Goal: Information Seeking & Learning: Learn about a topic

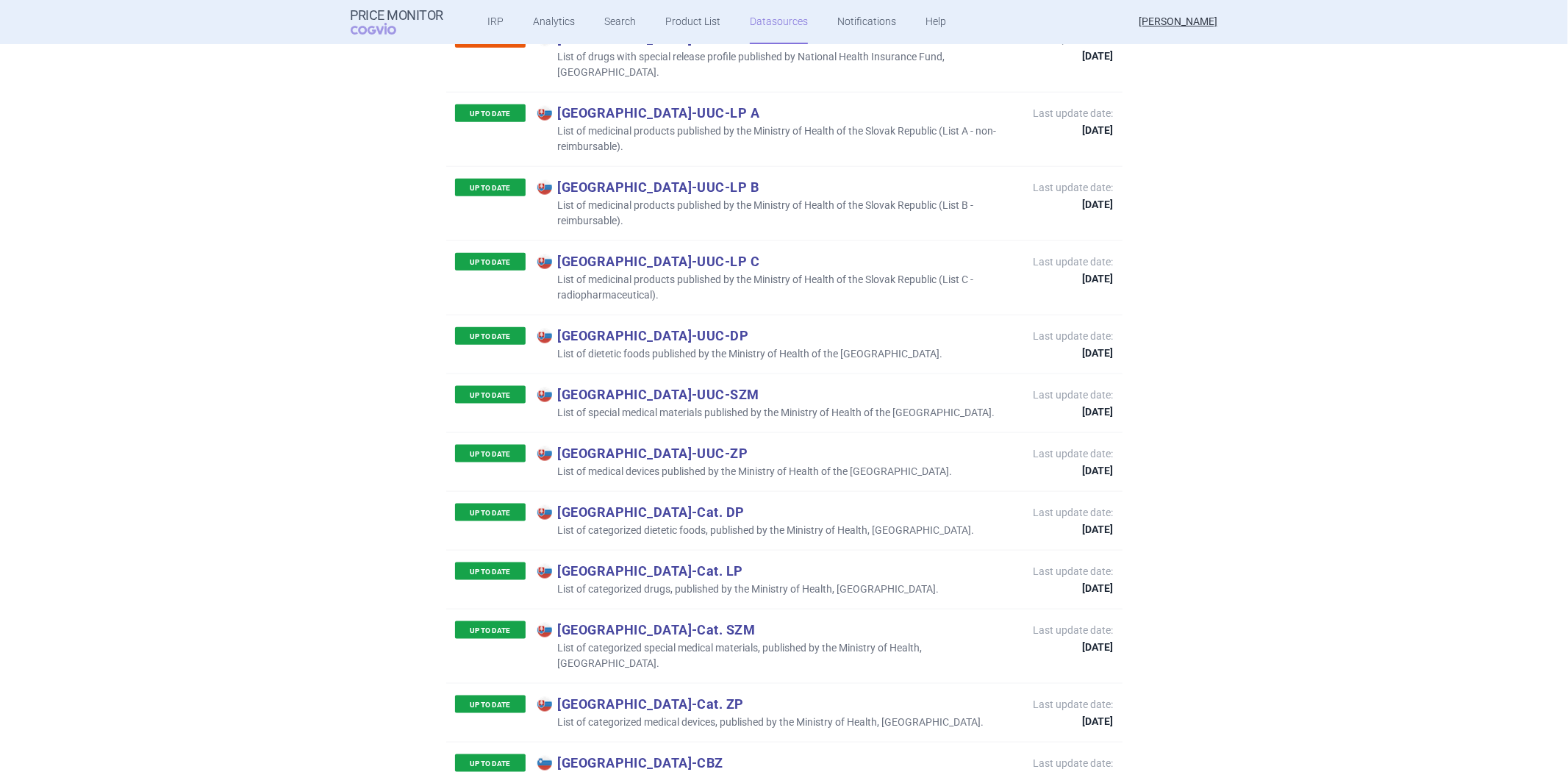
scroll to position [6858, 0]
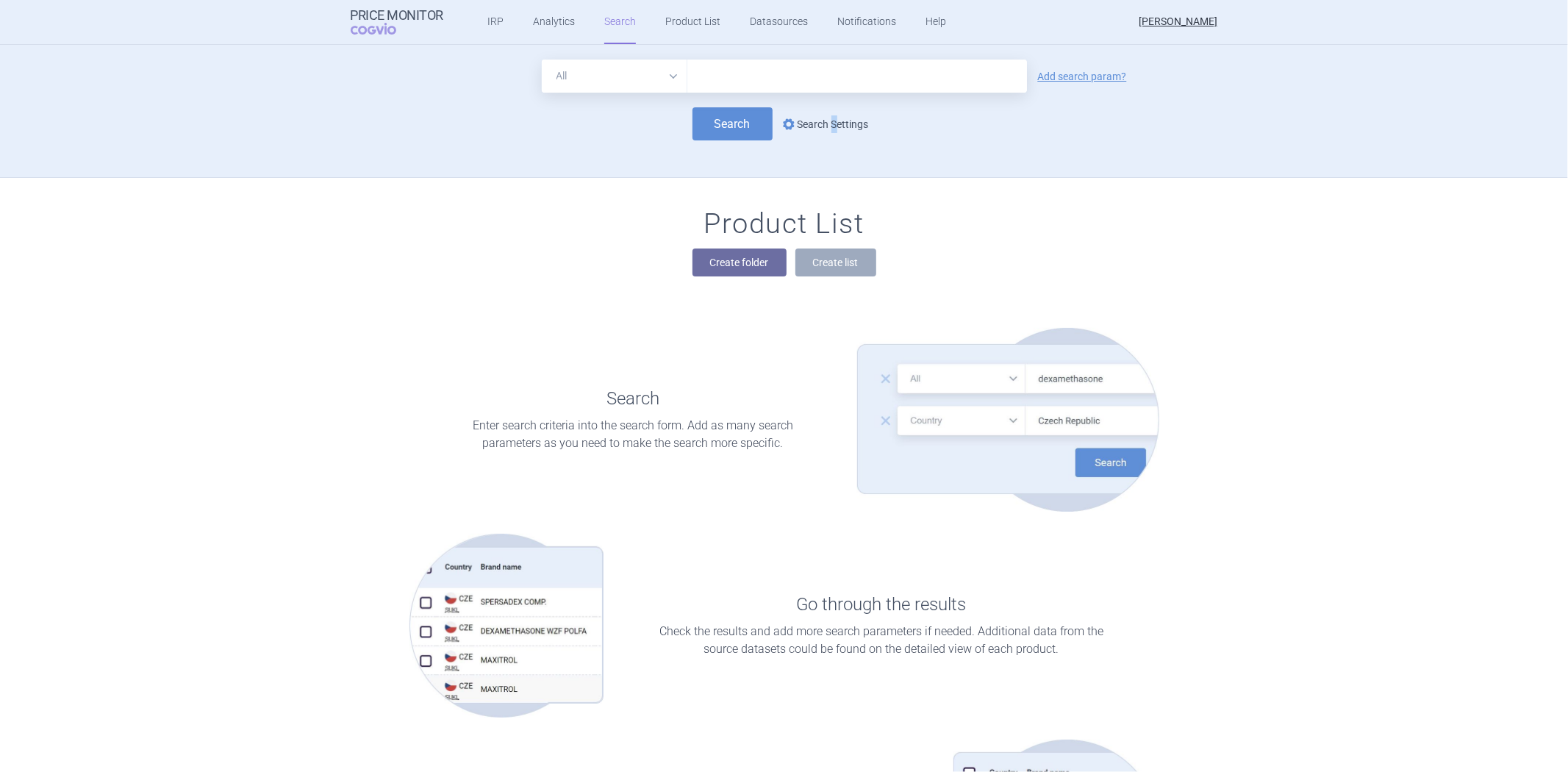
click at [828, 130] on link "options Search Settings" at bounding box center [825, 124] width 89 height 18
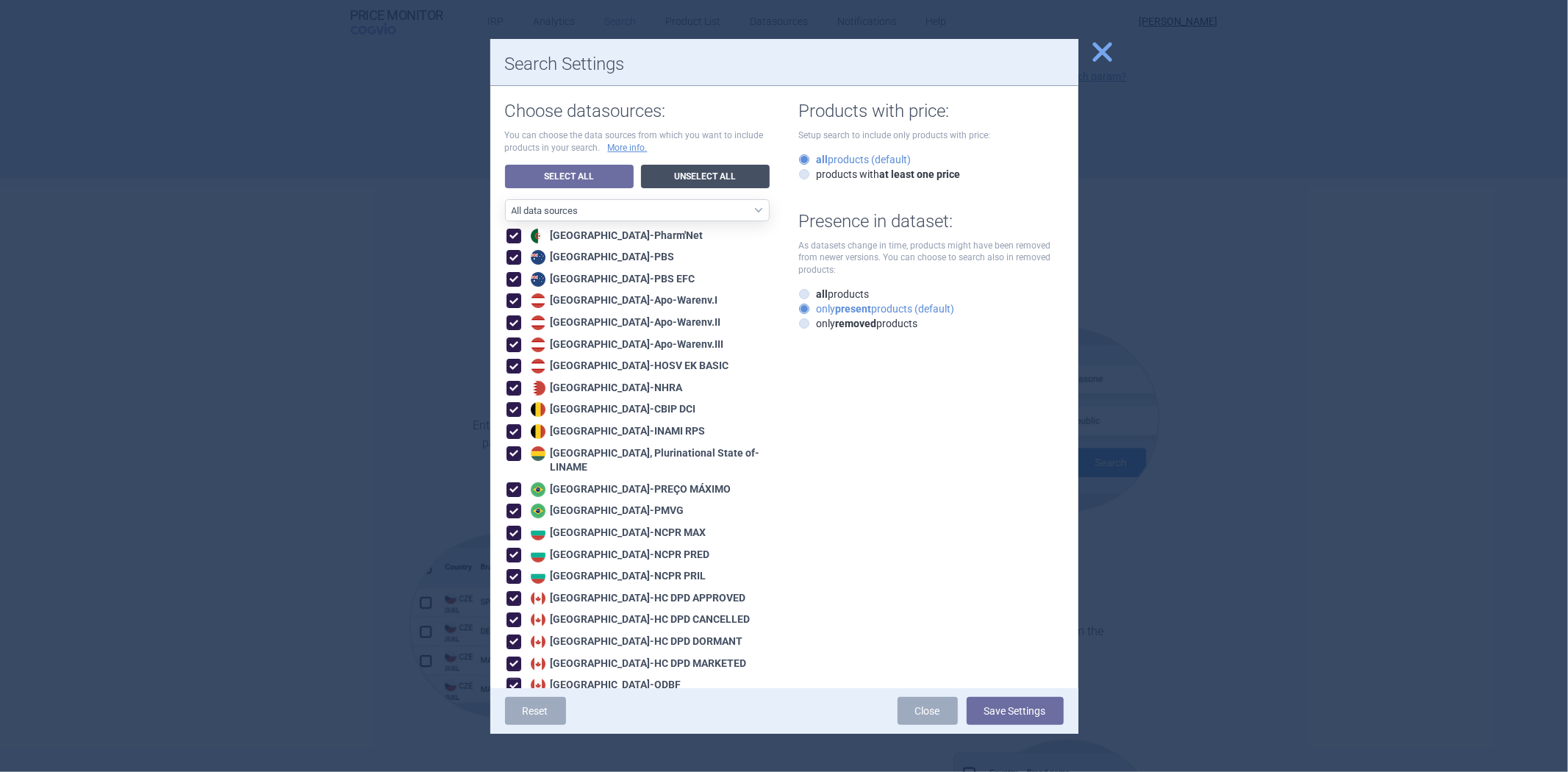
click at [672, 171] on link "Unselect All" at bounding box center [706, 176] width 129 height 24
checkbox input "false"
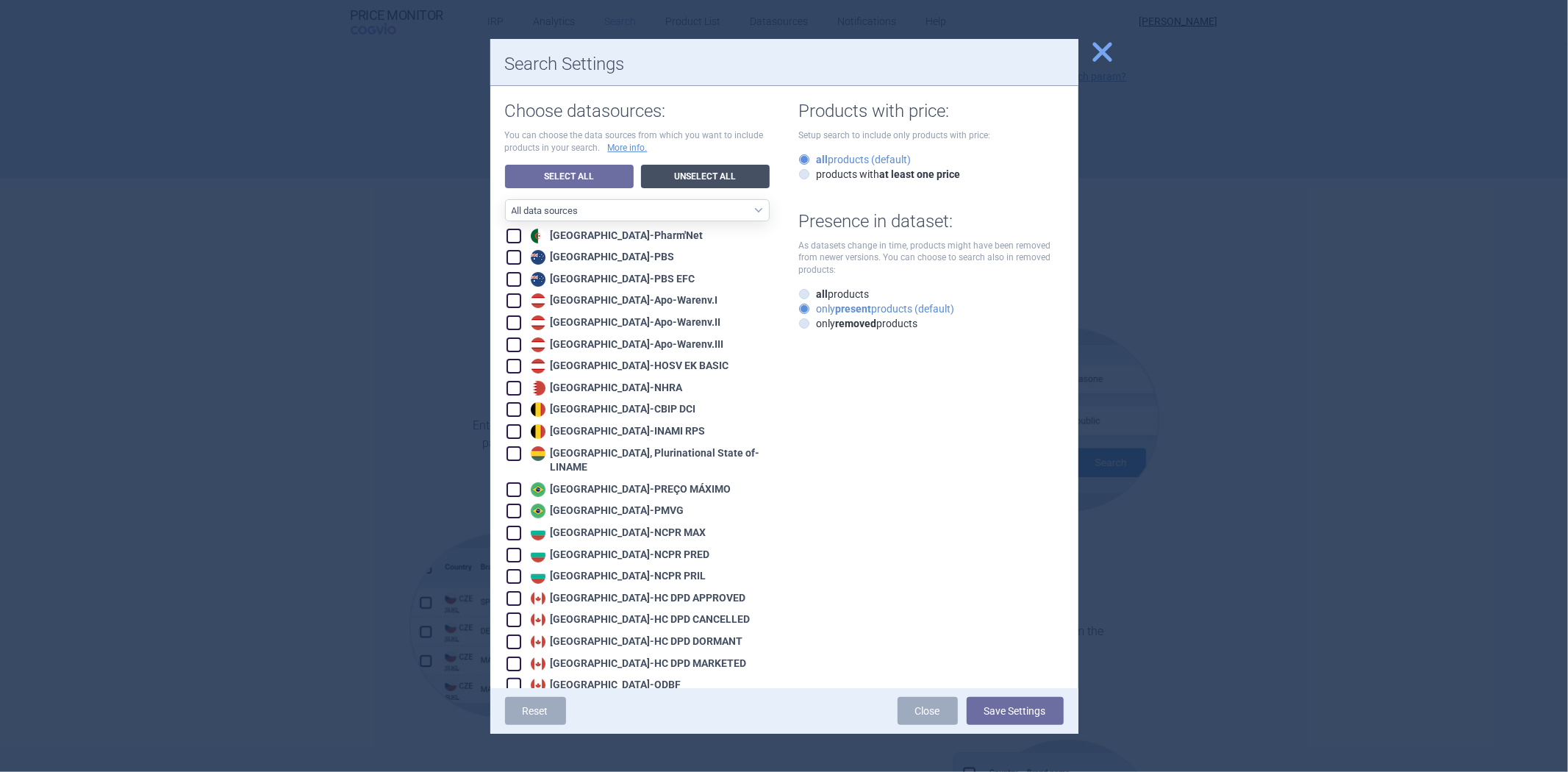
checkbox input "false"
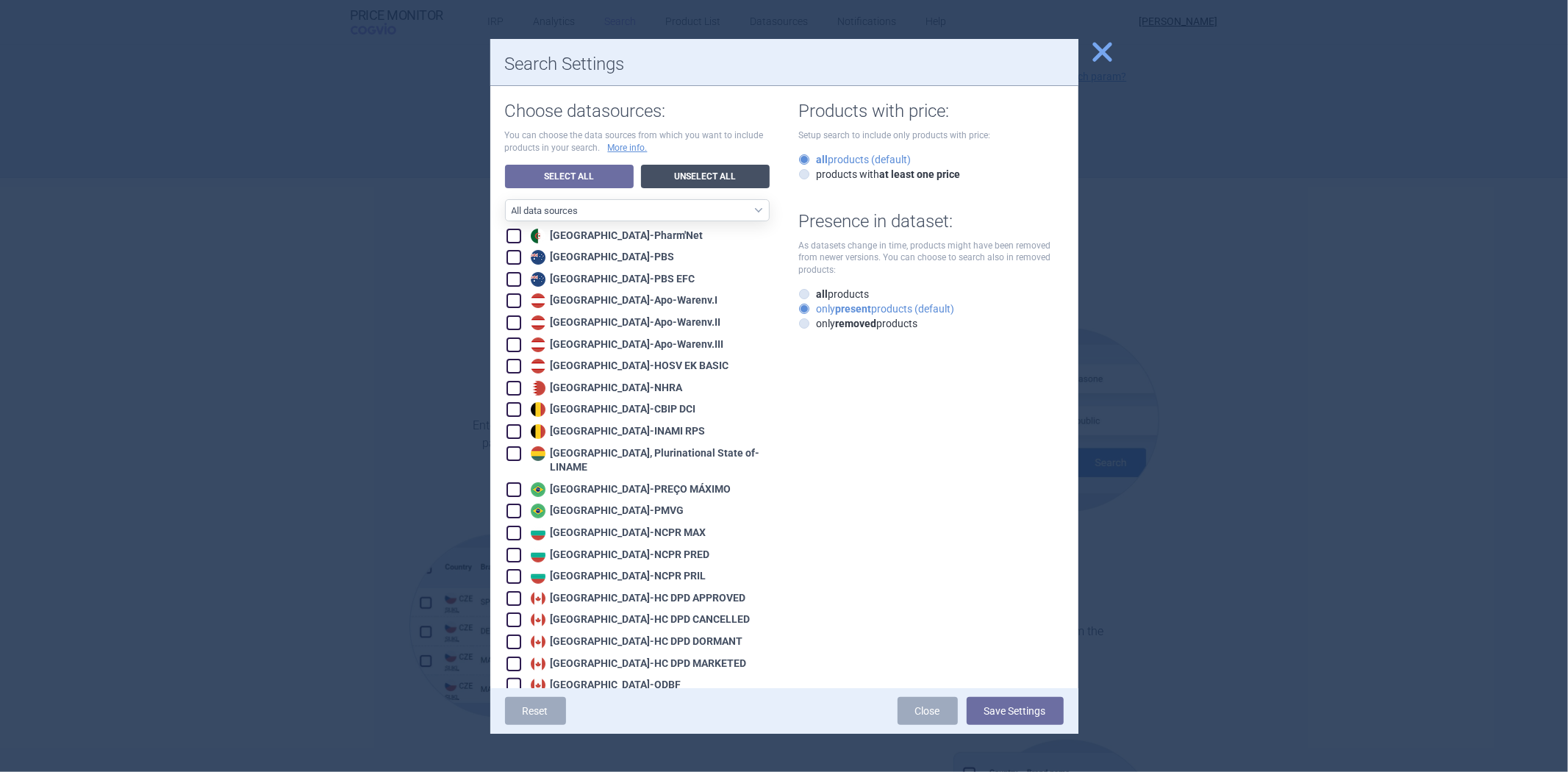
checkbox input "false"
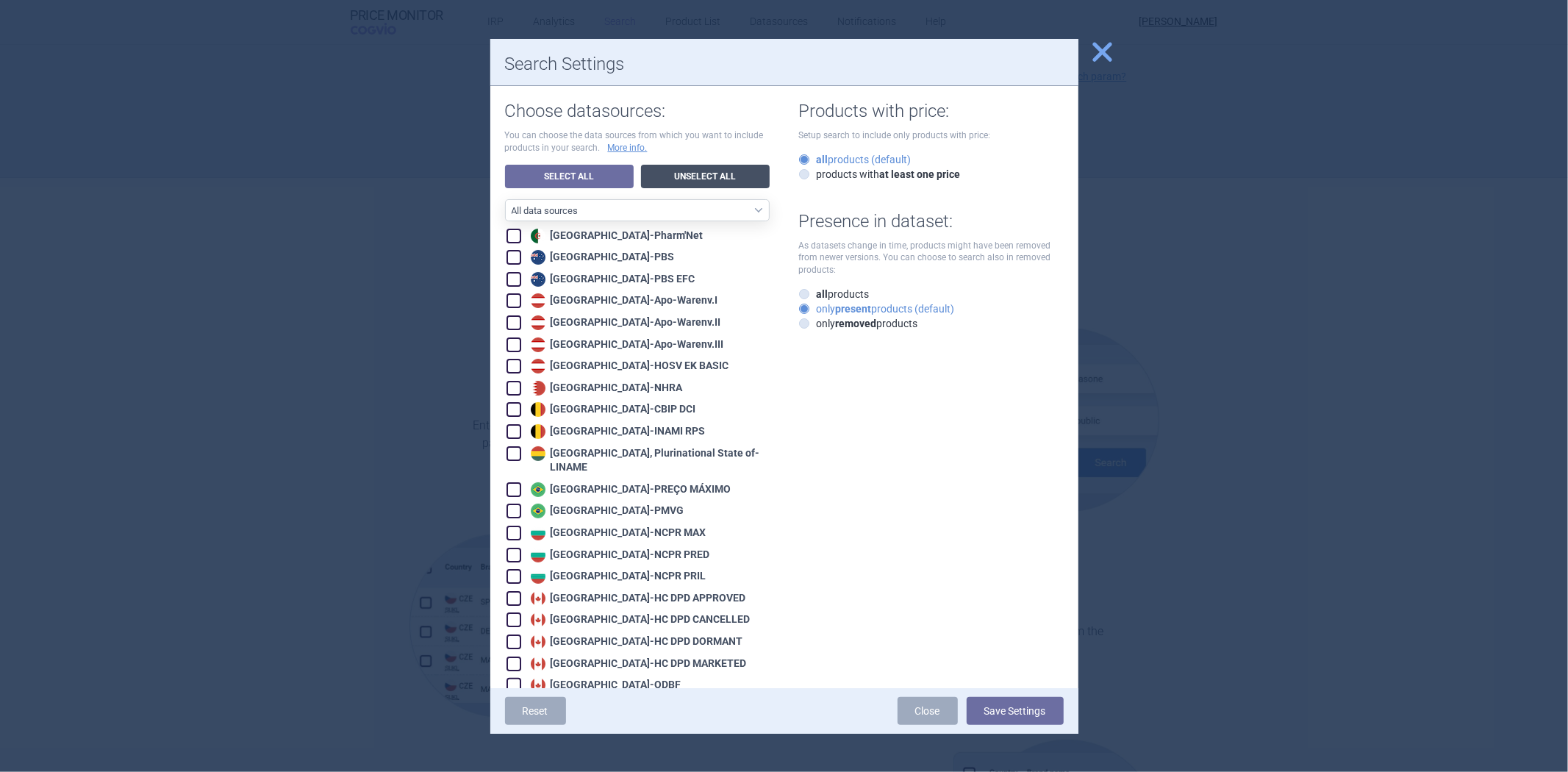
checkbox input "false"
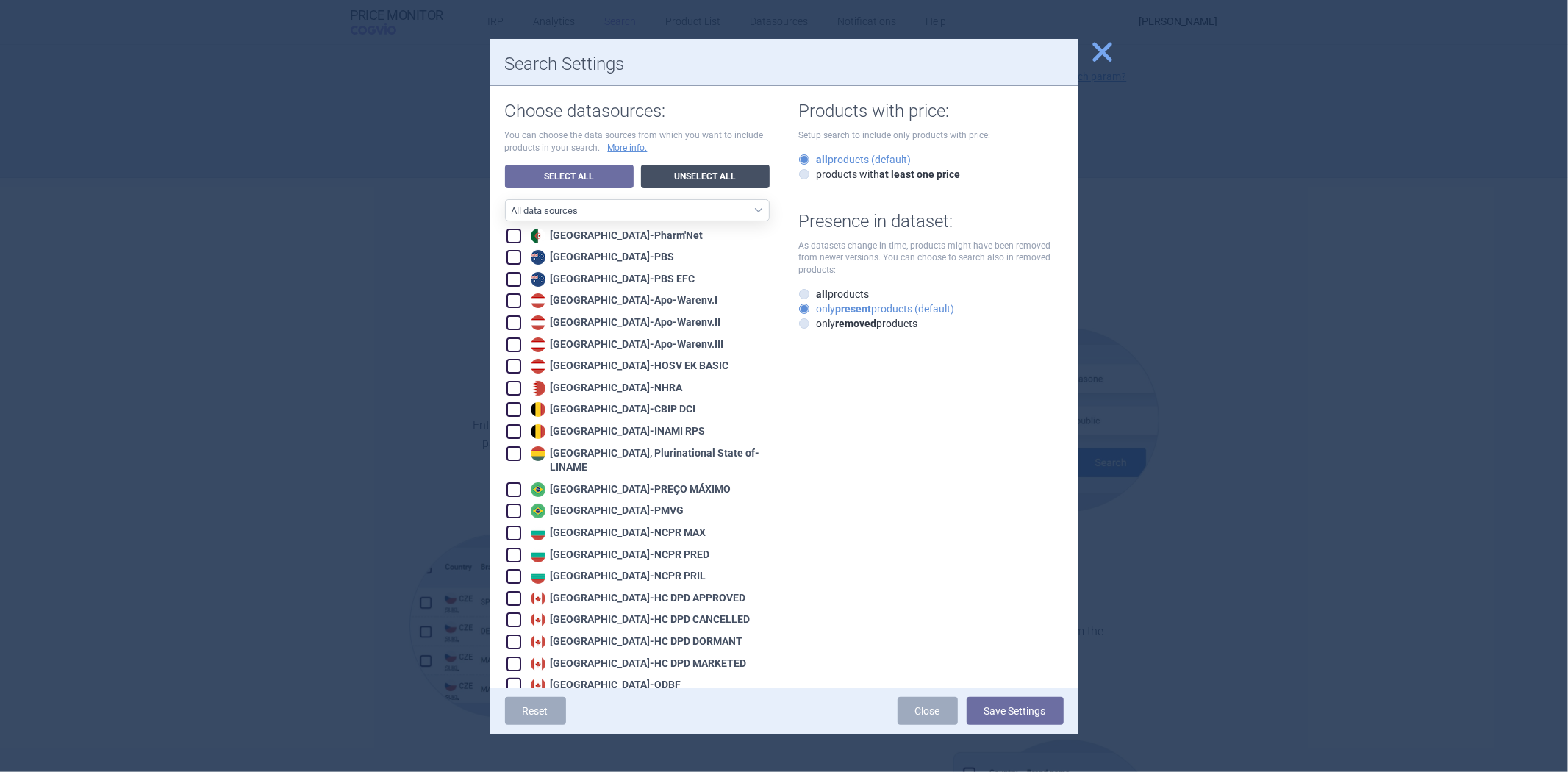
checkbox input "false"
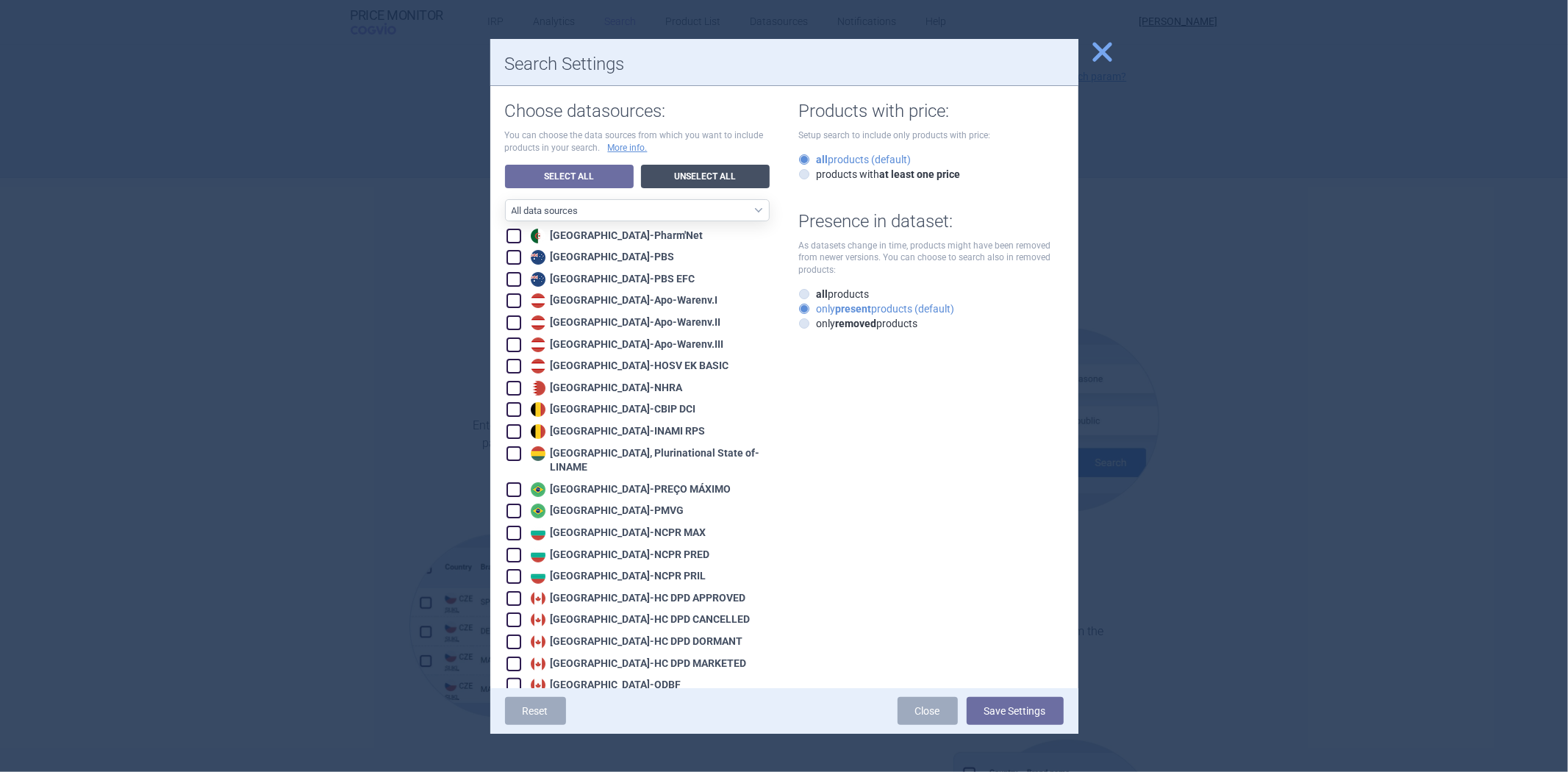
checkbox input "false"
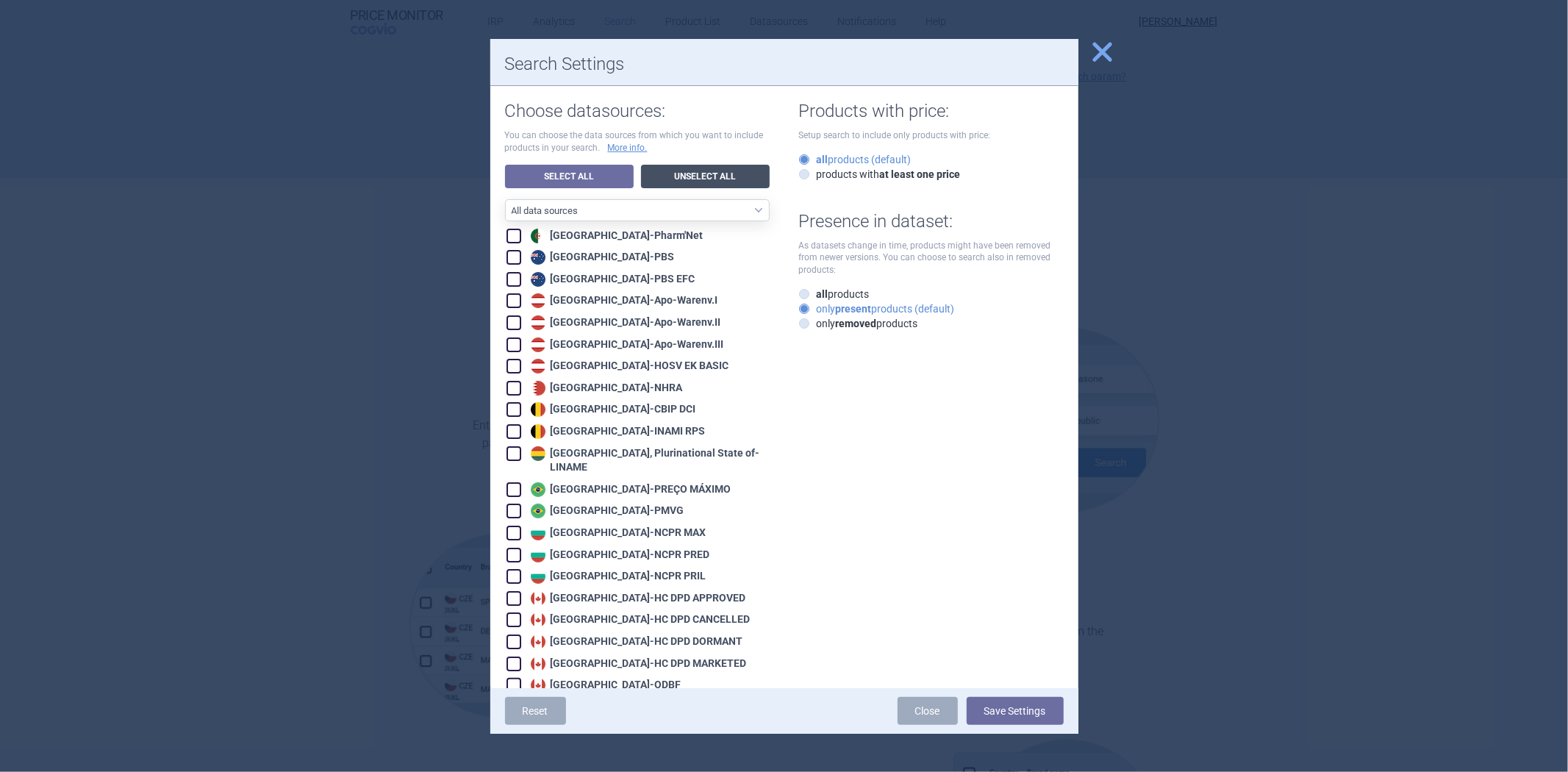
checkbox input "false"
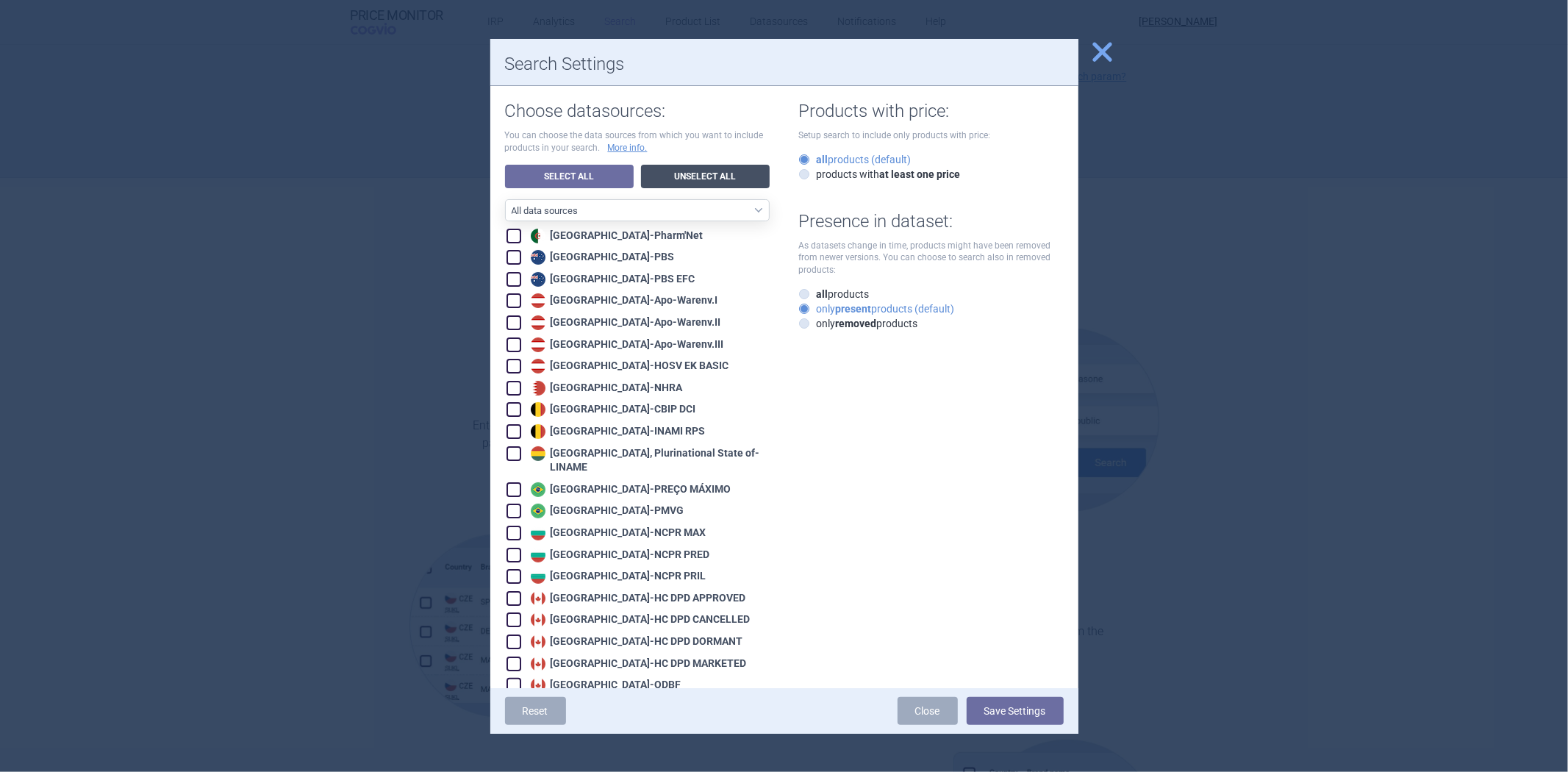
checkbox input "false"
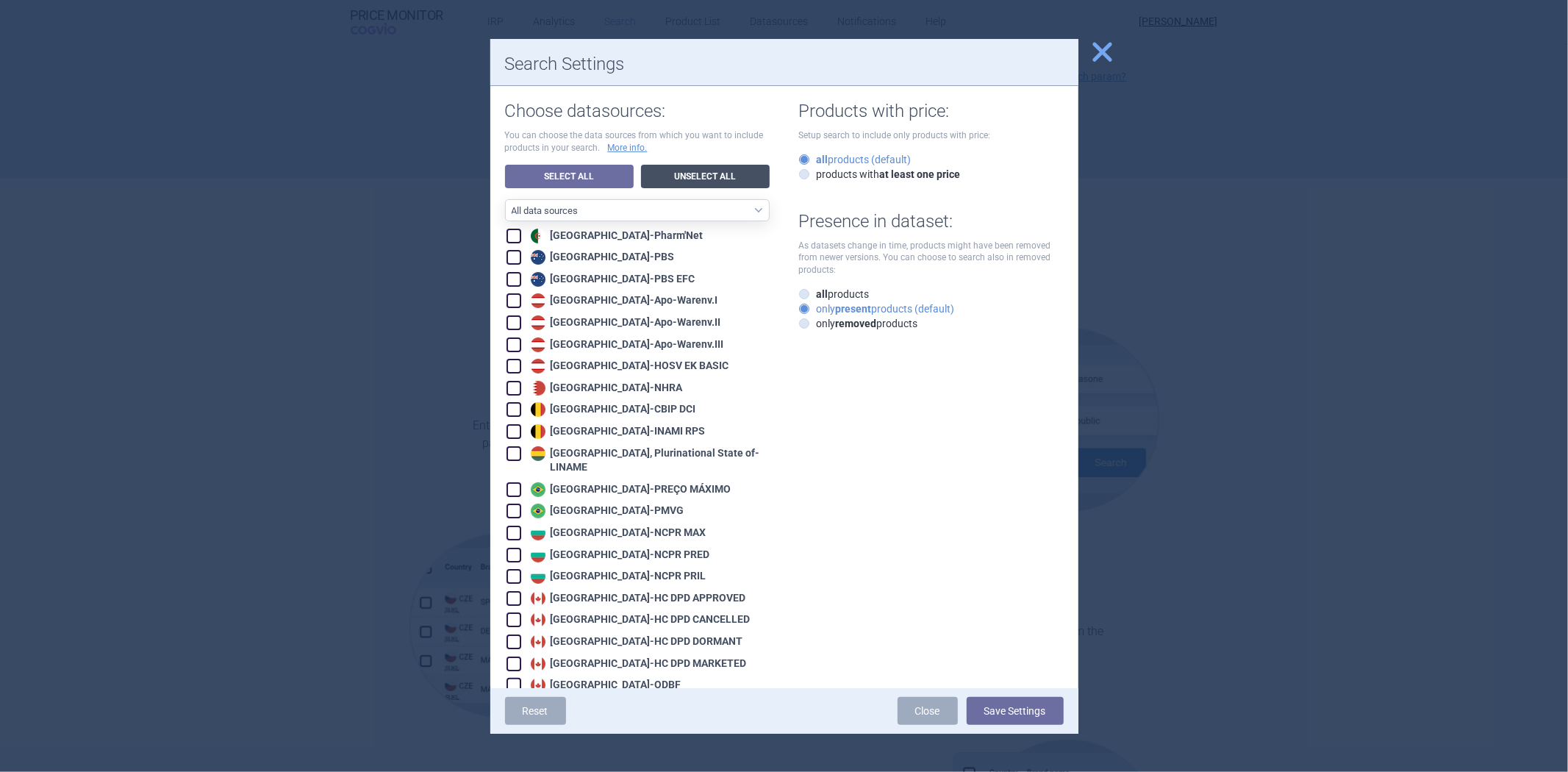
checkbox input "false"
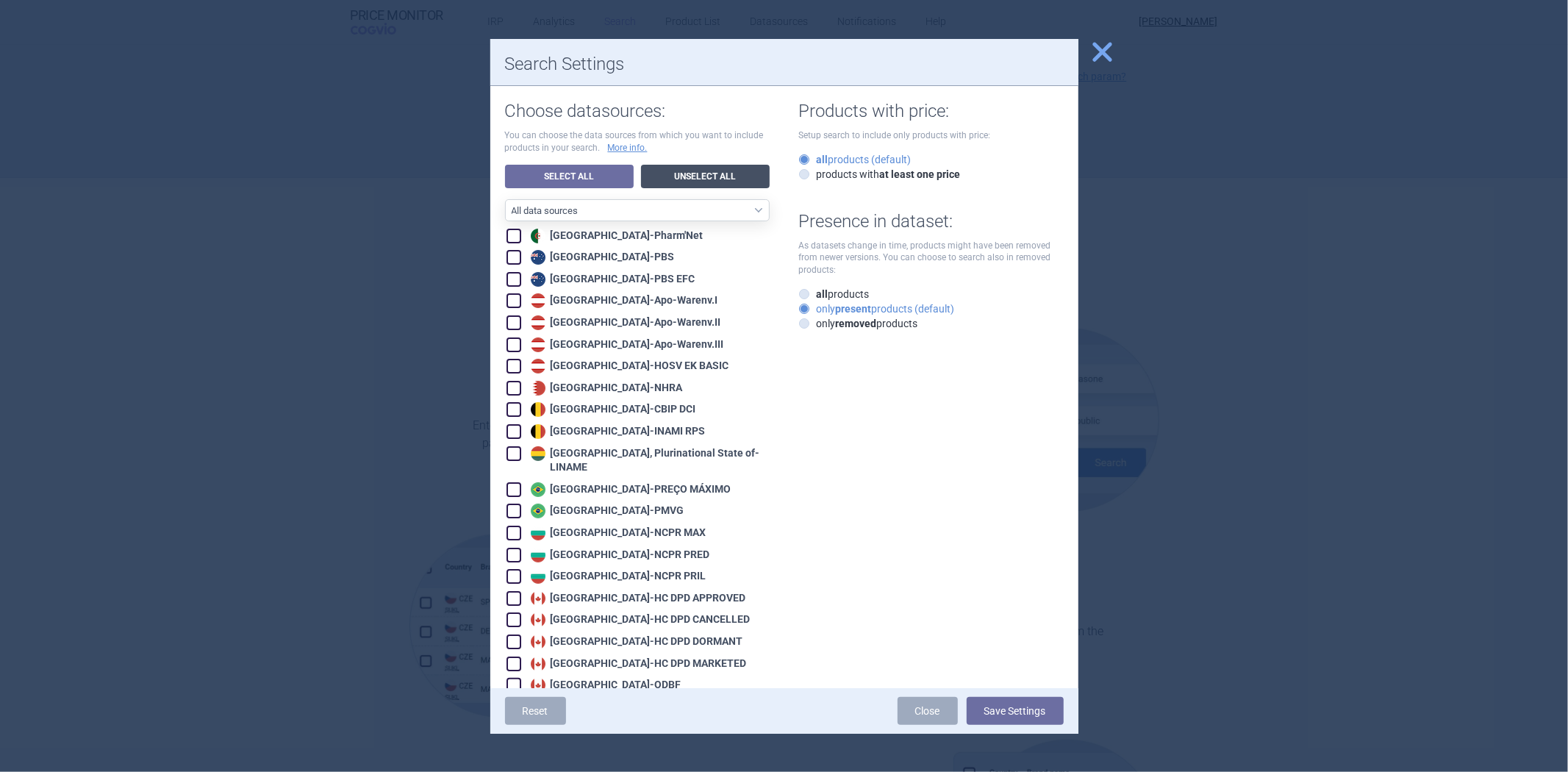
checkbox input "false"
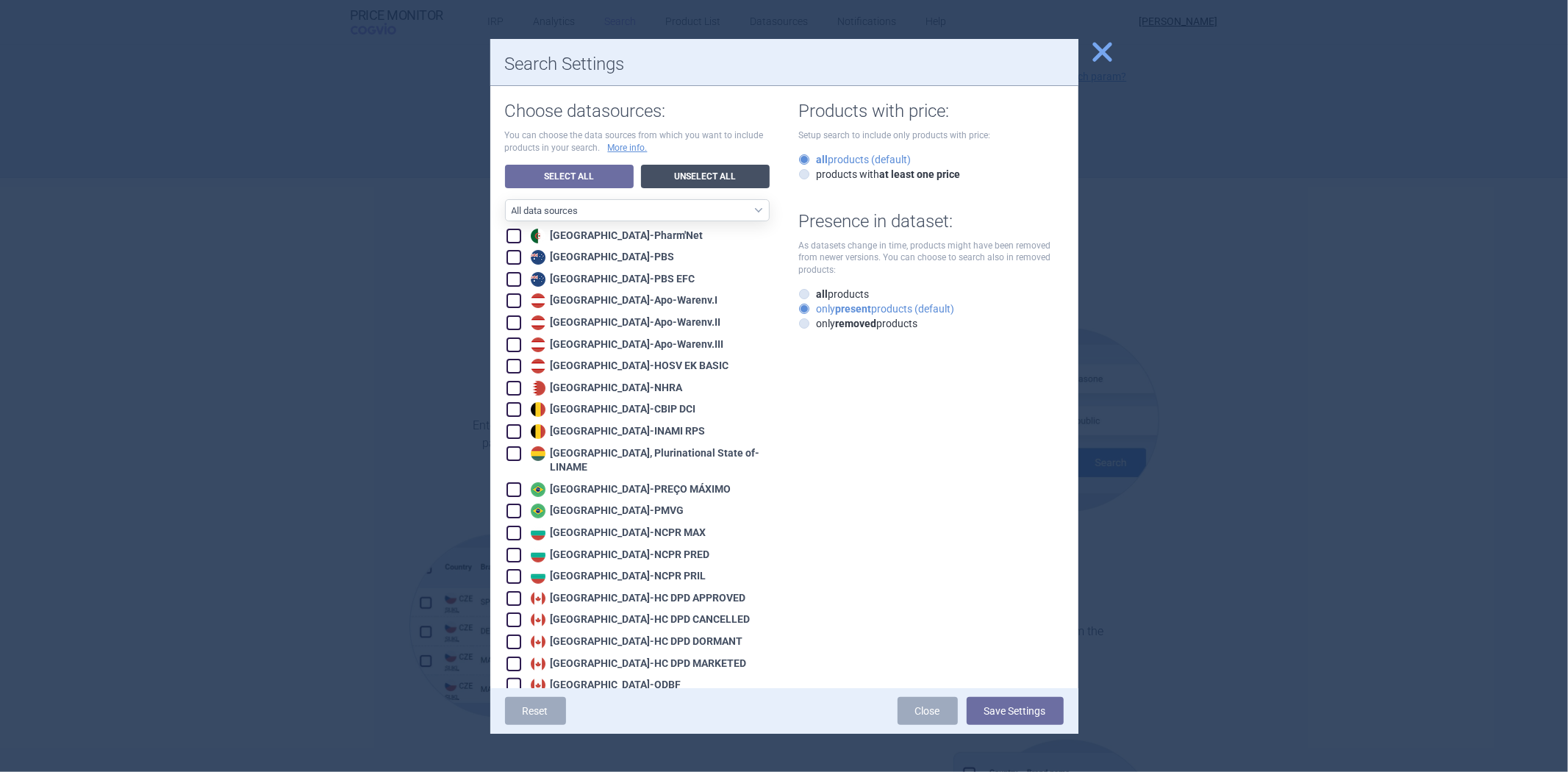
checkbox input "false"
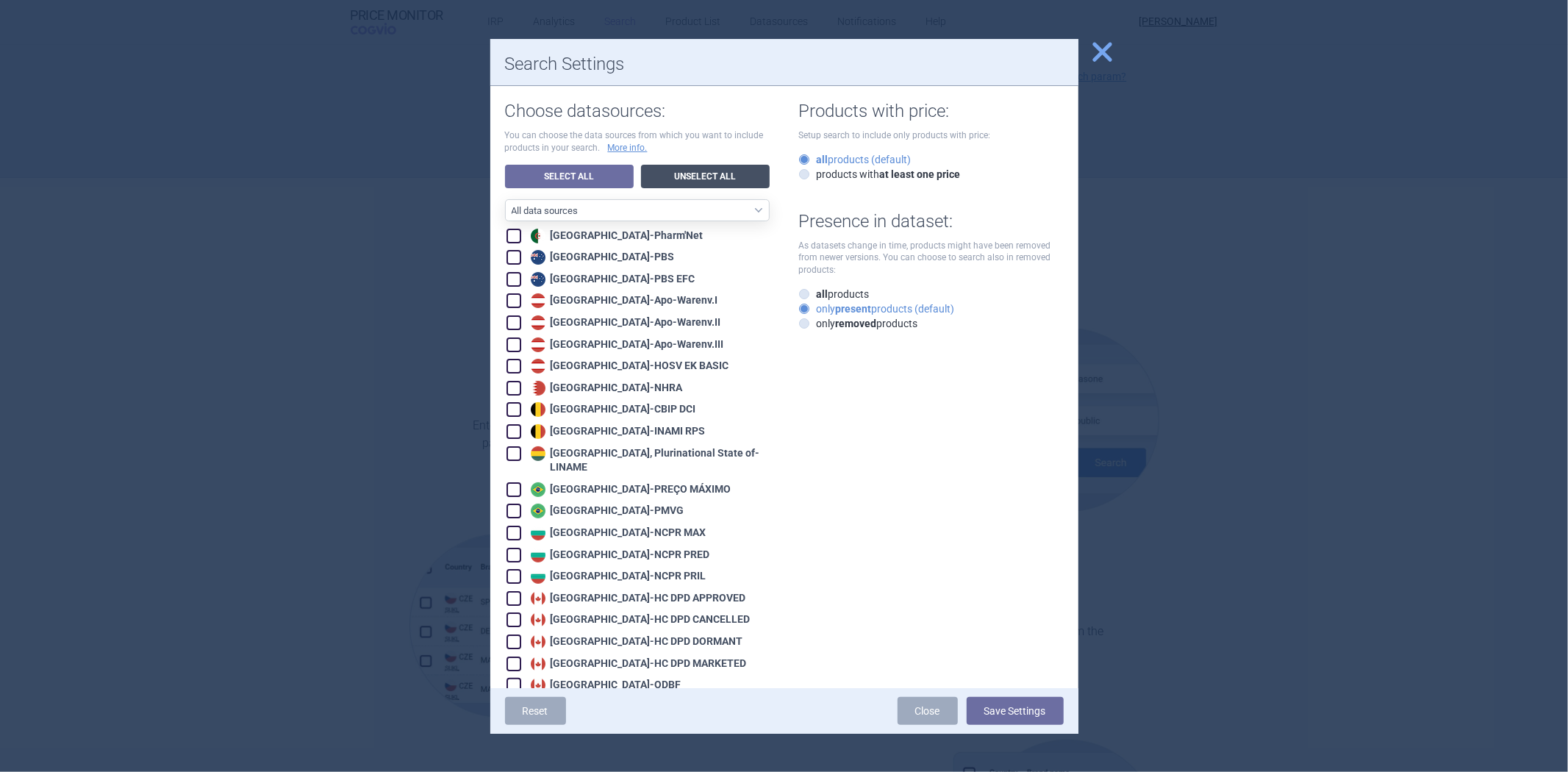
checkbox input "false"
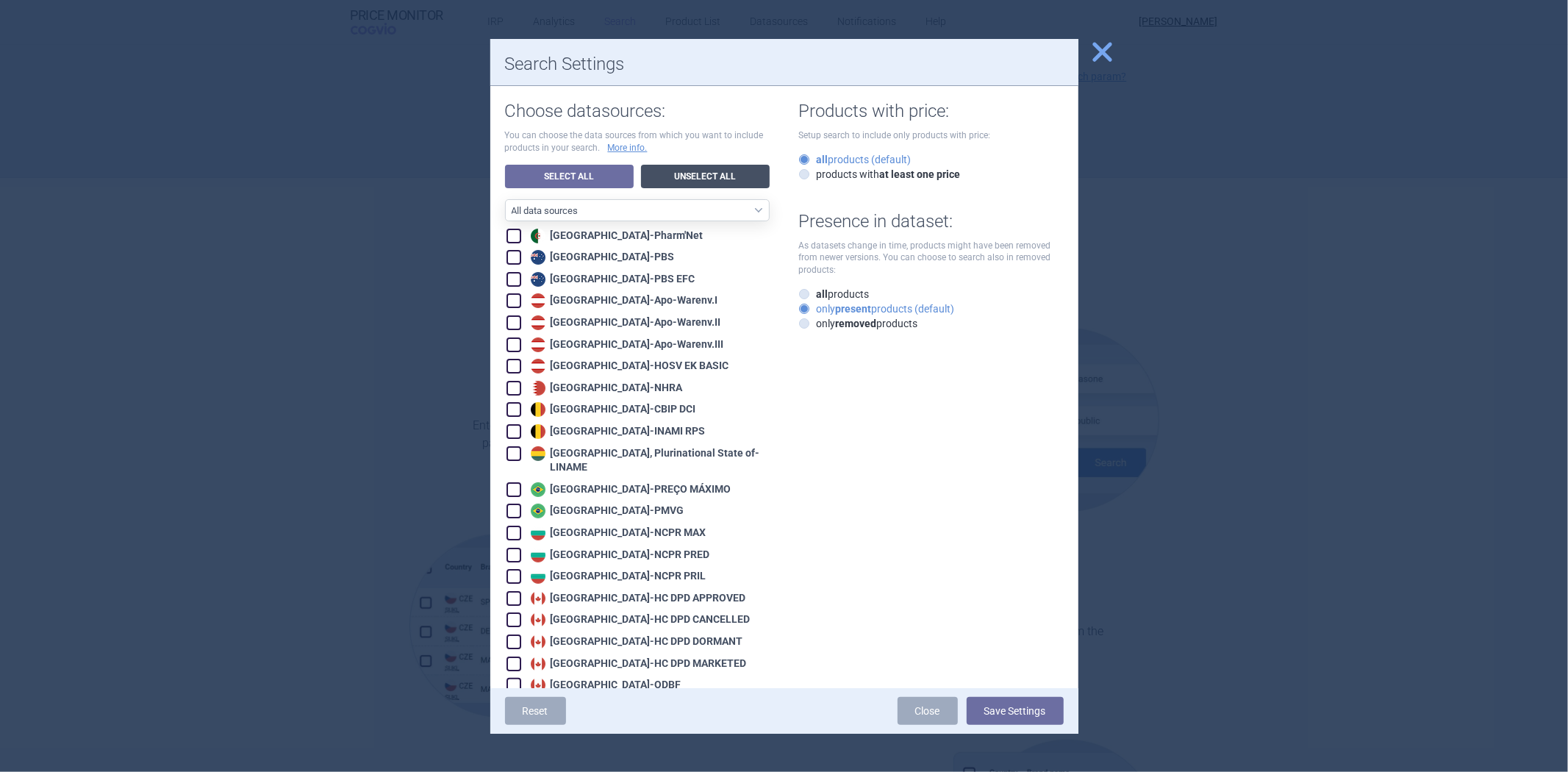
checkbox input "false"
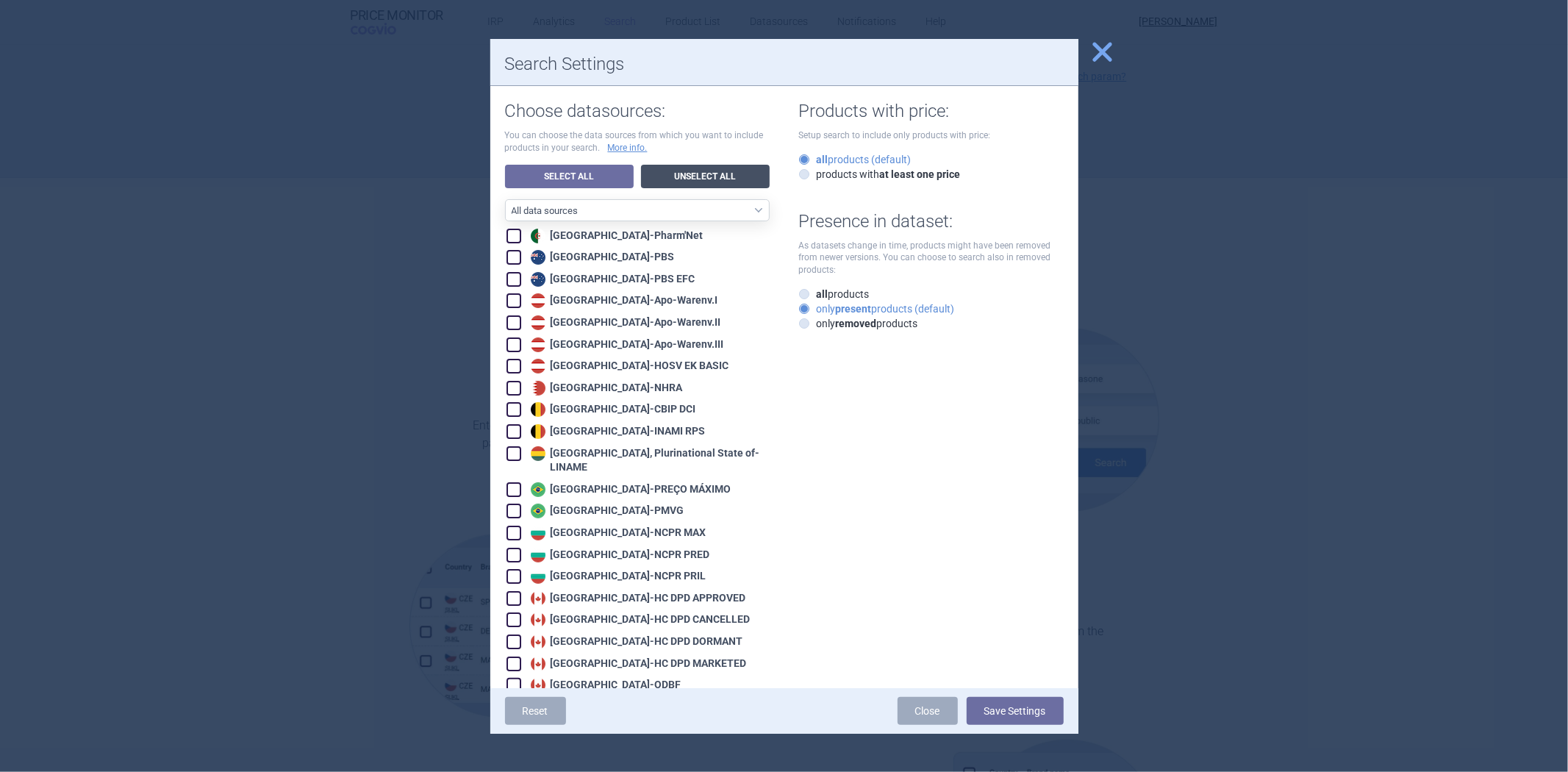
checkbox input "false"
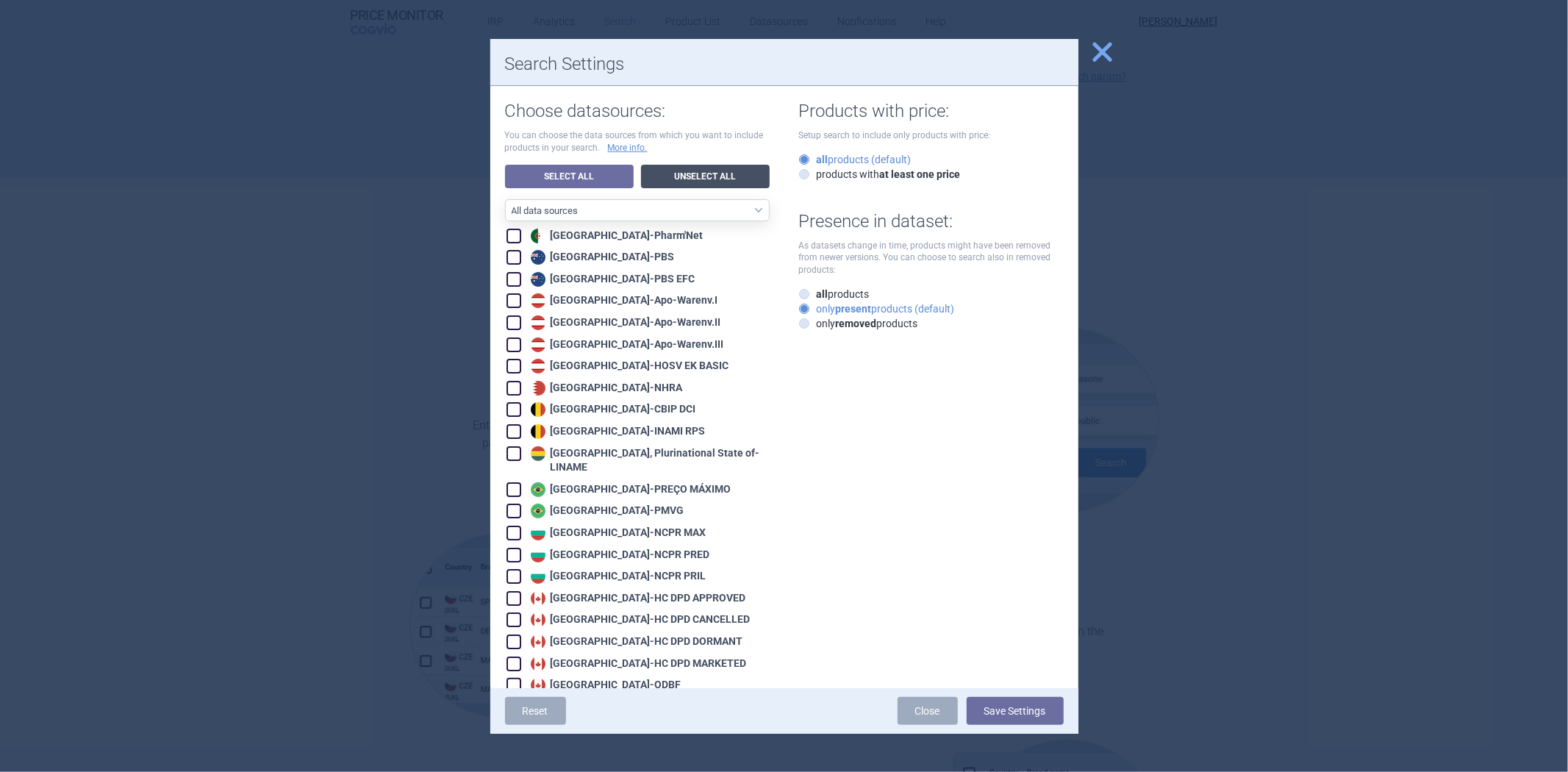
checkbox input "false"
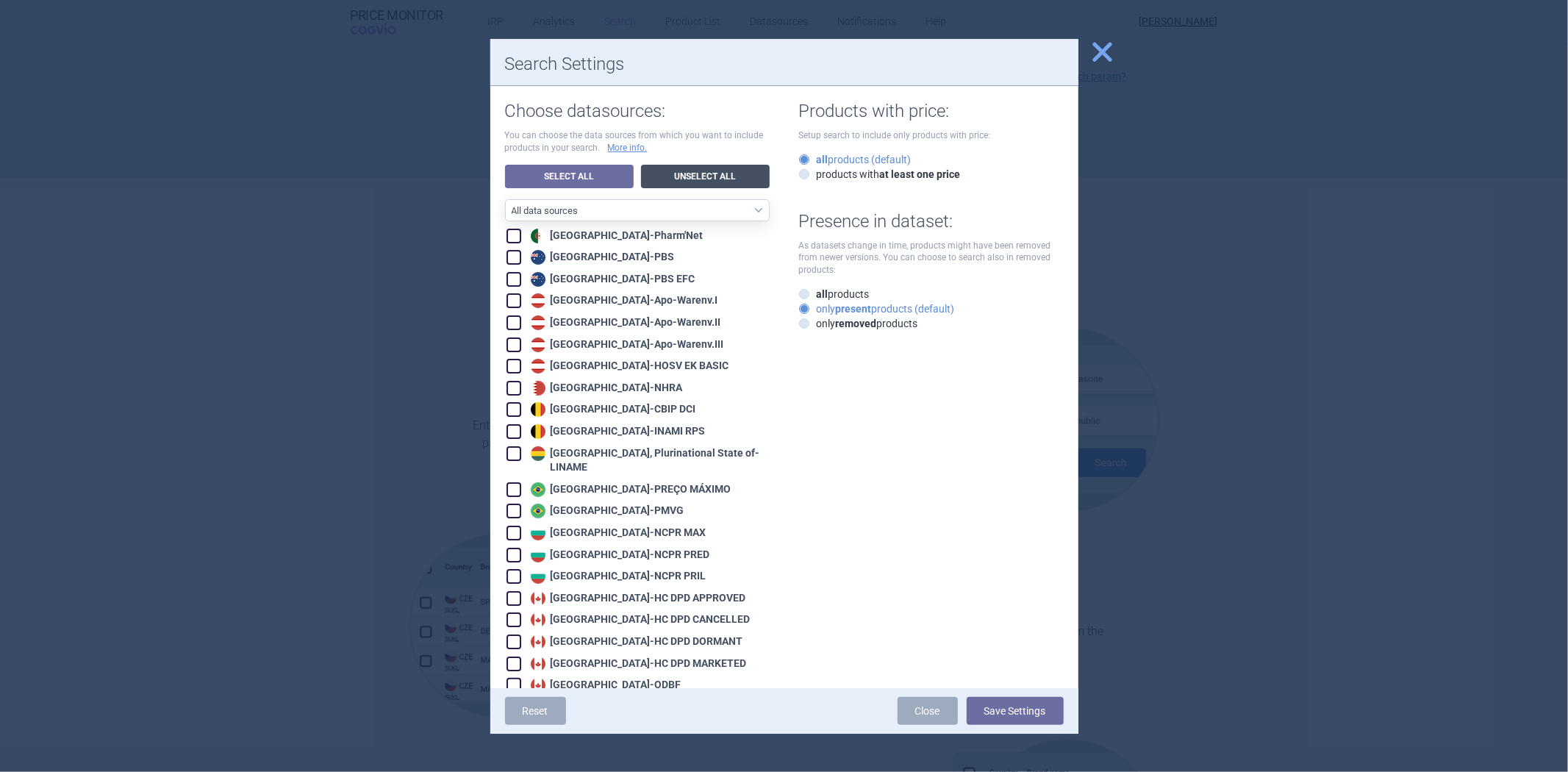
checkbox input "false"
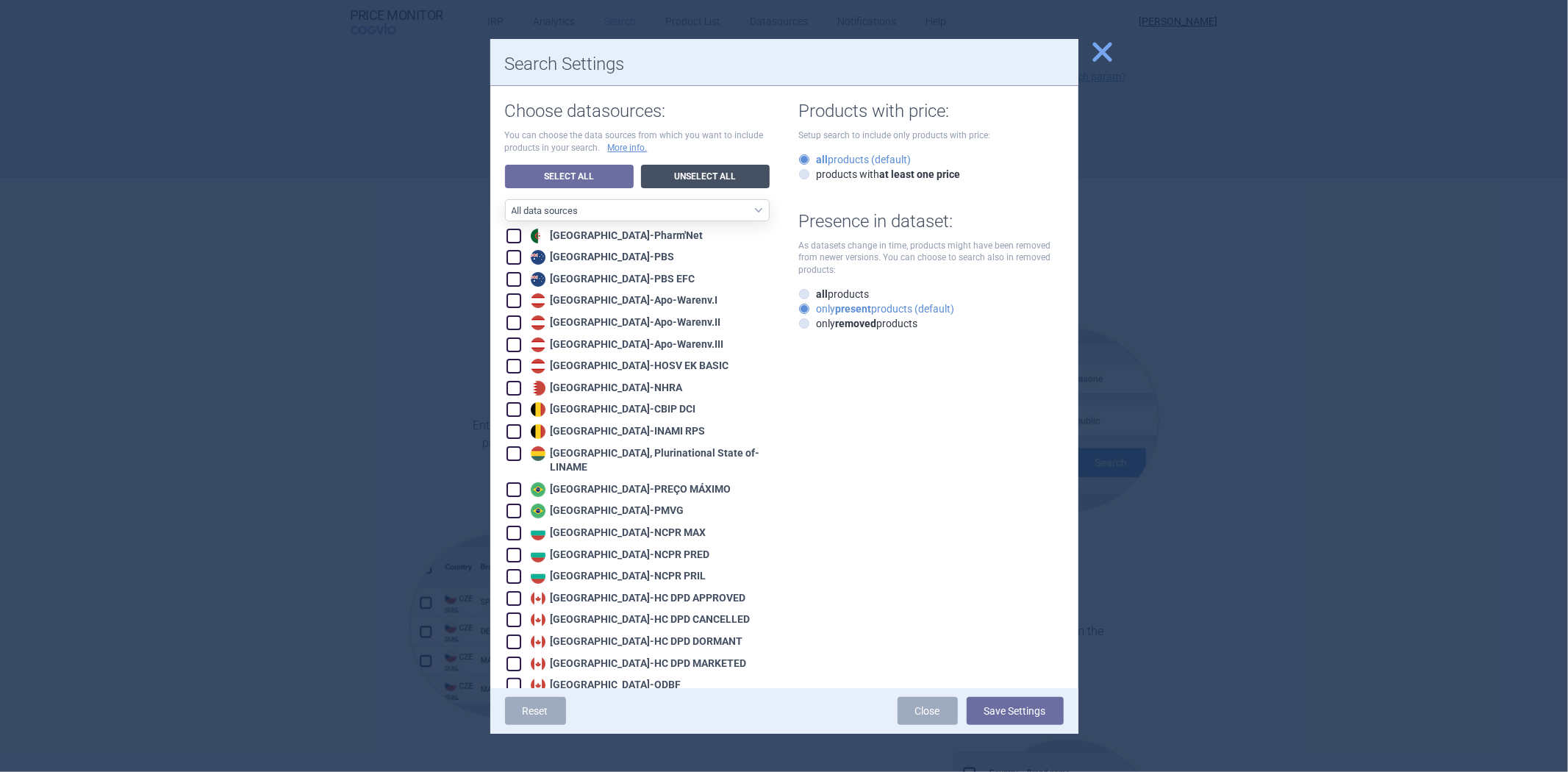
checkbox input "false"
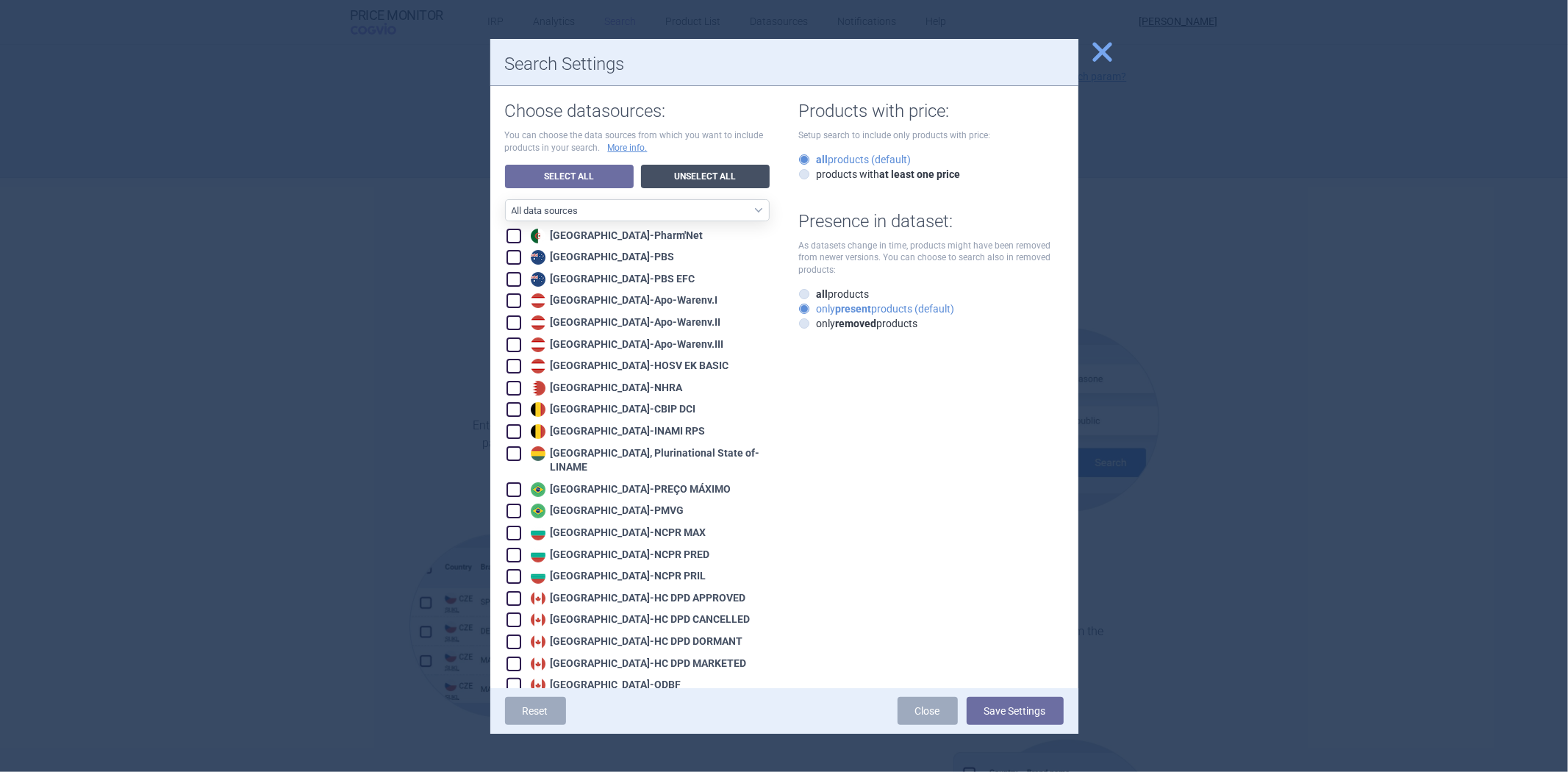
checkbox input "false"
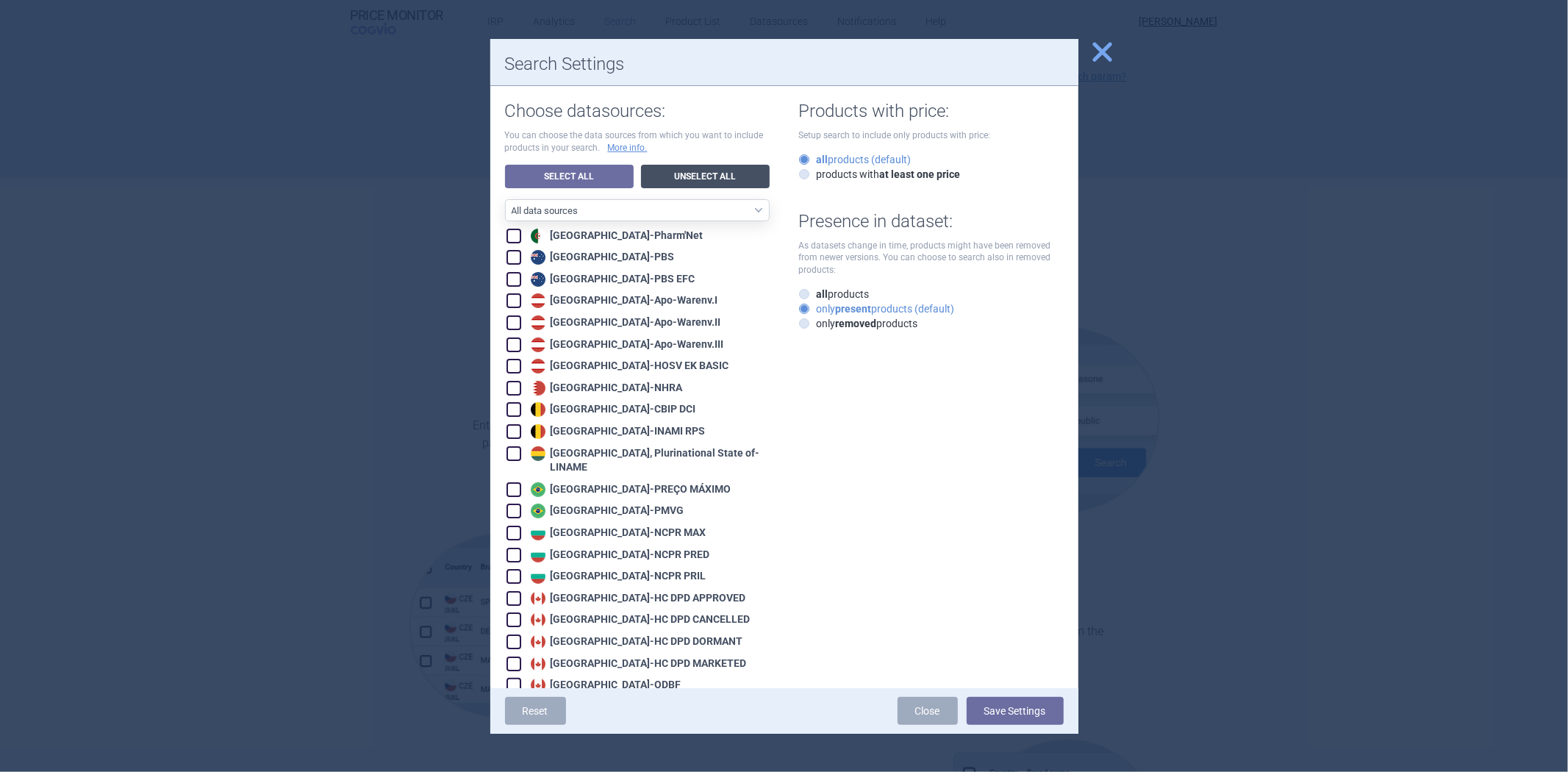
checkbox input "false"
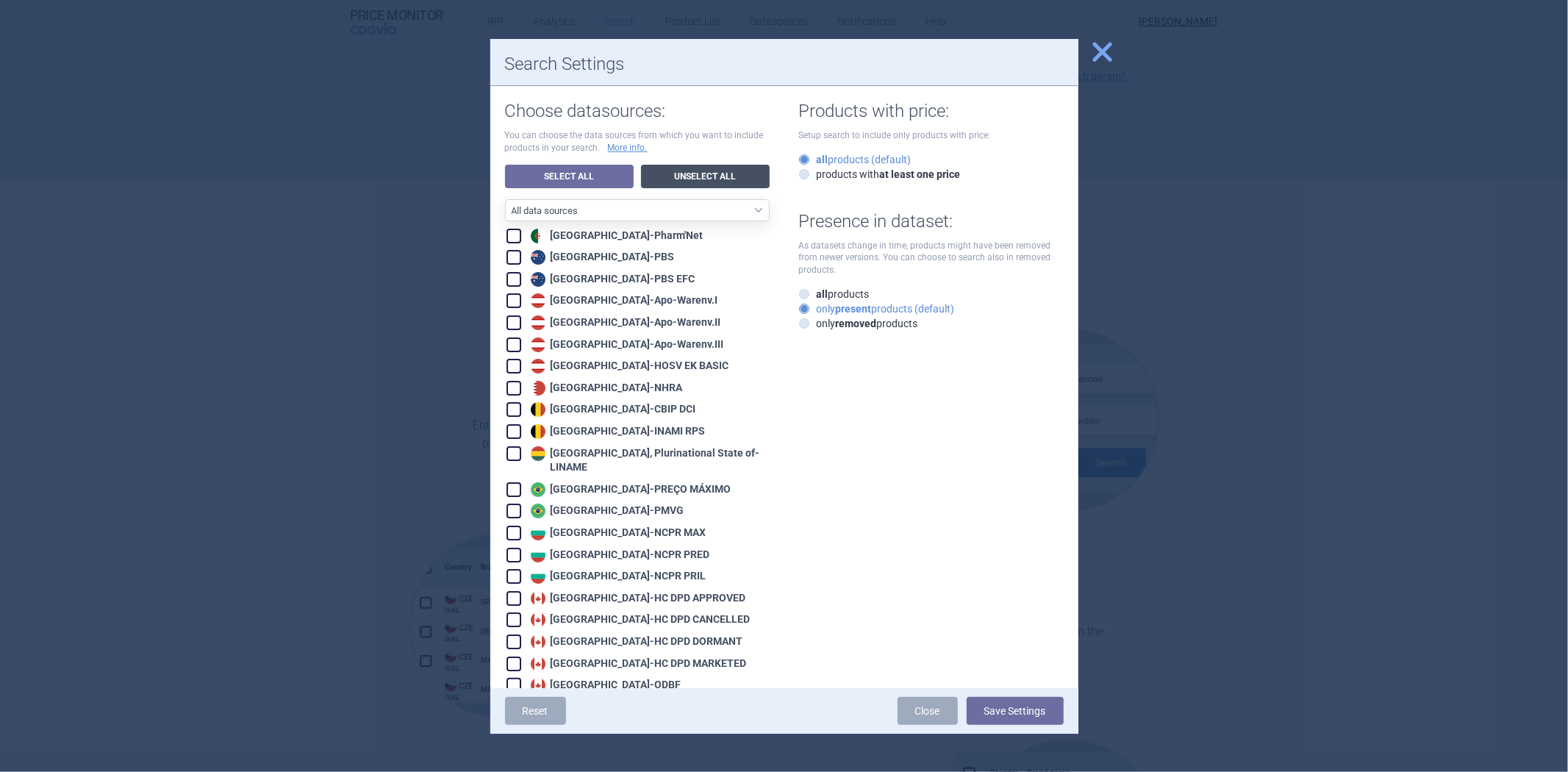
checkbox input "false"
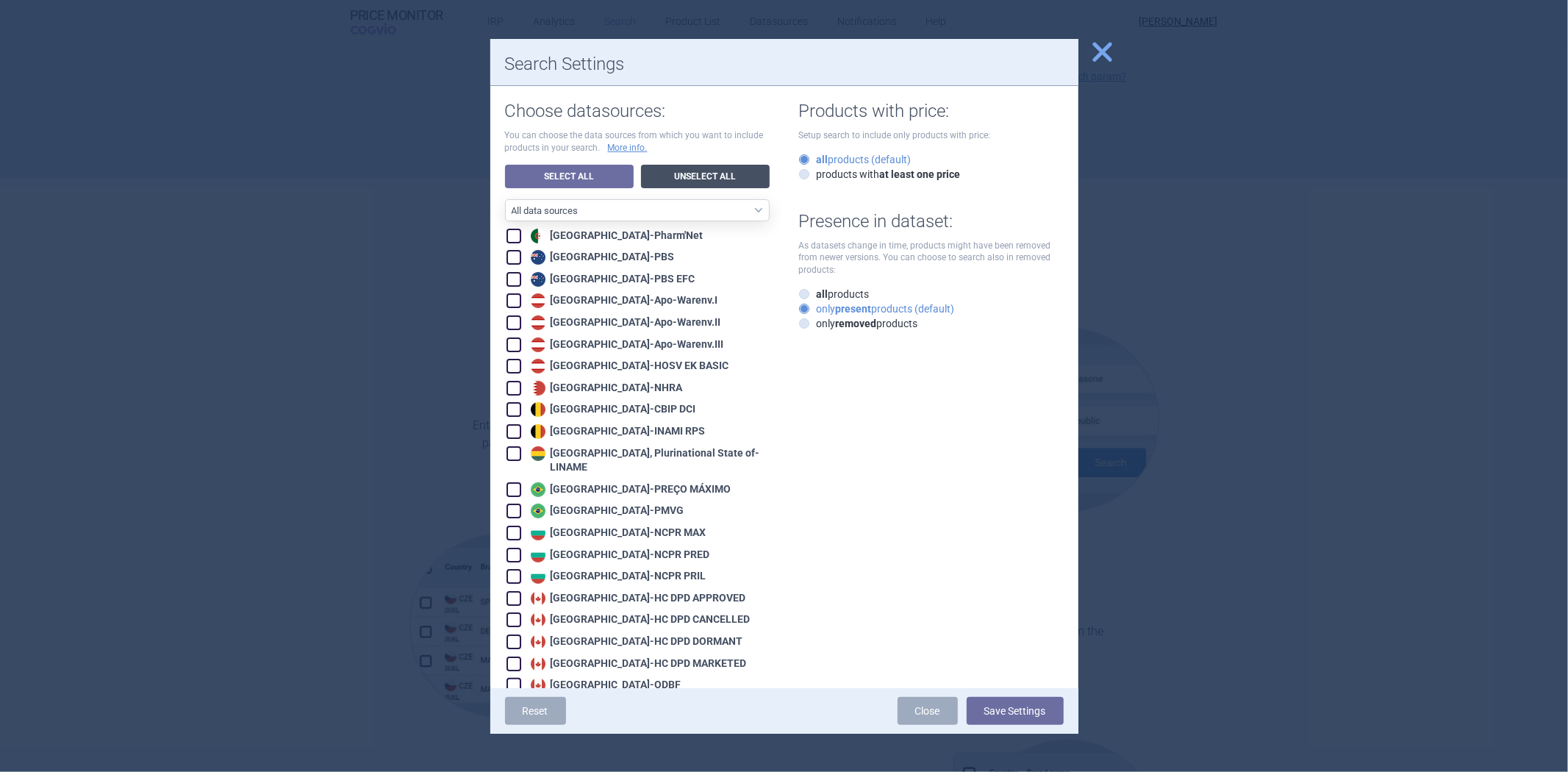
checkbox input "false"
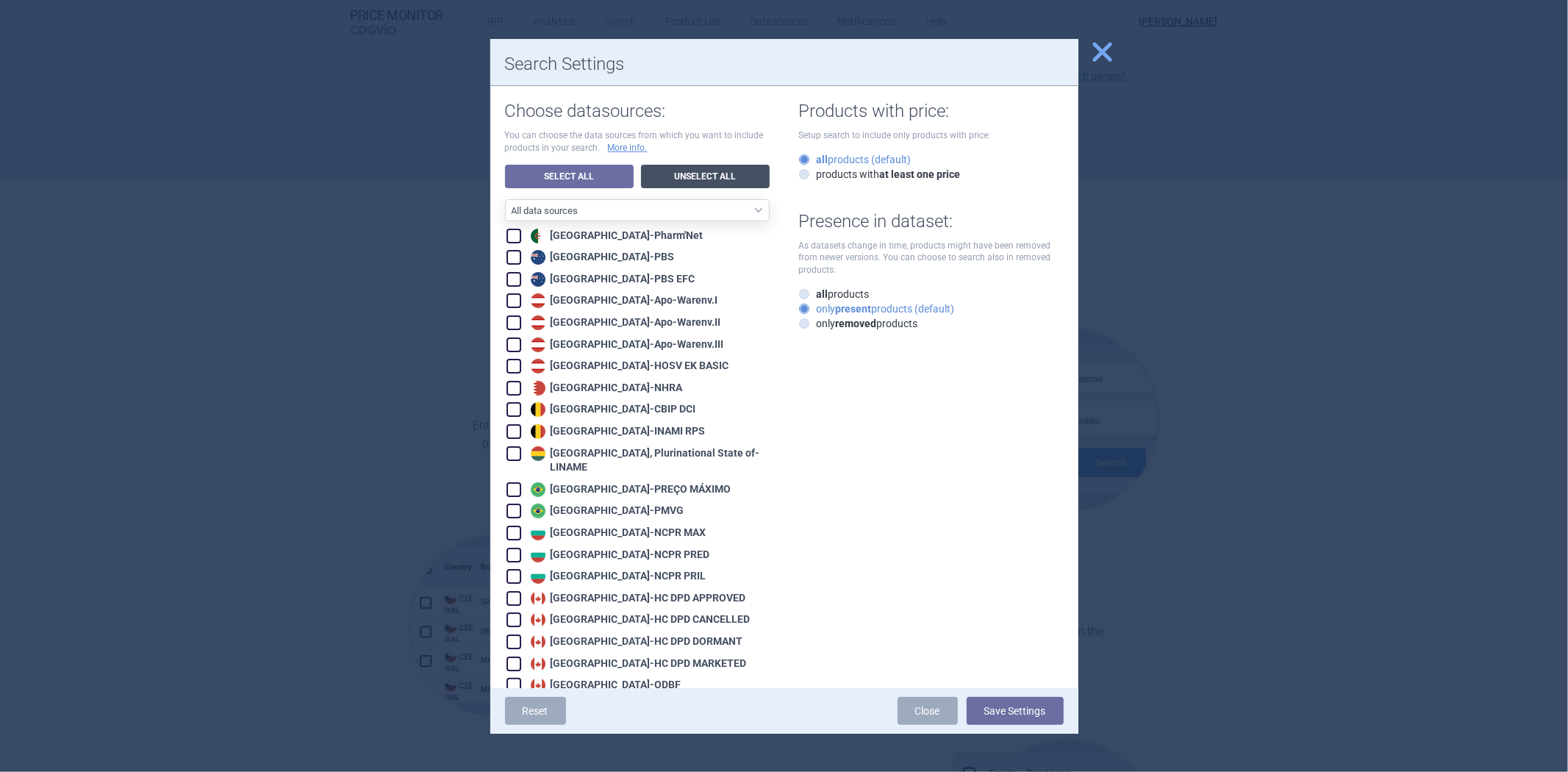
checkbox input "false"
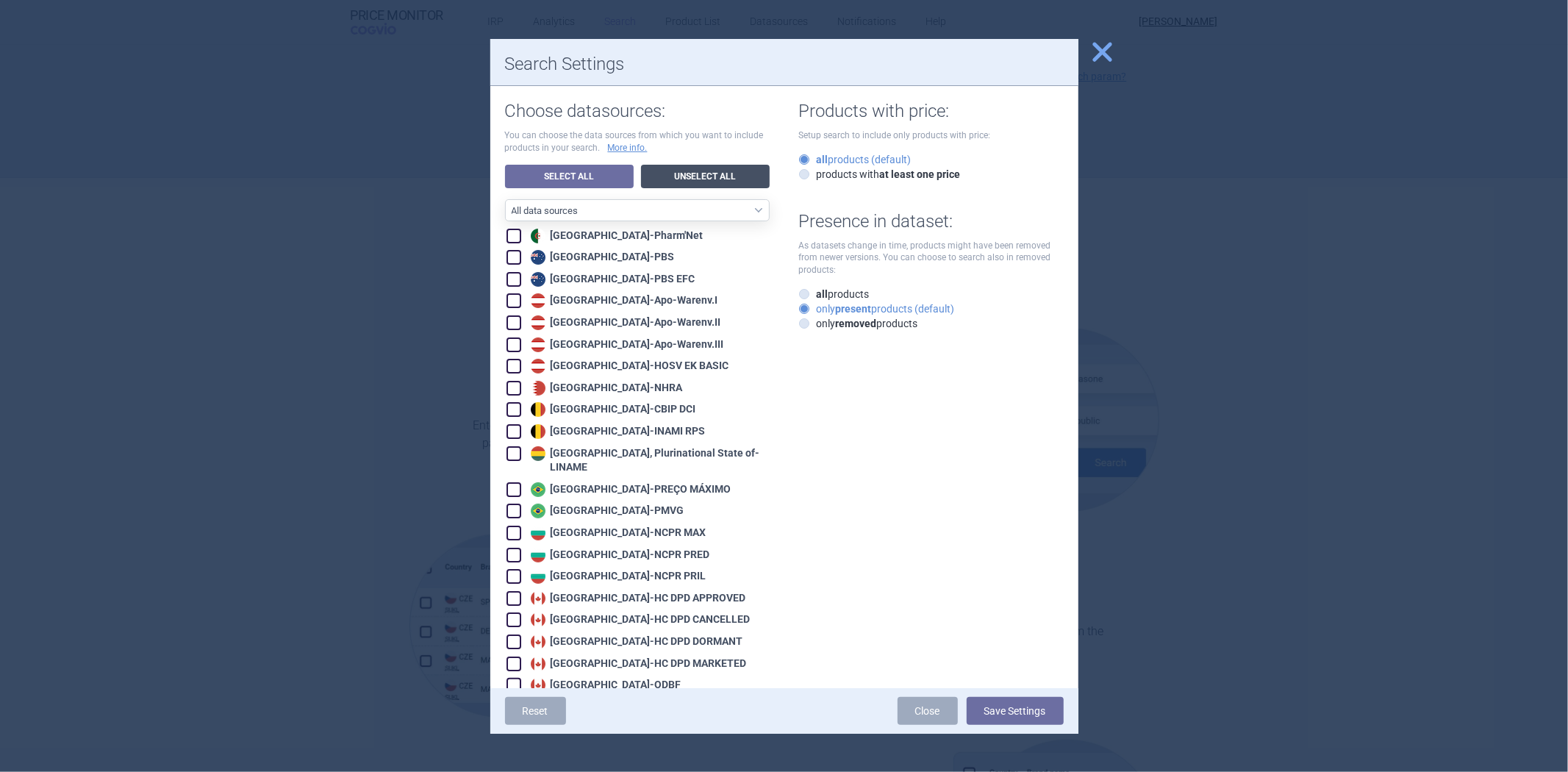
checkbox input "false"
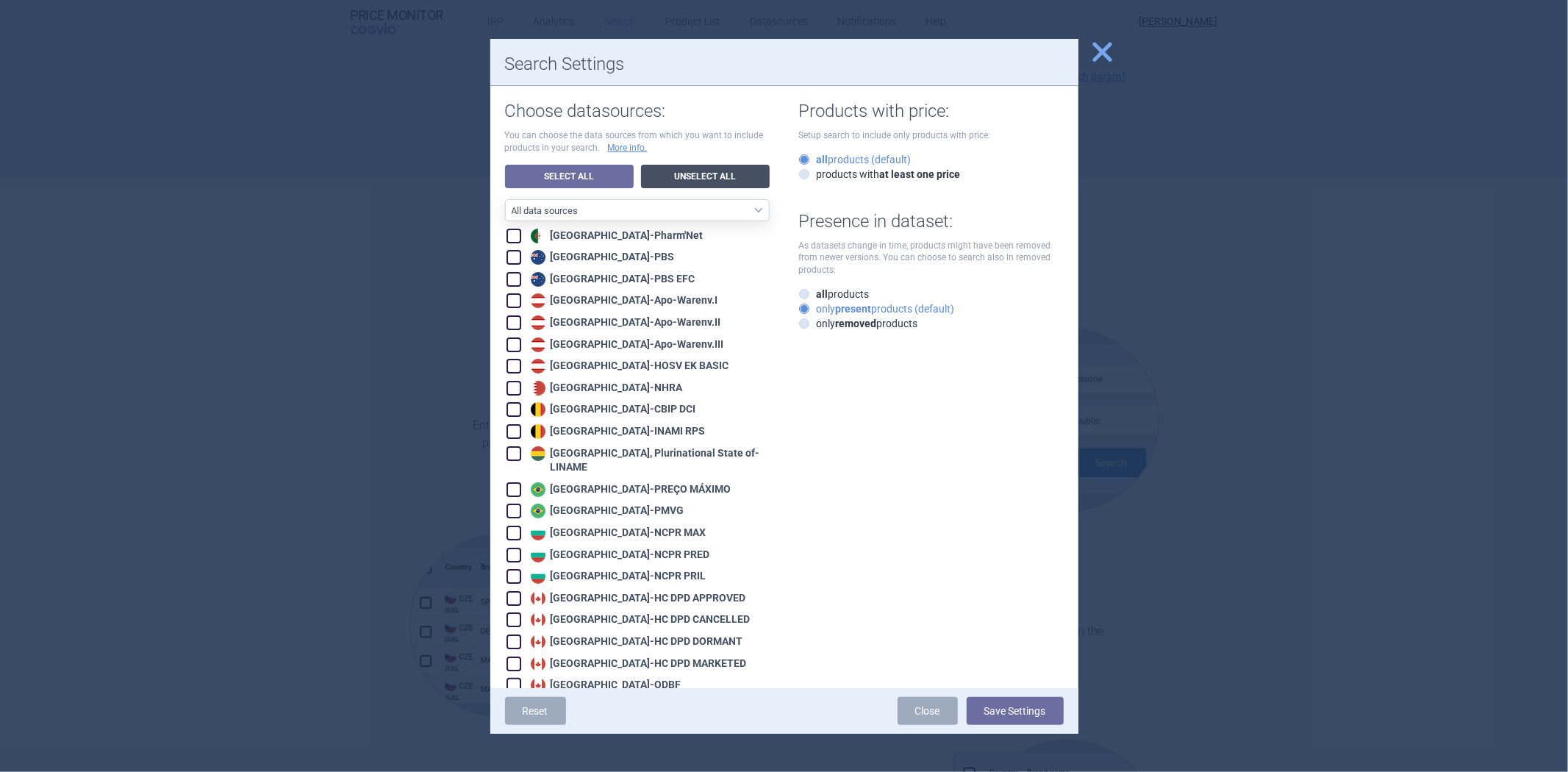
checkbox input "false"
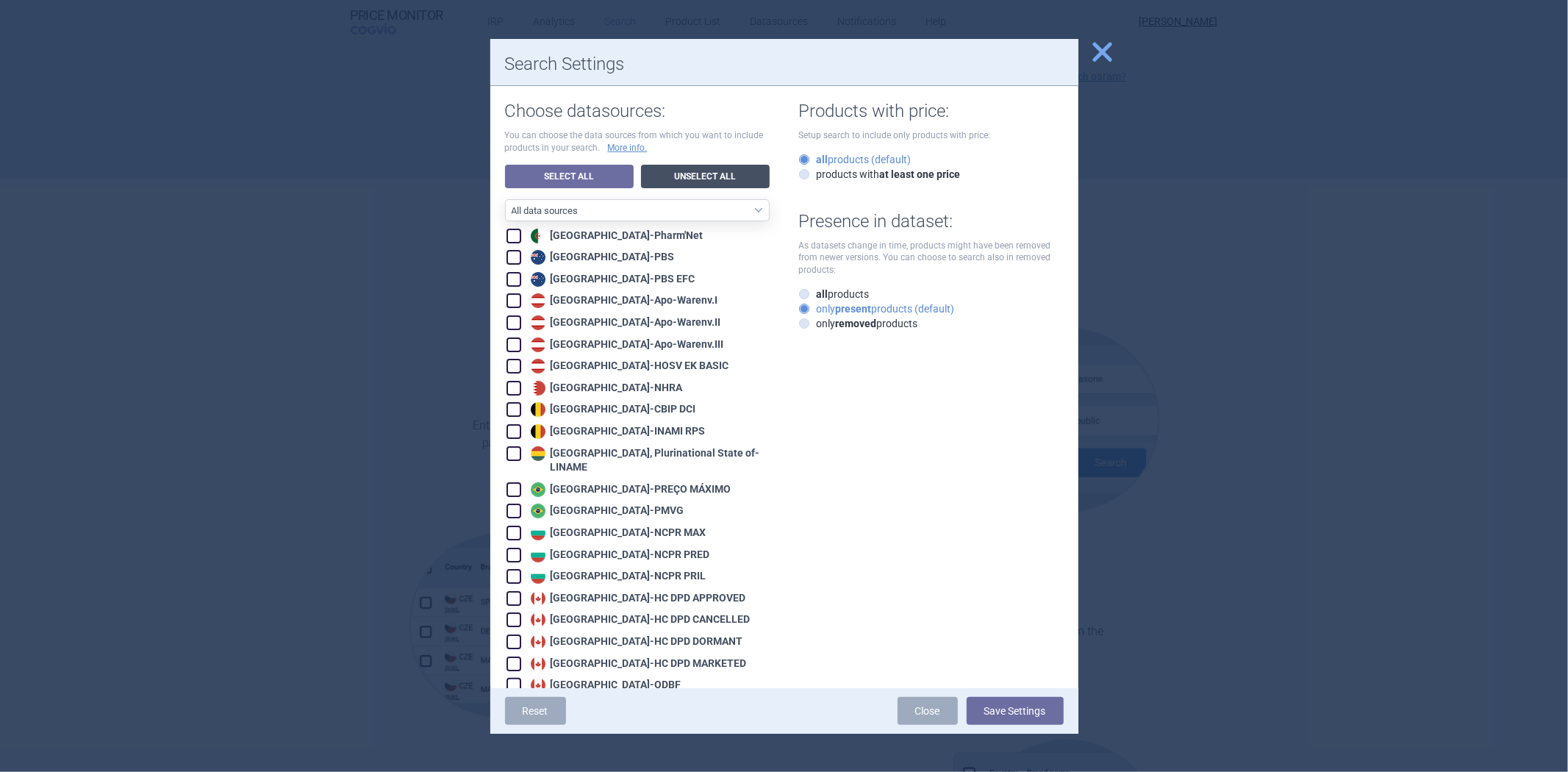
checkbox input "false"
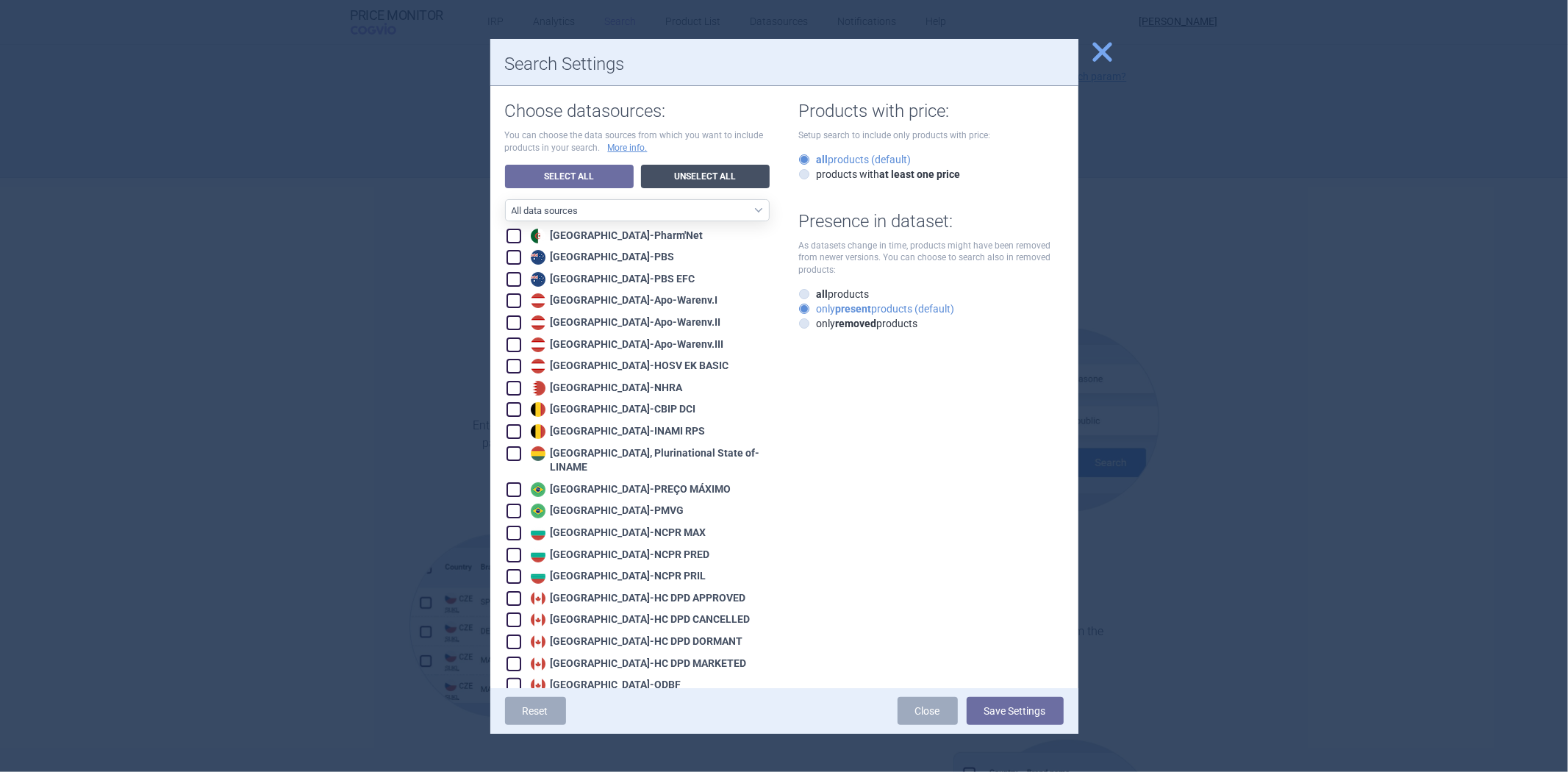
checkbox input "false"
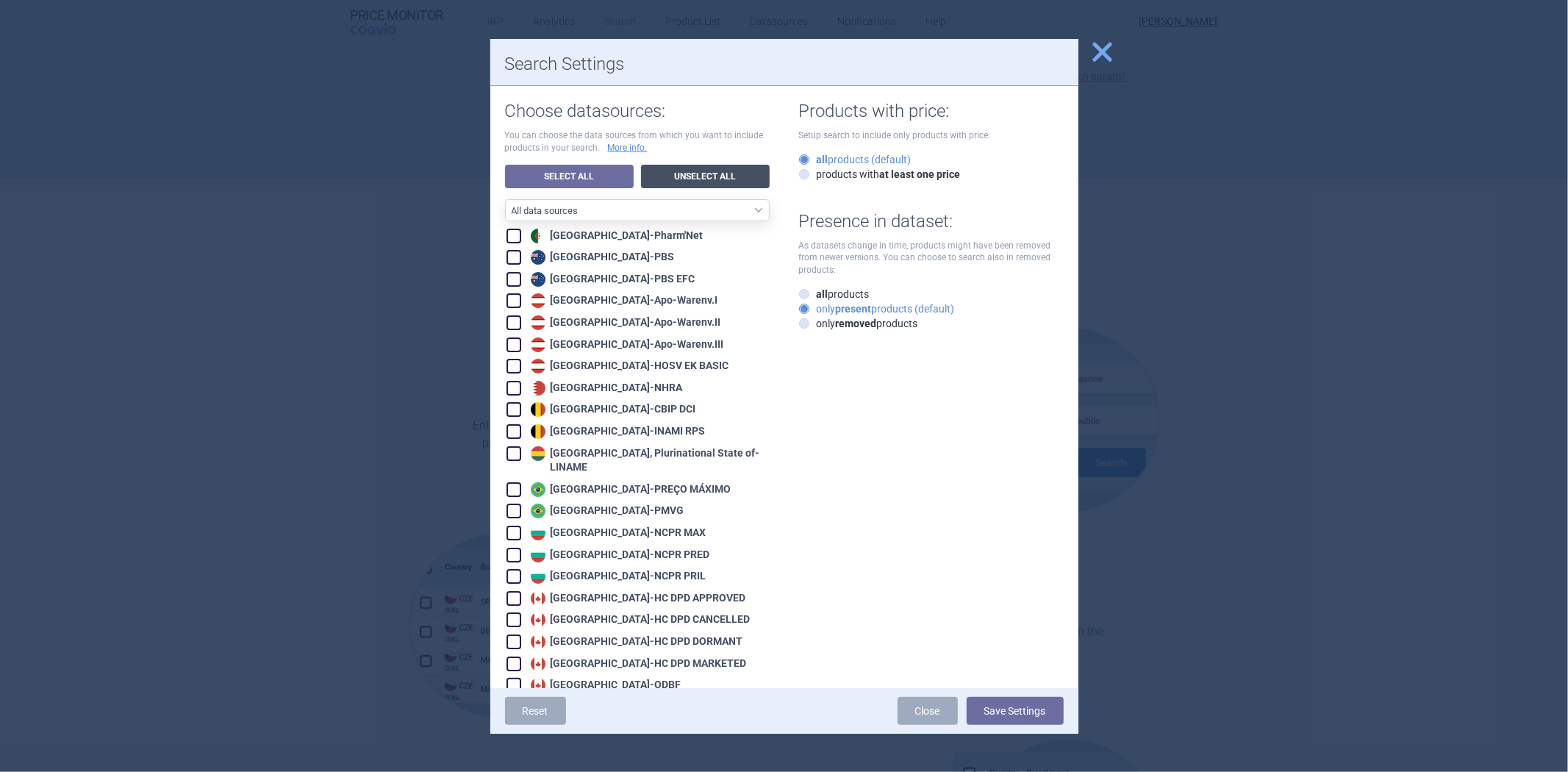
checkbox input "false"
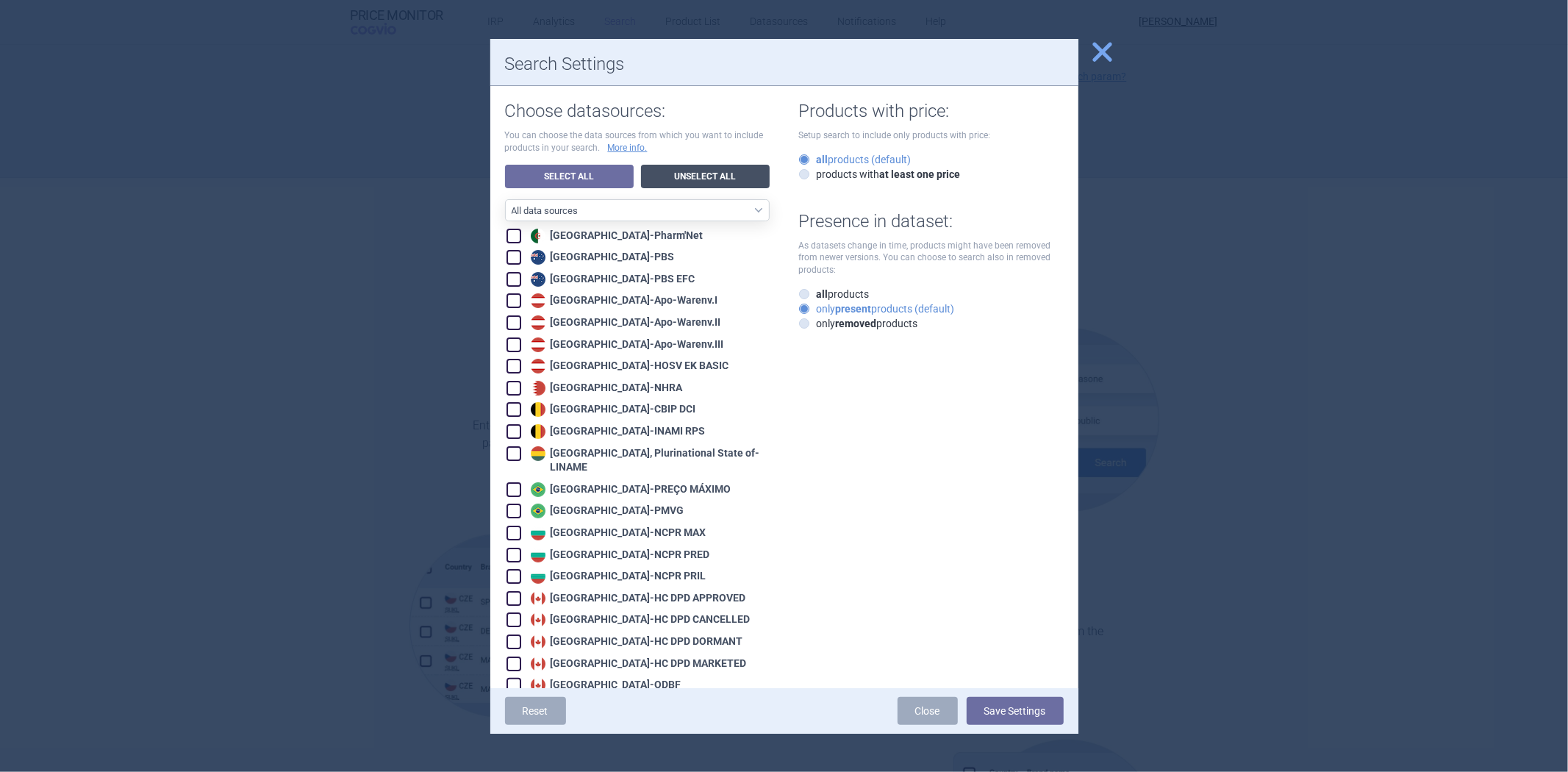
checkbox input "false"
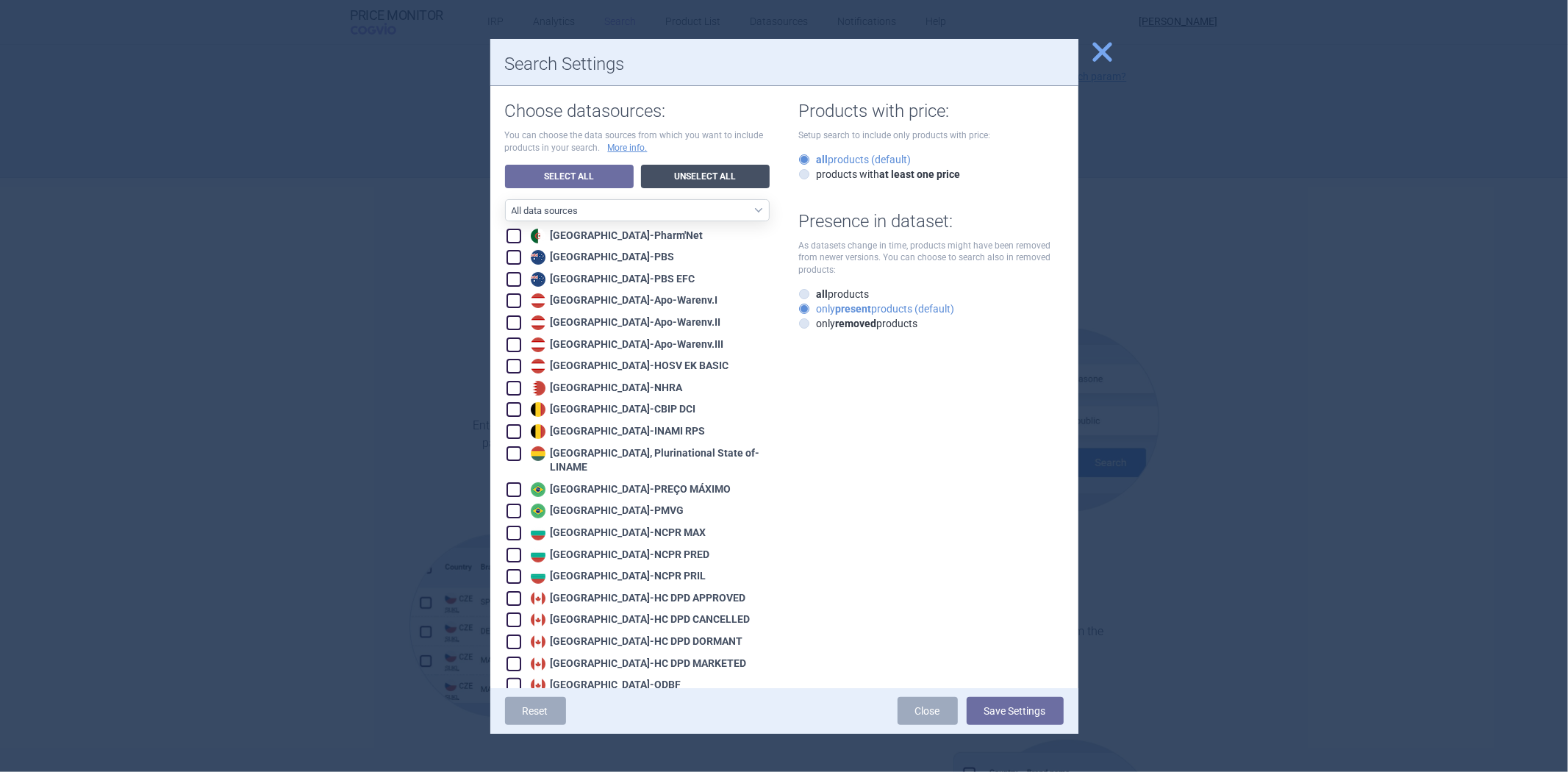
checkbox input "false"
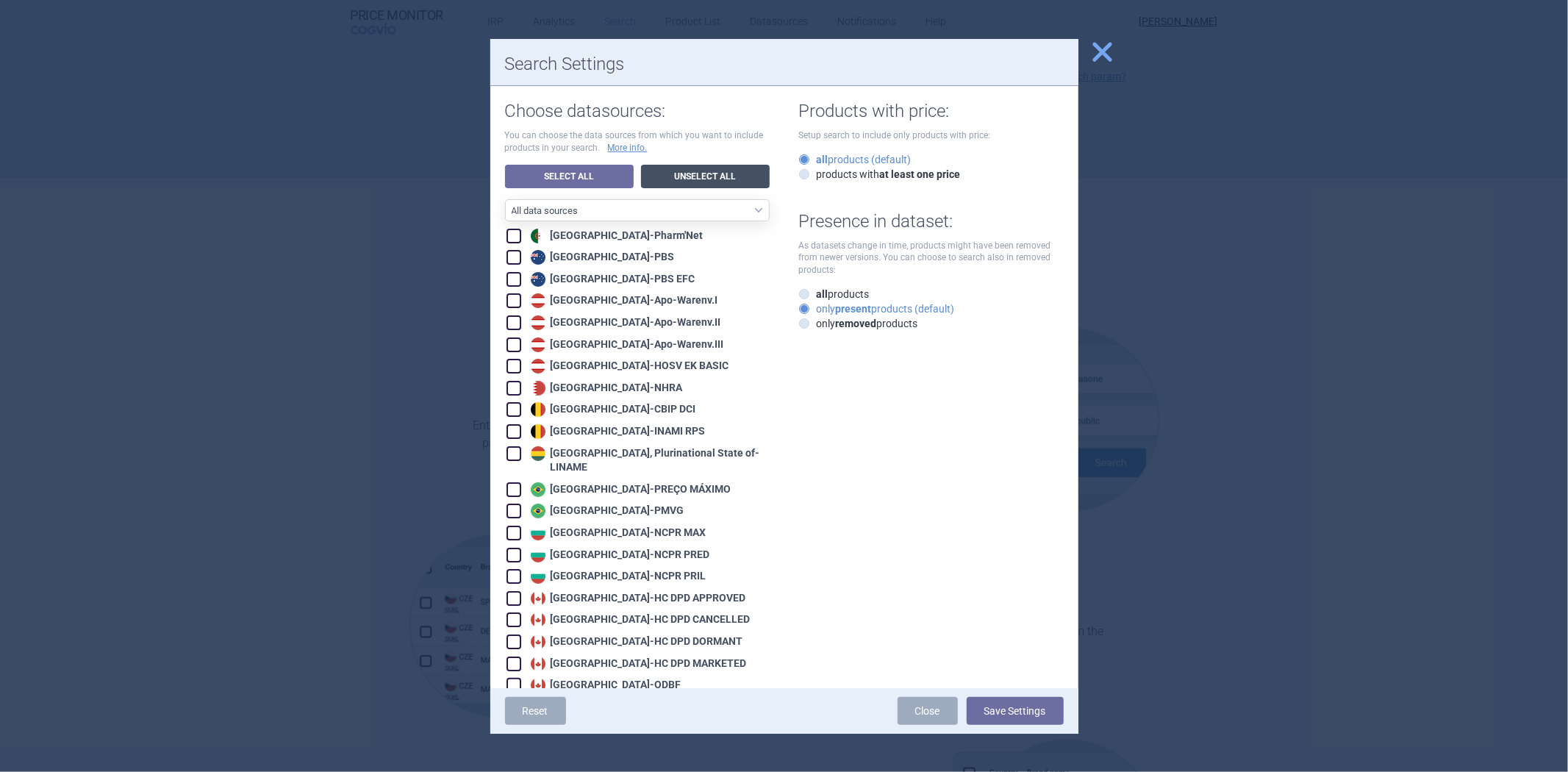
checkbox input "false"
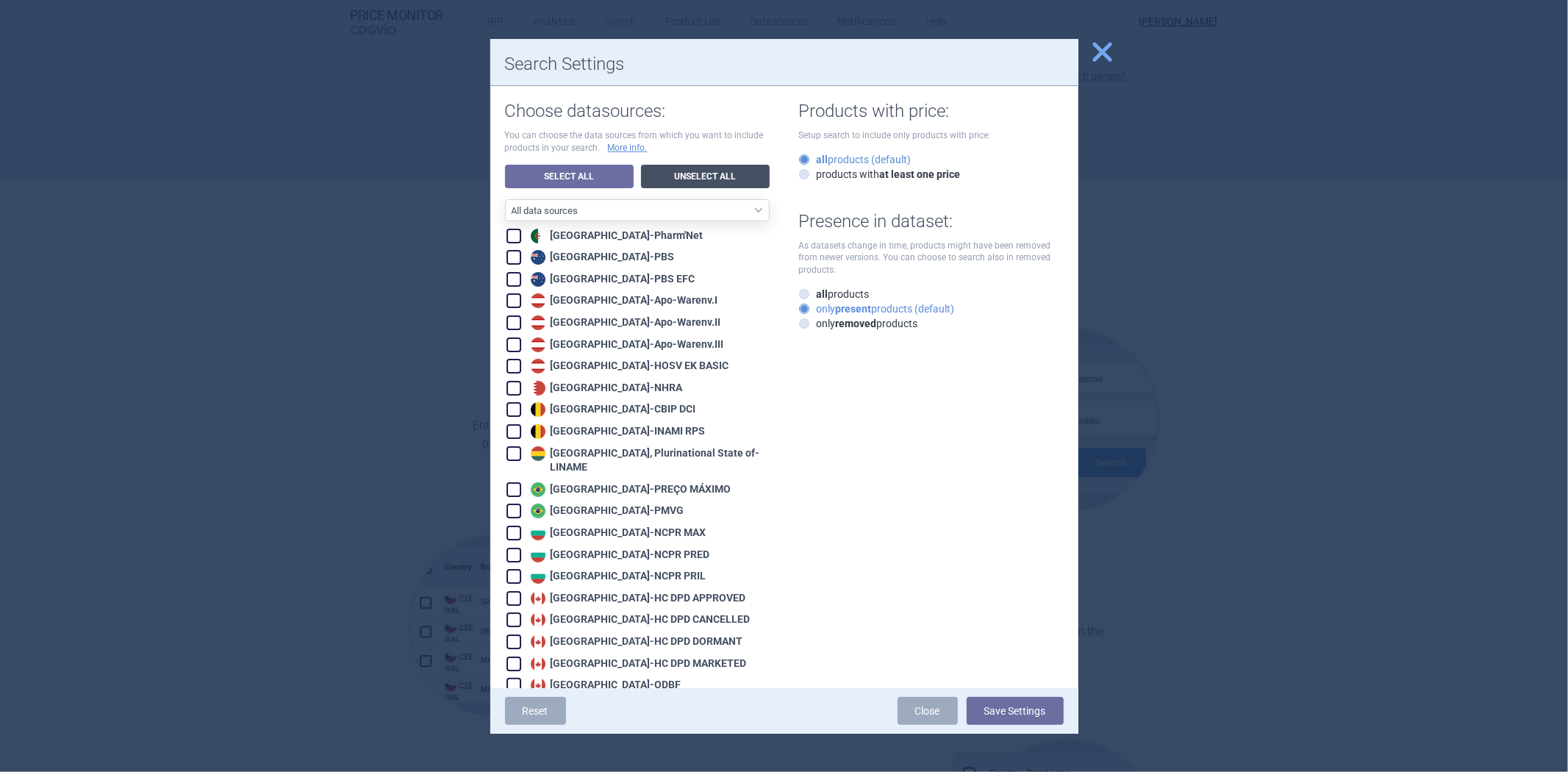
checkbox input "false"
click at [658, 208] on select "All data sources CZ reference sources - Reimbursement SK reference sources - Of…" at bounding box center [637, 210] width 265 height 22
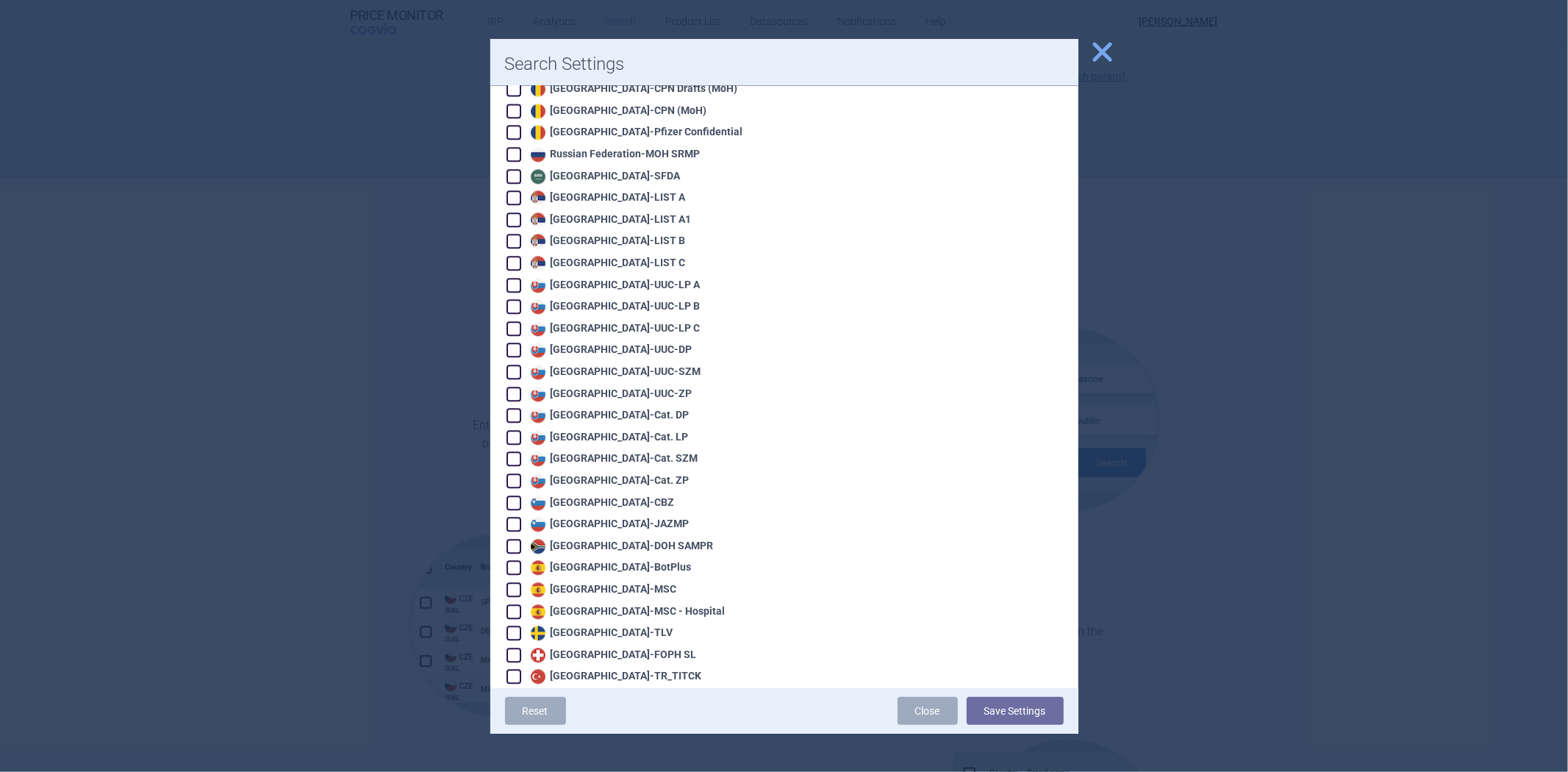
scroll to position [3070, 0]
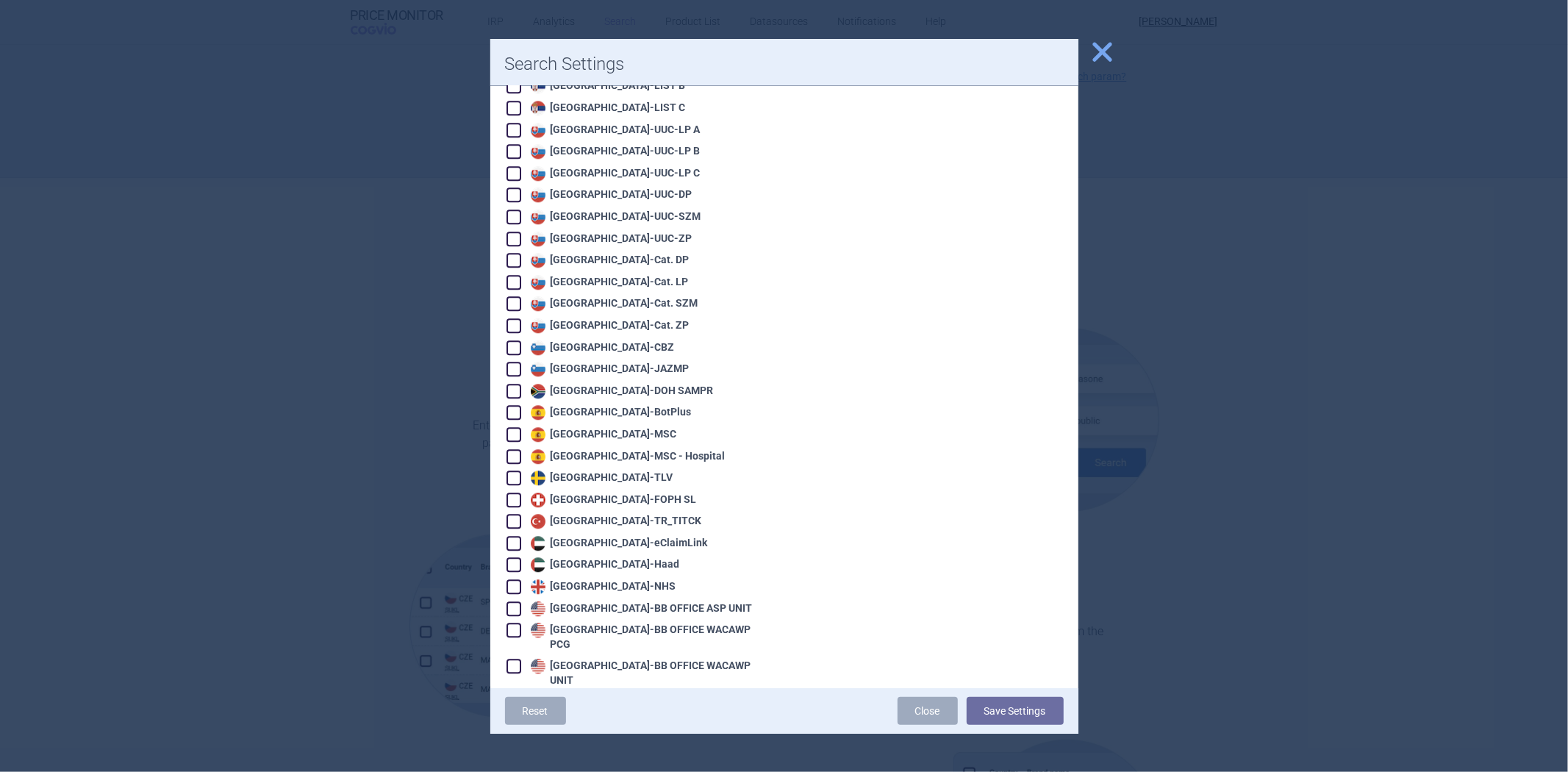
click at [527, 761] on div "United States - VA OPAL NC" at bounding box center [618, 768] width 184 height 15
checkbox input "true"
click at [552, 739] on div "United States - VA OPAL FSS" at bounding box center [621, 746] width 190 height 15
checkbox input "true"
click at [574, 717] on div "United States - VA OPAL BIG4" at bounding box center [623, 725] width 193 height 15
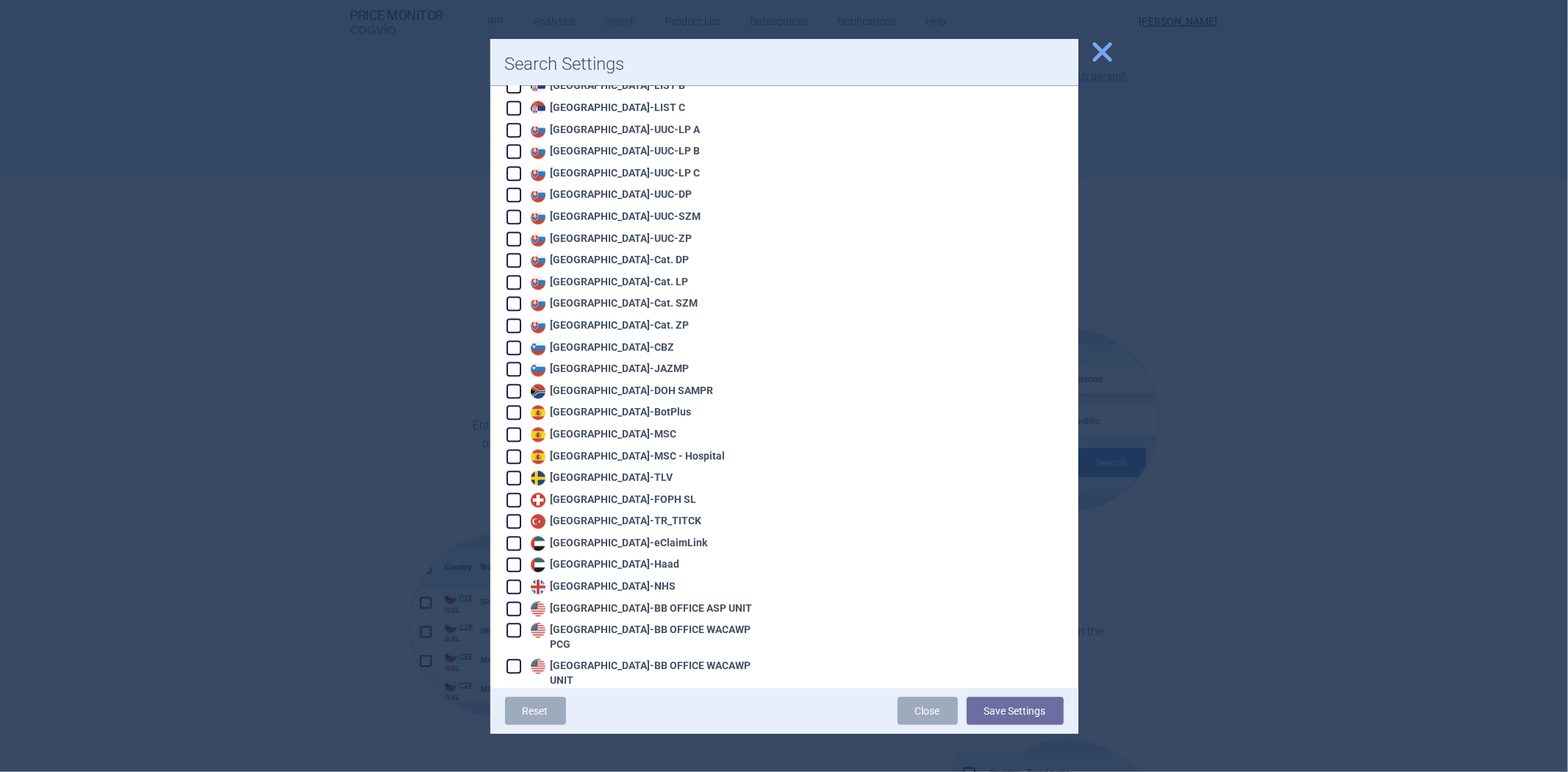
checkbox input "true"
click at [588, 695] on div "United States - BB SELF WACAWP UNIT" at bounding box center [646, 703] width 239 height 15
checkbox input "true"
click at [596, 658] on div "United States - BB OFFICE WACAWP UNIT" at bounding box center [648, 673] width 242 height 28
checkbox input "true"
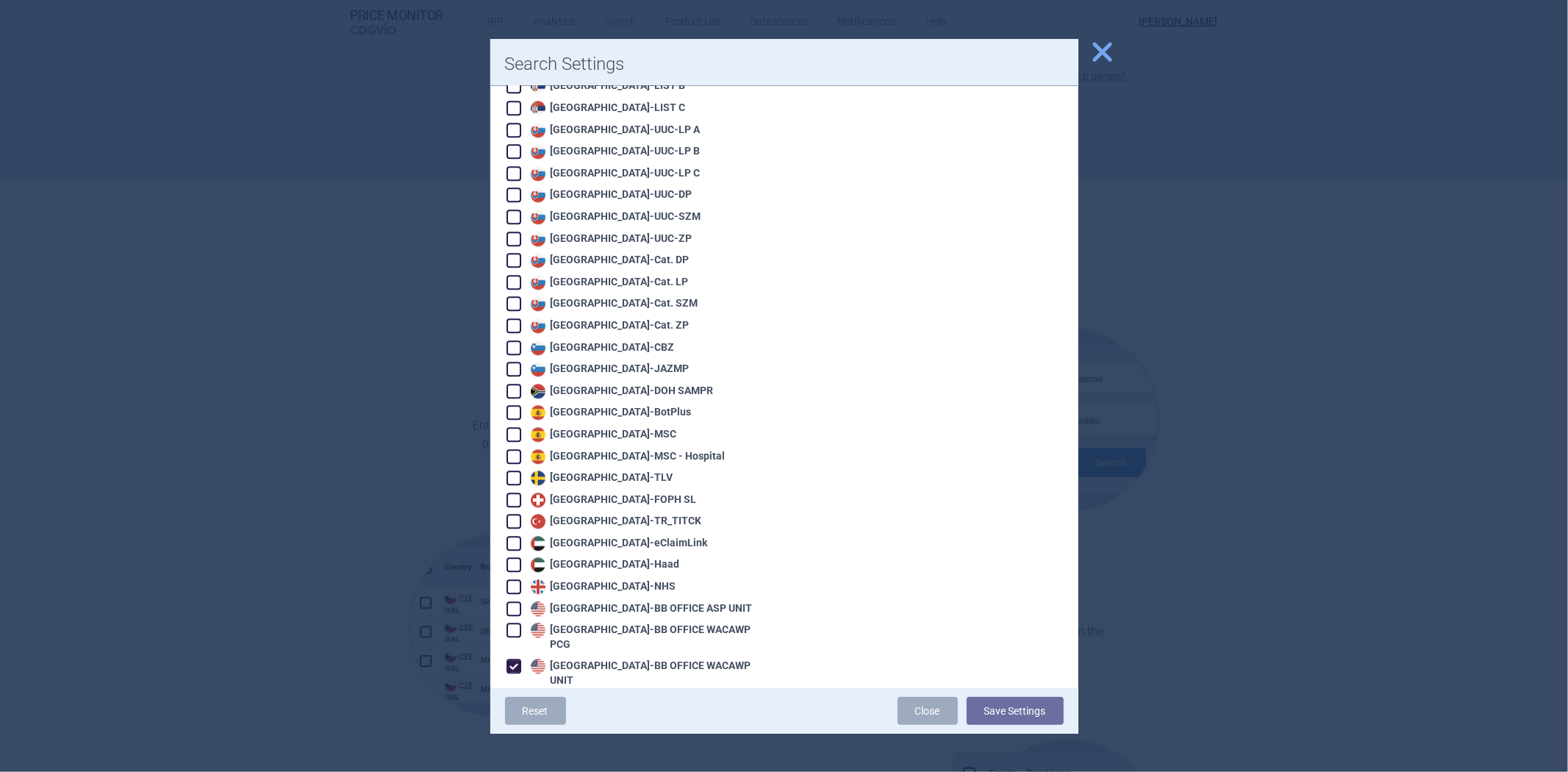
click at [605, 602] on div "United States - BB OFFICE ASP UNIT" at bounding box center [639, 609] width 226 height 15
checkbox input "true"
click at [585, 623] on div "United States - BB OFFICE WACAWP PCG" at bounding box center [648, 637] width 242 height 28
checkbox input "true"
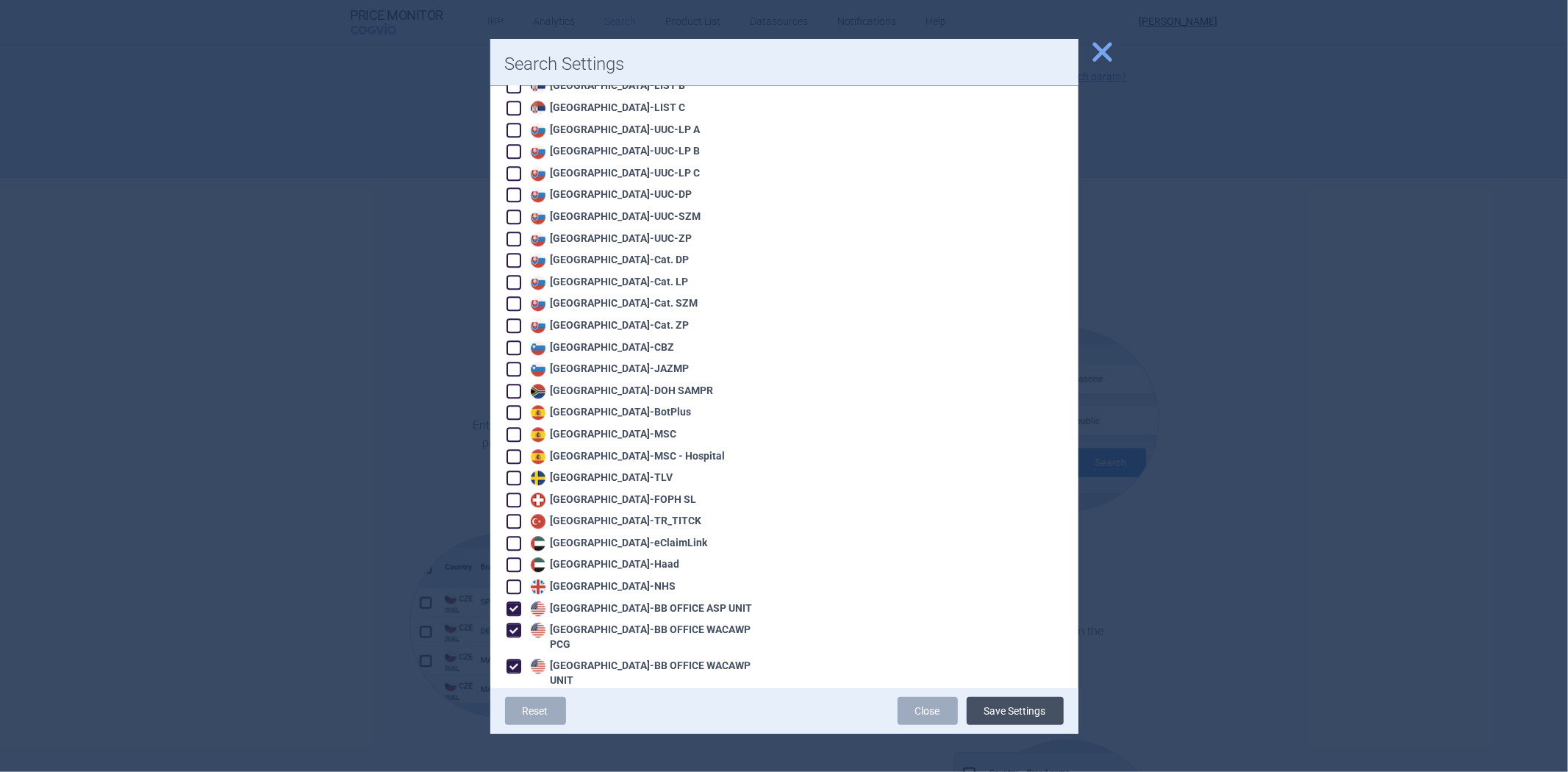
click at [1047, 717] on button "Save Settings" at bounding box center [1015, 711] width 97 height 28
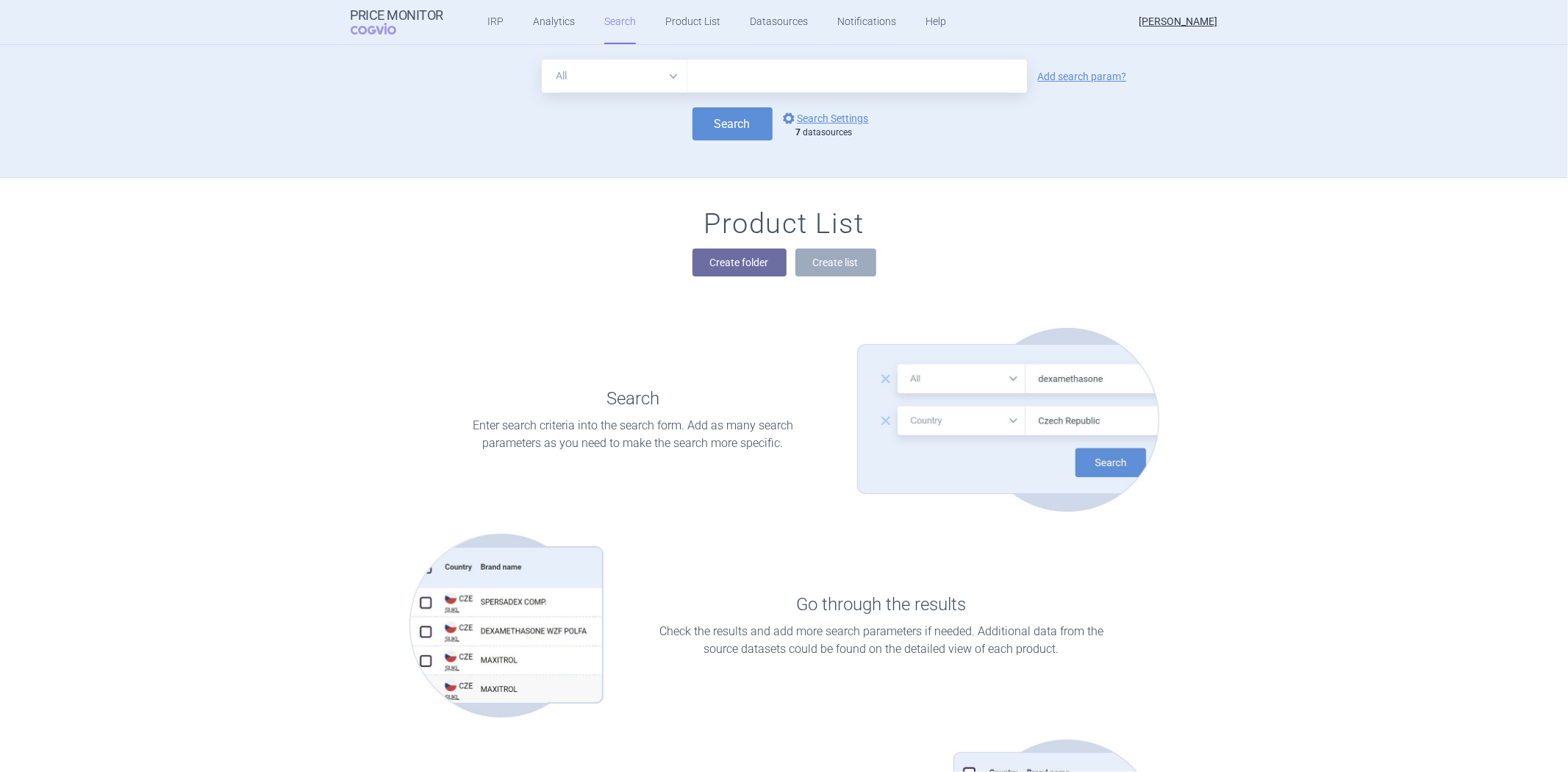
click at [694, 85] on input "text" at bounding box center [857, 76] width 340 height 33
type input "humira"
click at [753, 129] on button "Search" at bounding box center [732, 123] width 80 height 33
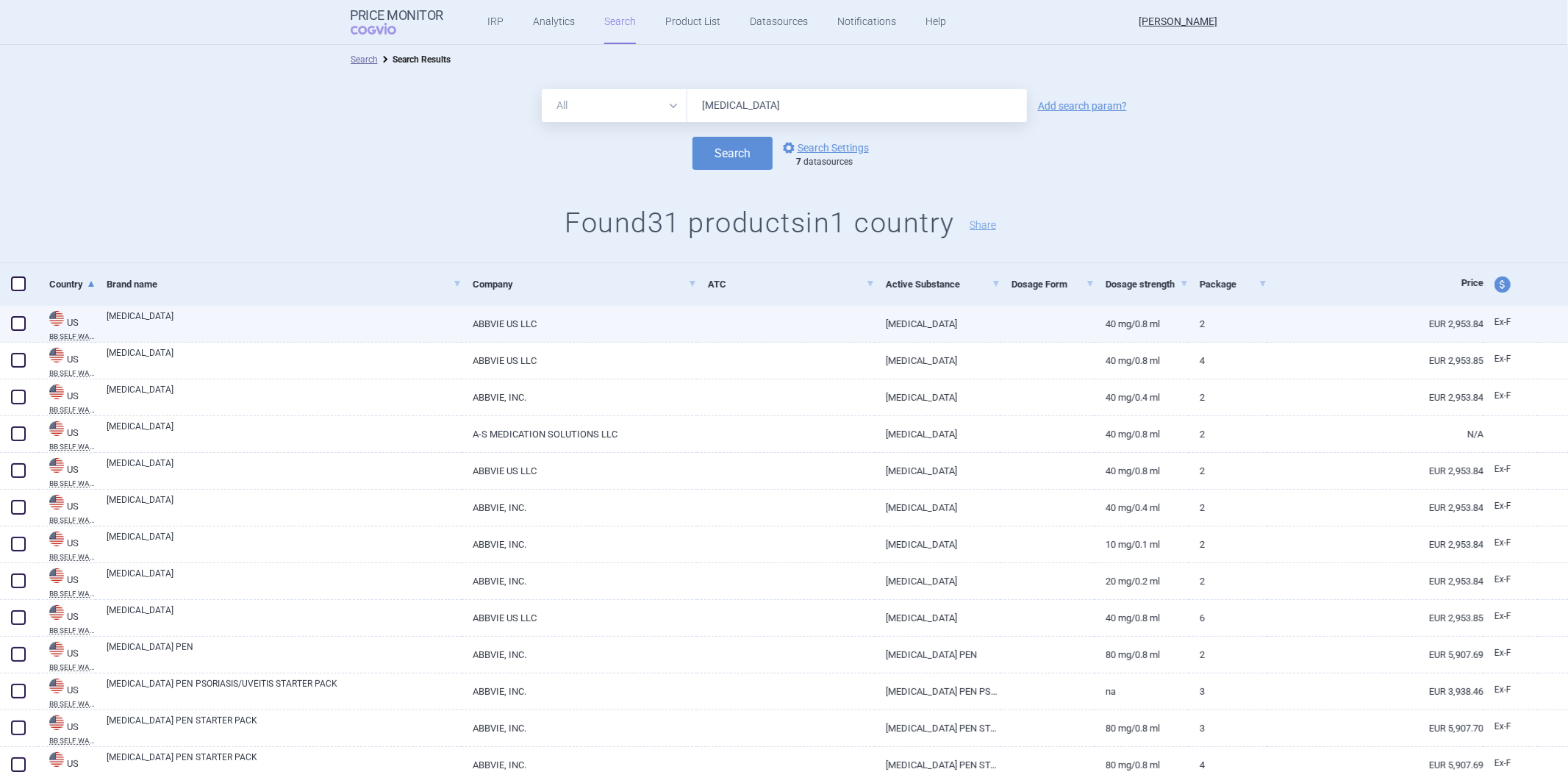
click at [246, 321] on link "HUMIRA" at bounding box center [284, 323] width 355 height 26
select select "EUR"
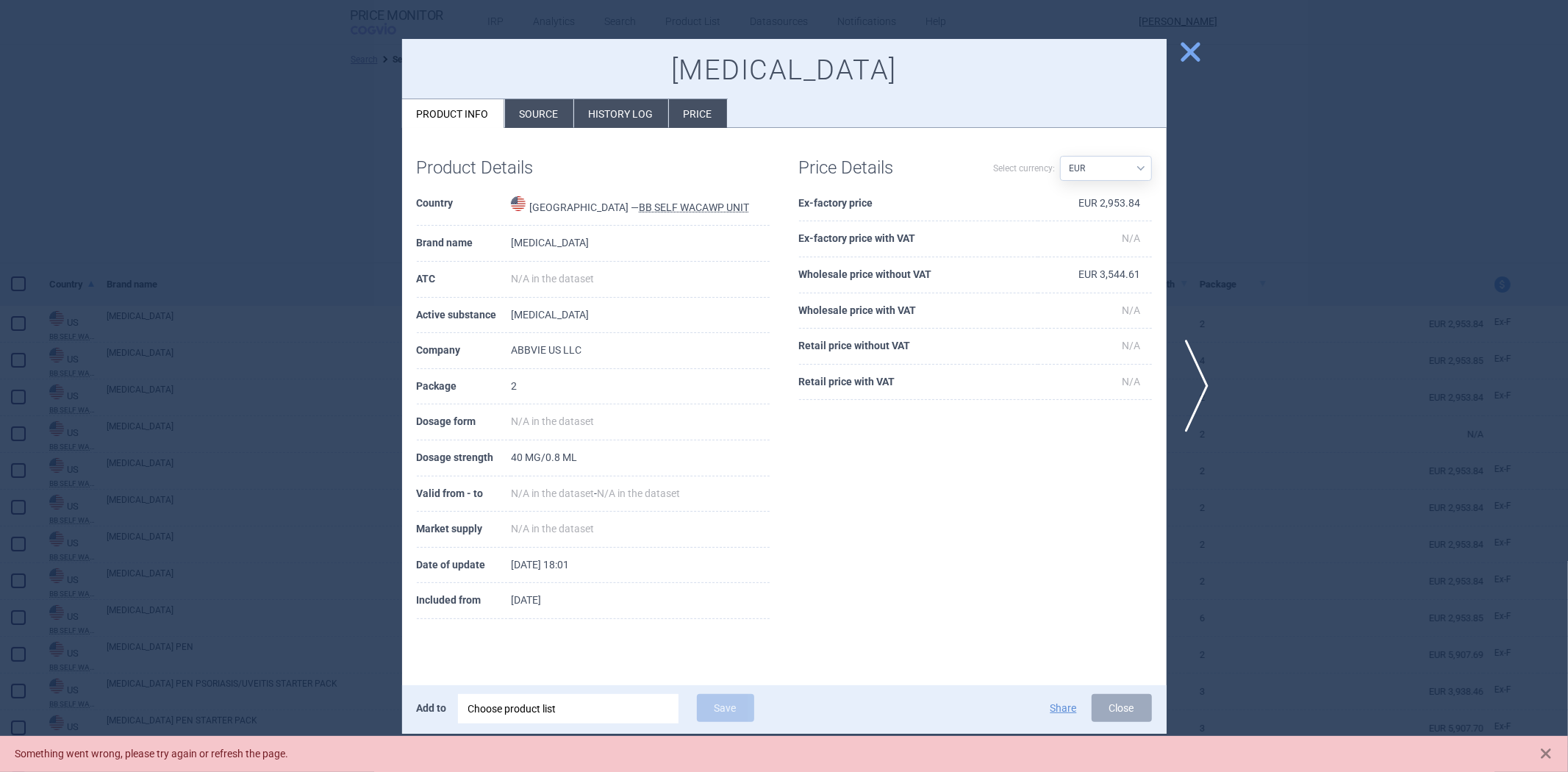
click at [288, 286] on div at bounding box center [784, 386] width 1568 height 772
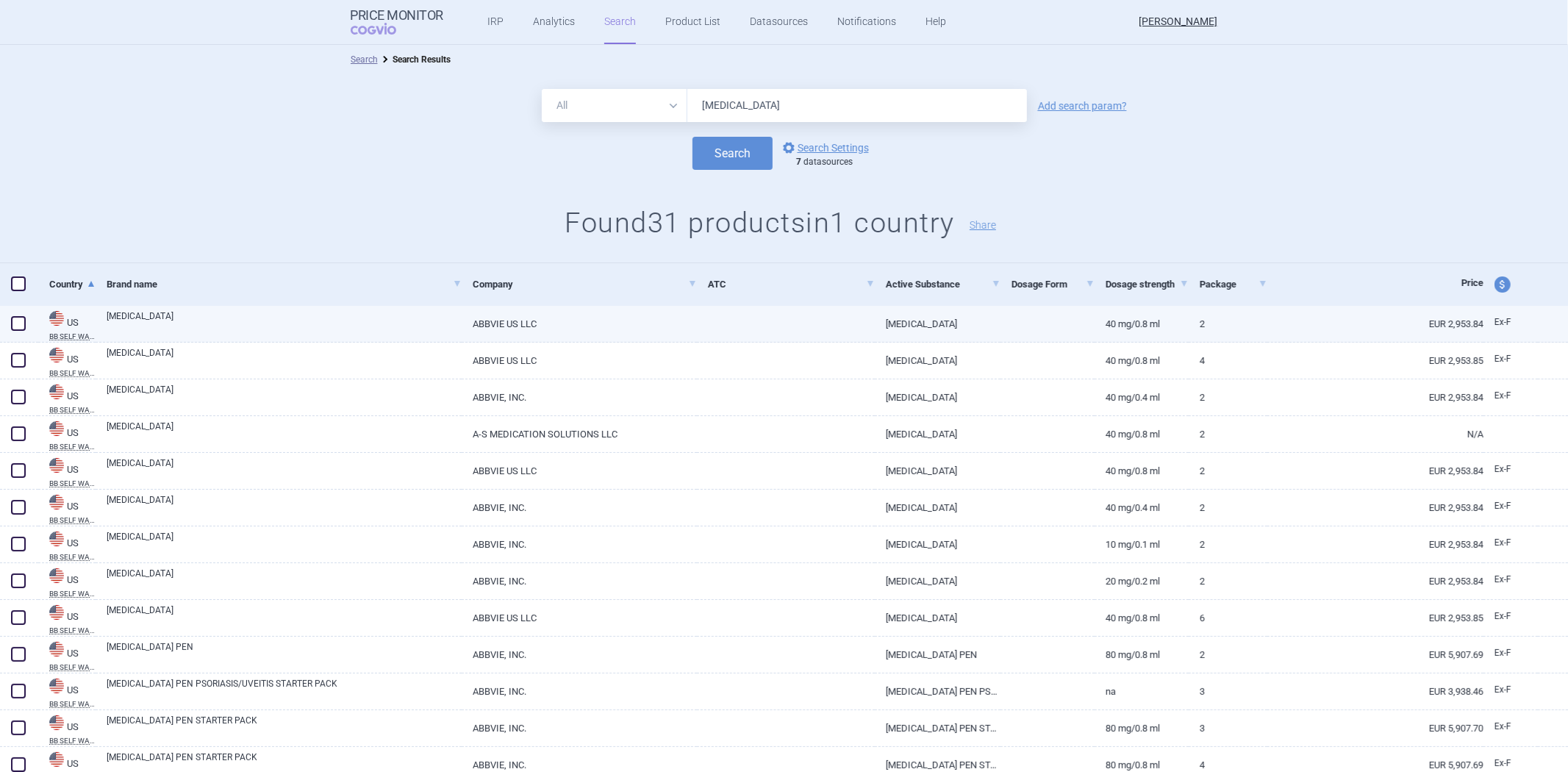
click at [255, 321] on link "HUMIRA" at bounding box center [284, 323] width 355 height 26
select select "EUR"
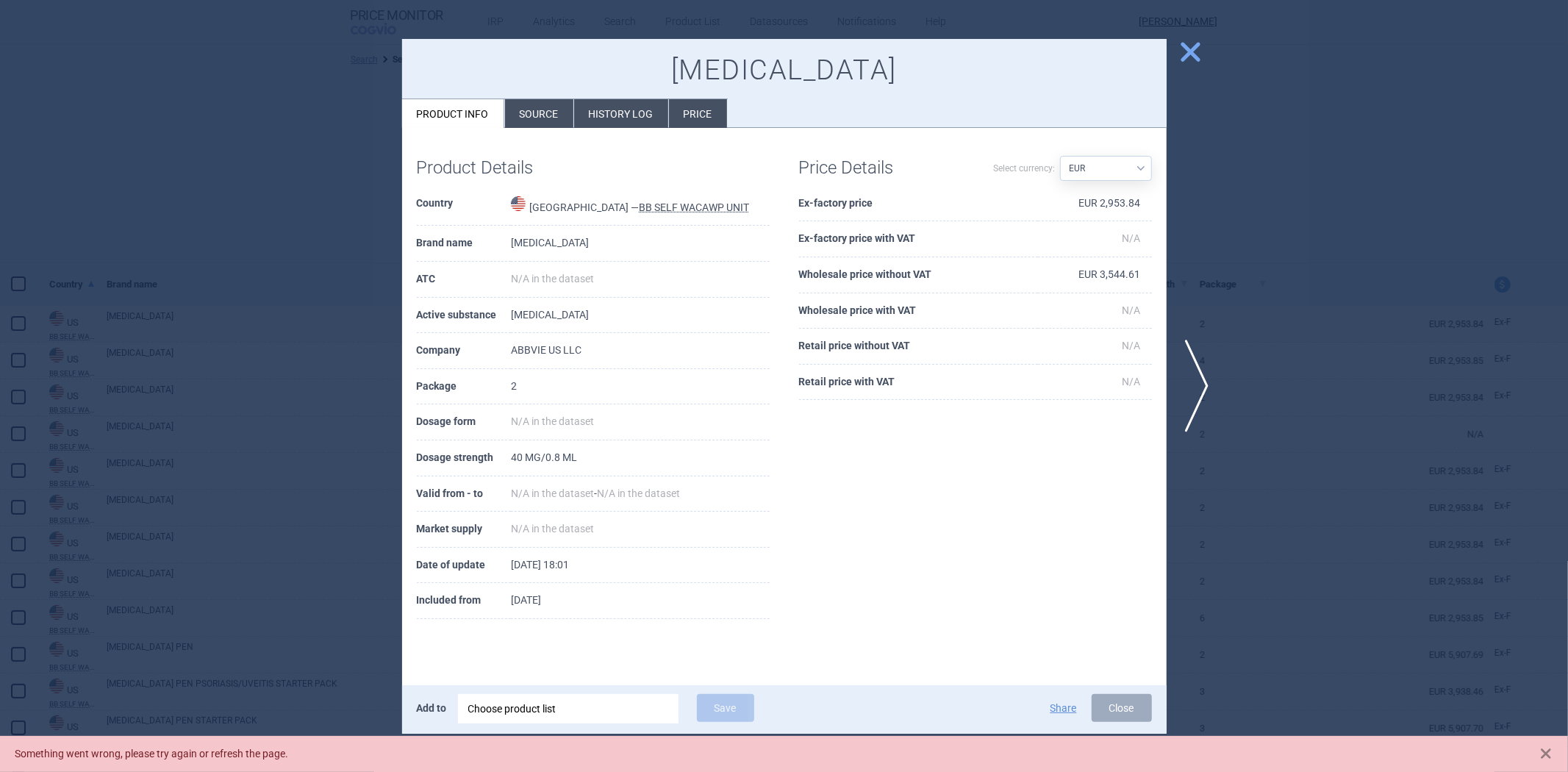
click at [257, 297] on div at bounding box center [784, 386] width 1568 height 772
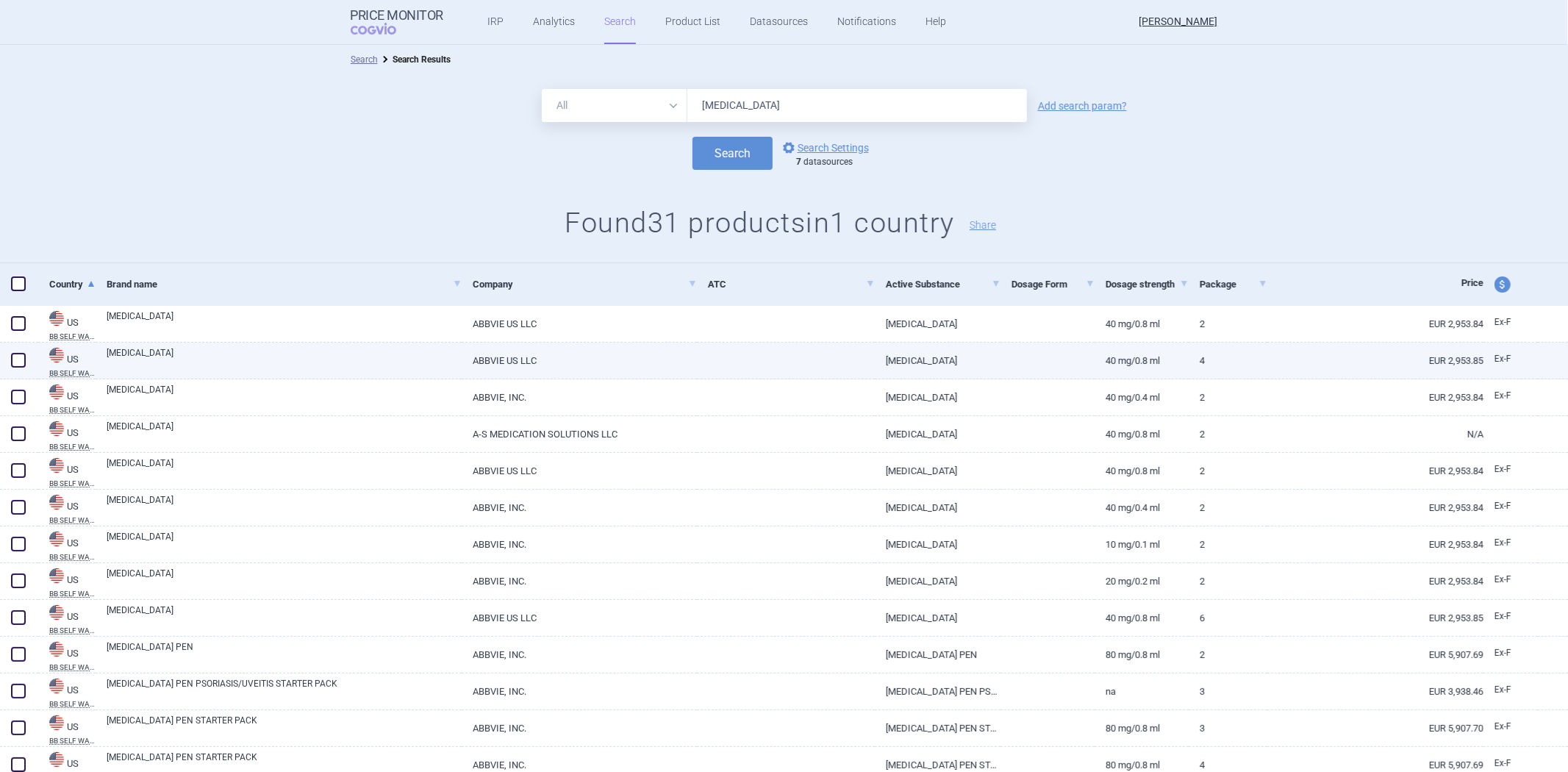
click at [413, 361] on link "[MEDICAL_DATA]" at bounding box center [284, 360] width 355 height 26
select select "EUR"
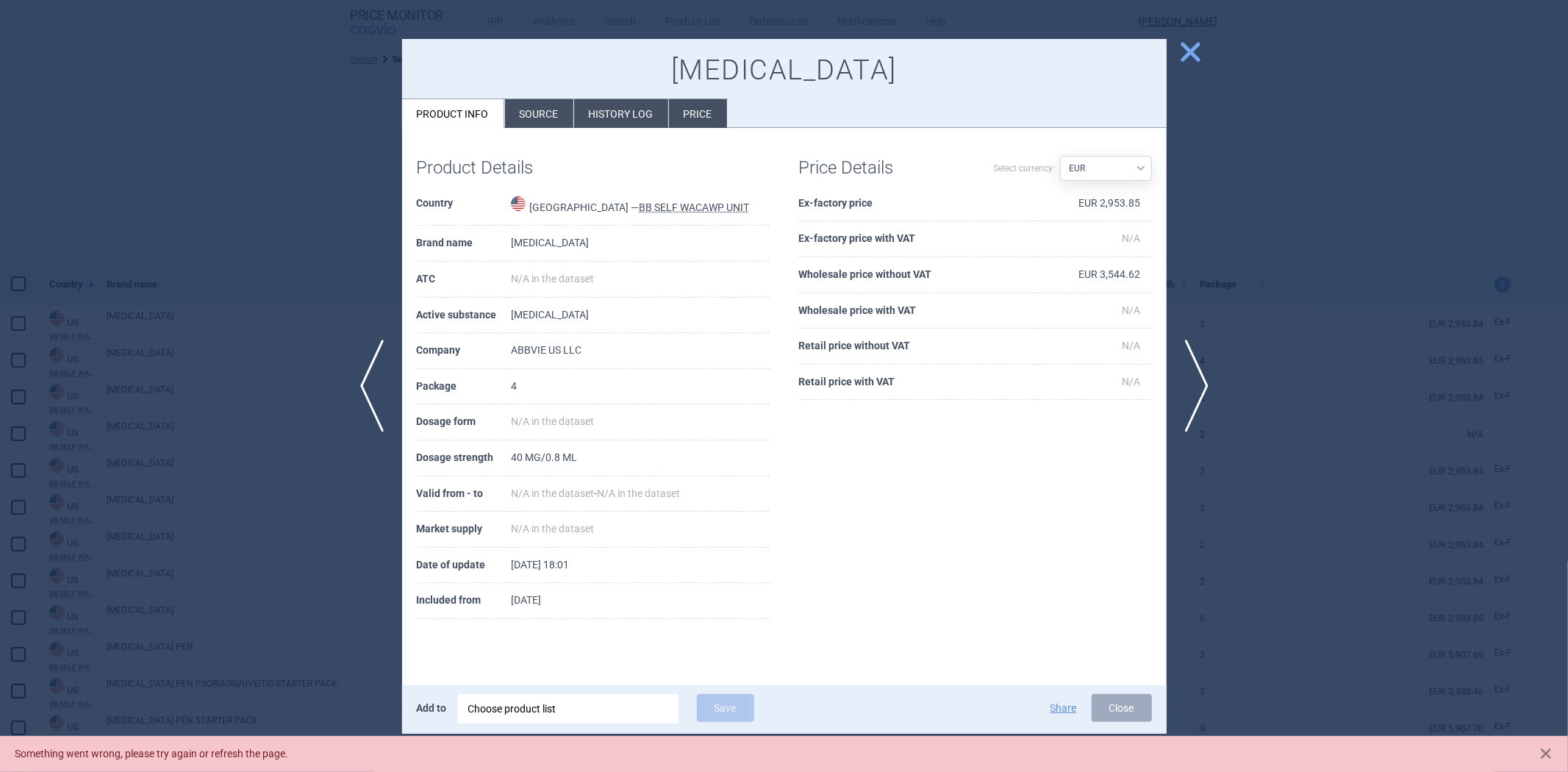
click at [253, 343] on div at bounding box center [784, 386] width 1568 height 772
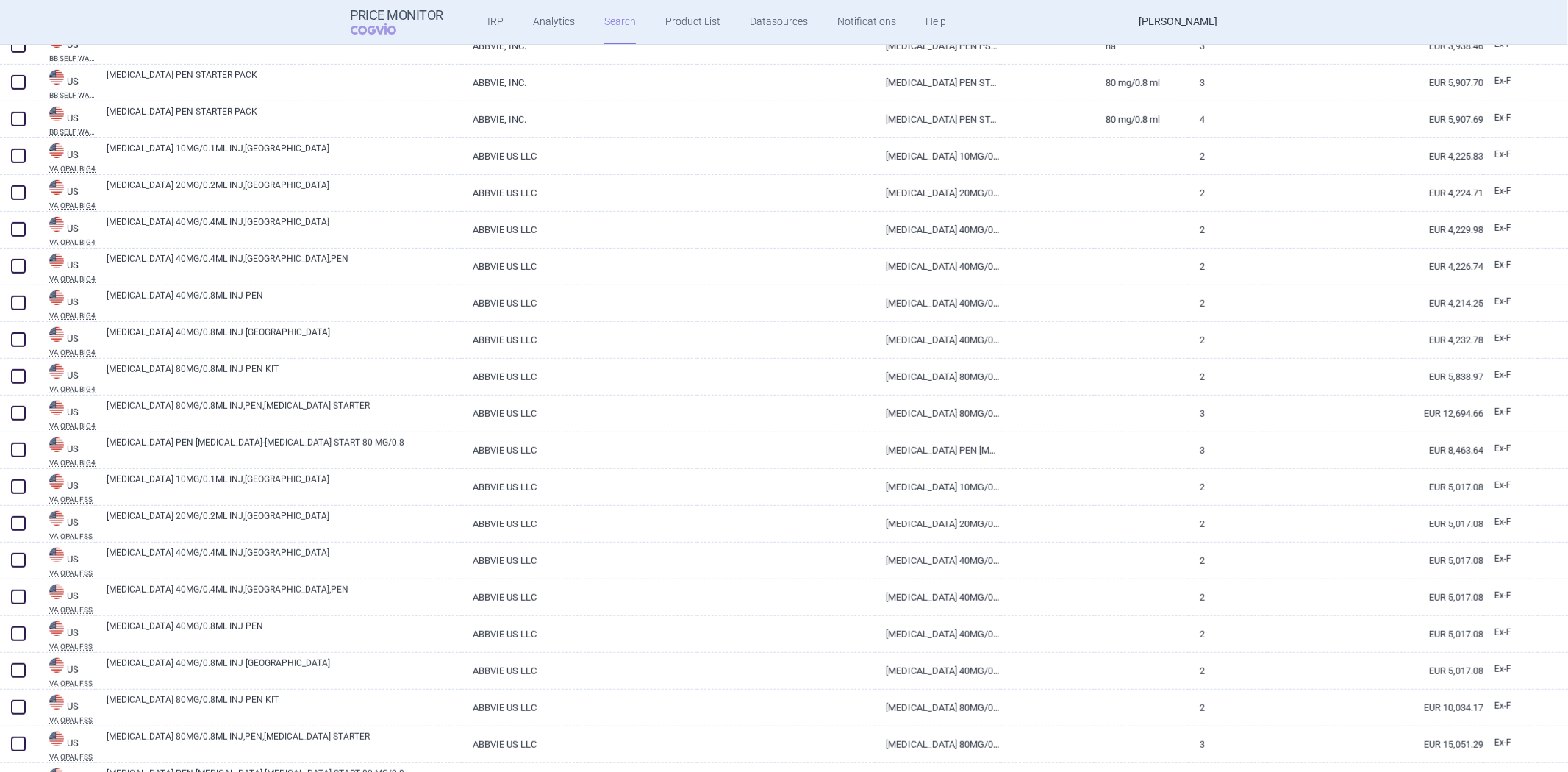
scroll to position [710, 0]
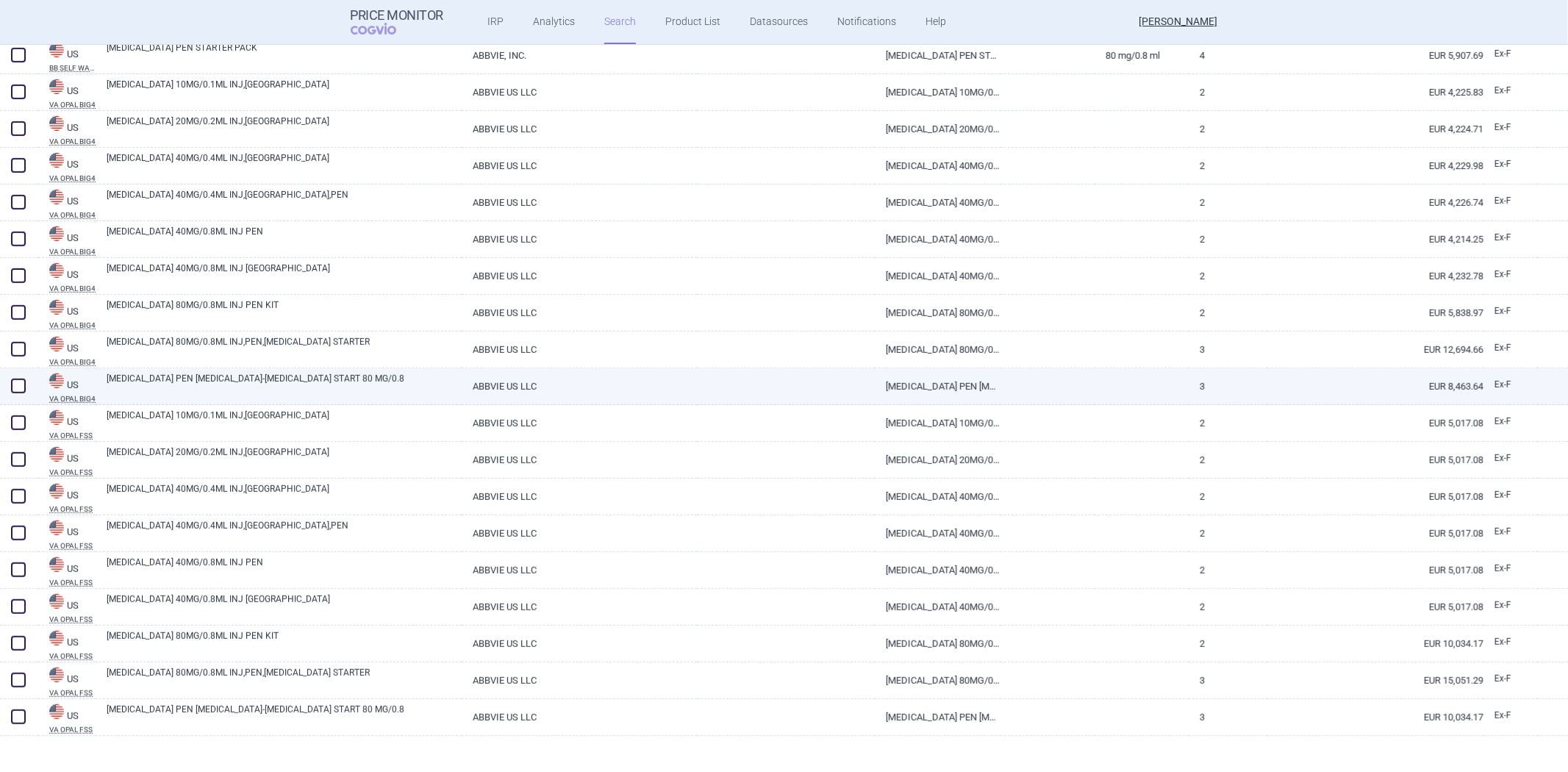
click at [292, 395] on link "HUMIRA PEN PSORIASIS-UVEITIS START 80 MG/0.8" at bounding box center [284, 385] width 355 height 26
select select "EUR"
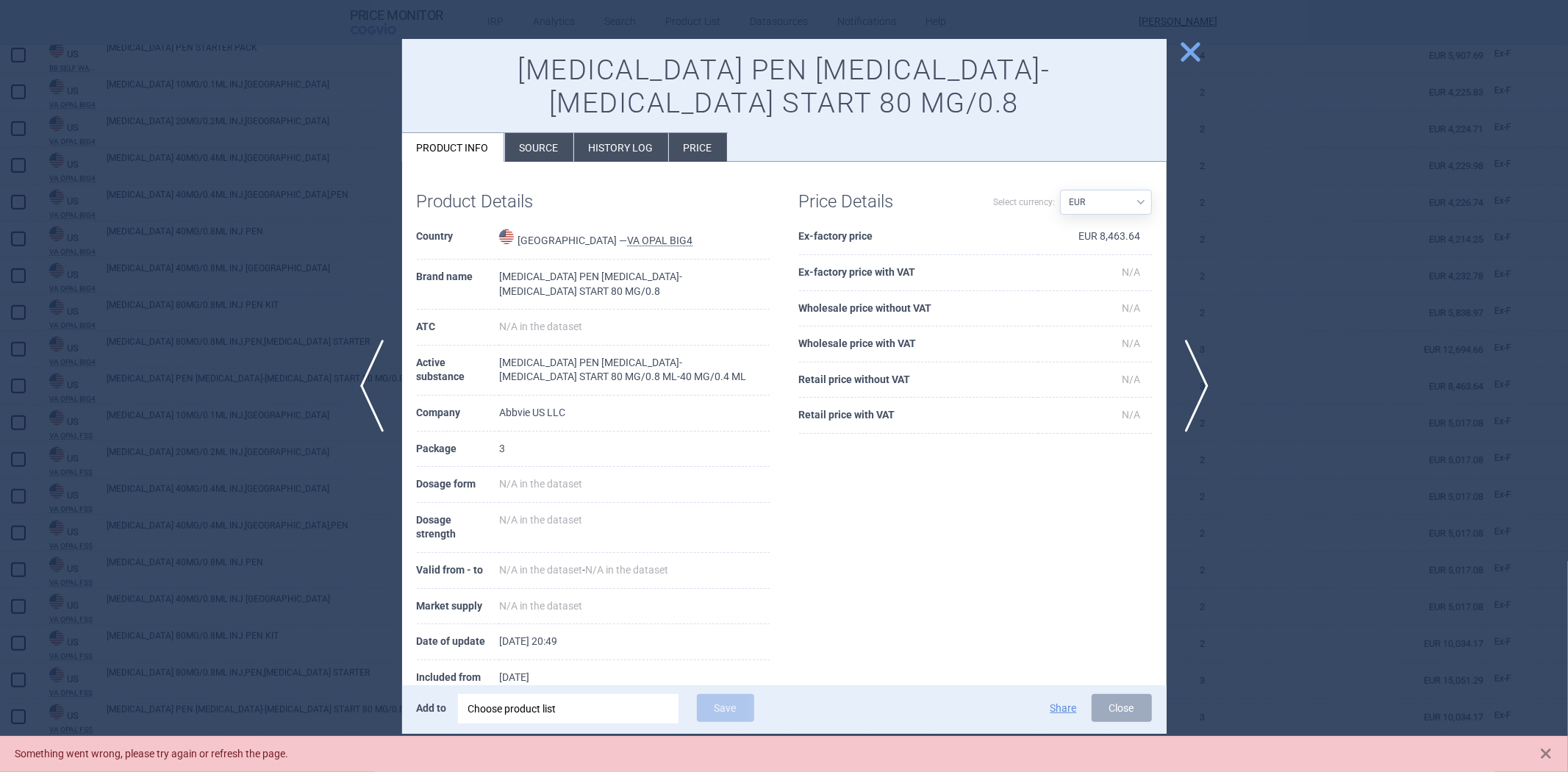
click at [234, 262] on div at bounding box center [784, 386] width 1568 height 772
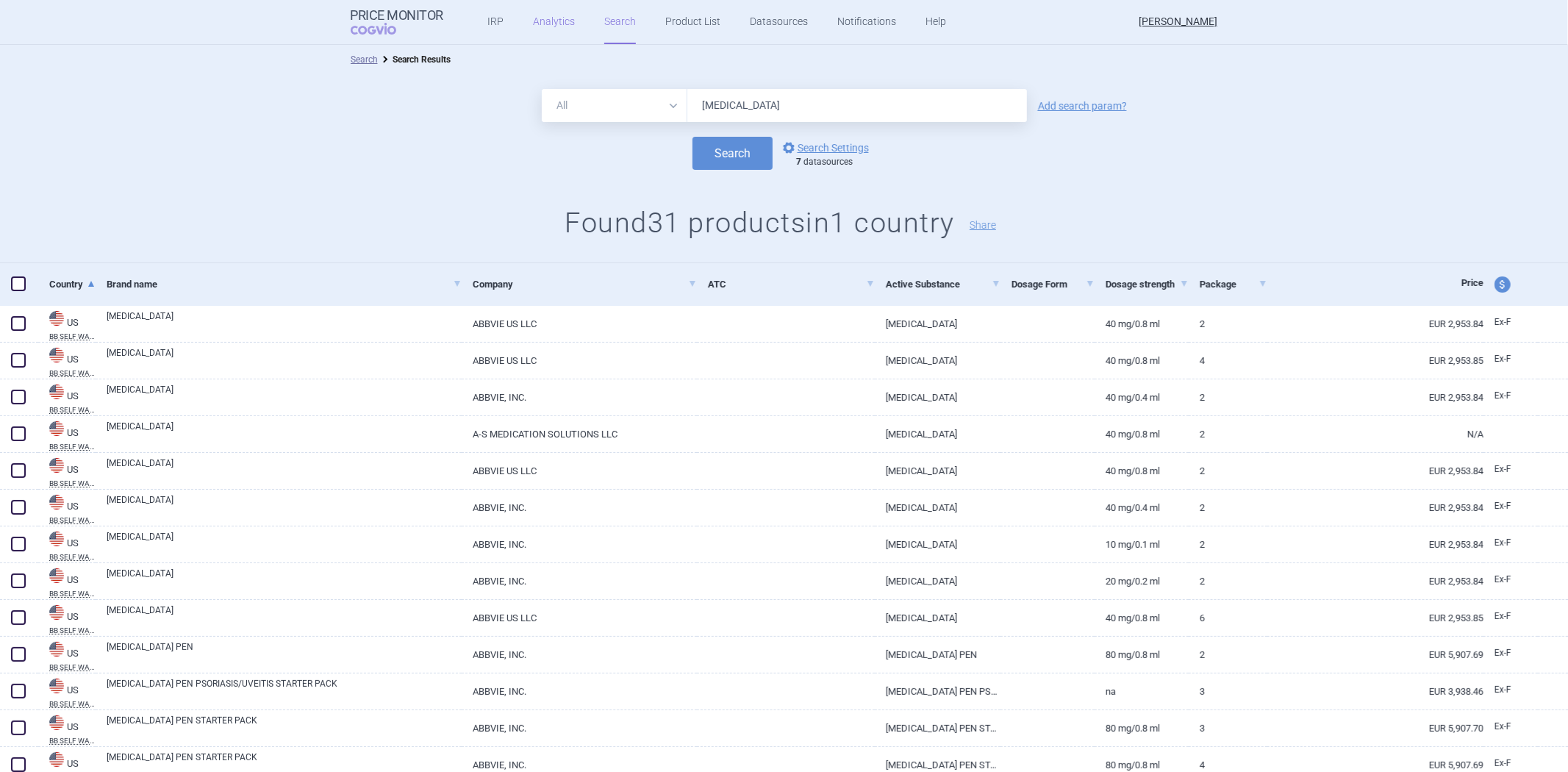
click at [560, 16] on link "Analytics" at bounding box center [553, 22] width 42 height 44
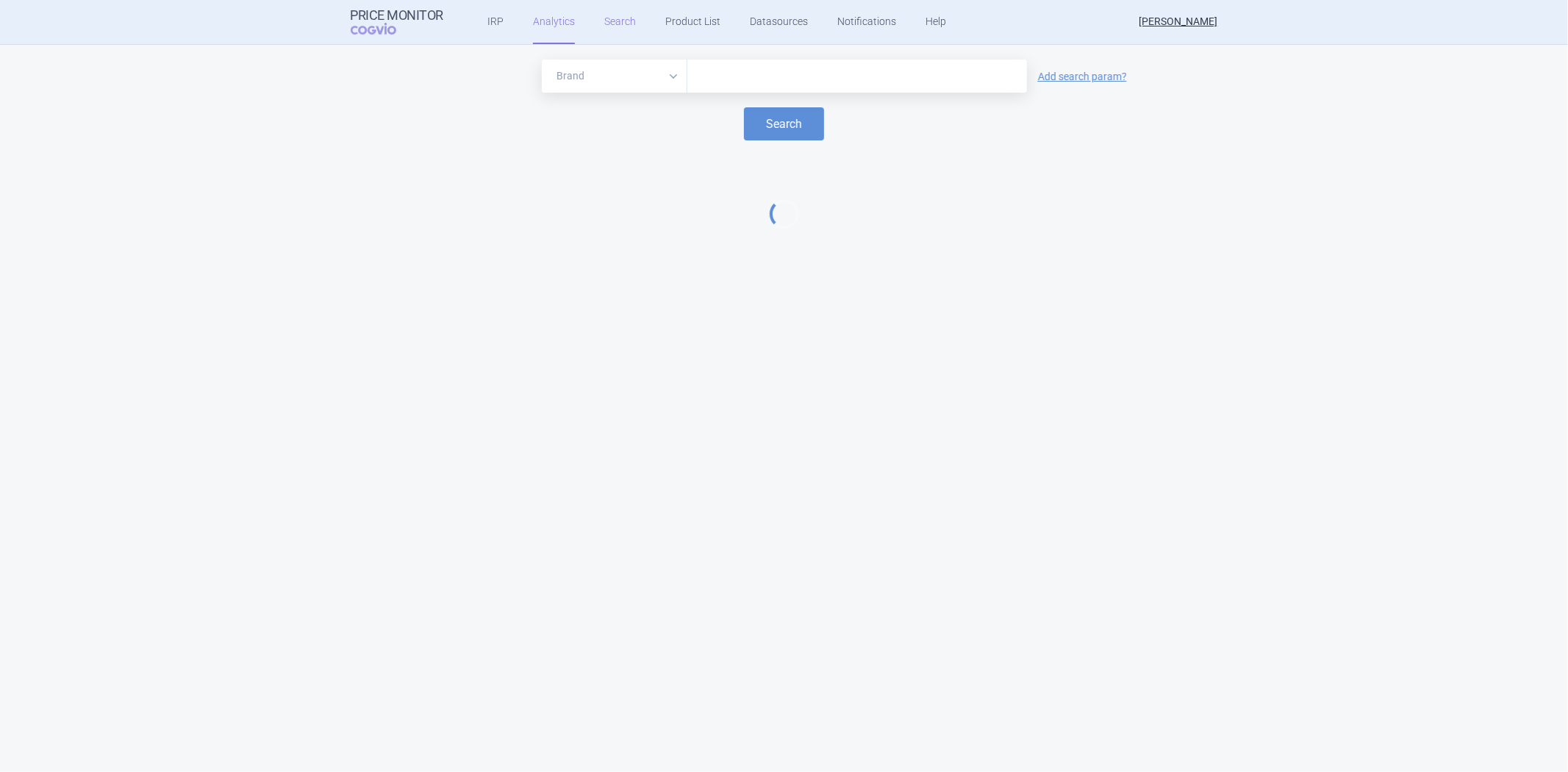
click at [622, 19] on link "Search" at bounding box center [619, 22] width 31 height 44
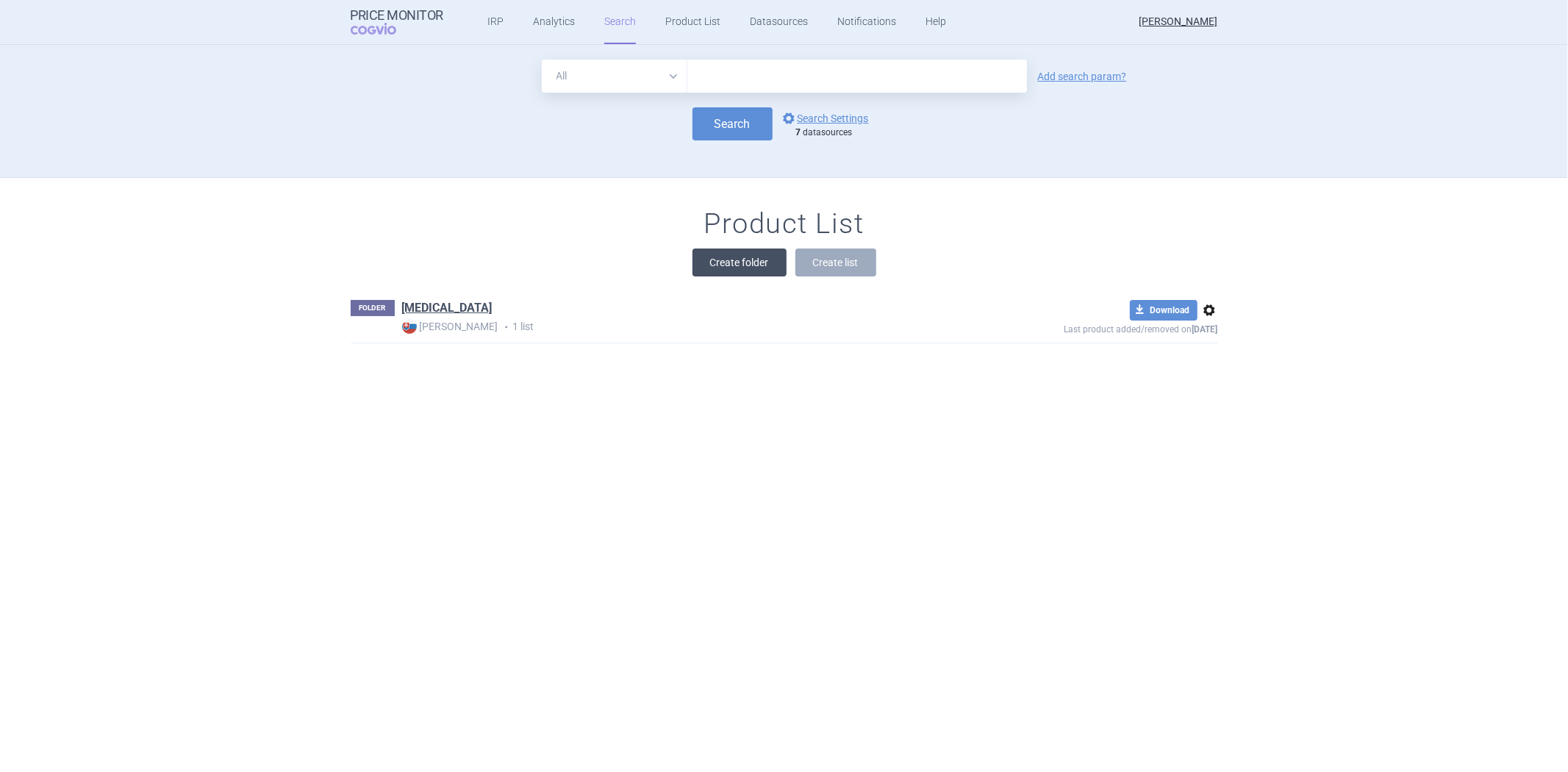
click at [739, 265] on button "Create folder" at bounding box center [739, 263] width 94 height 28
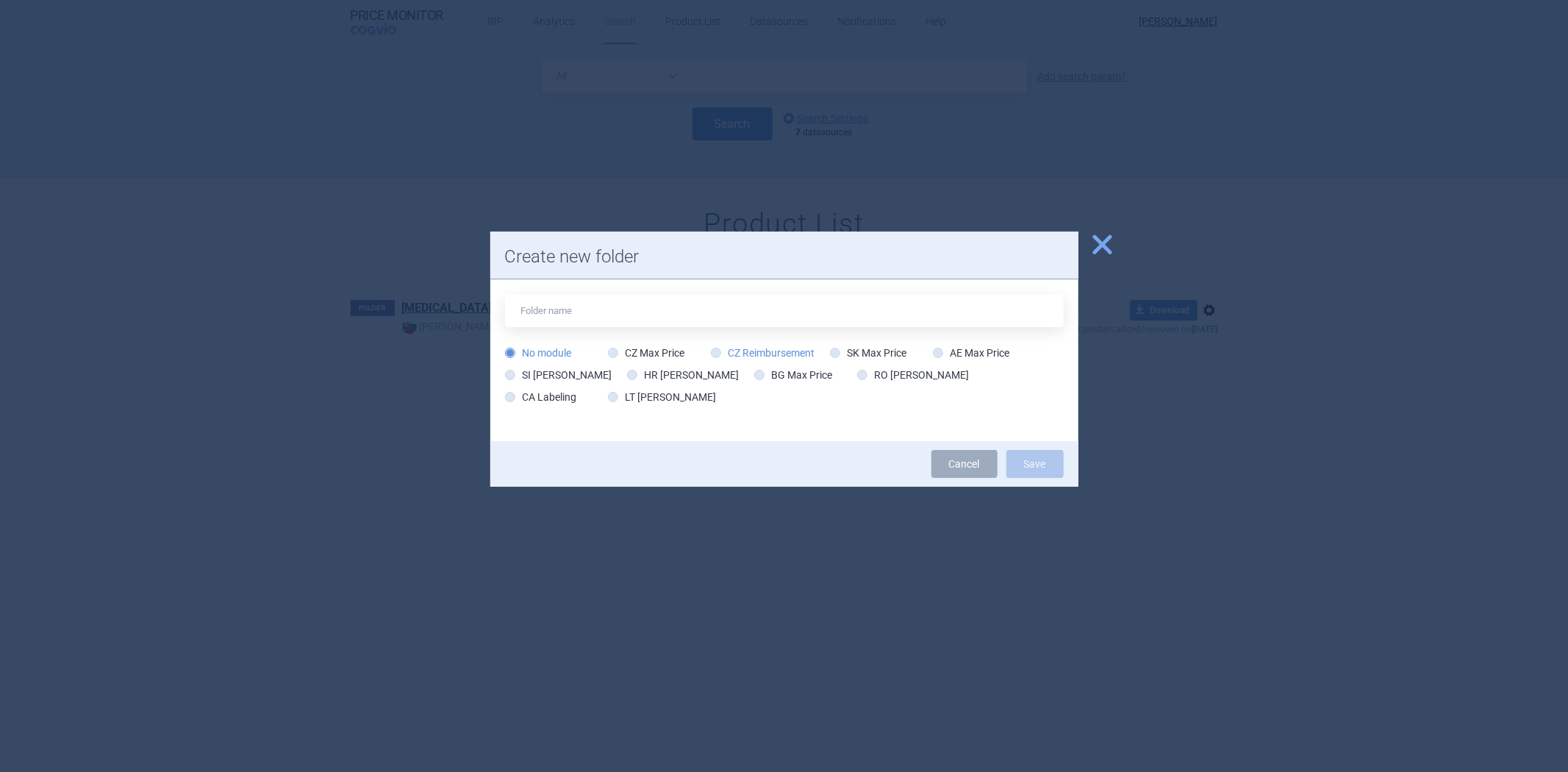
click at [754, 350] on label "CZ Reimbursement" at bounding box center [763, 353] width 104 height 15
click at [726, 350] on input "CZ Reimbursement" at bounding box center [719, 354] width 15 height 15
radio input "true"
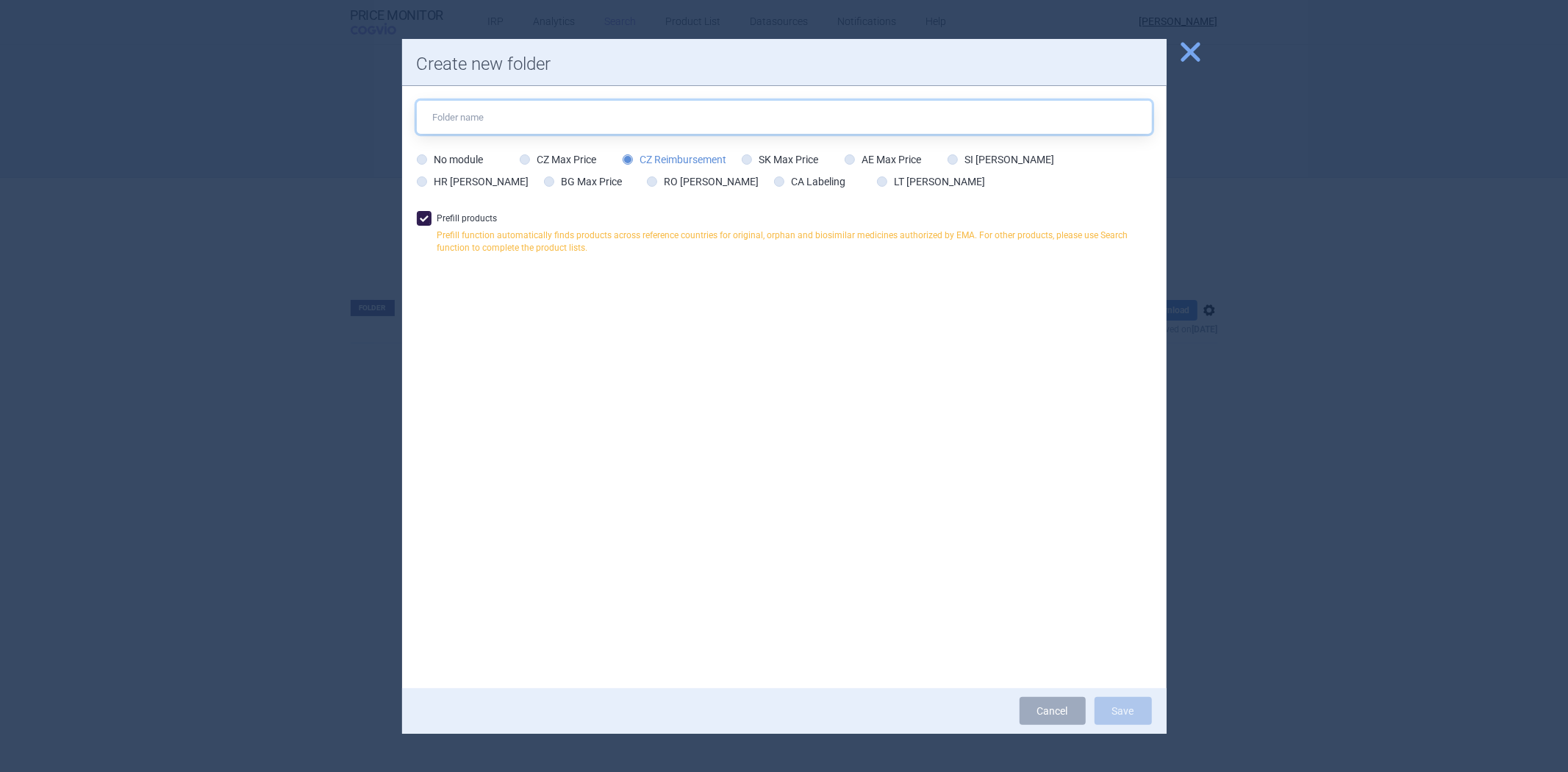
click at [635, 120] on input "text" at bounding box center [784, 116] width 735 height 33
type input "Pokus"
click at [1199, 48] on span "close" at bounding box center [1190, 51] width 26 height 26
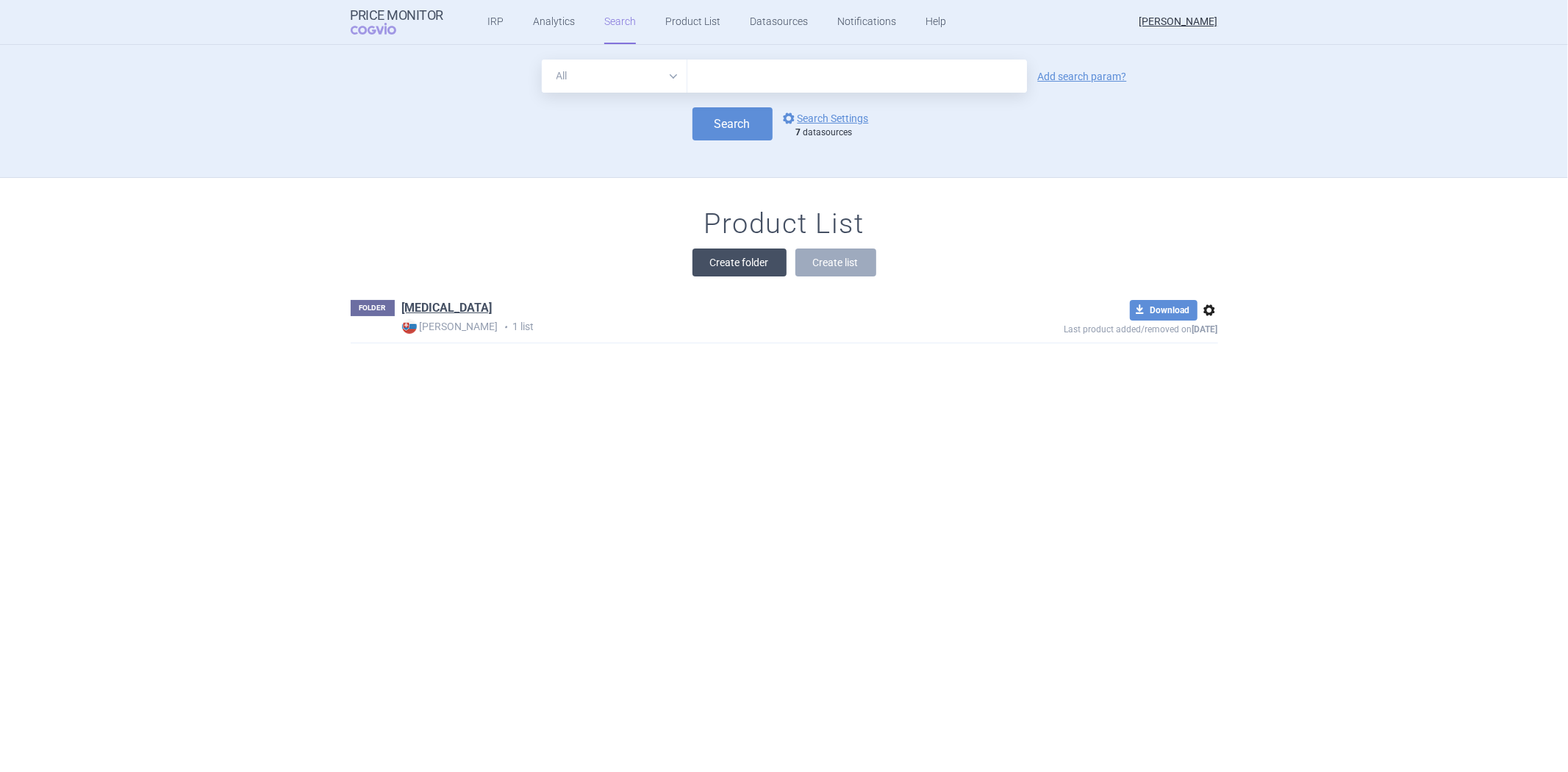
click at [732, 261] on button "Create folder" at bounding box center [739, 263] width 94 height 28
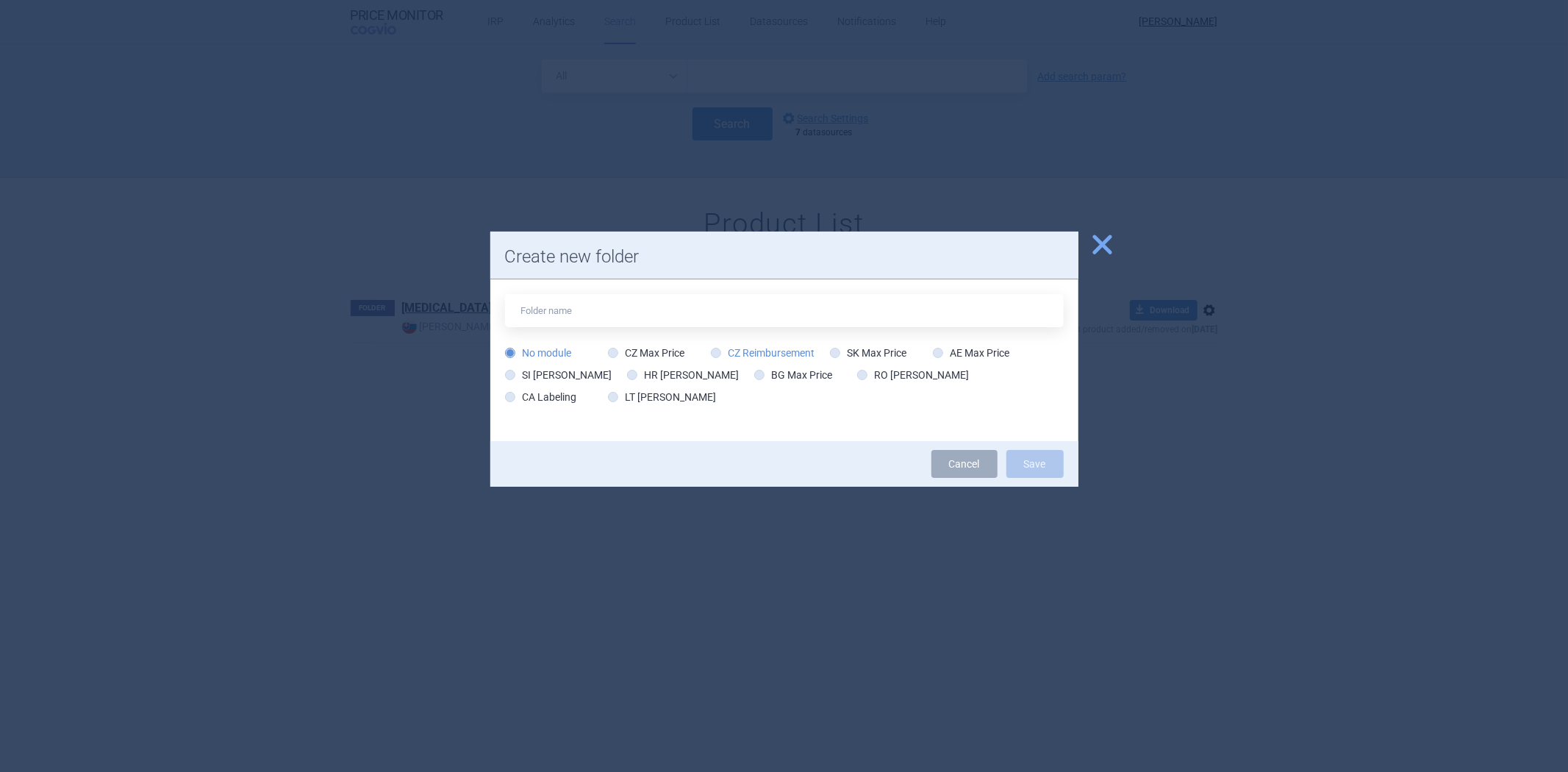
click at [774, 351] on label "CZ Reimbursement" at bounding box center [763, 353] width 104 height 15
click at [726, 351] on input "CZ Reimbursement" at bounding box center [719, 354] width 15 height 15
radio input "true"
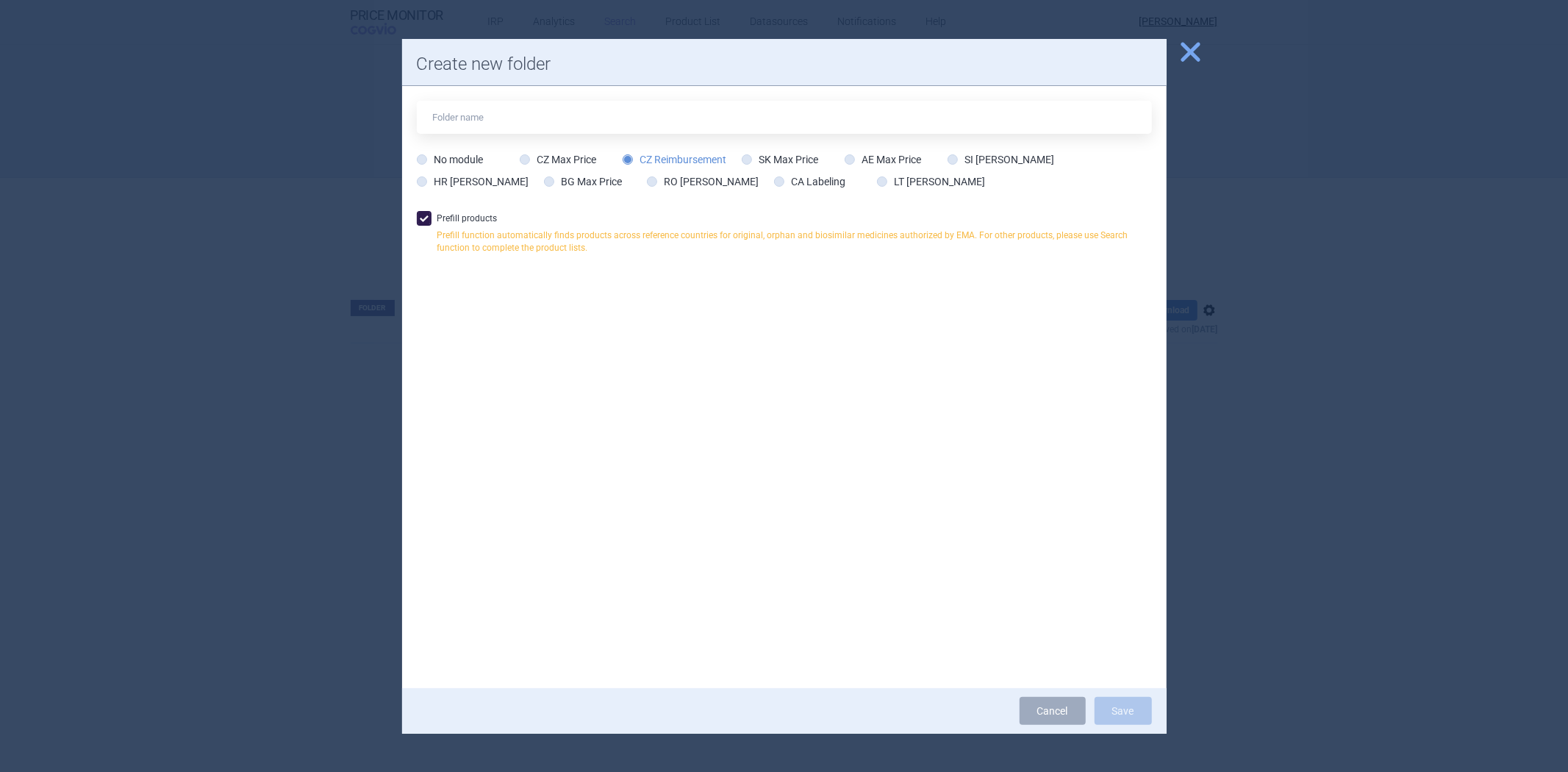
click at [497, 212] on label "Prefill products Prefill function automatically finds products across reference…" at bounding box center [784, 237] width 735 height 51
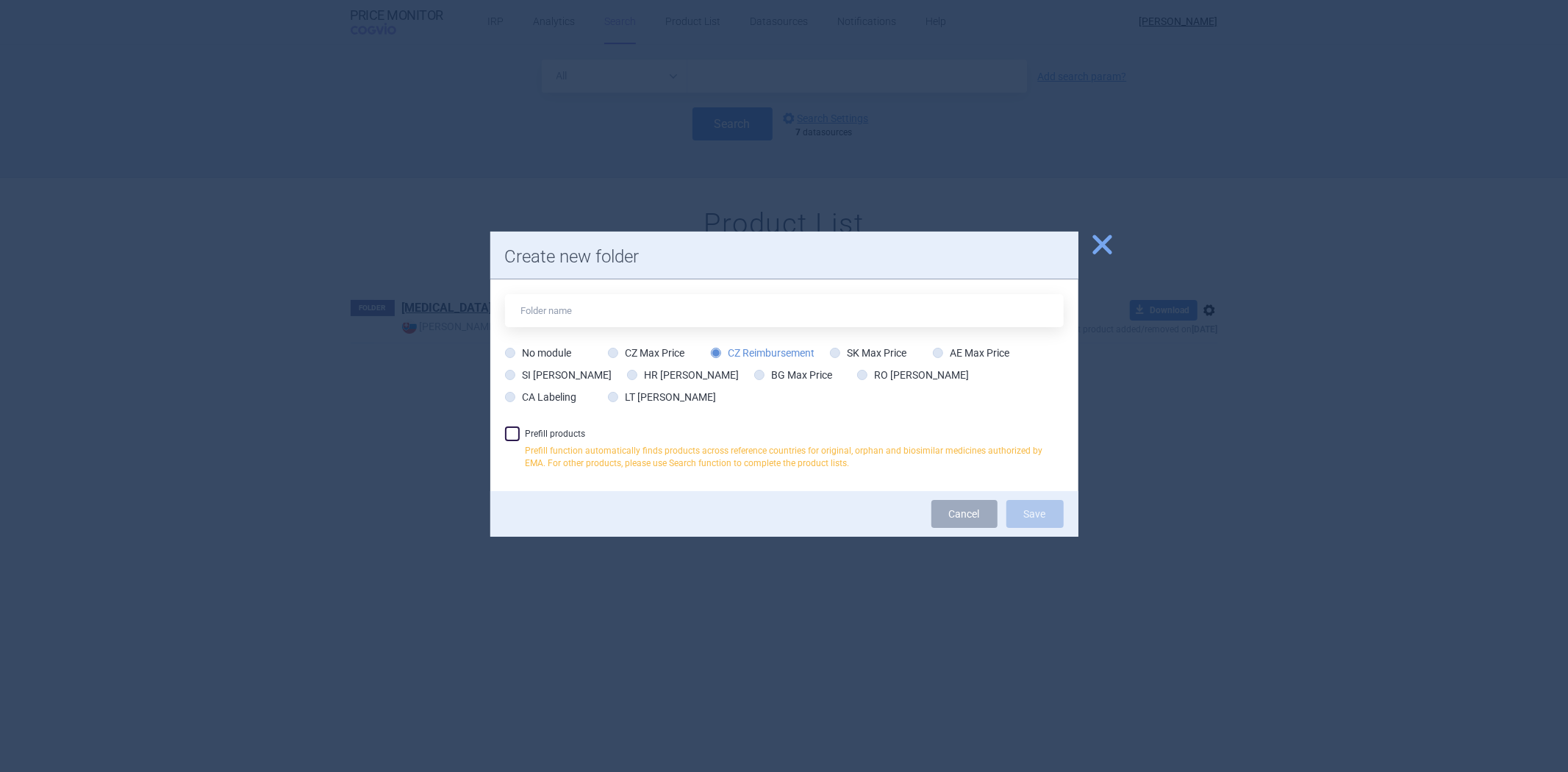
click at [532, 436] on label "Prefill products Prefill function automatically finds products across reference…" at bounding box center [784, 452] width 559 height 51
checkbox input "true"
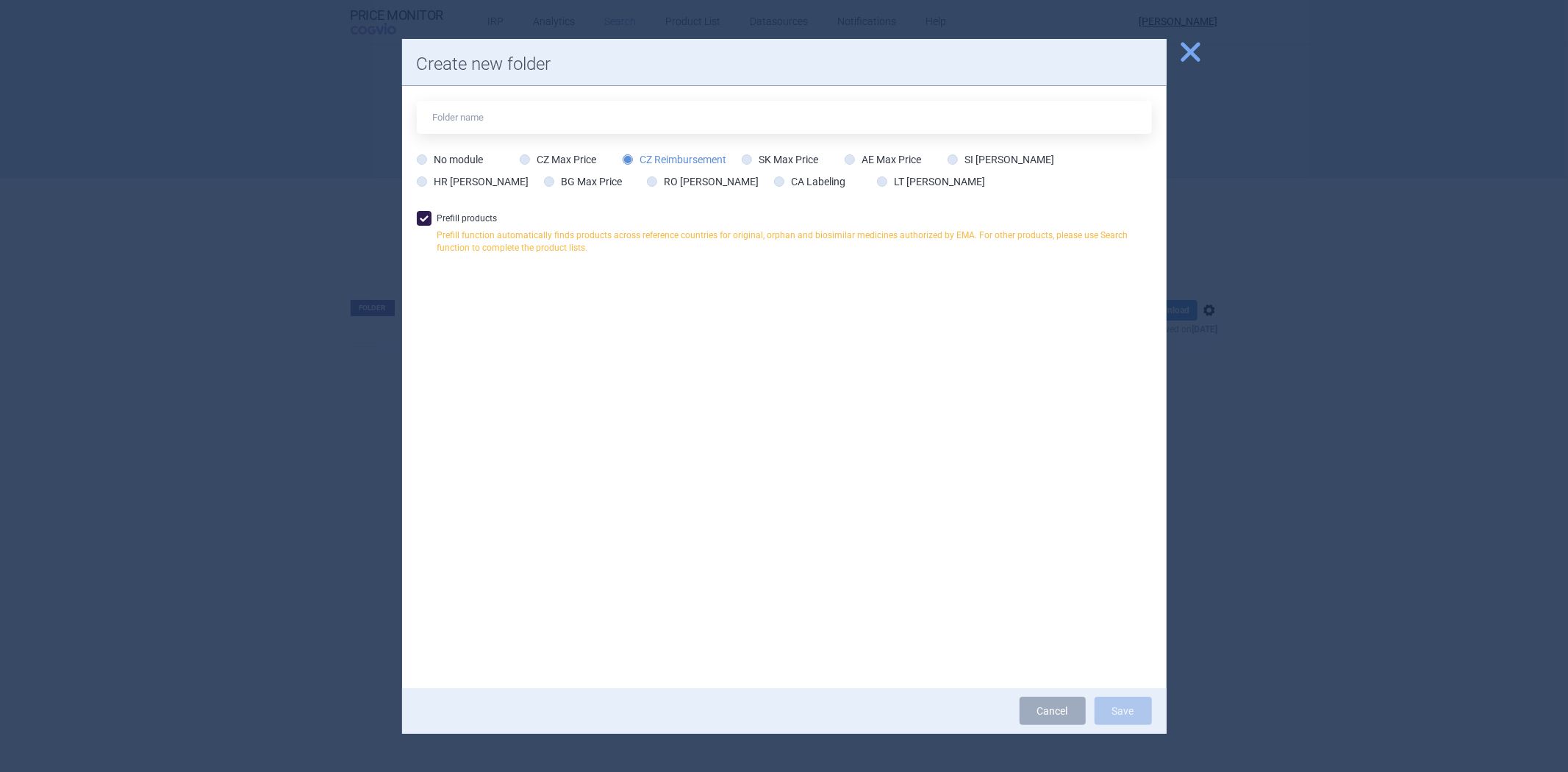
click at [1159, 453] on div "No module CZ Max Price CZ Reimbursement SK Max Price AE Max Price SI Max Price …" at bounding box center [784, 387] width 764 height 602
click at [1187, 63] on span "close" at bounding box center [1190, 51] width 26 height 26
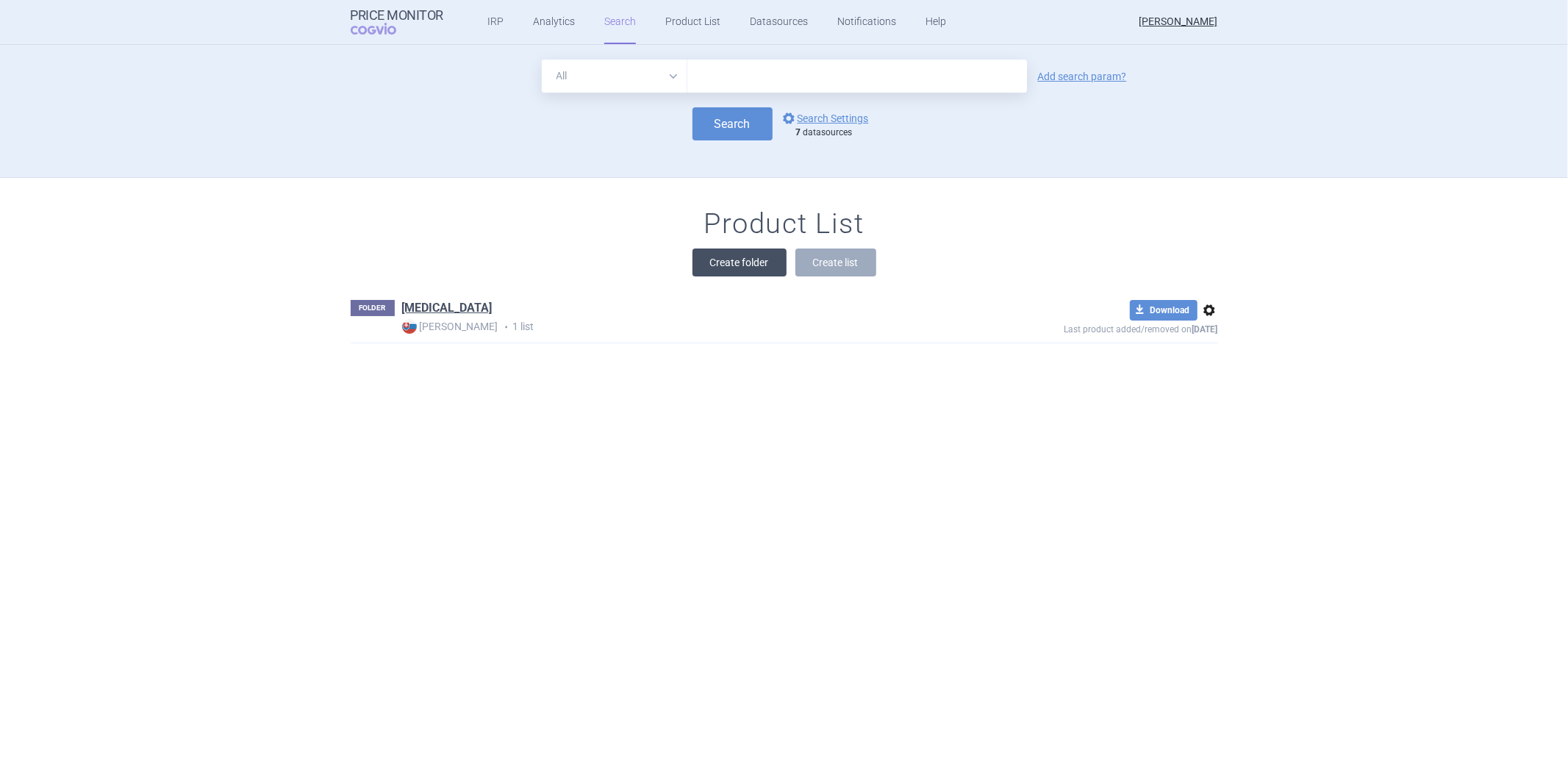
click at [750, 266] on button "Create folder" at bounding box center [739, 263] width 94 height 28
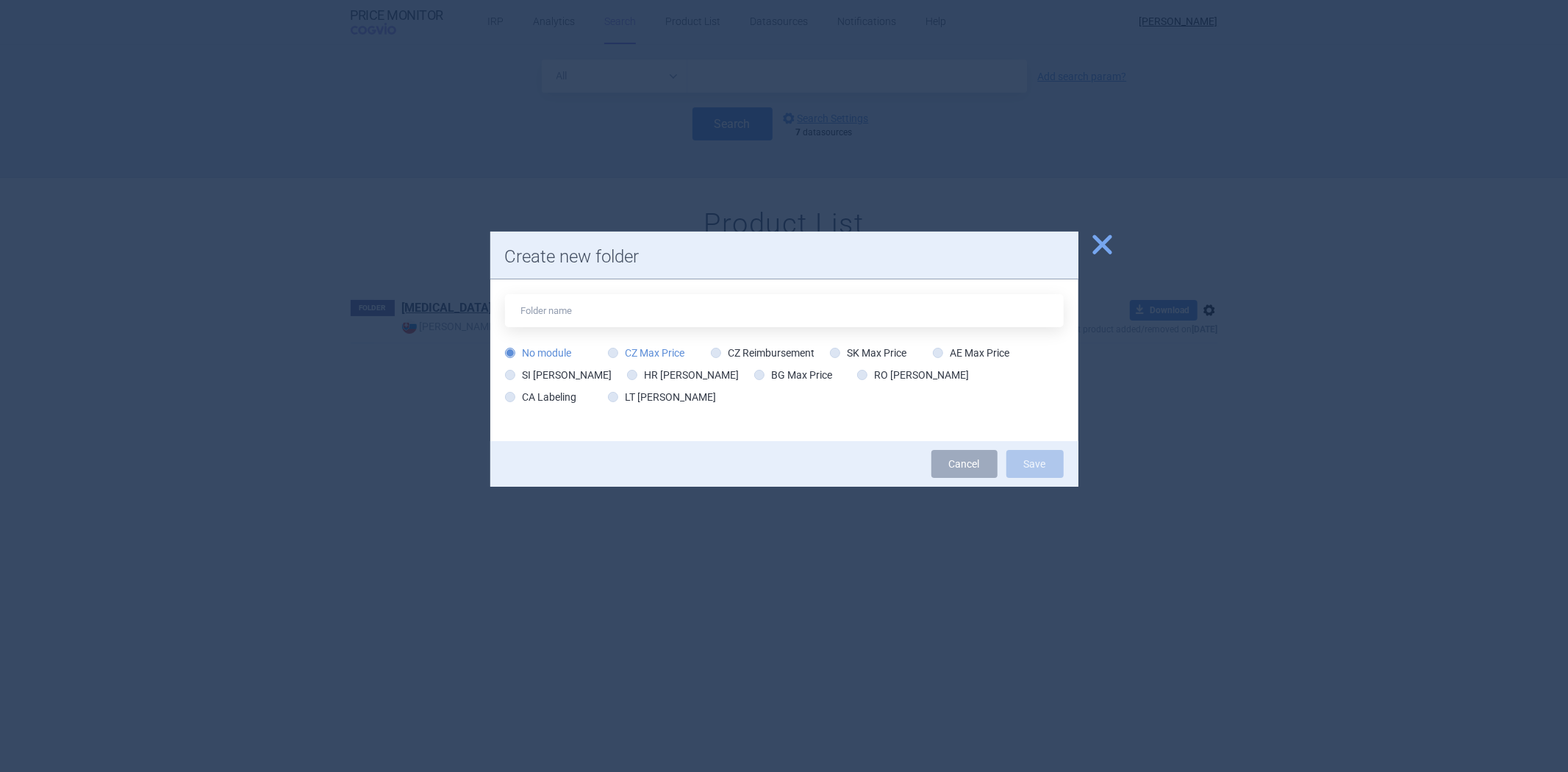
click at [664, 354] on label "CZ Max Price" at bounding box center [647, 353] width 78 height 15
click at [623, 354] on input "CZ Max Price" at bounding box center [616, 354] width 15 height 15
radio input "true"
click at [735, 359] on label "CZ Reimbursement" at bounding box center [763, 353] width 104 height 15
click at [726, 359] on input "CZ Reimbursement" at bounding box center [719, 354] width 15 height 15
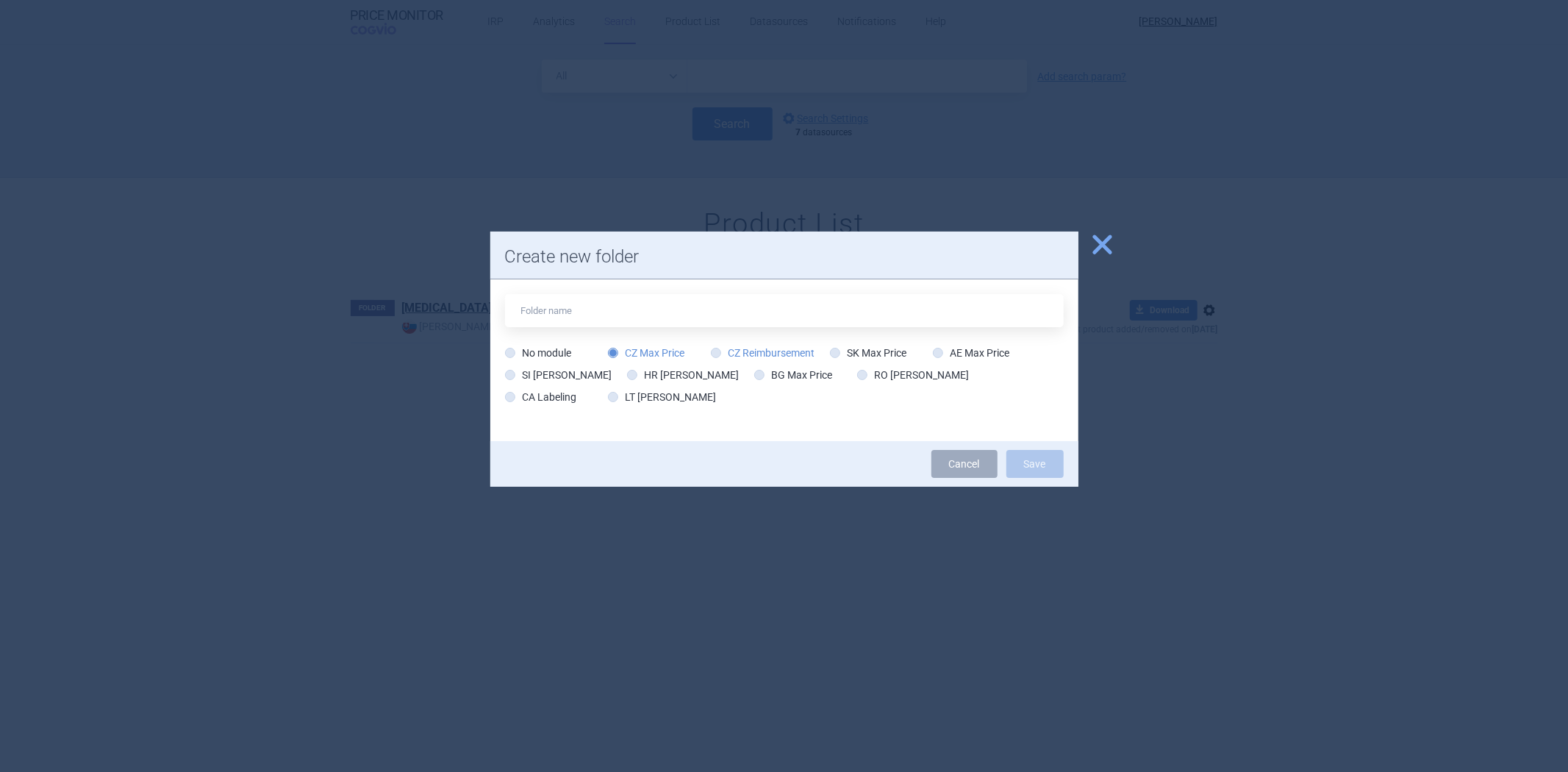
radio input "true"
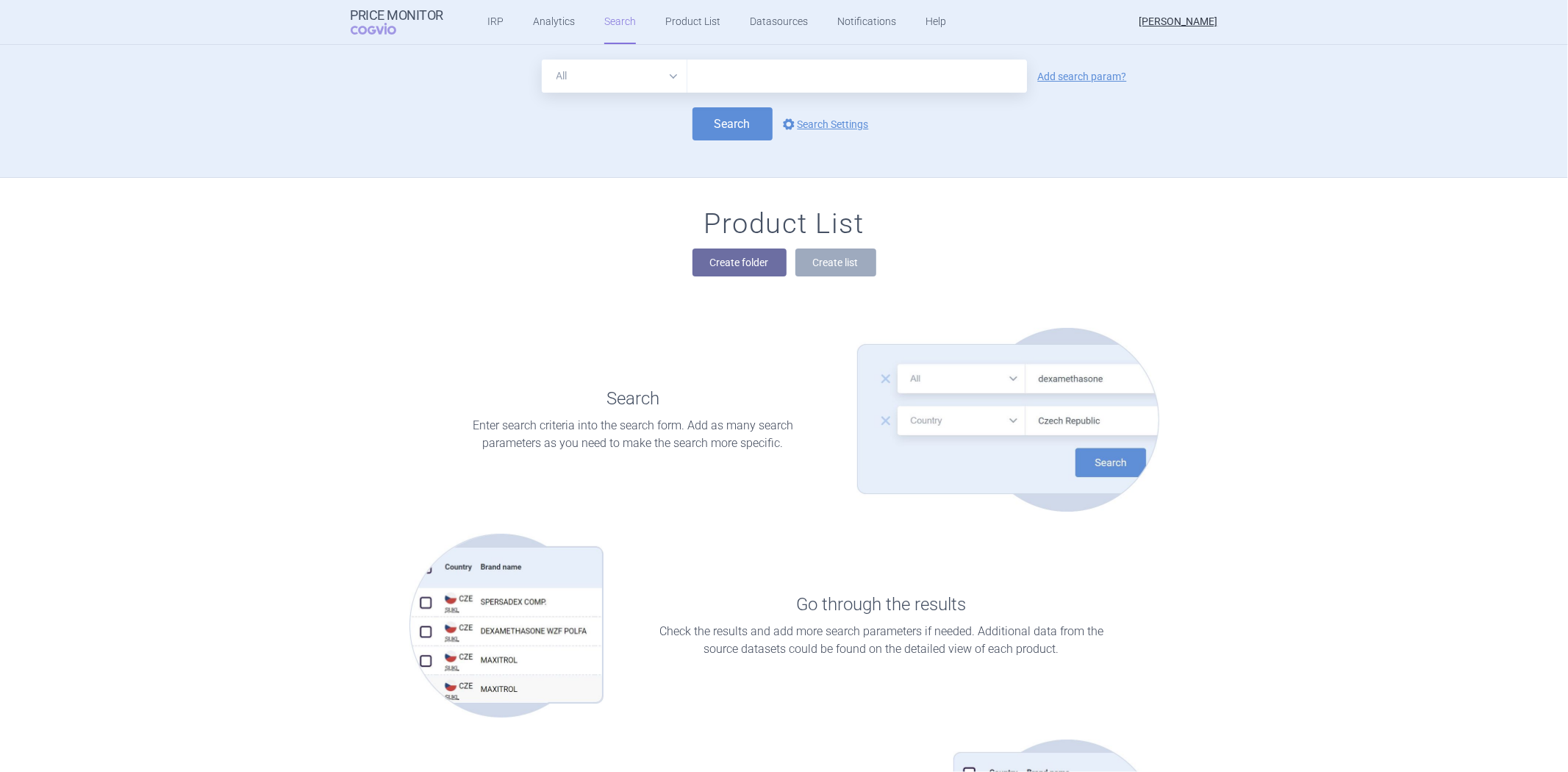
click at [716, 78] on input "text" at bounding box center [857, 76] width 340 height 33
type input "[MEDICAL_DATA]"
click at [736, 128] on button "Search" at bounding box center [732, 123] width 80 height 33
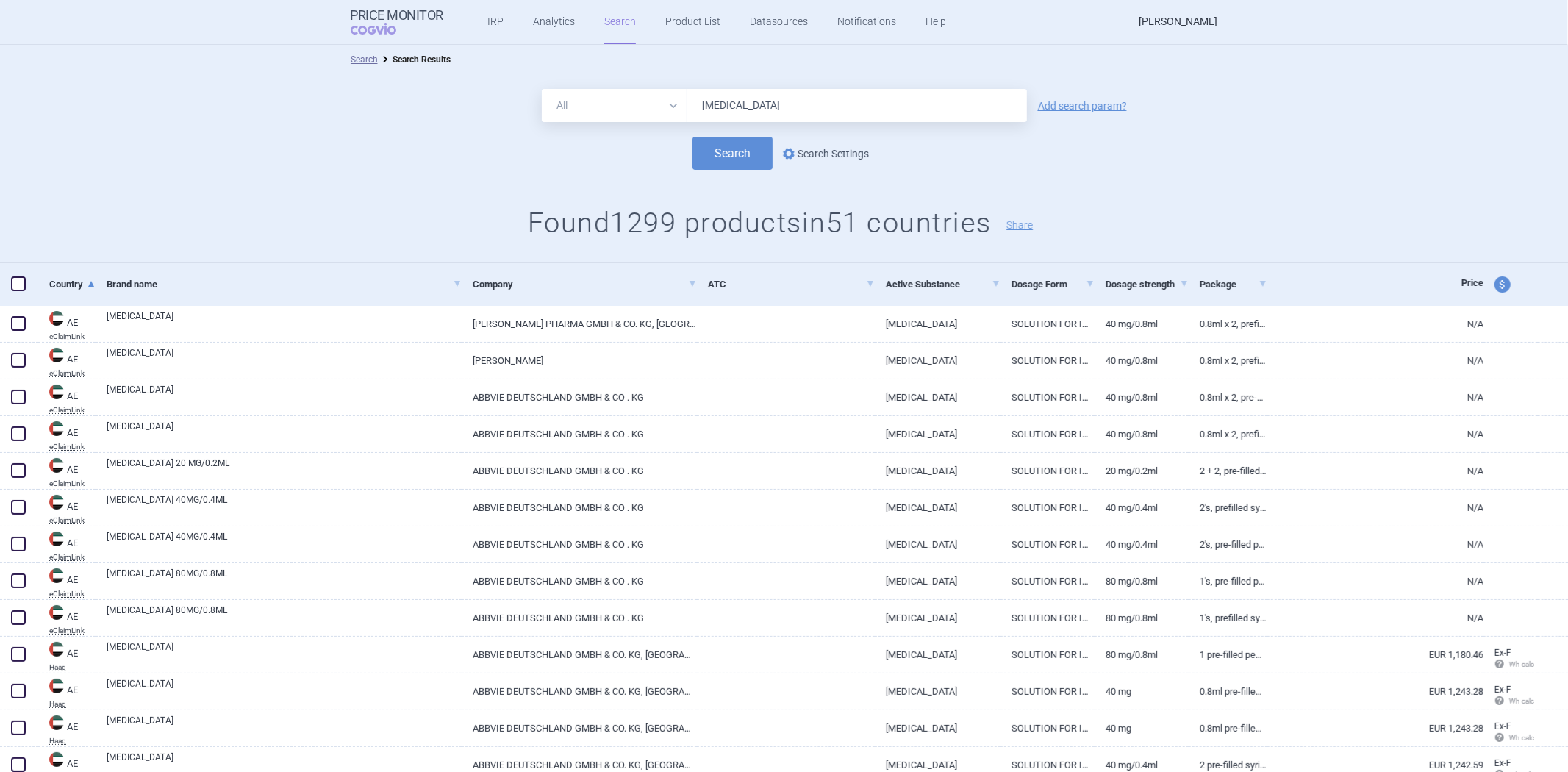
click at [822, 154] on link "options Search Settings" at bounding box center [825, 153] width 89 height 18
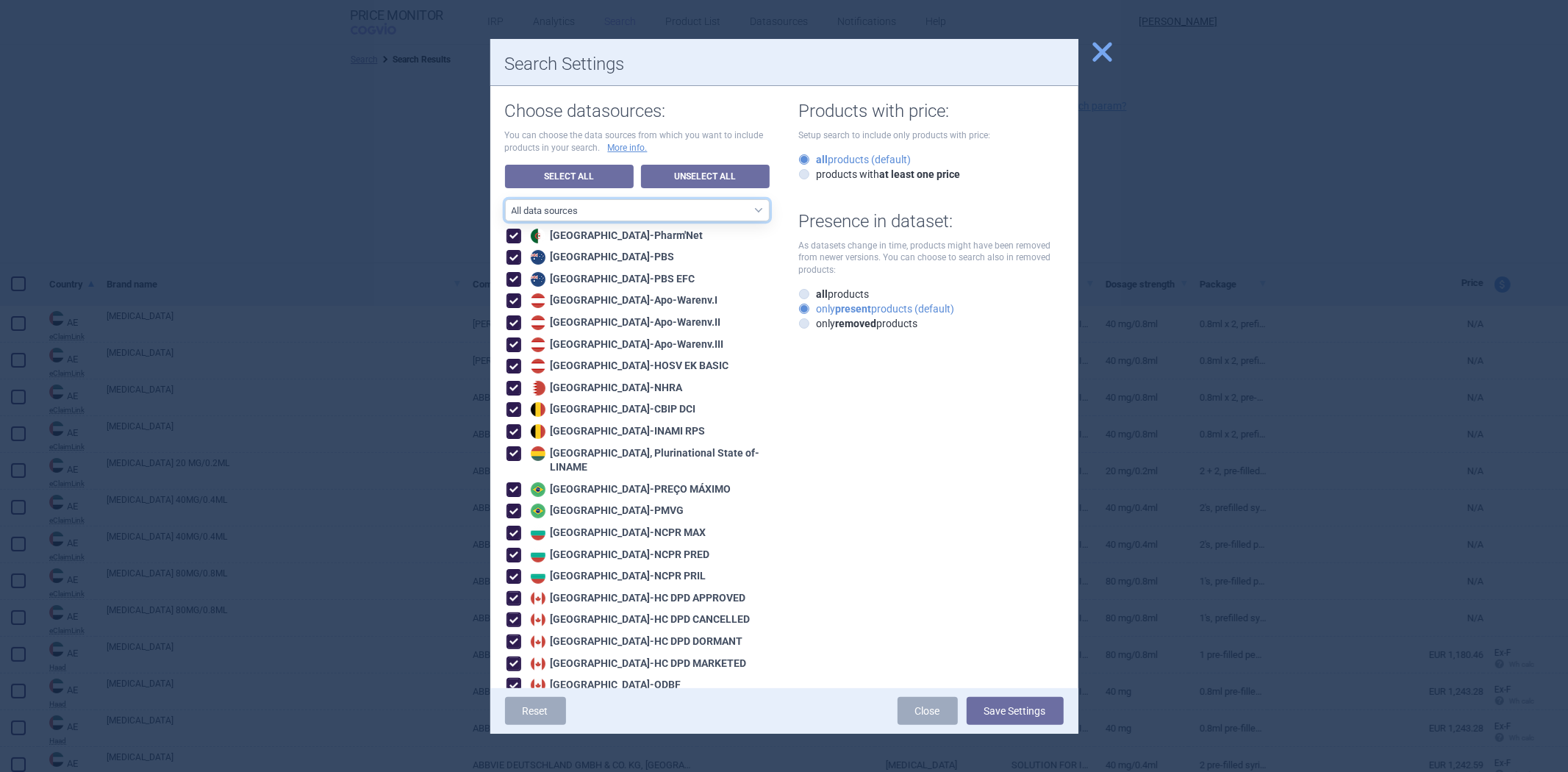
click at [634, 216] on select "All data sources CZ reference sources - Reimbursement SK reference sources - Of…" at bounding box center [637, 210] width 265 height 22
select select "3e39bb1b-0066-4e3d-9ac6-6dc98ece7831"
click at [505, 200] on select "All data sources CZ reference sources - Reimbursement SK reference sources - Of…" at bounding box center [637, 210] width 265 height 22
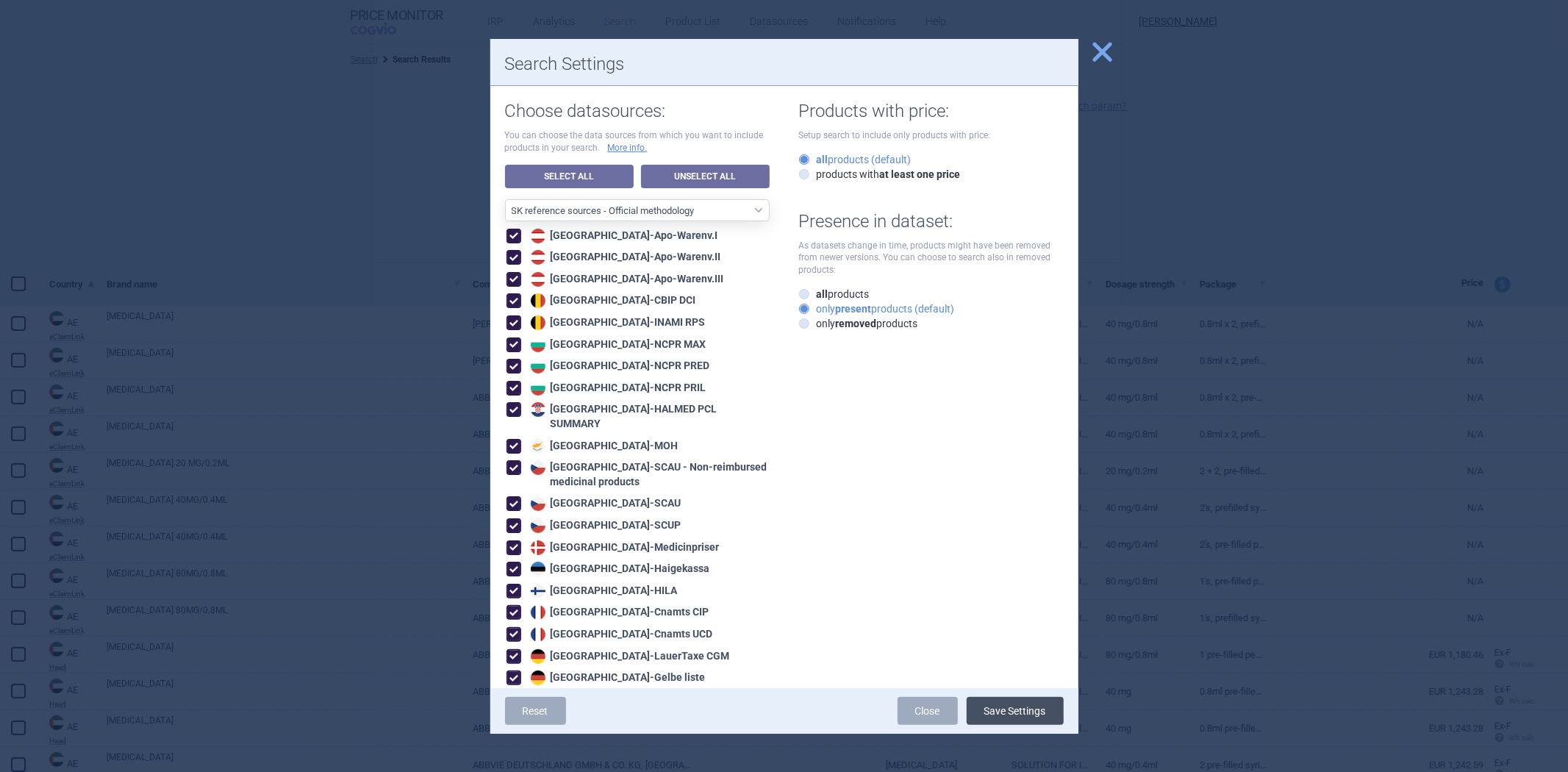
click at [1035, 713] on button "Save Settings" at bounding box center [1015, 711] width 97 height 28
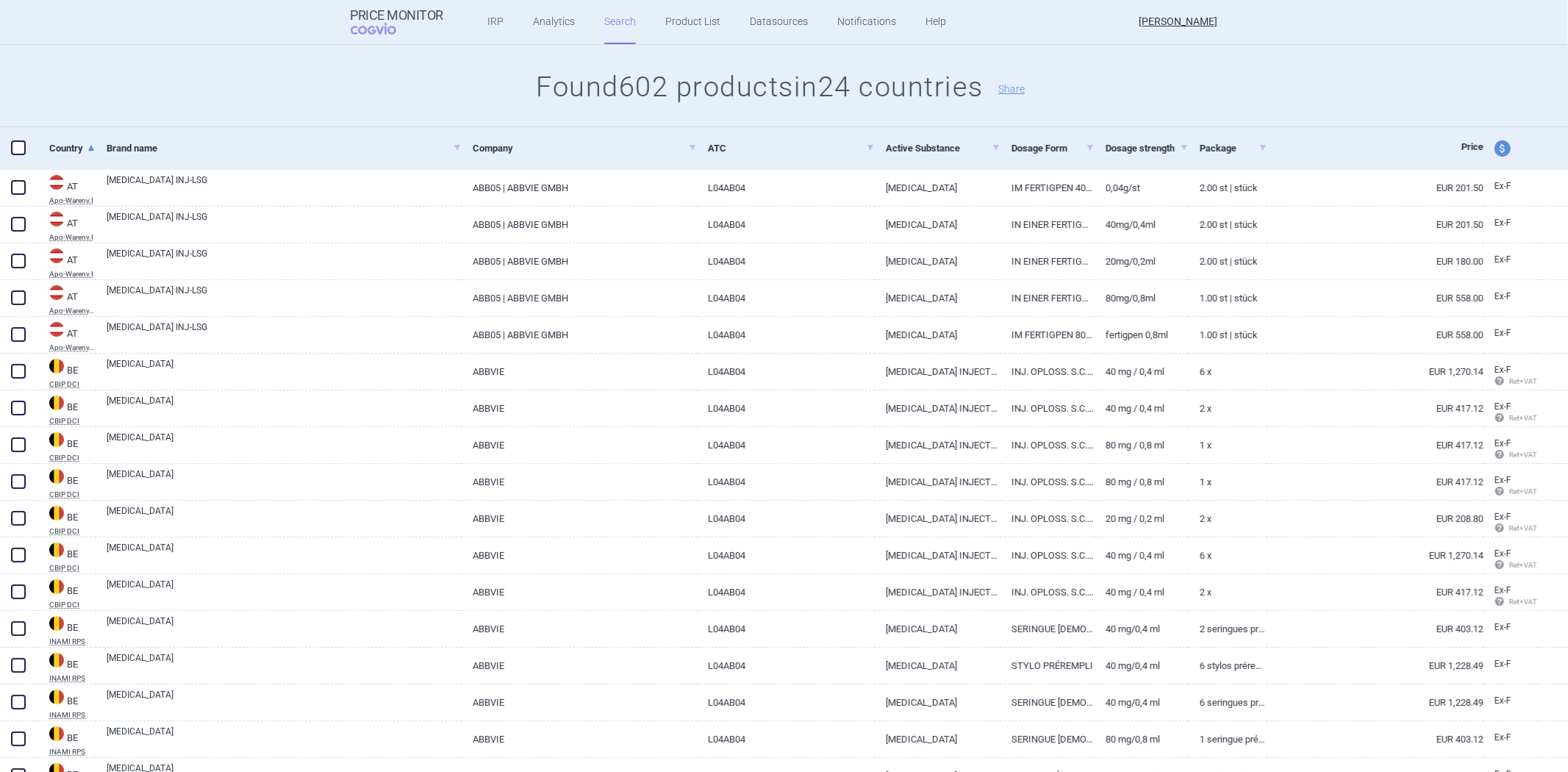
scroll to position [164, 0]
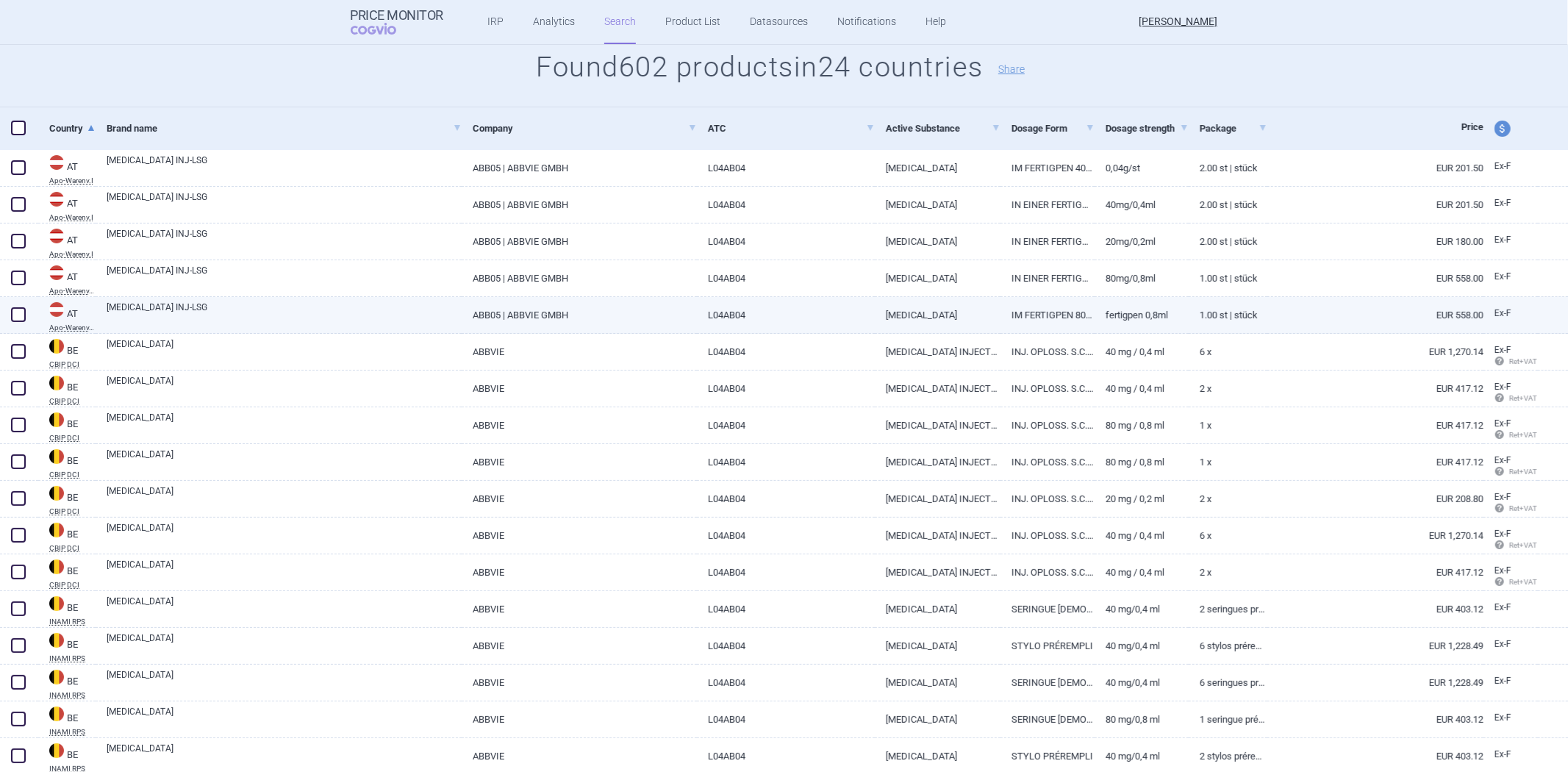
click at [9, 307] on span at bounding box center [18, 314] width 22 height 22
checkbox input "true"
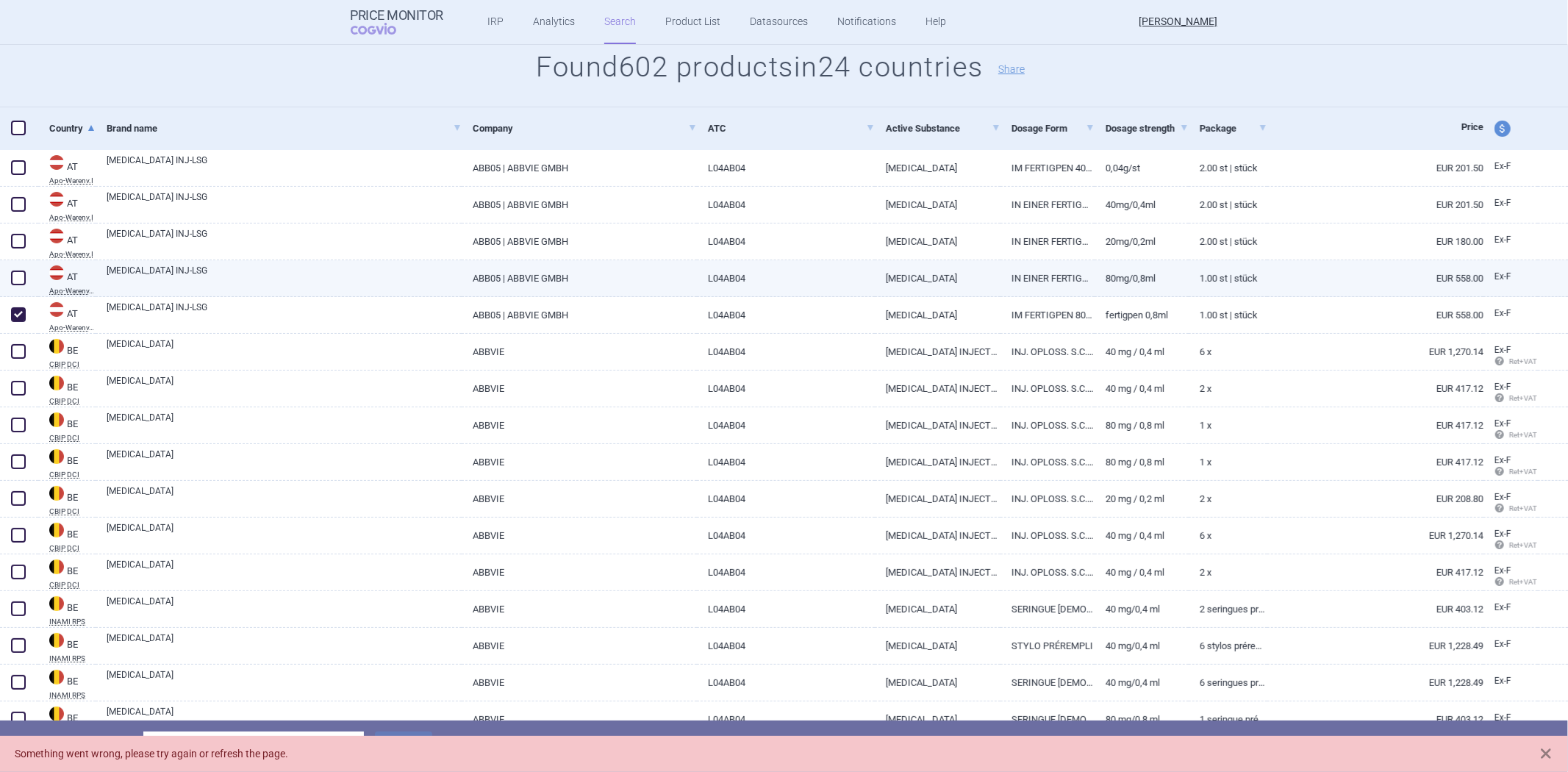
click at [20, 269] on span at bounding box center [18, 277] width 22 height 22
checkbox input "true"
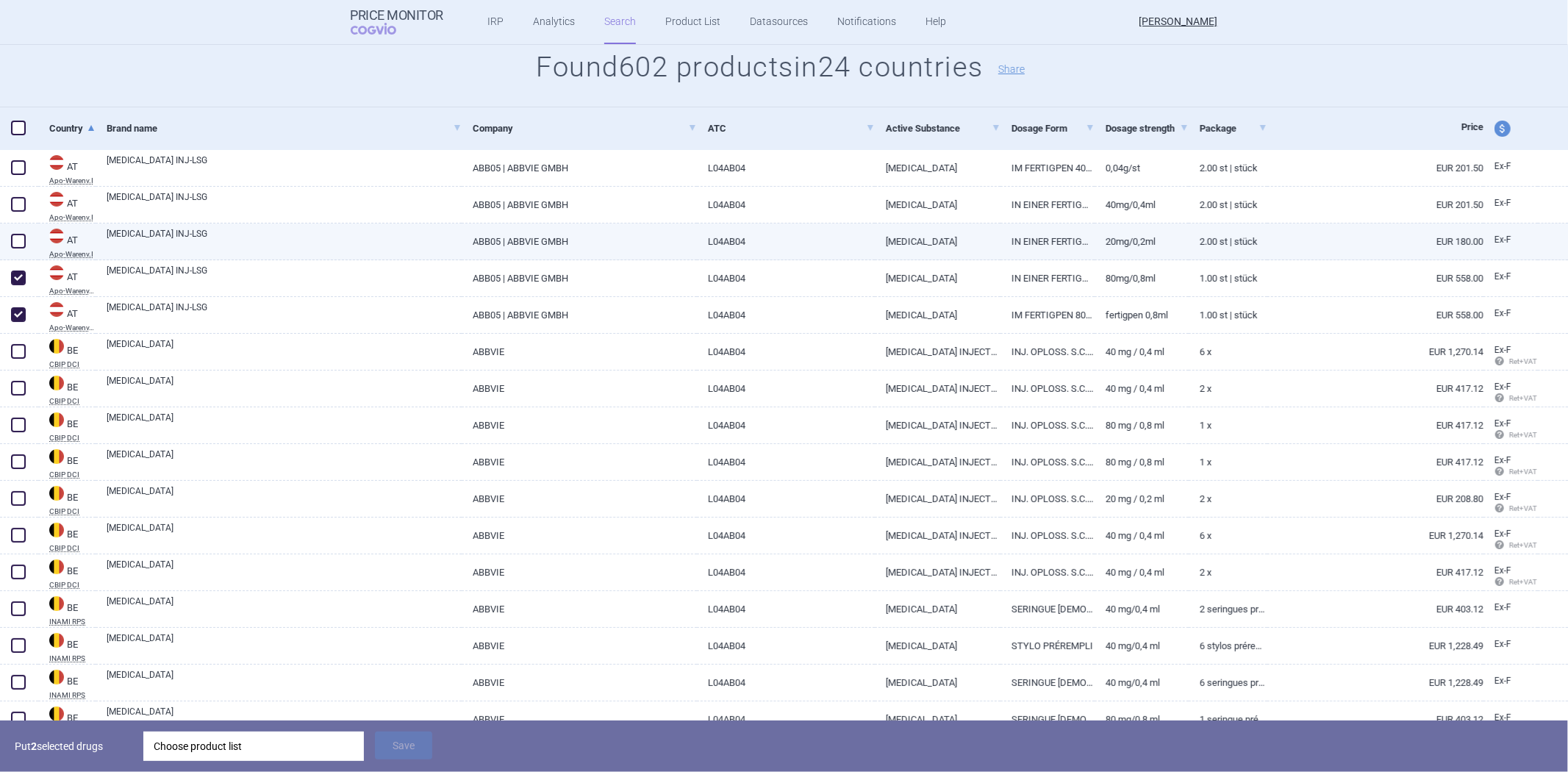
click at [15, 237] on span at bounding box center [19, 241] width 15 height 15
checkbox input "true"
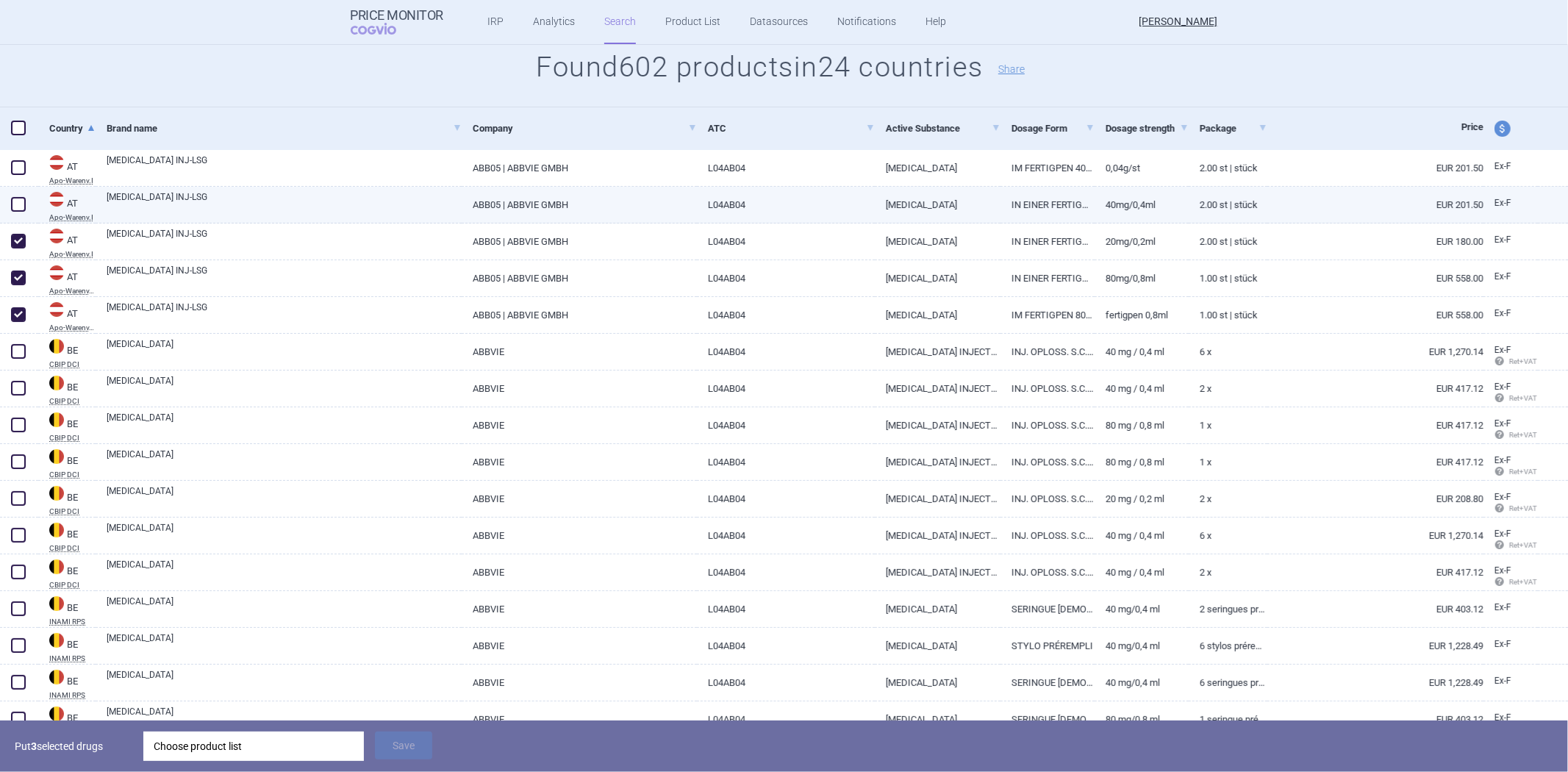
click at [16, 203] on span at bounding box center [19, 204] width 15 height 15
checkbox input "true"
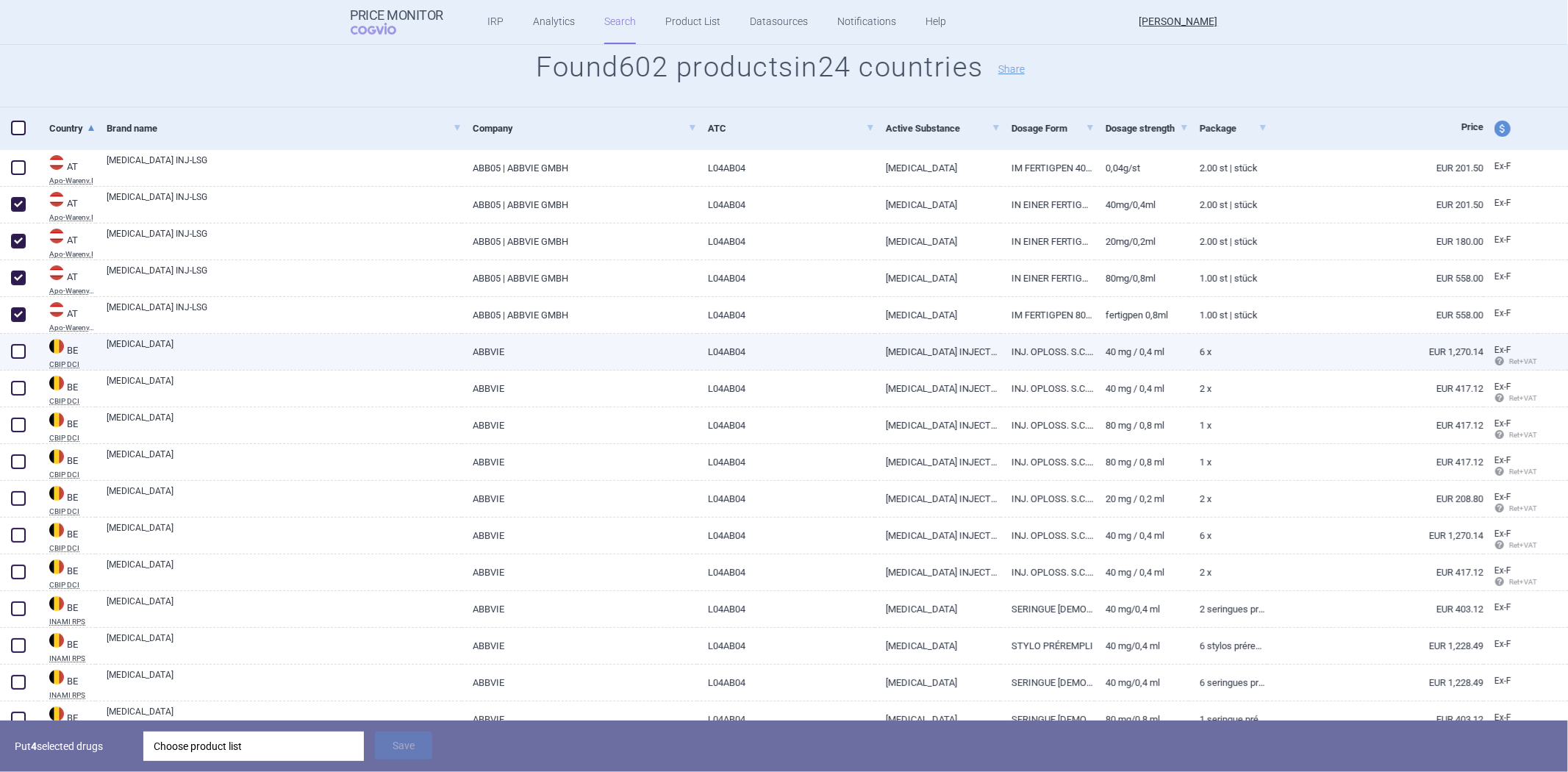
click at [11, 354] on span at bounding box center [19, 352] width 15 height 15
checkbox input "true"
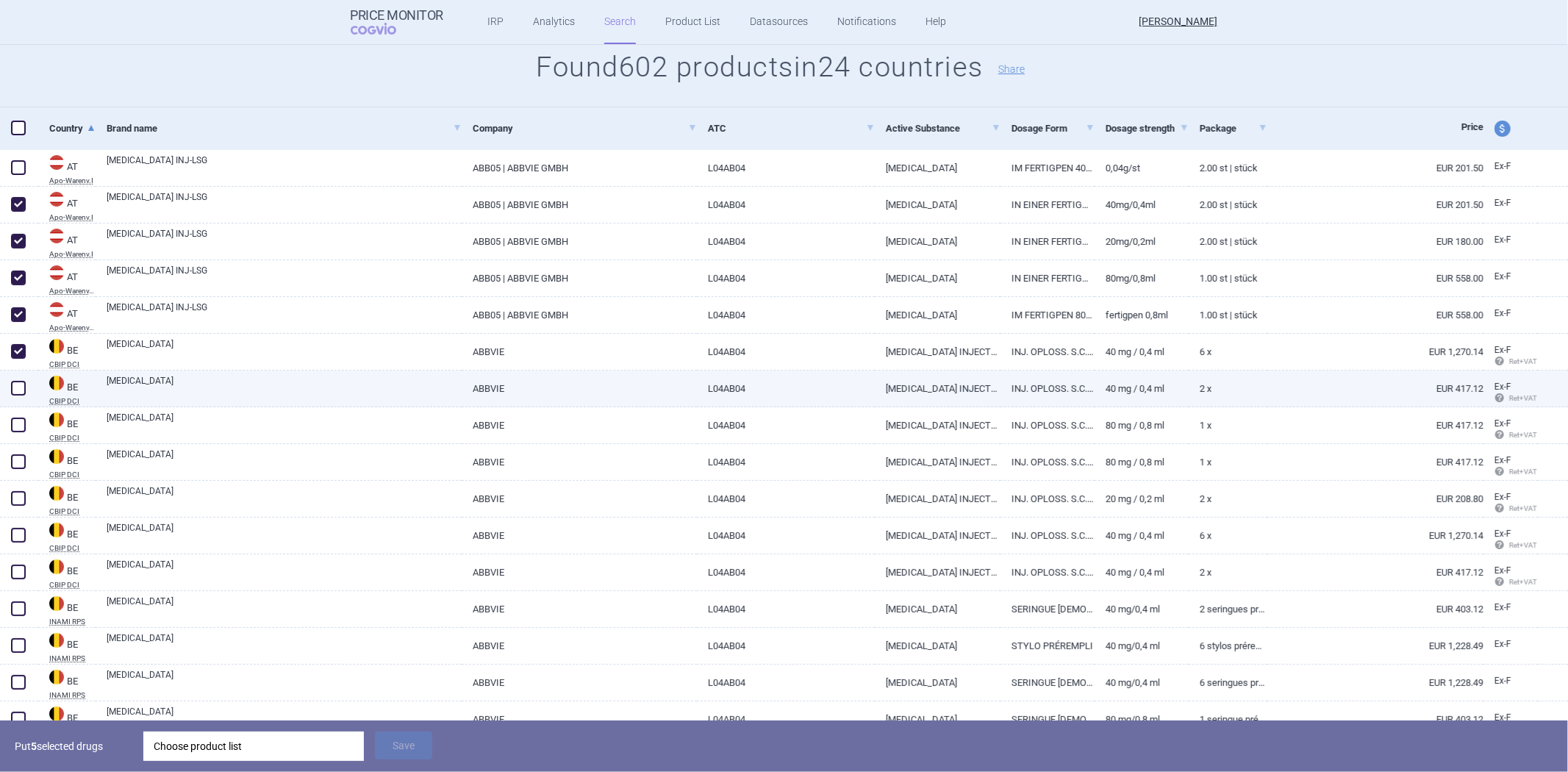
click at [11, 388] on span at bounding box center [19, 389] width 15 height 15
checkbox input "true"
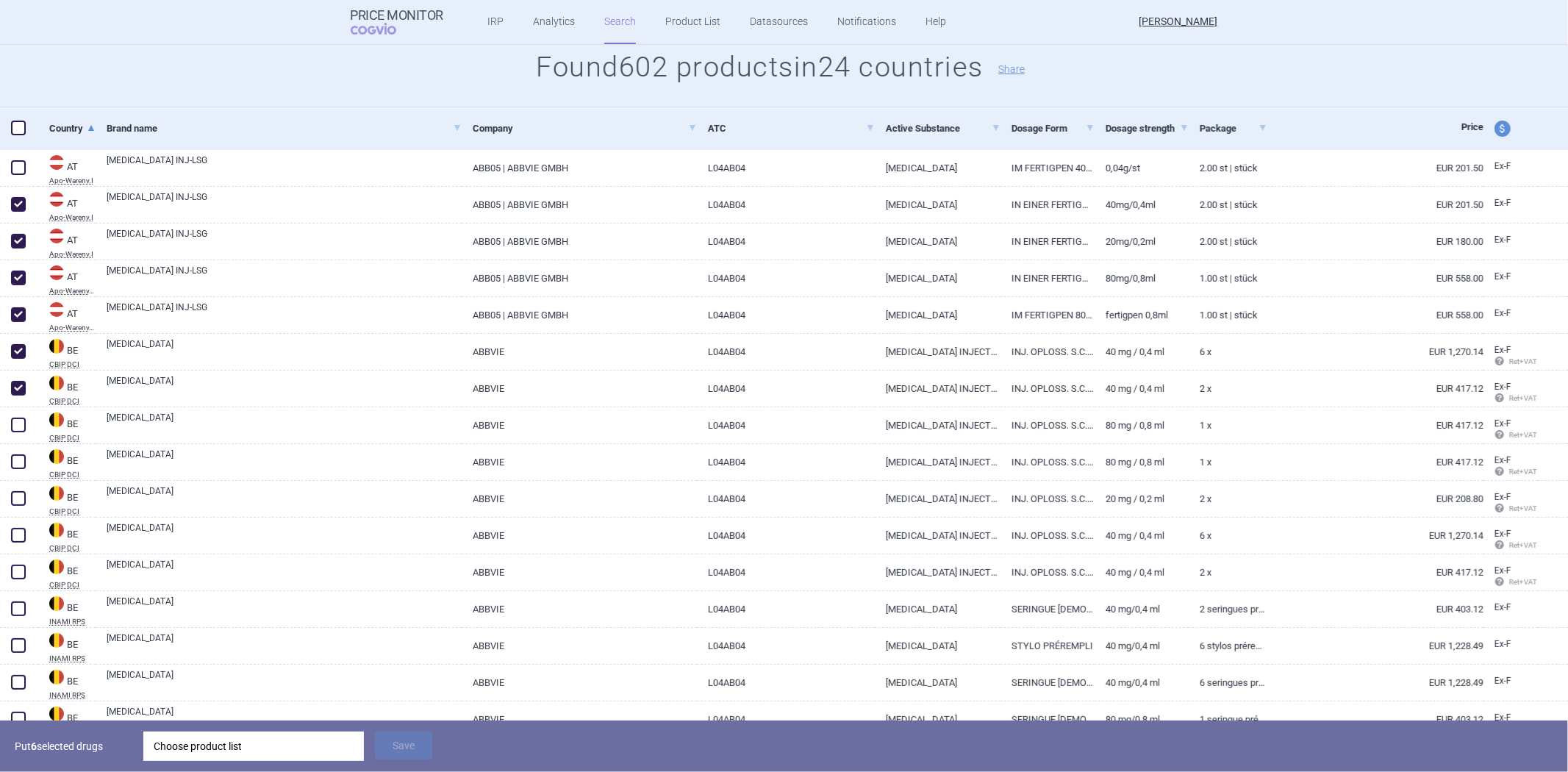
click at [235, 733] on div "Choose product list" at bounding box center [253, 746] width 200 height 29
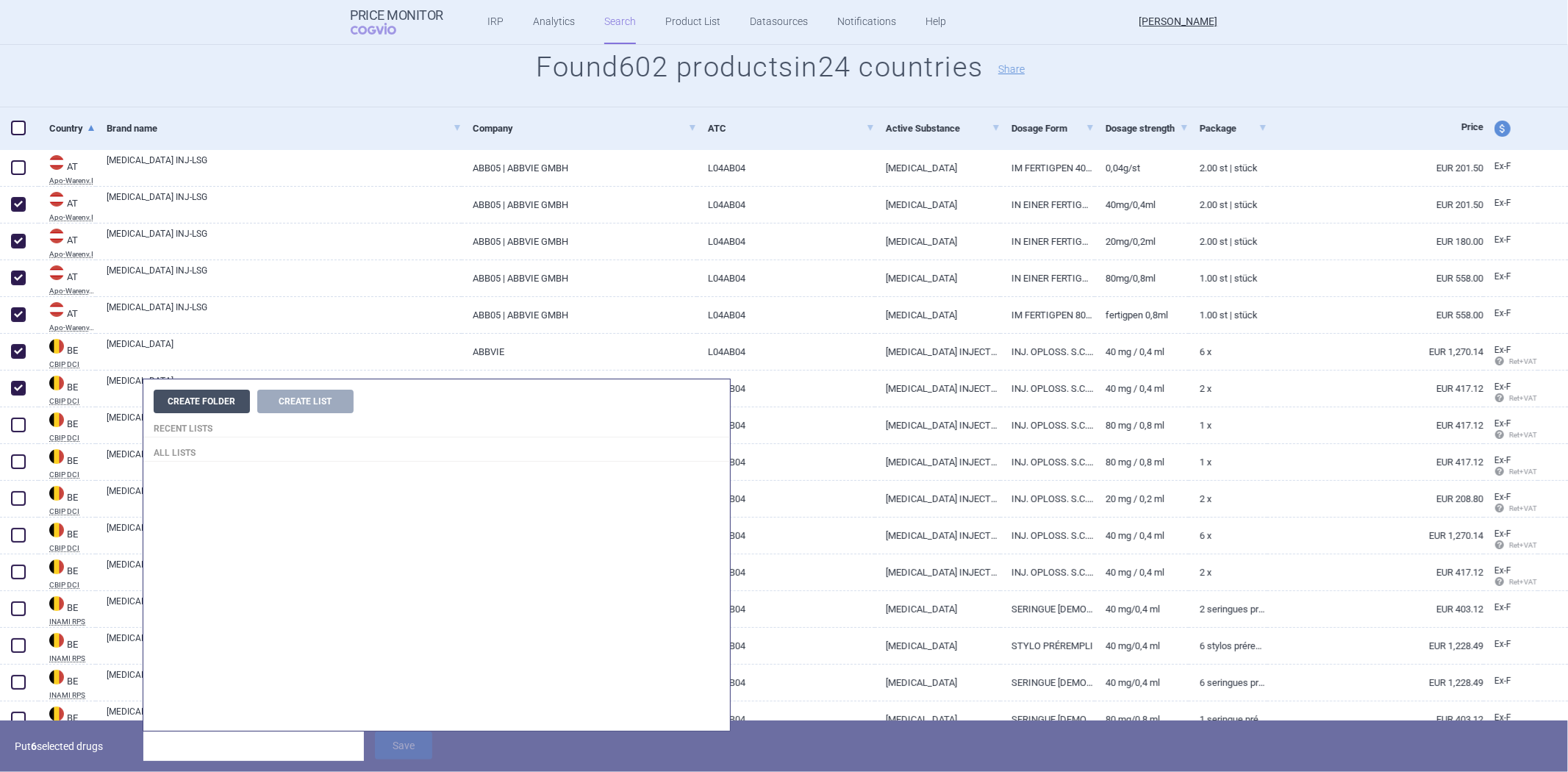
click at [232, 400] on button "Create Folder" at bounding box center [201, 401] width 96 height 24
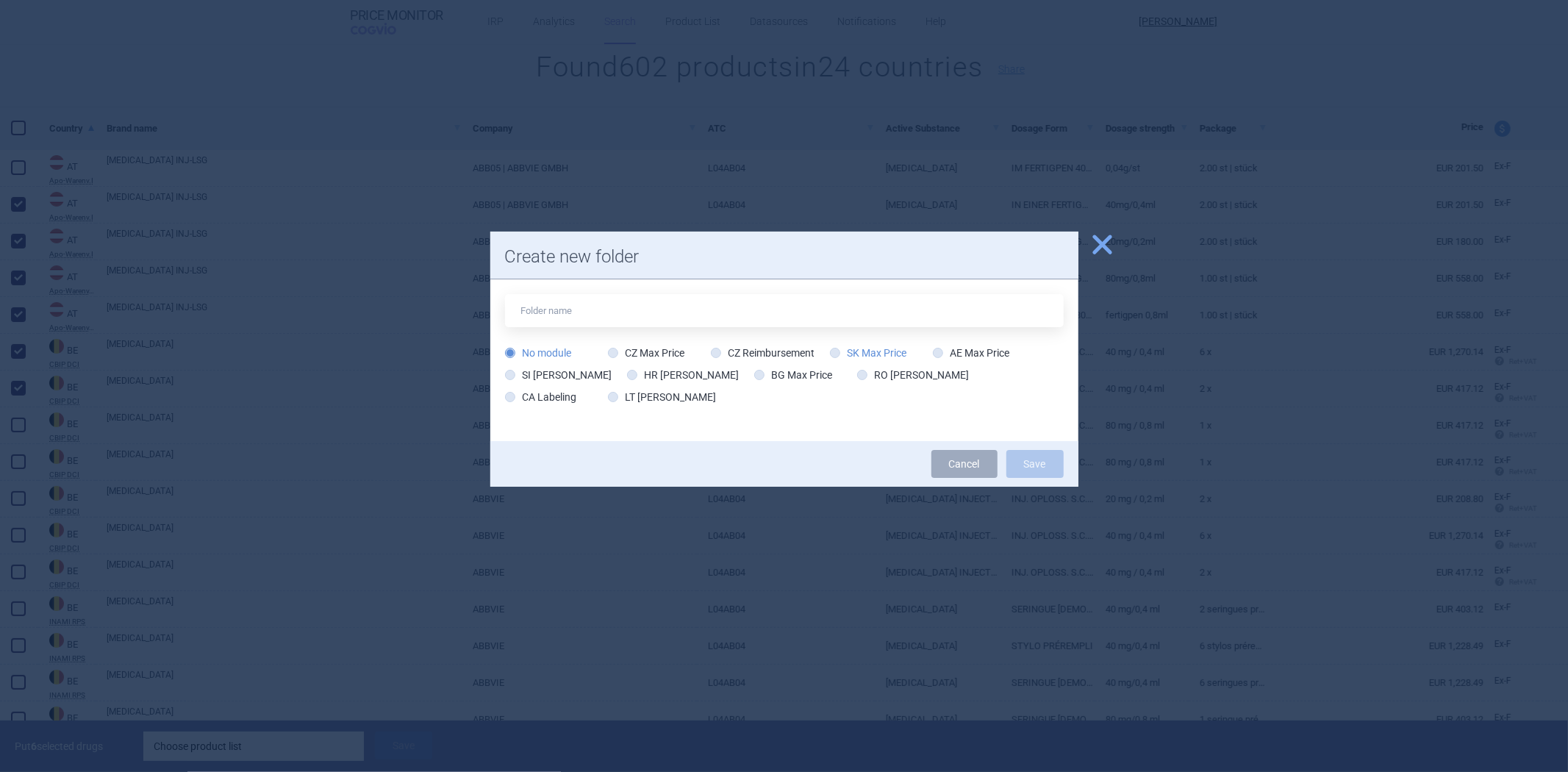
click at [892, 349] on label "SK Max Price" at bounding box center [868, 353] width 78 height 15
click at [845, 349] on input "SK Max Price" at bounding box center [838, 354] width 15 height 15
radio input "true"
click at [780, 321] on input "text" at bounding box center [784, 310] width 559 height 33
type input "[MEDICAL_DATA]"
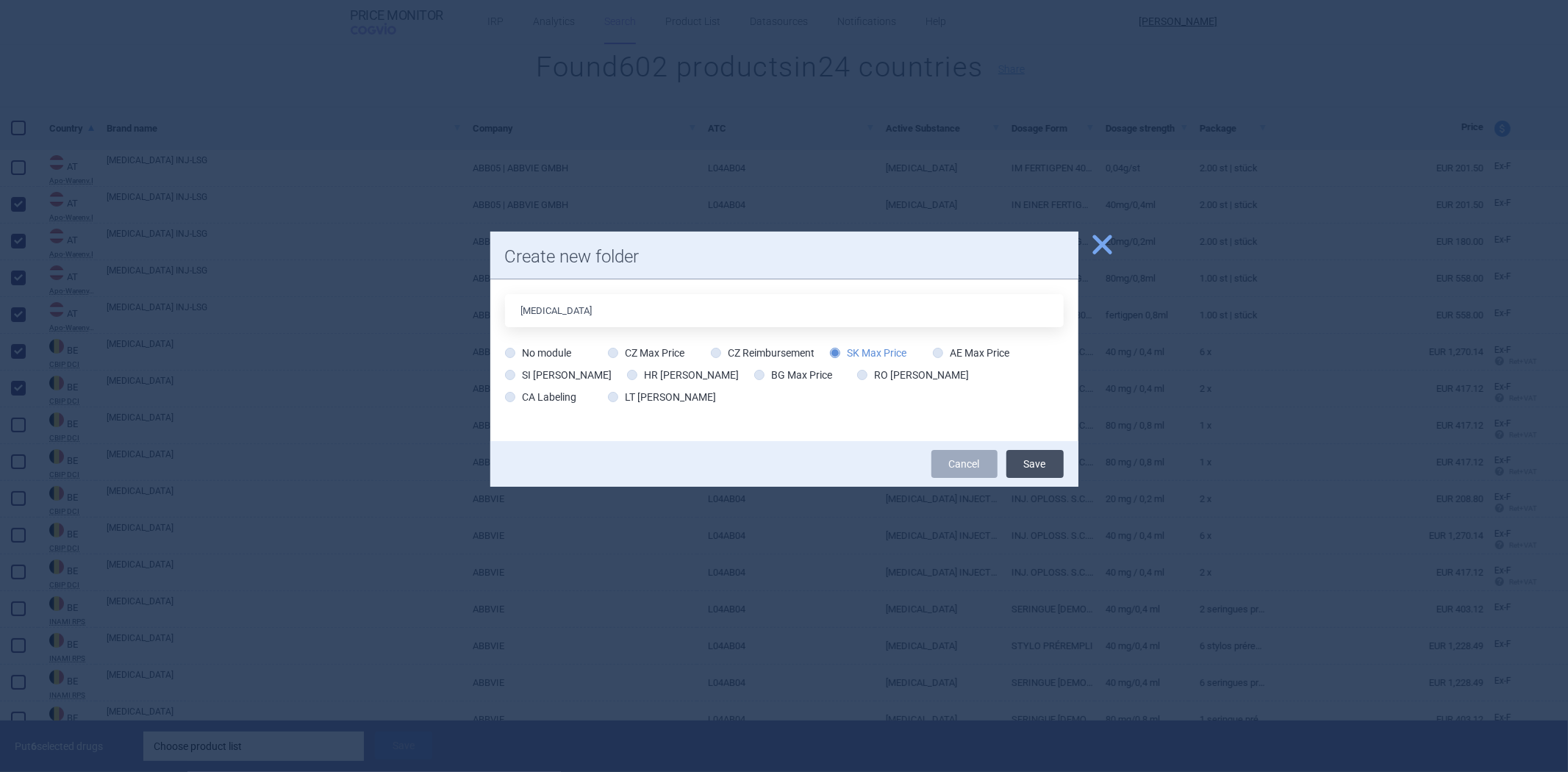
click at [1037, 452] on button "Save" at bounding box center [1035, 465] width 58 height 28
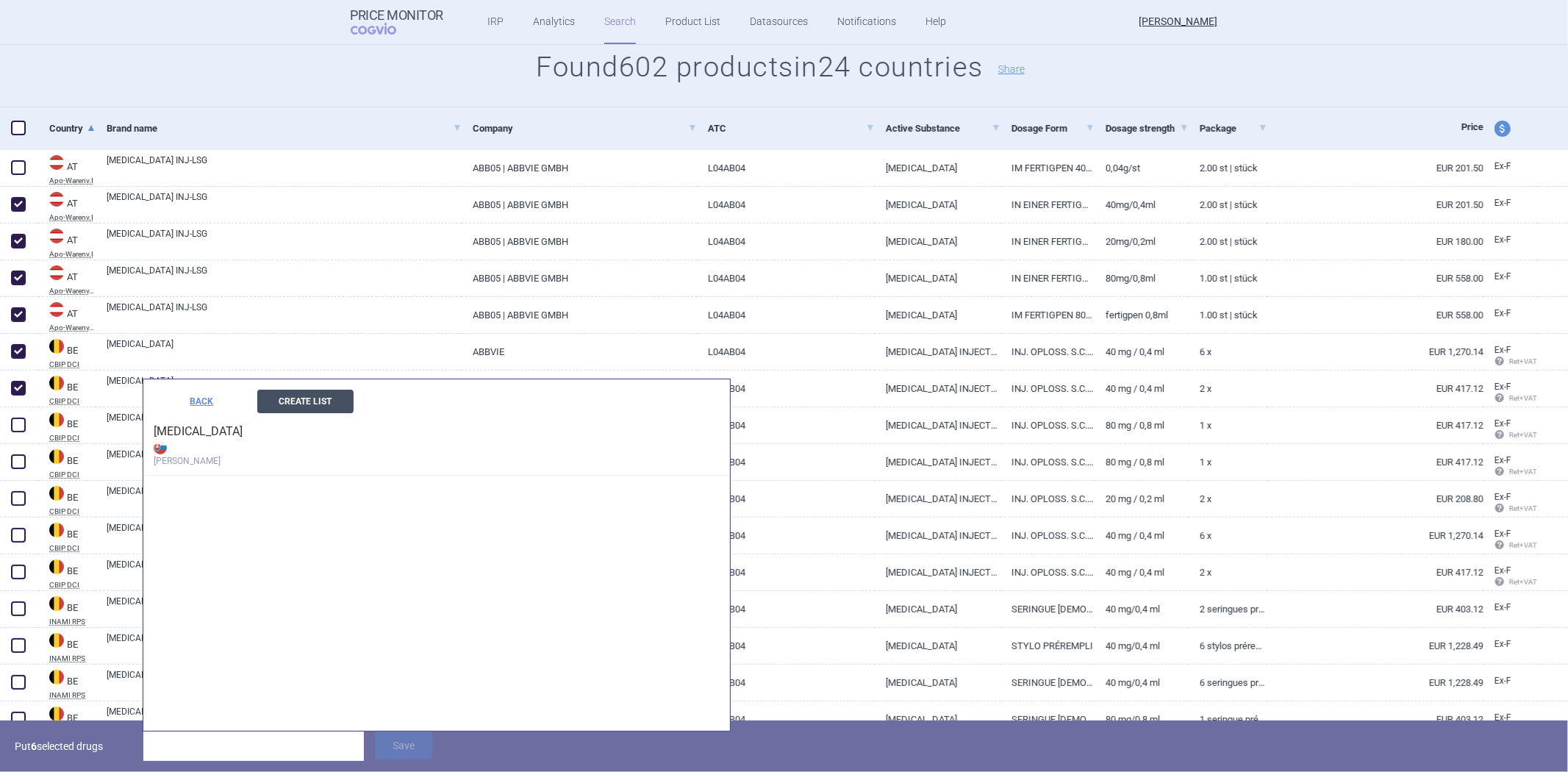
drag, startPoint x: 307, startPoint y: 414, endPoint x: 314, endPoint y: 410, distance: 8.1
click at [309, 412] on div "BACK Create List Humira Max Price" at bounding box center [437, 428] width 586 height 96
click at [314, 410] on button "Create List" at bounding box center [305, 401] width 96 height 24
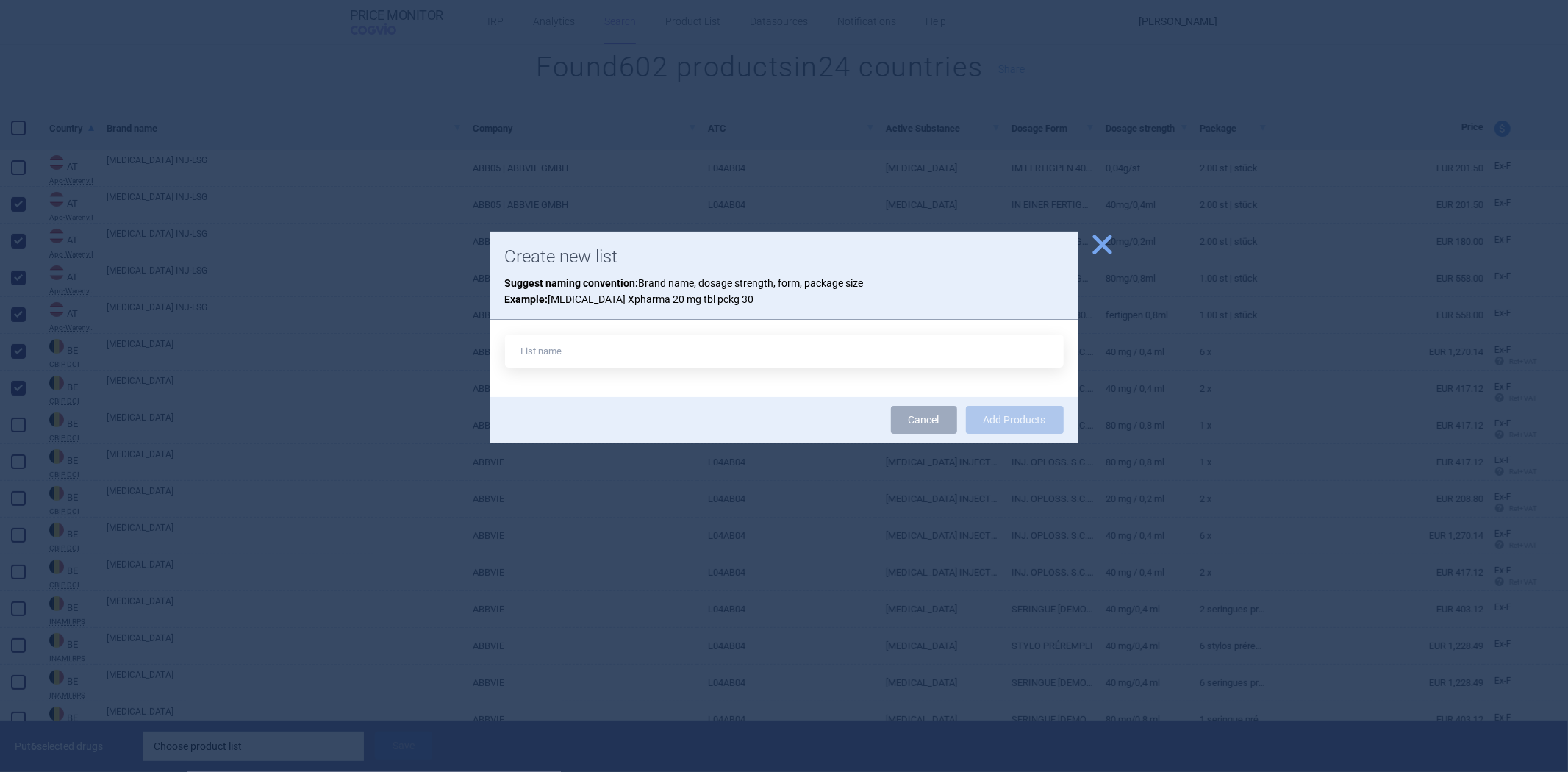
click at [597, 360] on input "text" at bounding box center [784, 351] width 559 height 33
type input "Pokus"
click at [1002, 427] on button "Add Products" at bounding box center [1014, 420] width 97 height 28
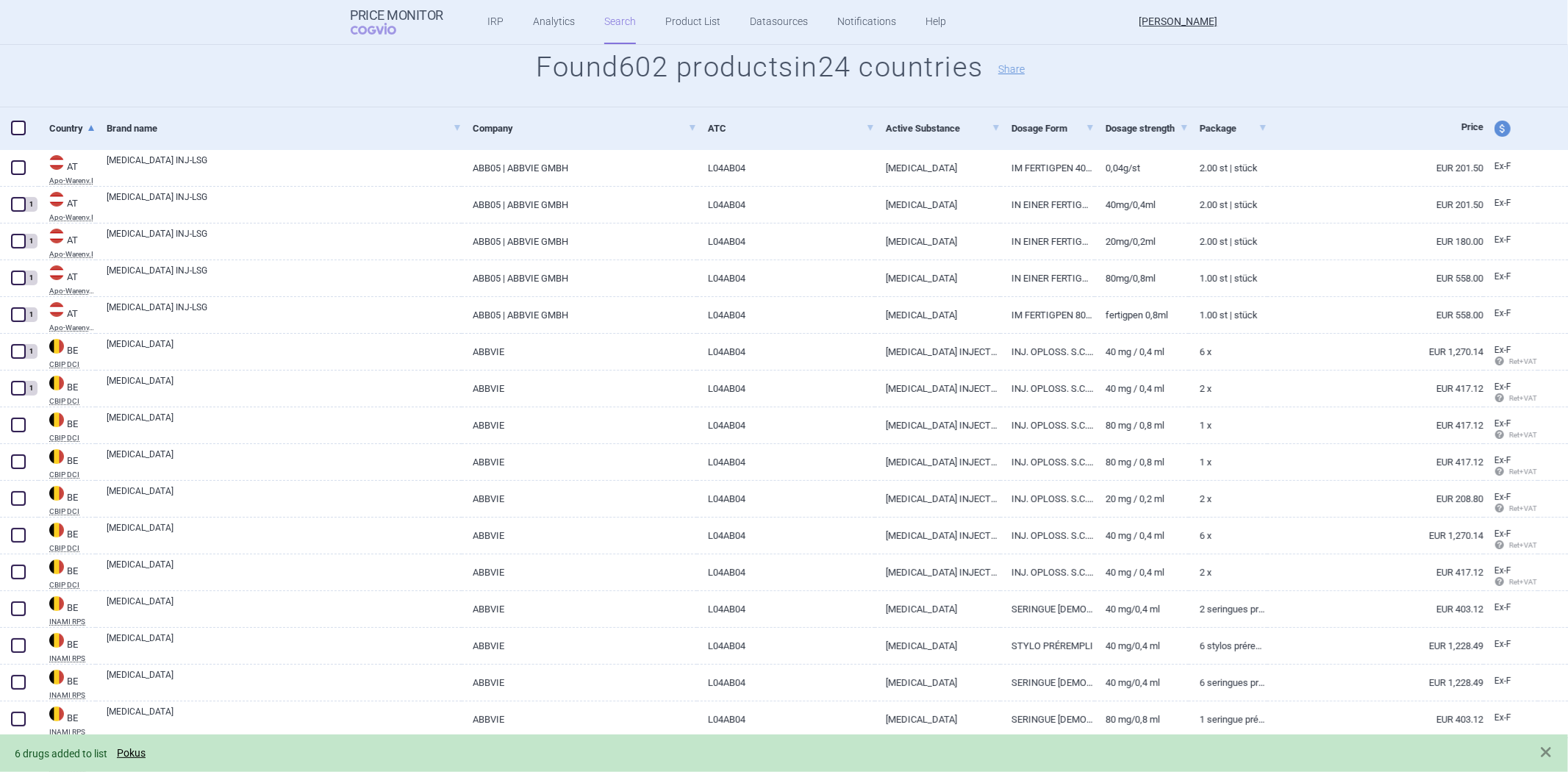
click at [121, 746] on div "6 drugs added to list Pokus" at bounding box center [770, 753] width 1509 height 17
click at [124, 753] on link "Pokus" at bounding box center [131, 753] width 28 height 12
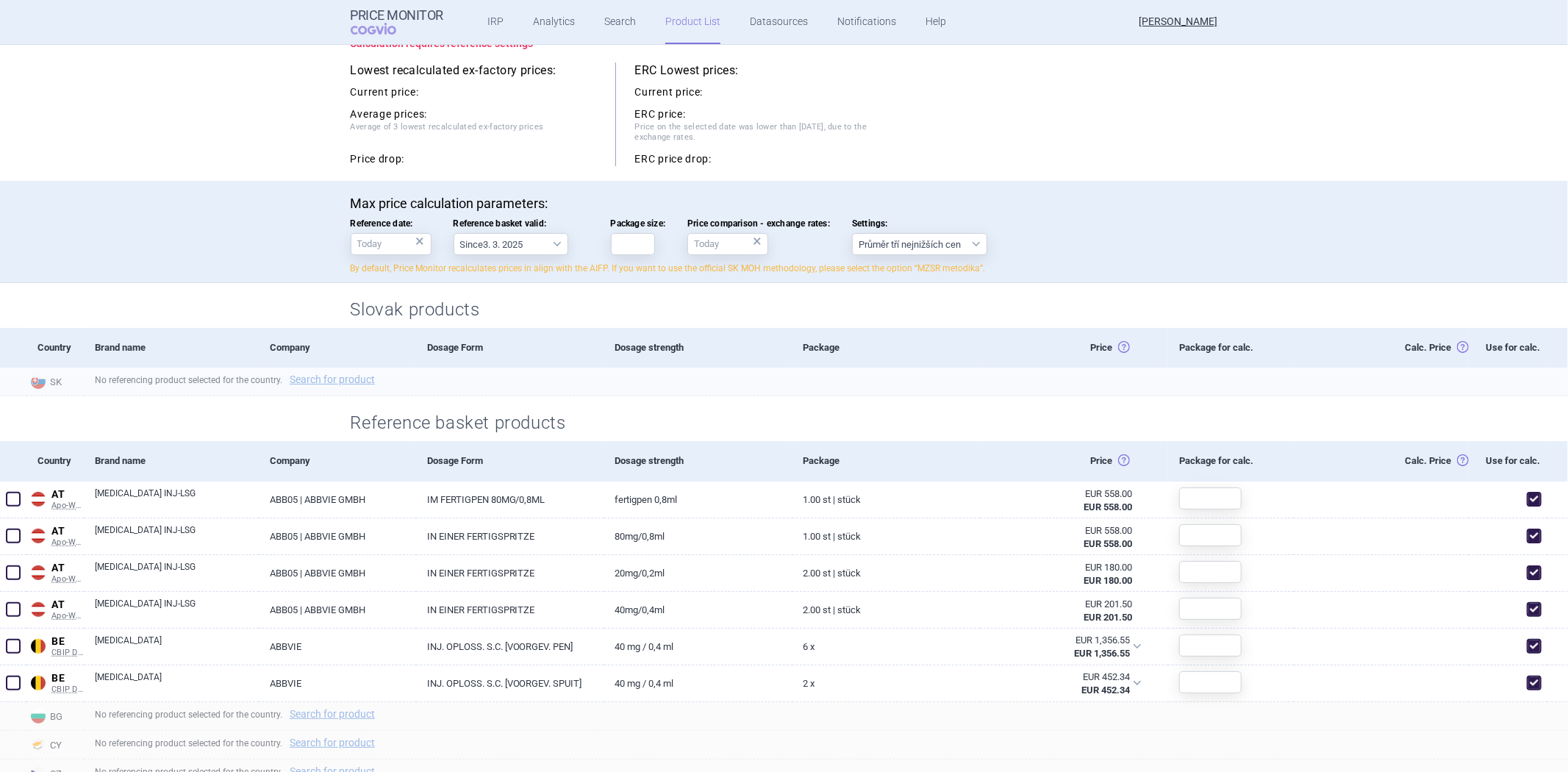
scroll to position [164, 0]
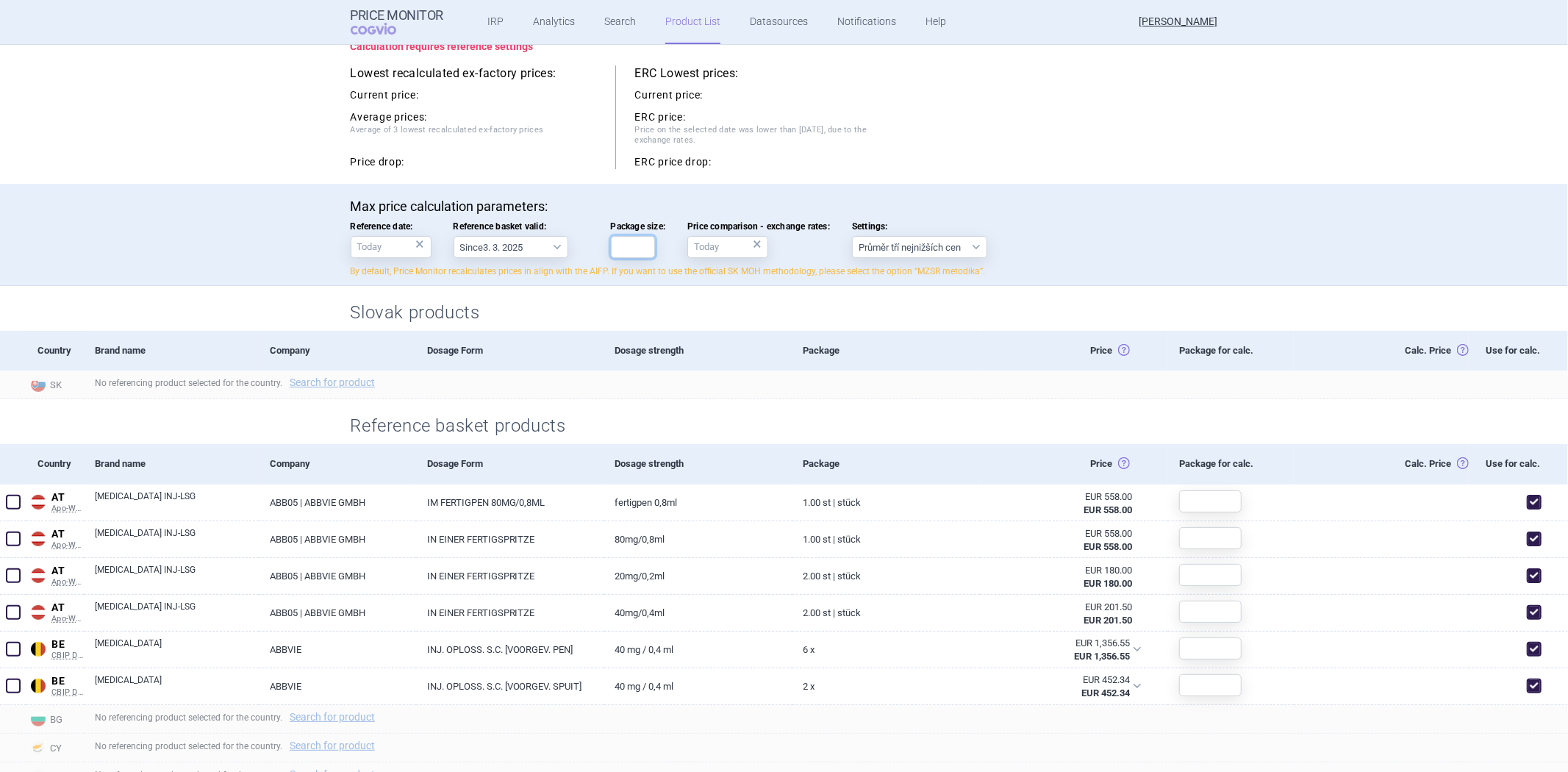
click at [611, 254] on input "Package size:" at bounding box center [633, 246] width 44 height 22
type input "1"
click at [532, 307] on h2 "Slovak products" at bounding box center [784, 313] width 867 height 25
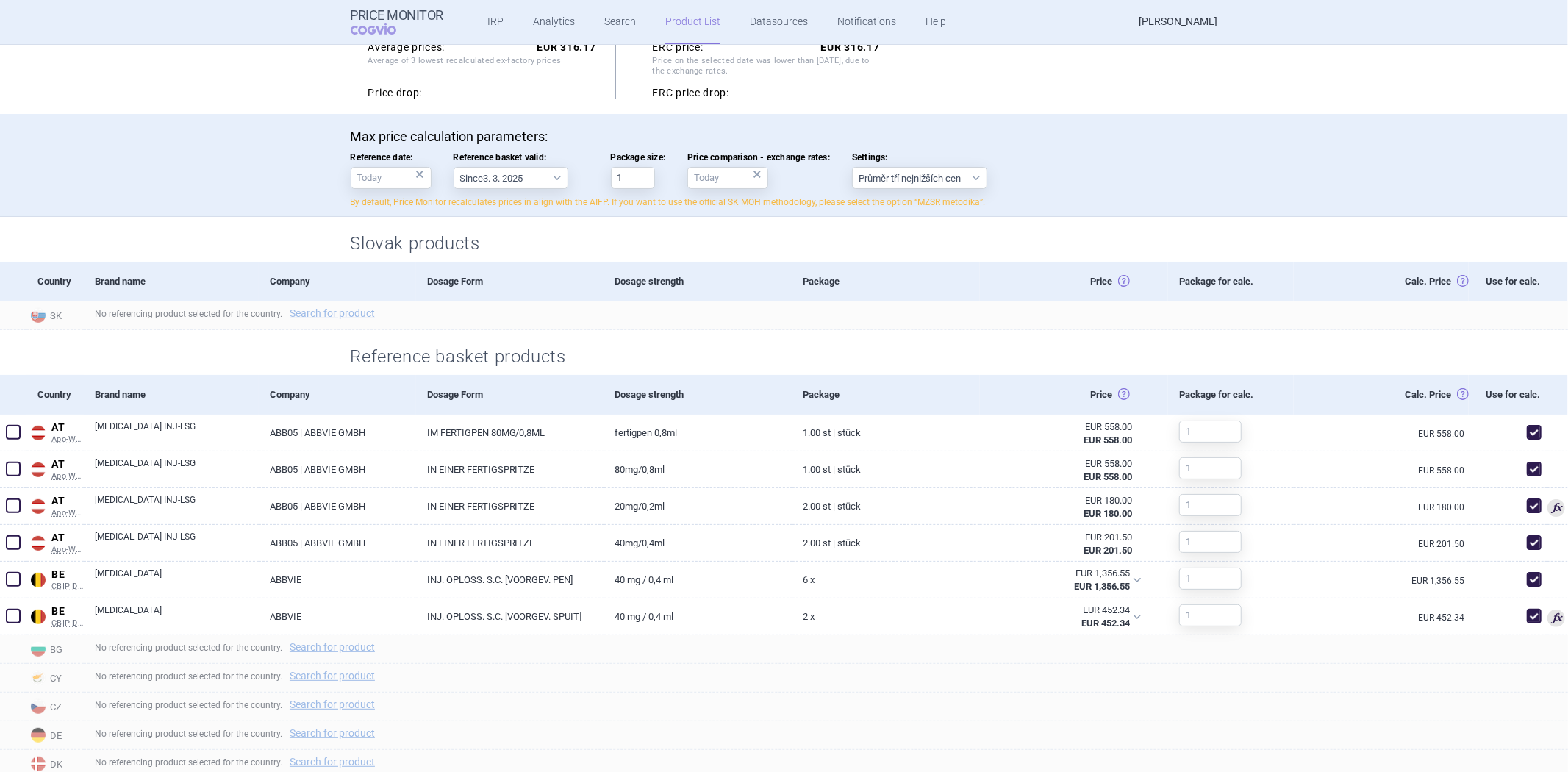
scroll to position [326, 0]
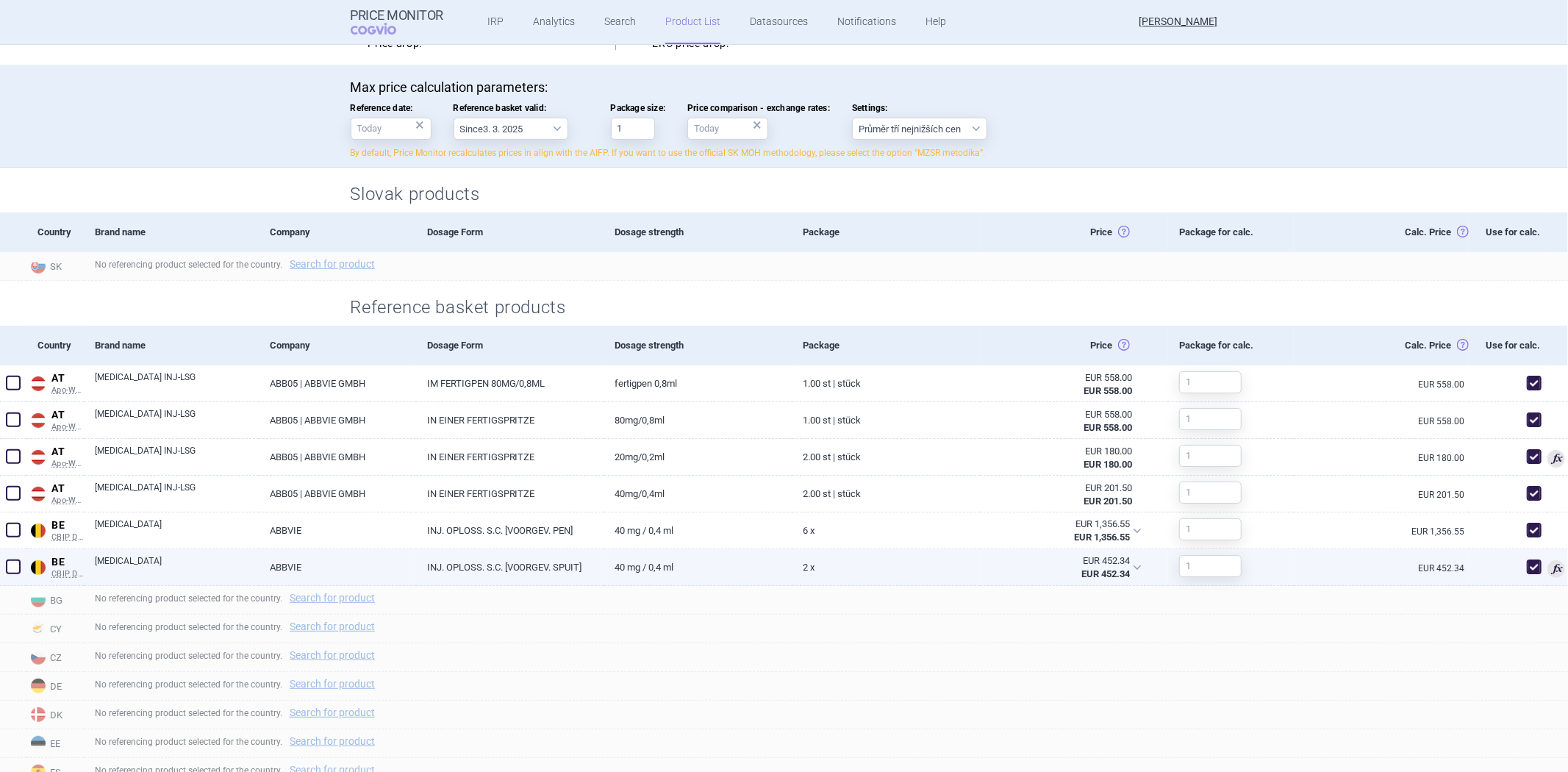
click at [1526, 564] on span at bounding box center [1534, 567] width 15 height 15
checkbox input "false"
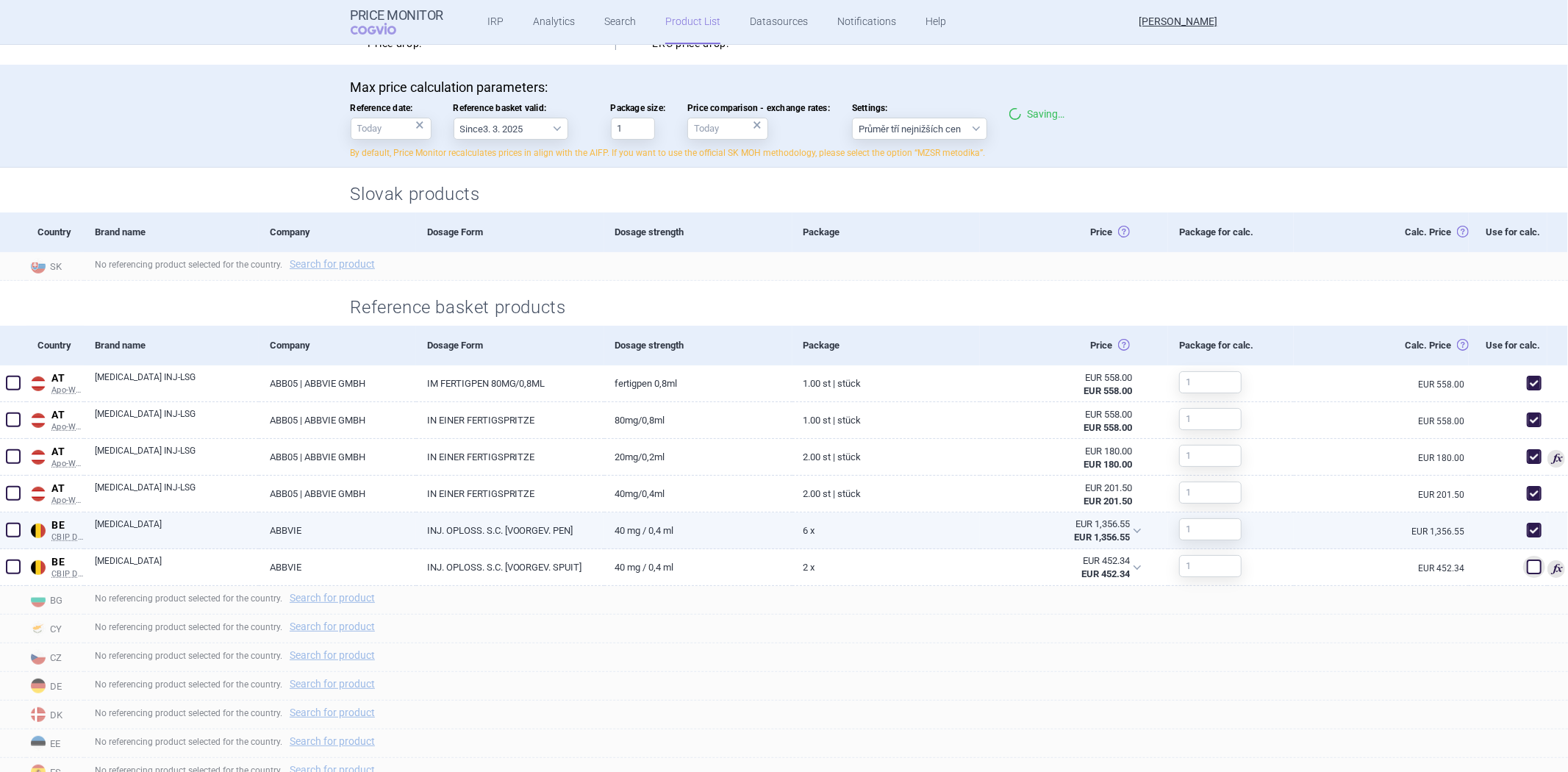
click at [1526, 532] on span at bounding box center [1534, 531] width 15 height 15
checkbox input "false"
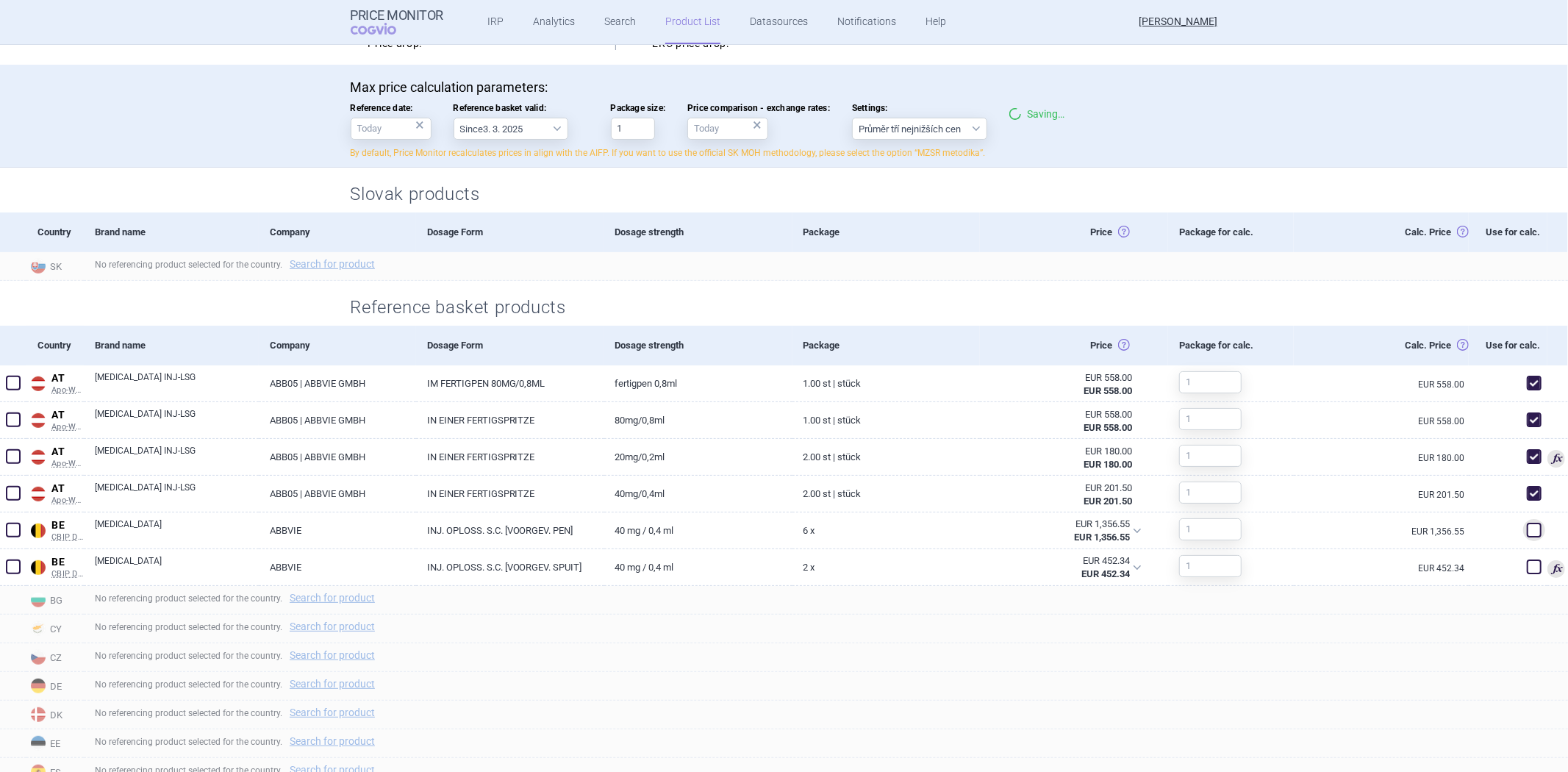
click at [924, 291] on div "Reference basket products" at bounding box center [784, 303] width 926 height 44
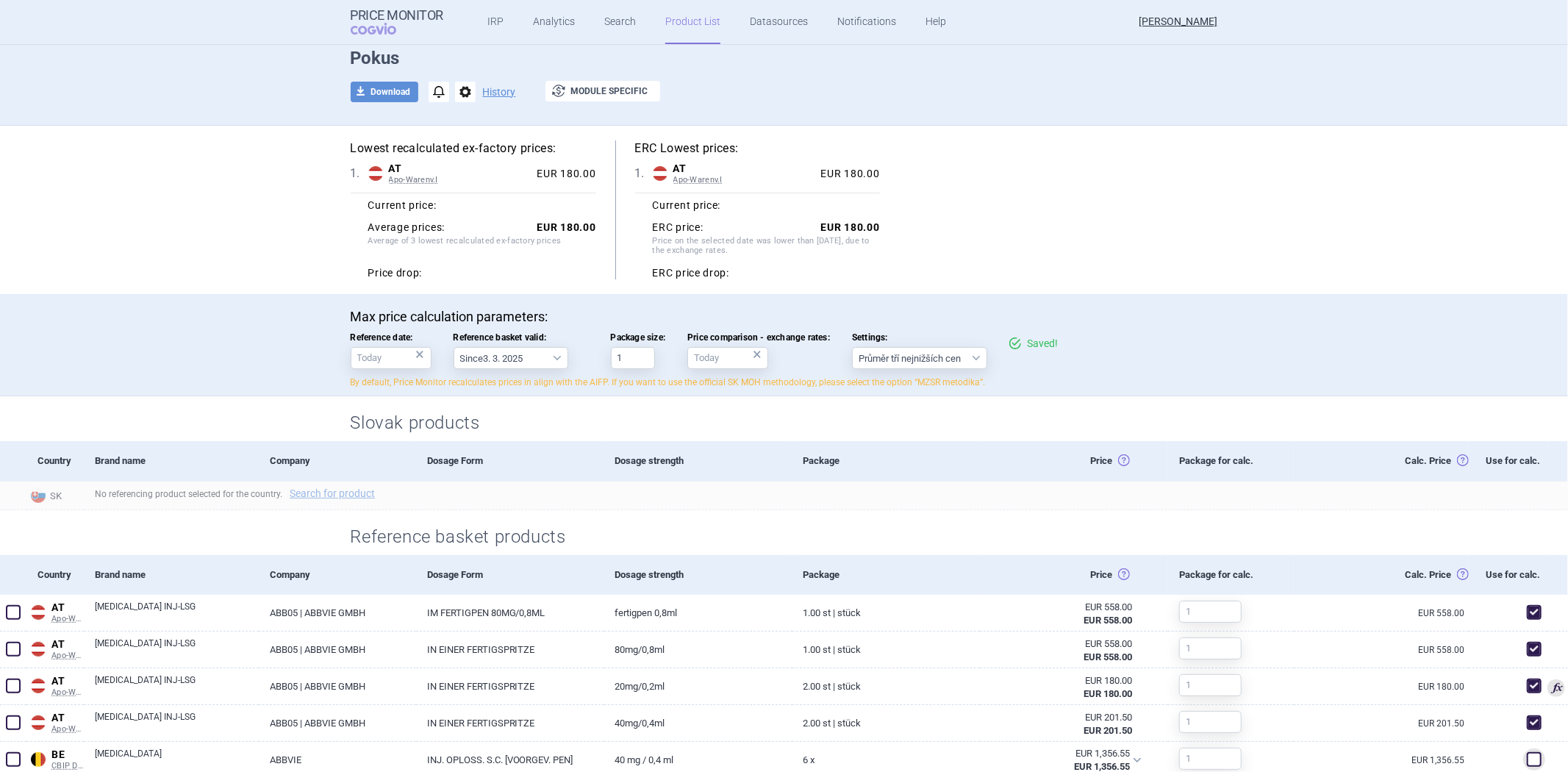
scroll to position [0, 0]
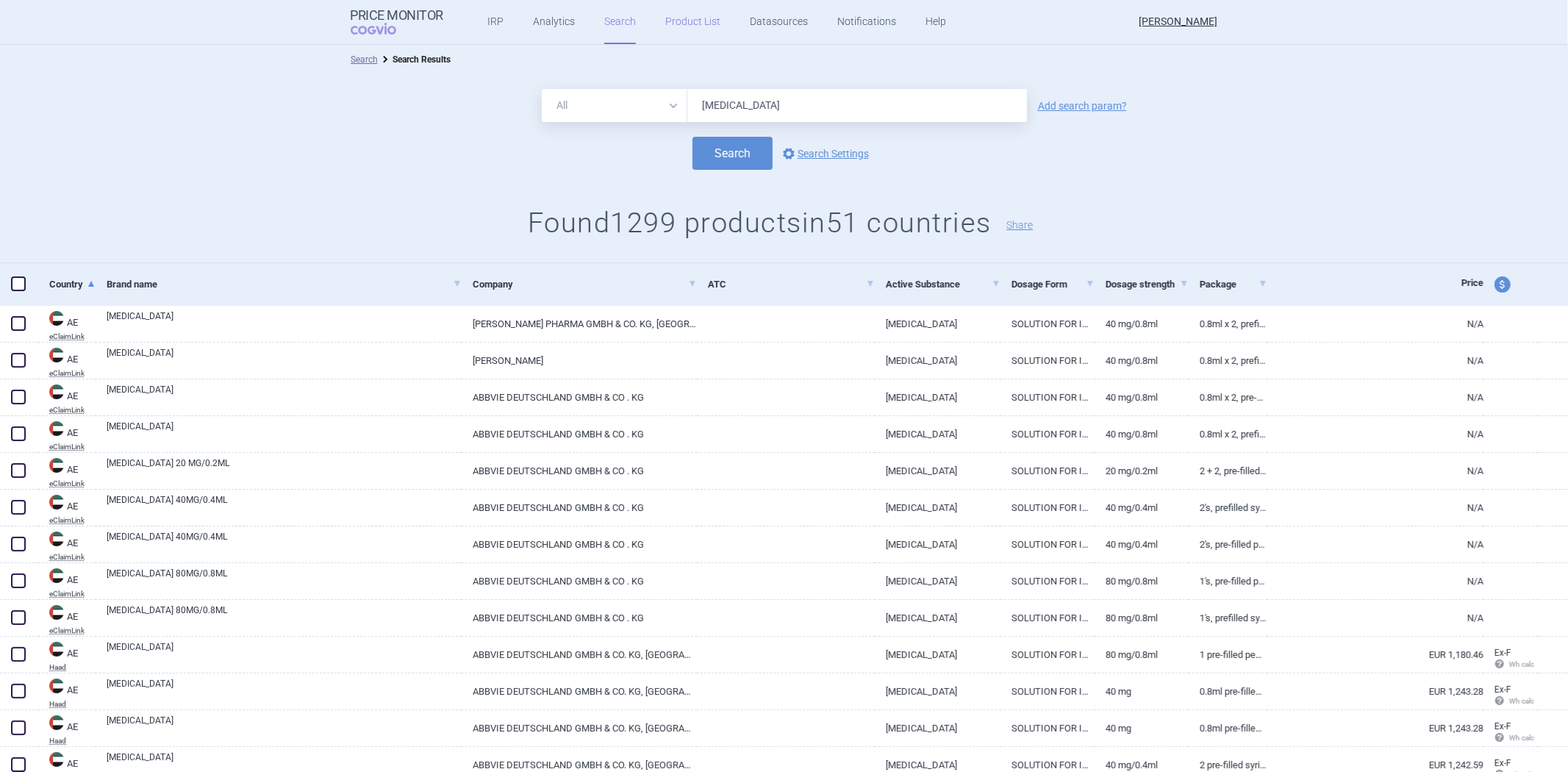
click at [701, 27] on link "Product List" at bounding box center [692, 22] width 55 height 44
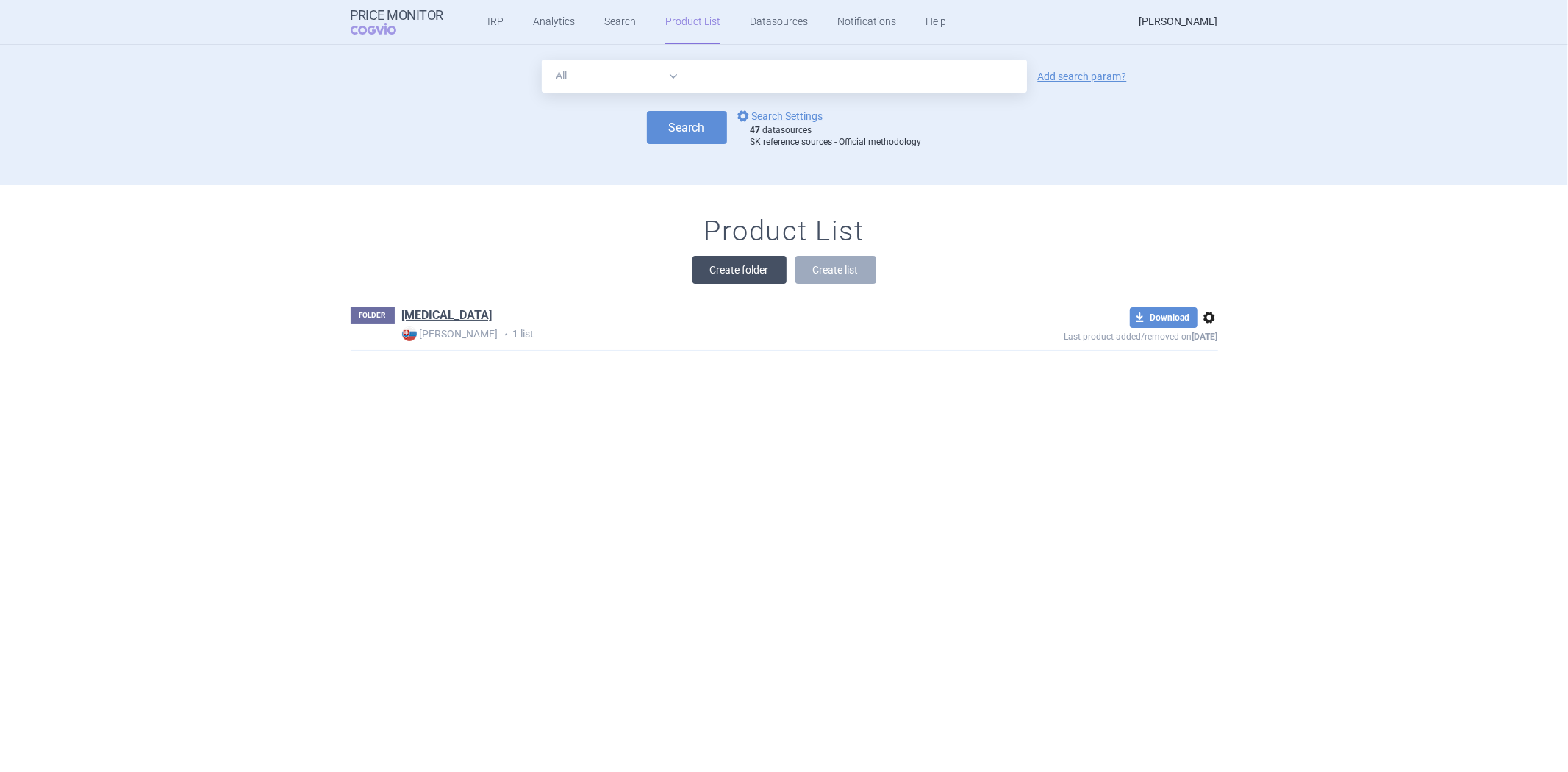
click at [758, 262] on button "Create folder" at bounding box center [739, 270] width 94 height 28
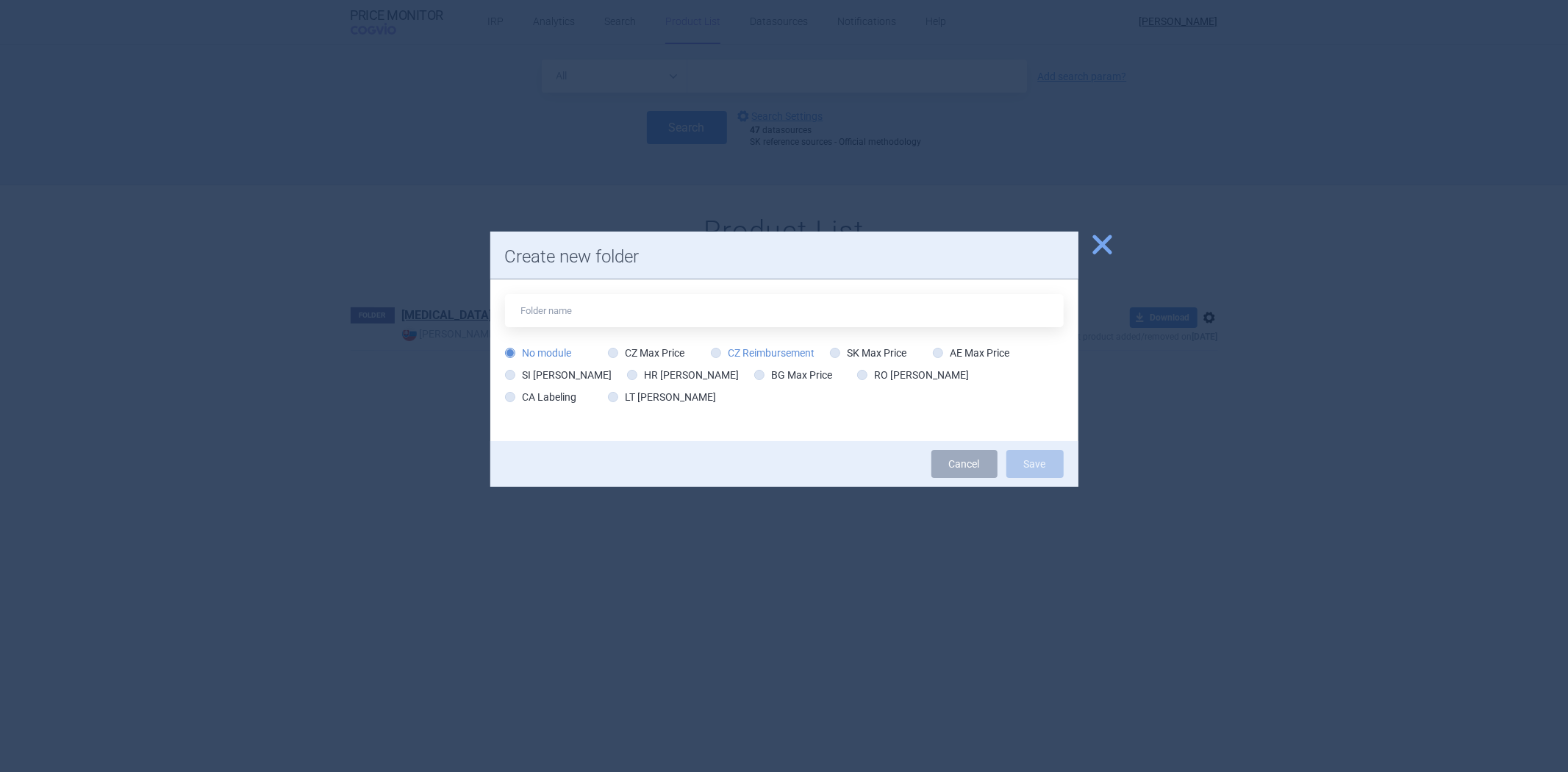
click at [751, 345] on label "CZ Reimbursement" at bounding box center [763, 353] width 104 height 15
click at [726, 346] on input "CZ Reimbursement" at bounding box center [719, 354] width 15 height 15
radio input "true"
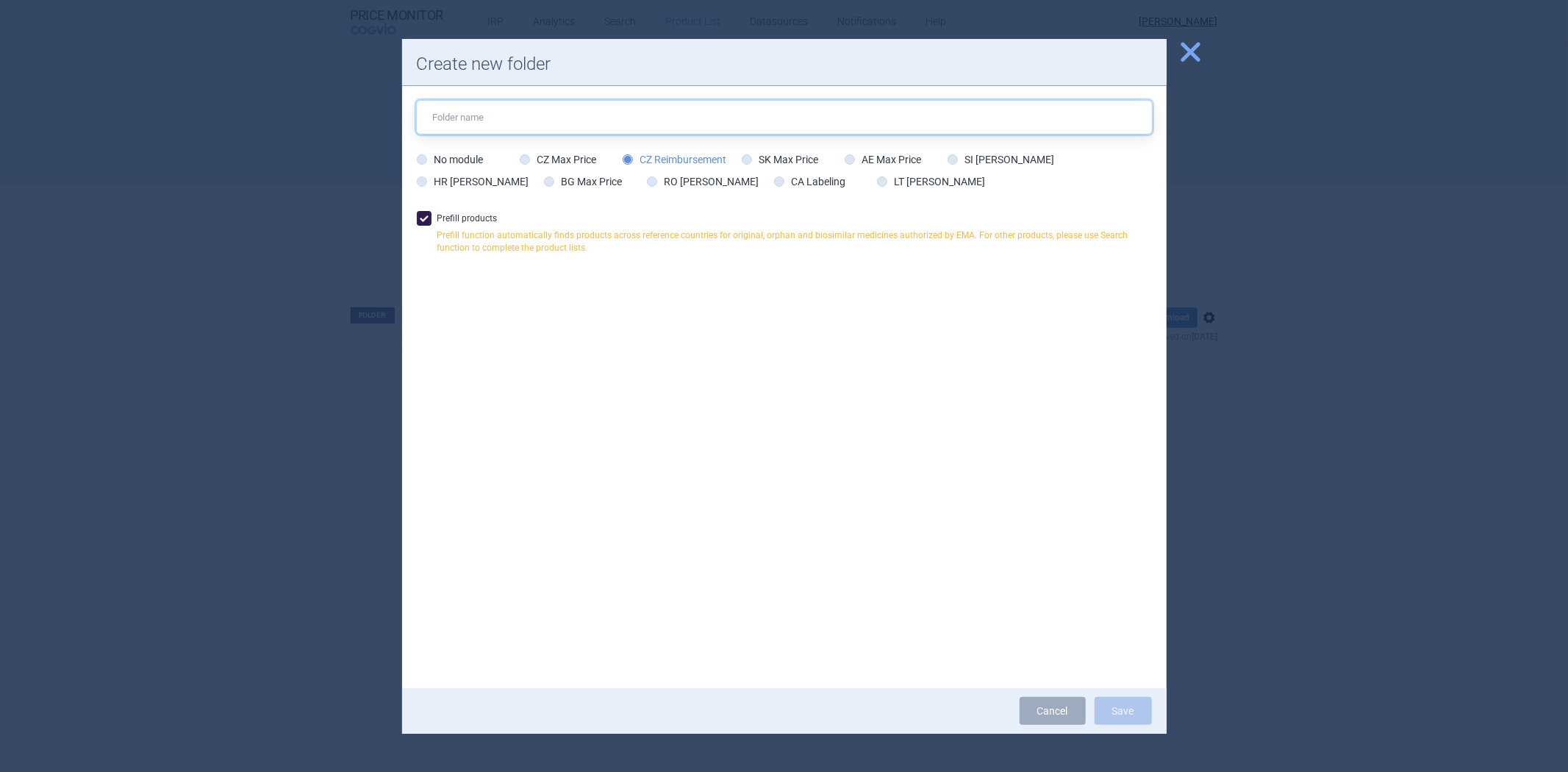
click at [584, 111] on input "text" at bounding box center [784, 116] width 735 height 33
type input "Pokus"
click at [1101, 703] on button "Save" at bounding box center [1123, 711] width 58 height 28
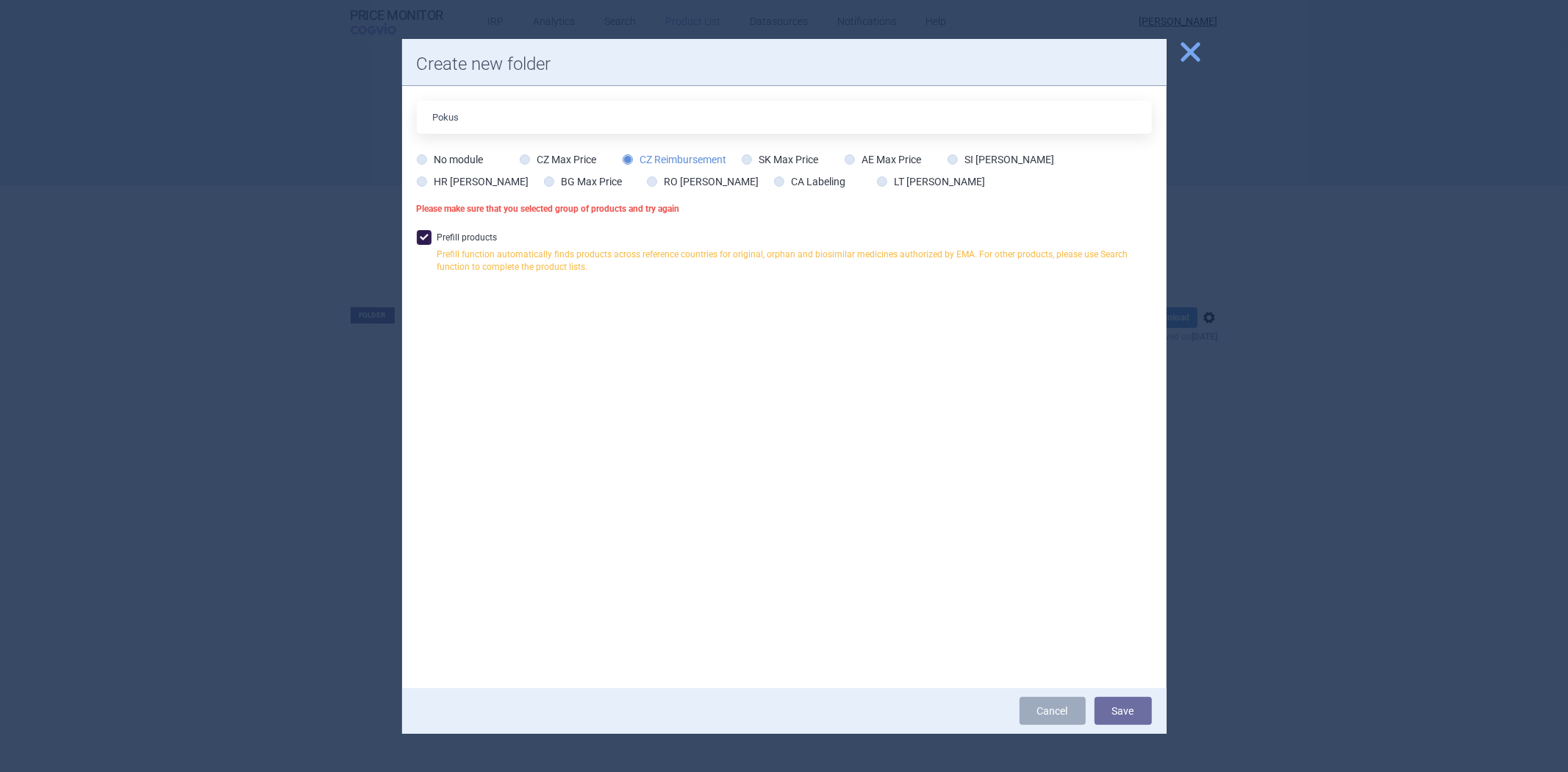
click at [1200, 53] on span "close" at bounding box center [1190, 51] width 26 height 26
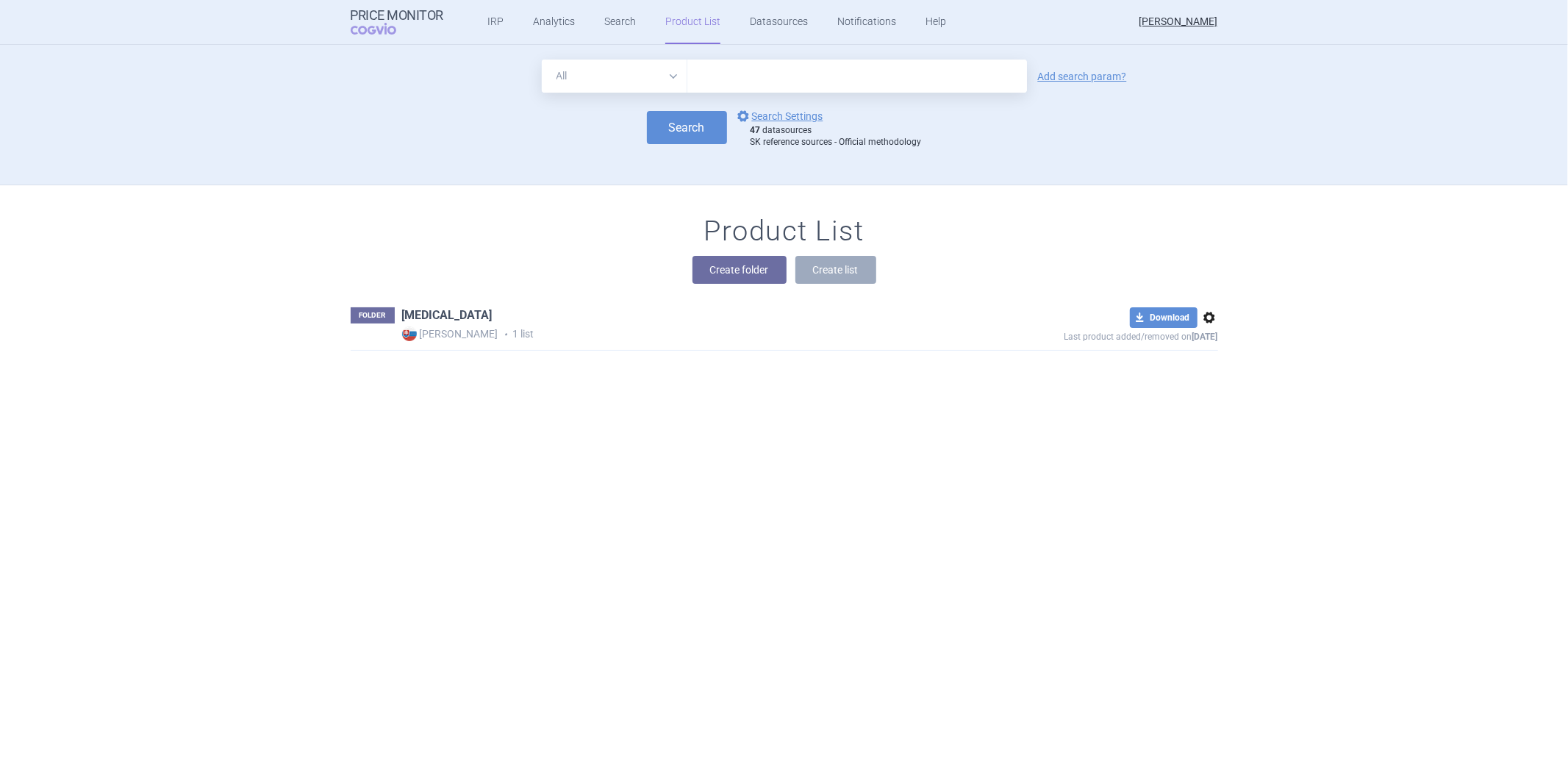
click at [422, 312] on link "[MEDICAL_DATA]" at bounding box center [447, 315] width 91 height 16
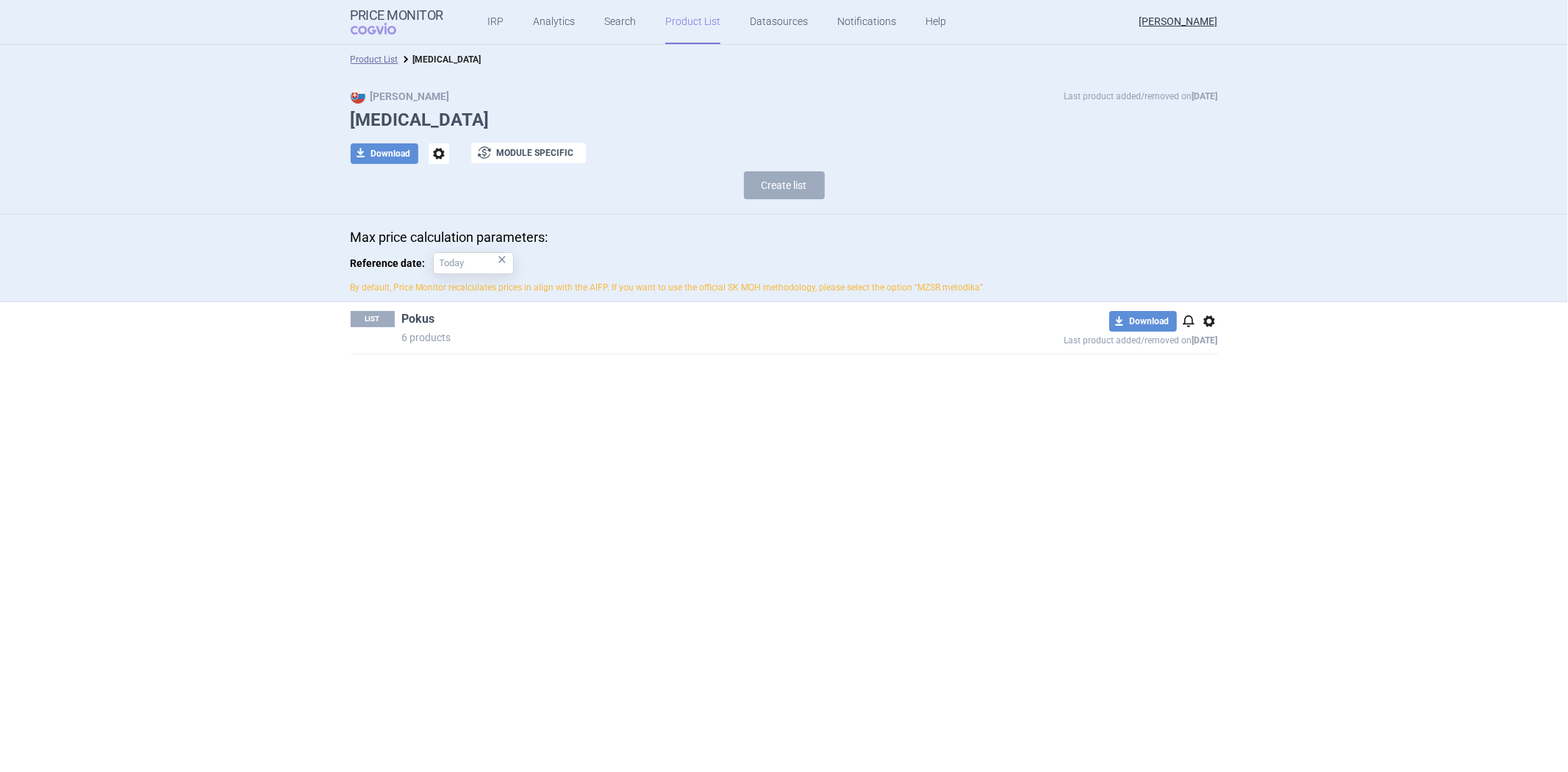
click at [406, 316] on link "Pokus" at bounding box center [418, 319] width 33 height 16
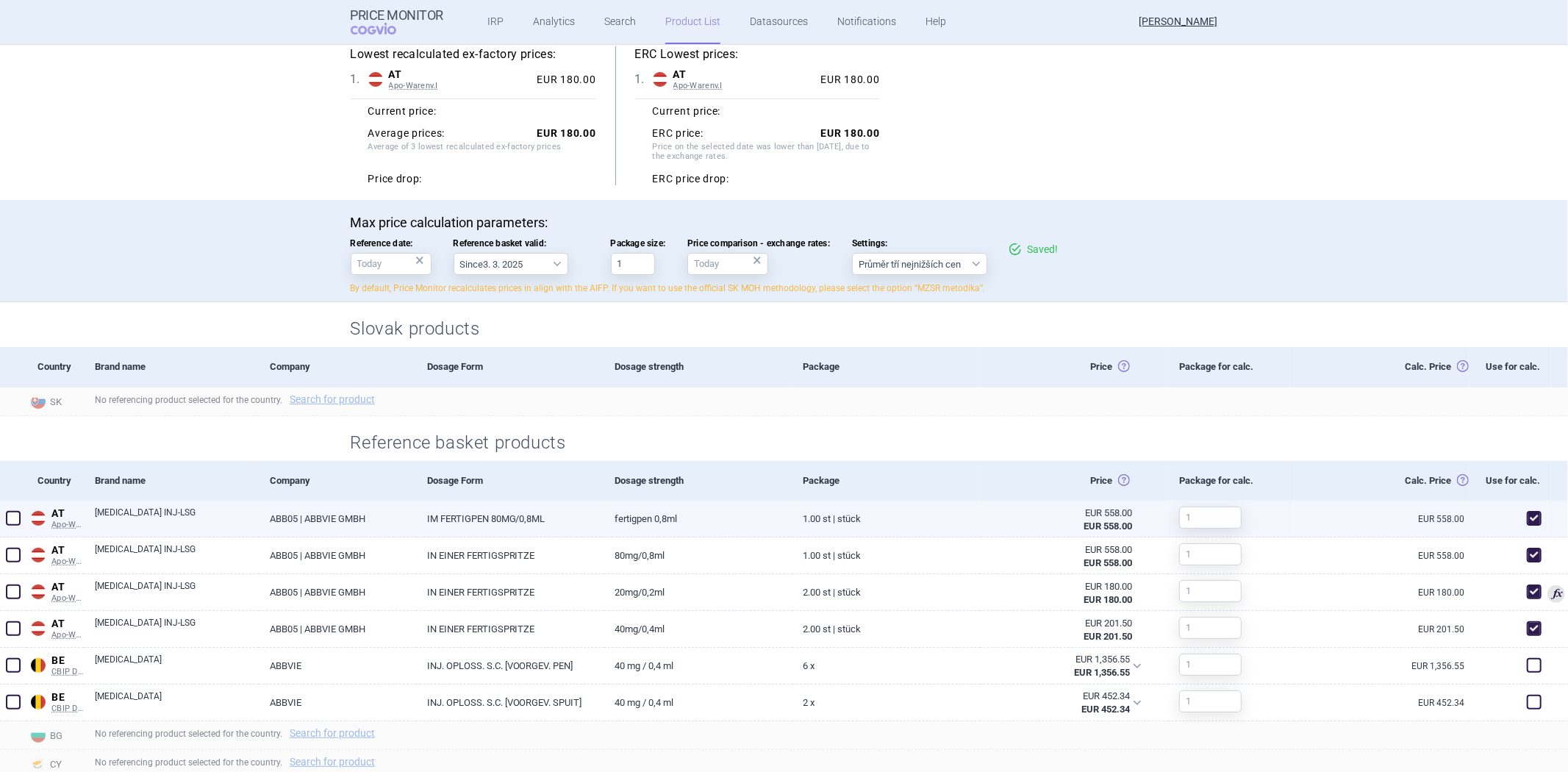
scroll to position [245, 0]
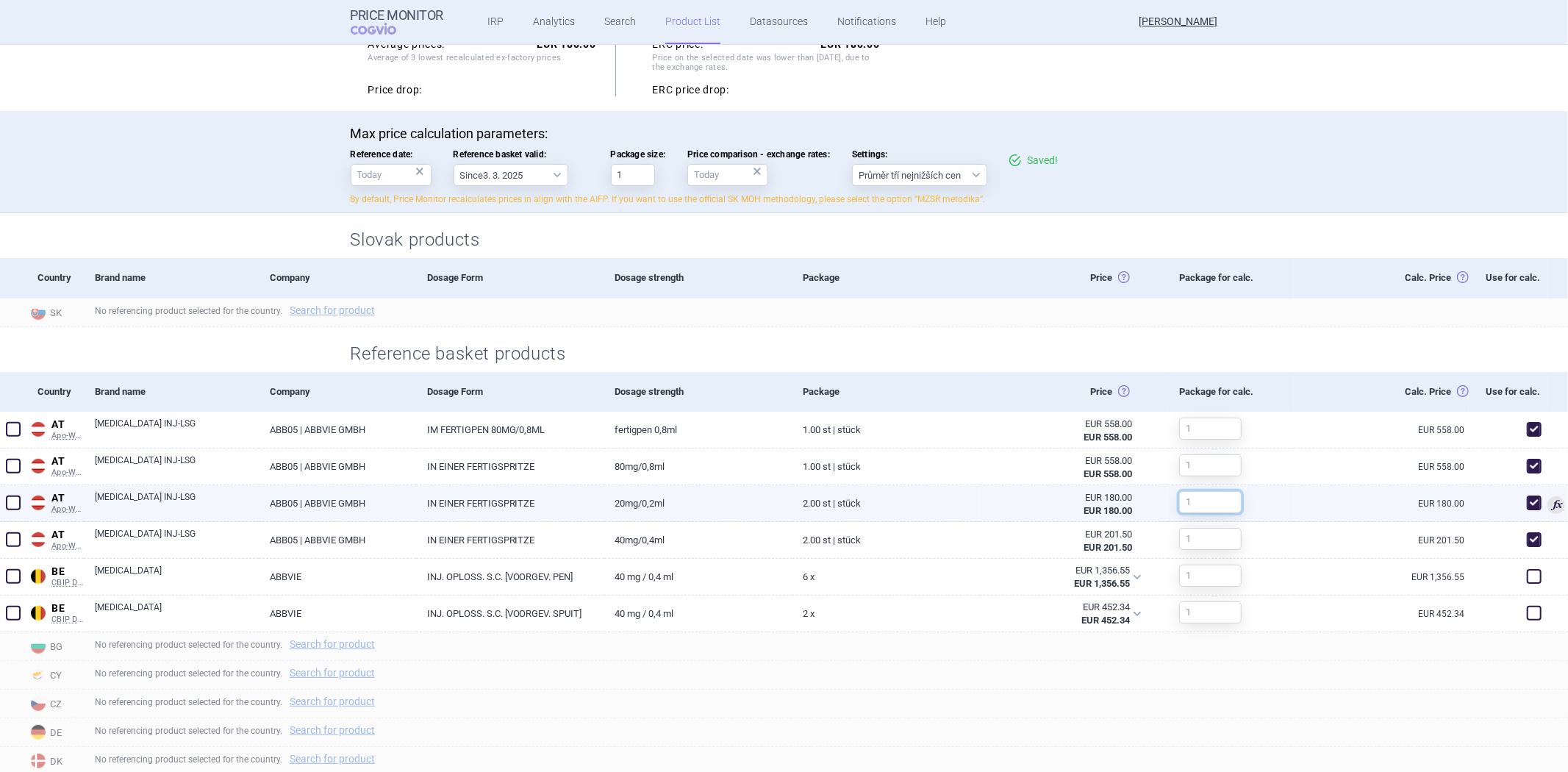
click at [1194, 500] on input "text" at bounding box center [1211, 501] width 62 height 22
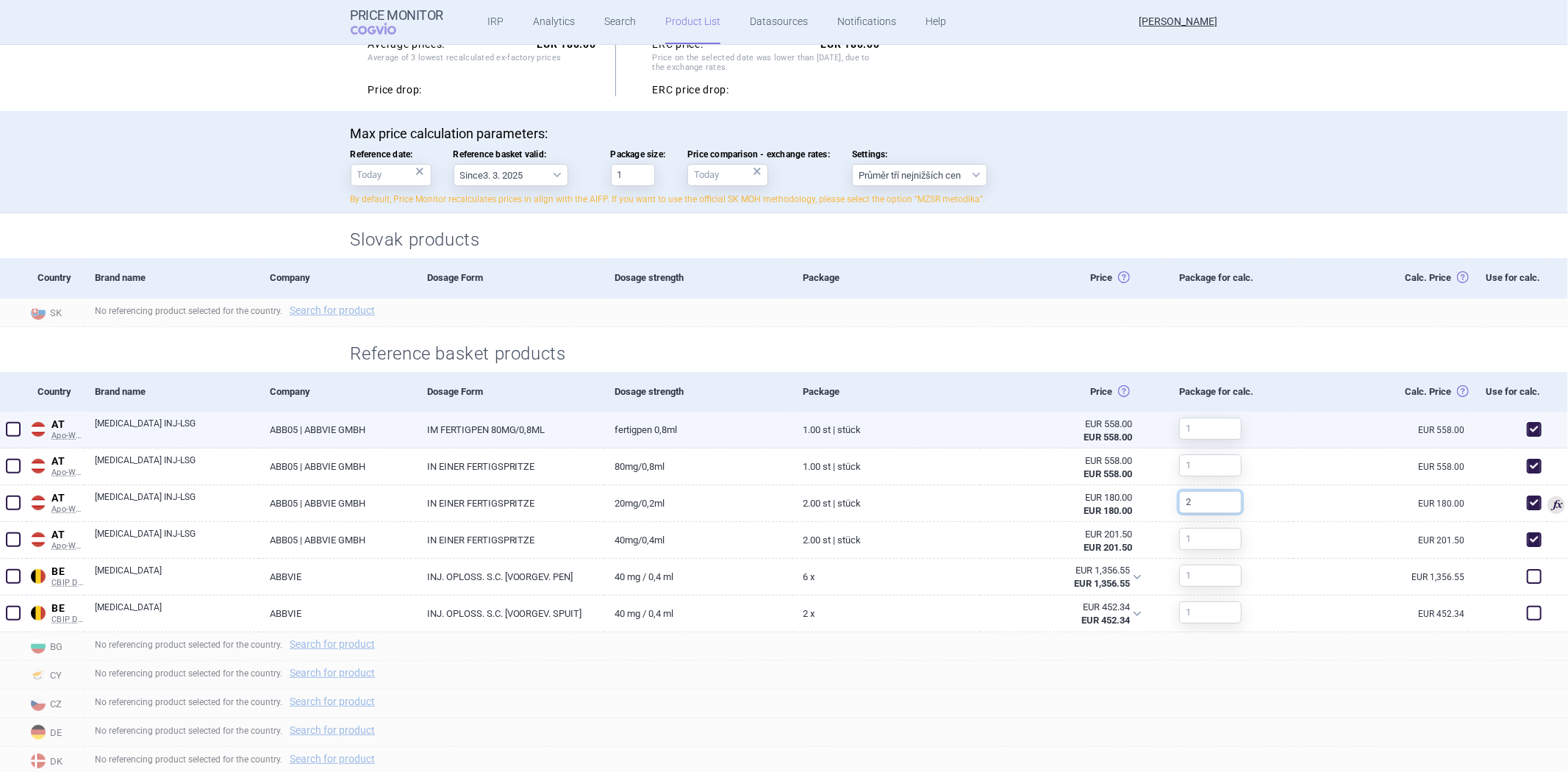
type input "2"
click at [888, 430] on link "1.00 ST | Stück" at bounding box center [886, 430] width 188 height 36
select select "EUR"
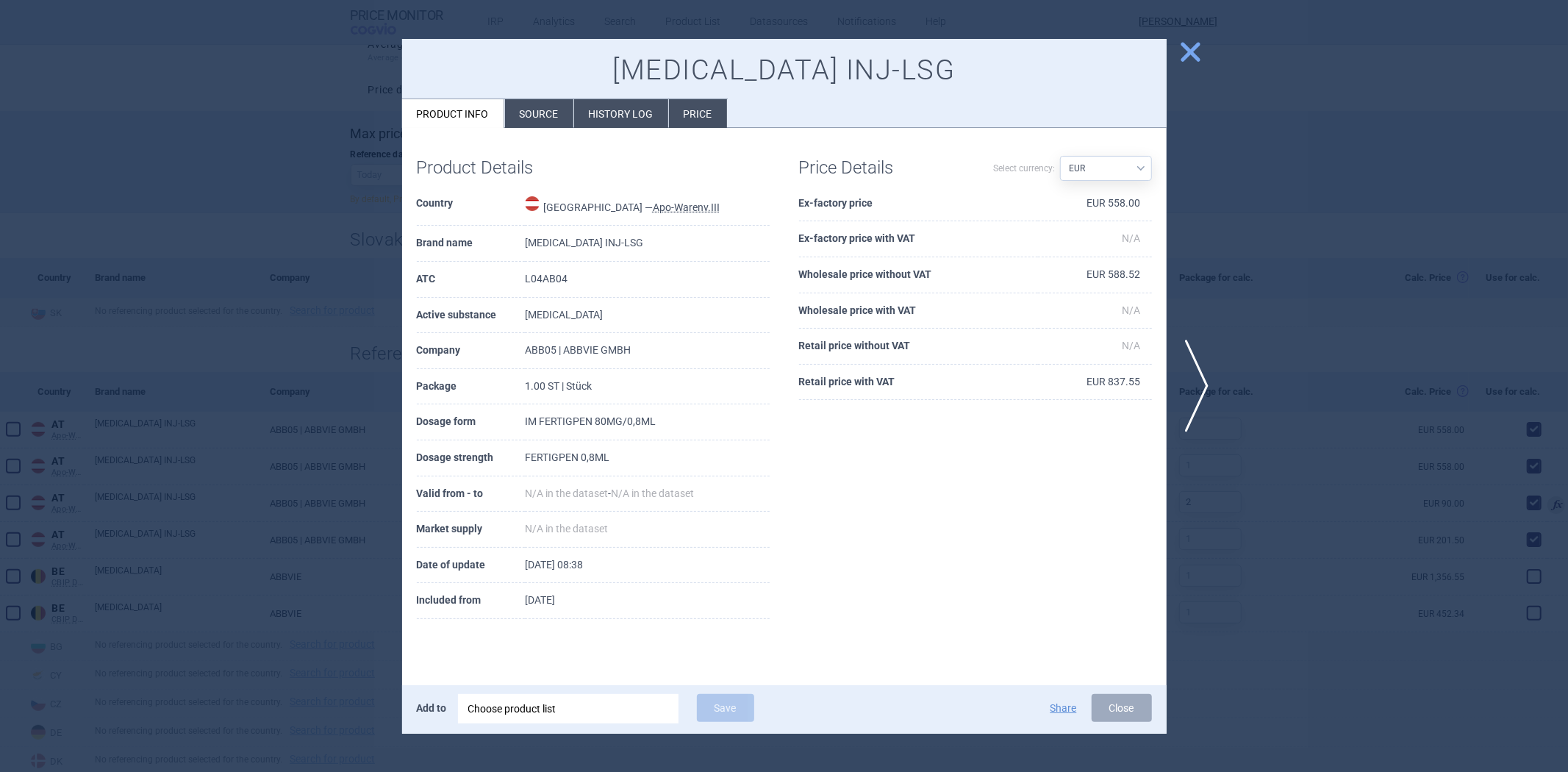
drag, startPoint x: 890, startPoint y: 428, endPoint x: 898, endPoint y: 391, distance: 37.9
click at [898, 391] on body "Price Monitor COGVIO IRP Analytics Search Product List Datasources Notification…" at bounding box center [784, 386] width 1568 height 772
select select "EUR"
click at [1275, 74] on div at bounding box center [784, 386] width 1568 height 772
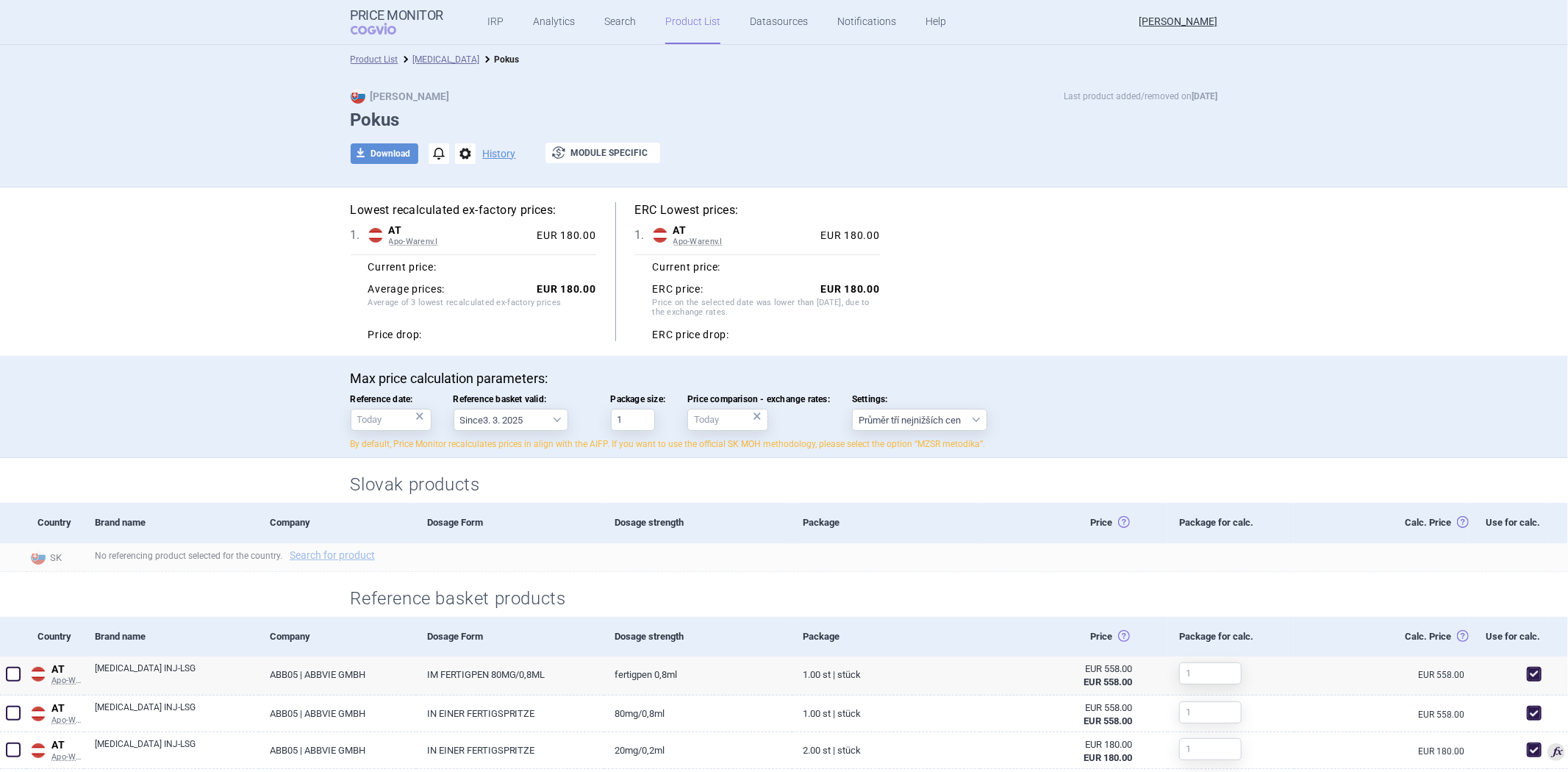
scroll to position [245, 0]
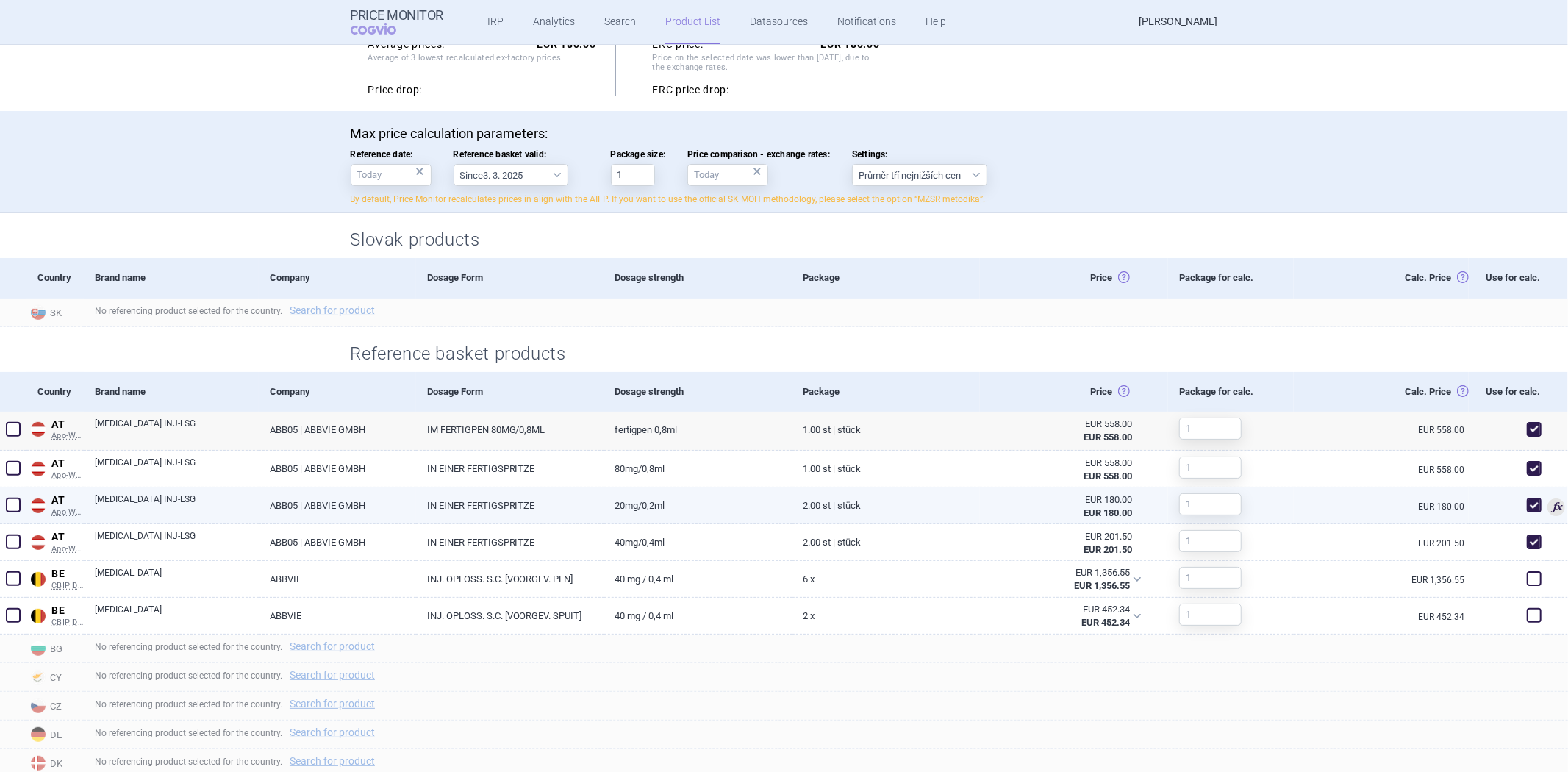
click at [1171, 496] on div at bounding box center [1205, 504] width 74 height 34
click at [1179, 500] on input "text" at bounding box center [1211, 503] width 62 height 22
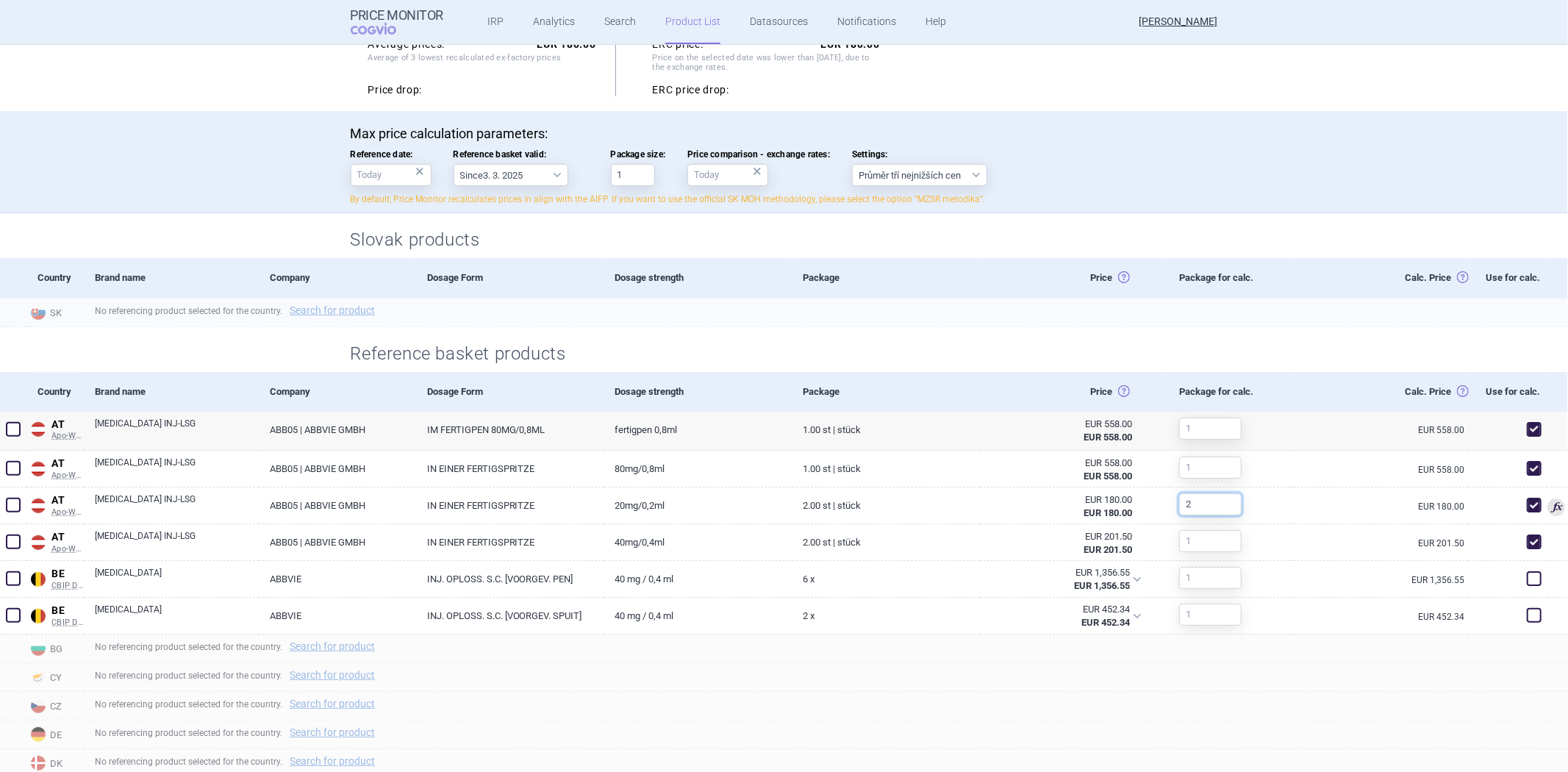
type input "2"
click at [973, 325] on div "No referencing product selected for the country. Search for product" at bounding box center [826, 313] width 1484 height 28
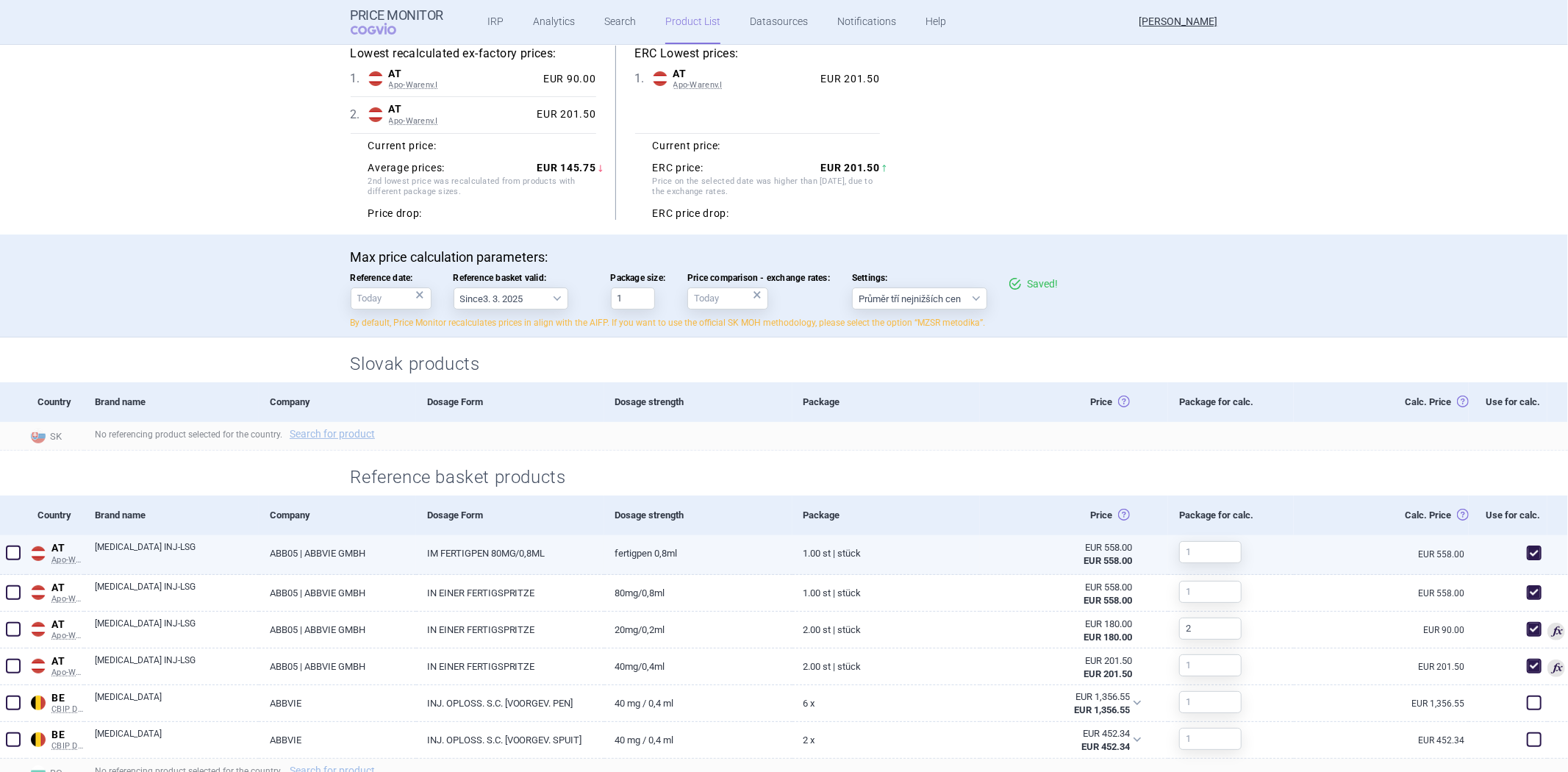
scroll to position [164, 0]
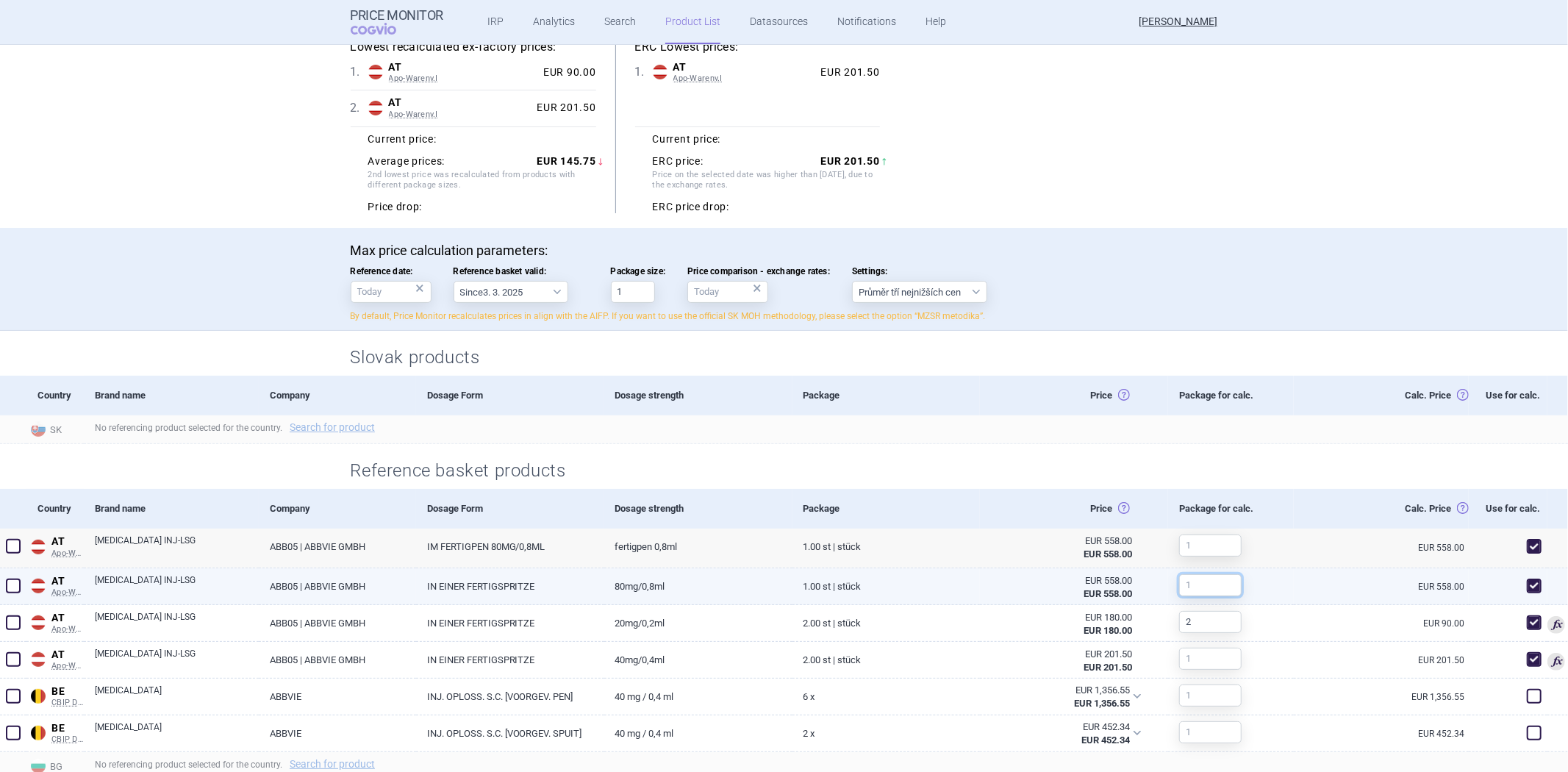
click at [1212, 589] on input "text" at bounding box center [1211, 585] width 62 height 22
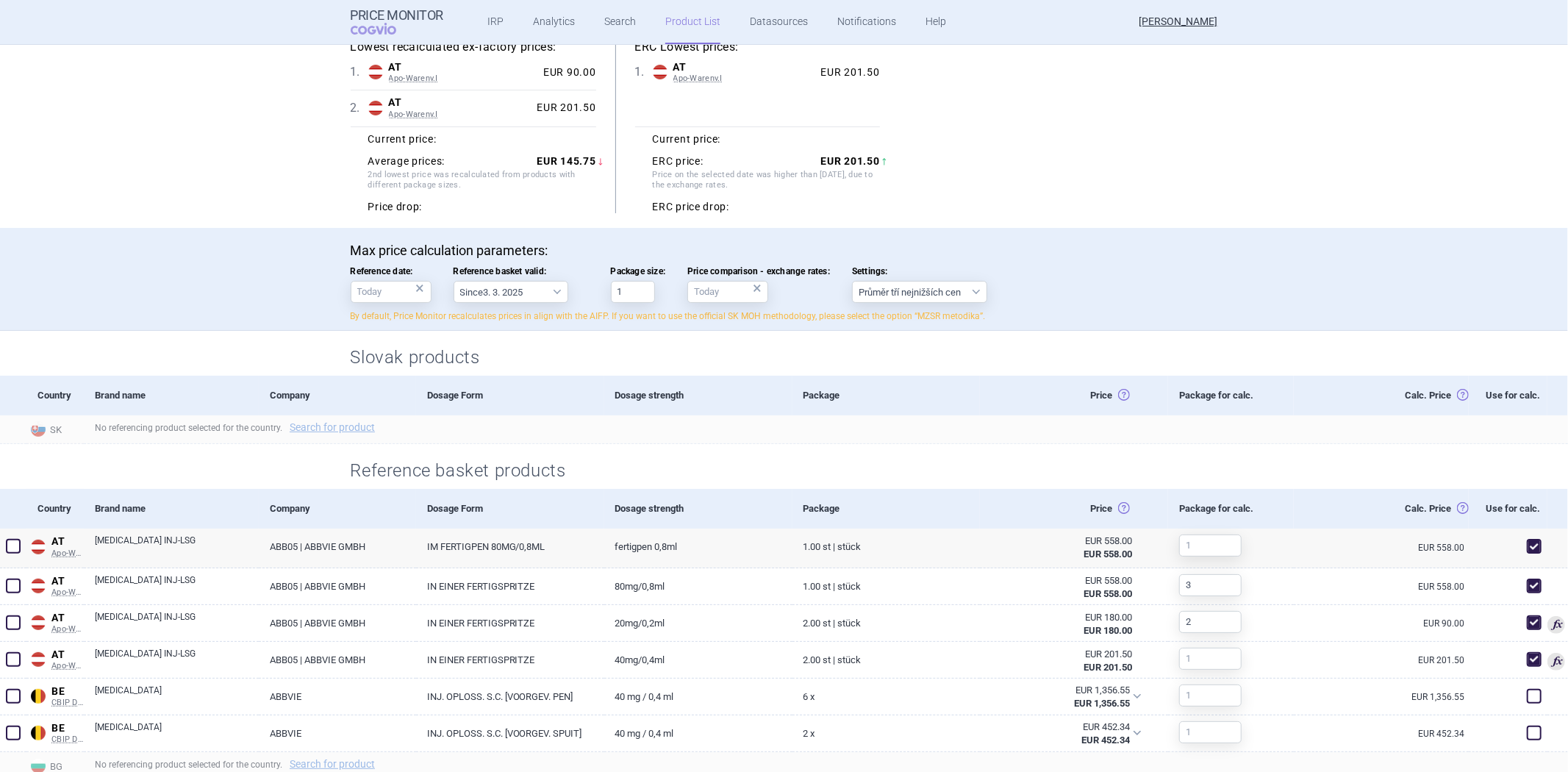
click at [1120, 371] on div "Slovak products" at bounding box center [784, 353] width 926 height 44
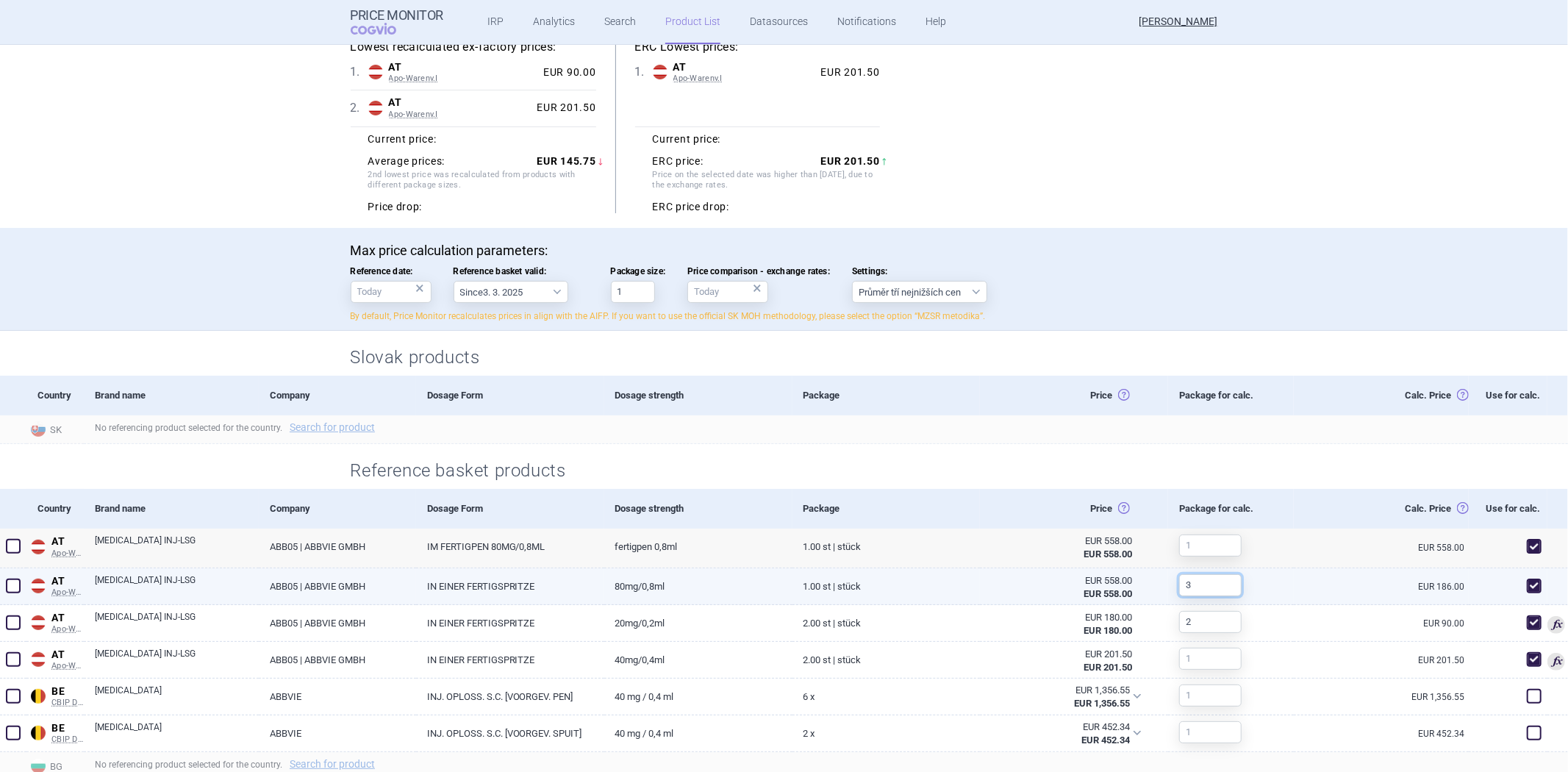
click at [1186, 579] on input "3" at bounding box center [1211, 585] width 62 height 22
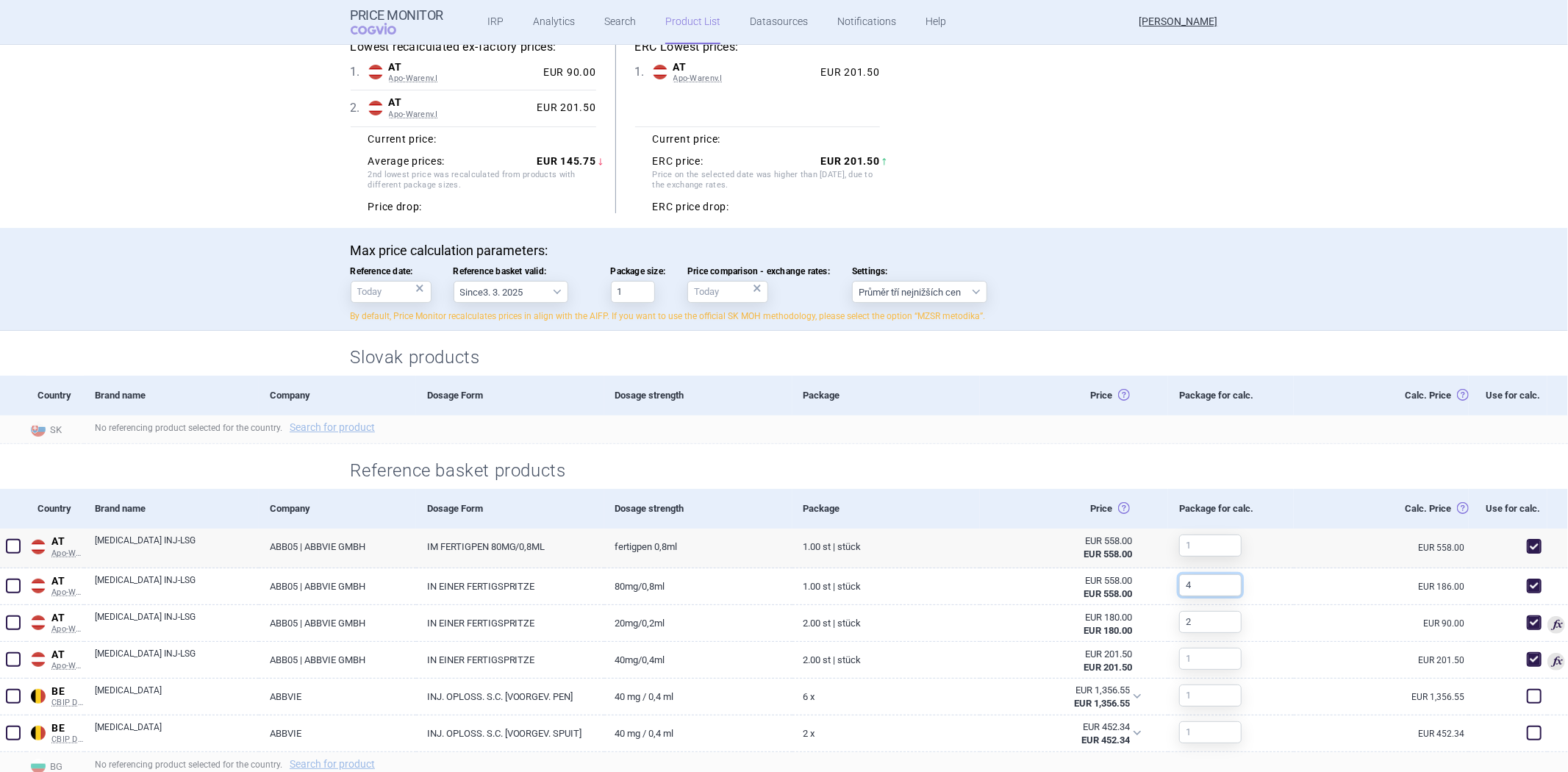
type input "4"
click at [1194, 457] on div "Reference basket products" at bounding box center [784, 465] width 926 height 44
click at [1202, 539] on input "text" at bounding box center [1211, 545] width 62 height 22
type input "7"
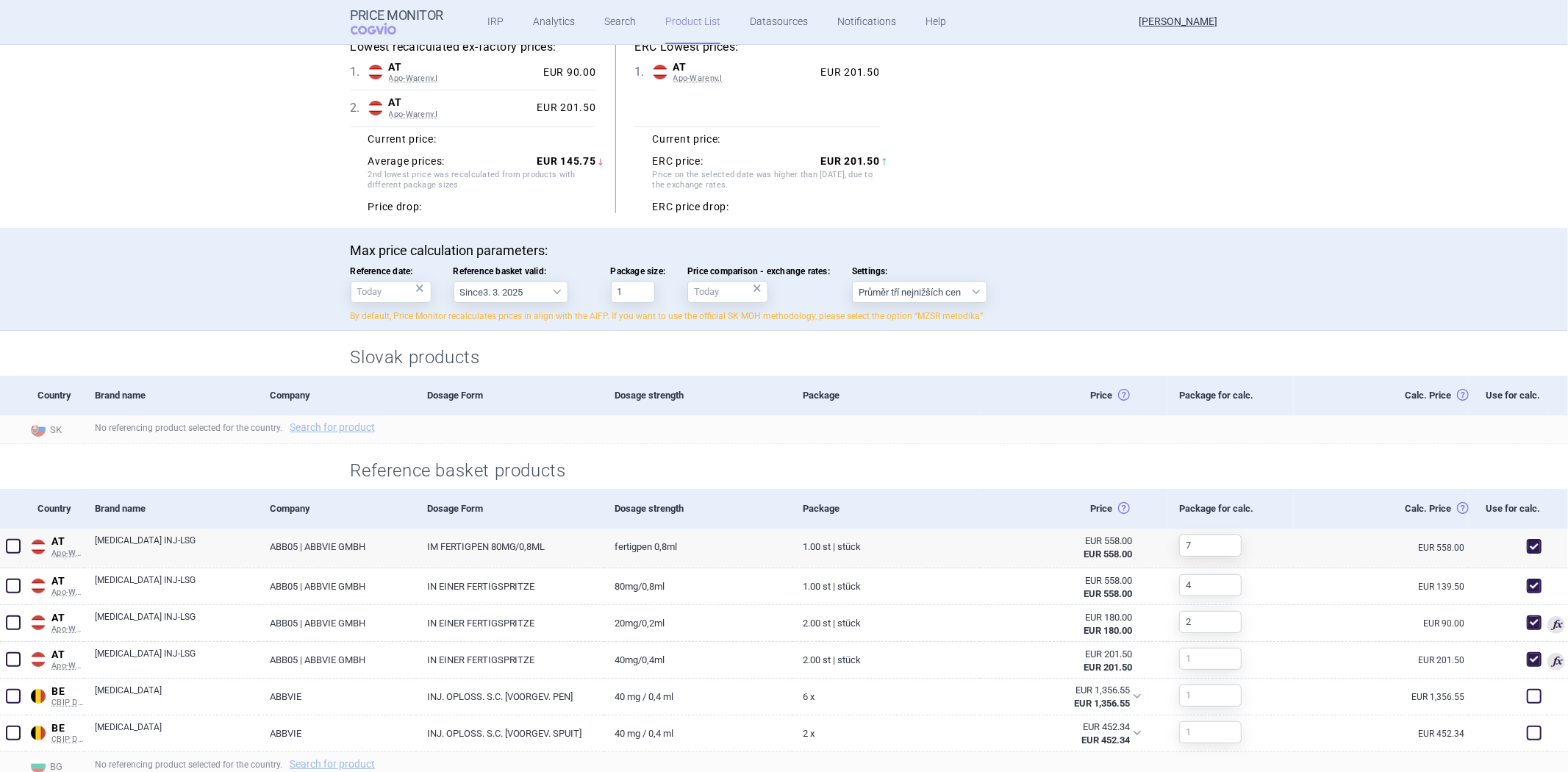
click at [1054, 464] on div at bounding box center [897, 473] width 640 height 21
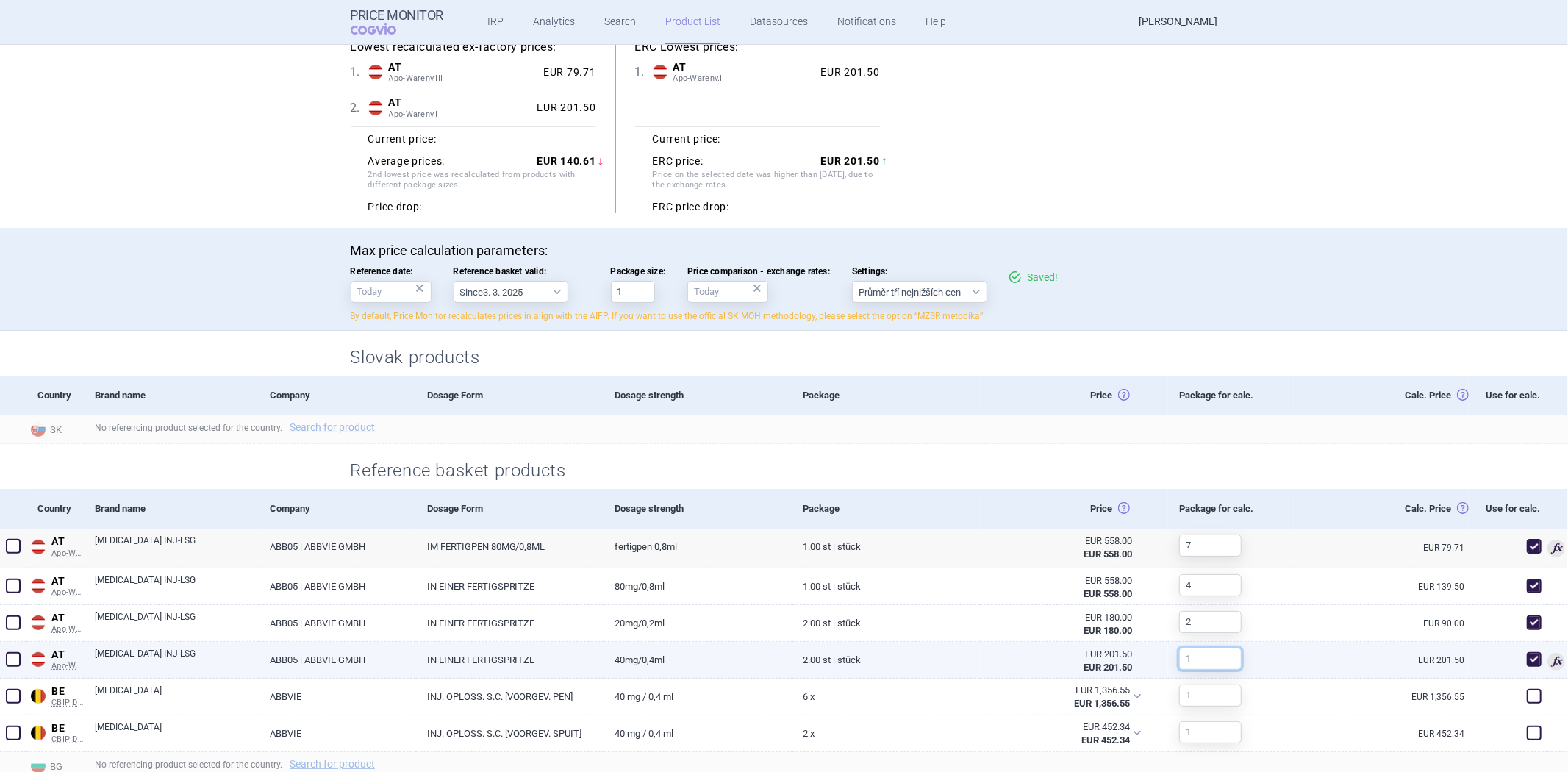
click at [1220, 648] on input "text" at bounding box center [1211, 658] width 62 height 22
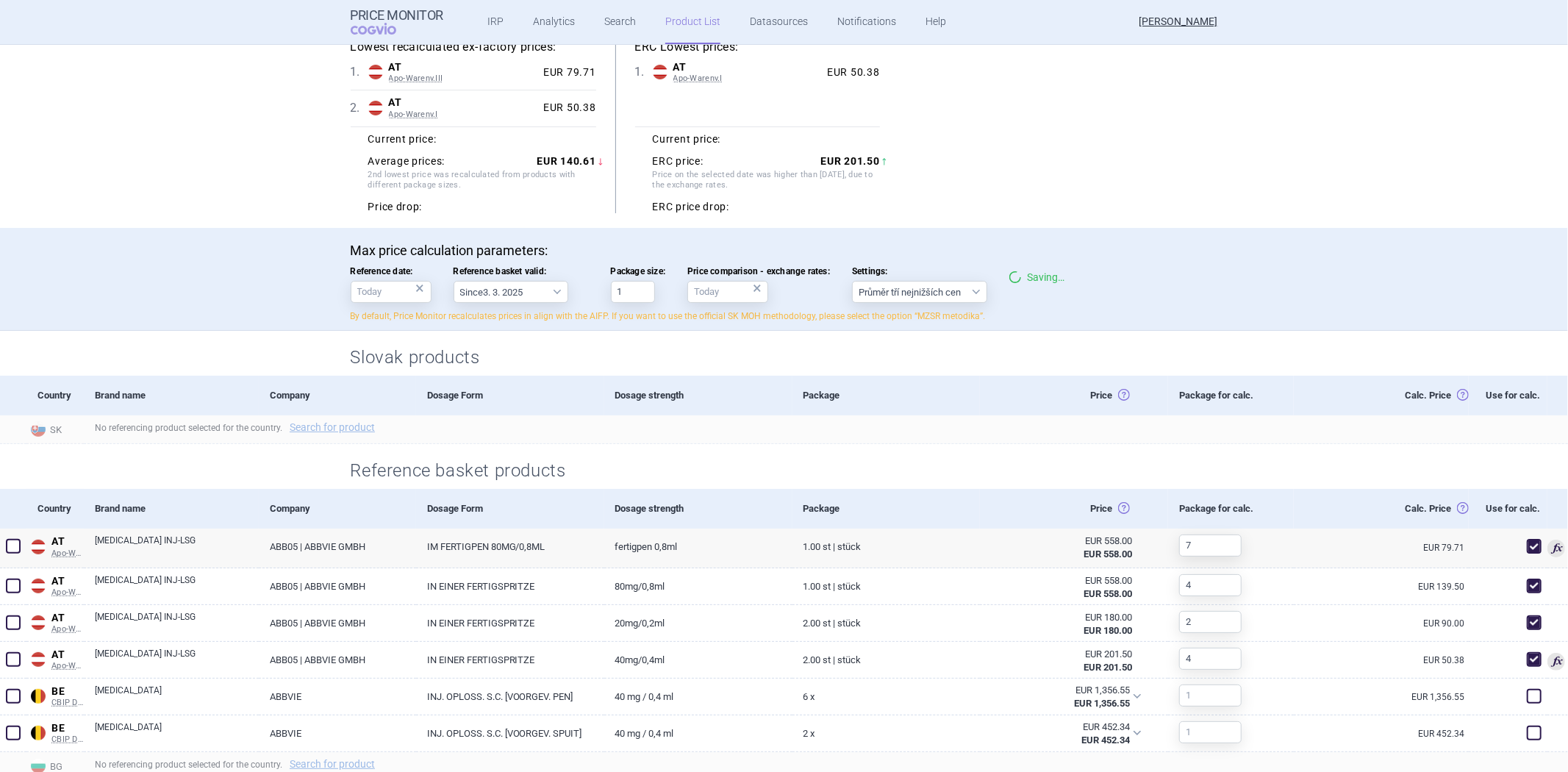
click at [1047, 466] on div at bounding box center [897, 473] width 640 height 21
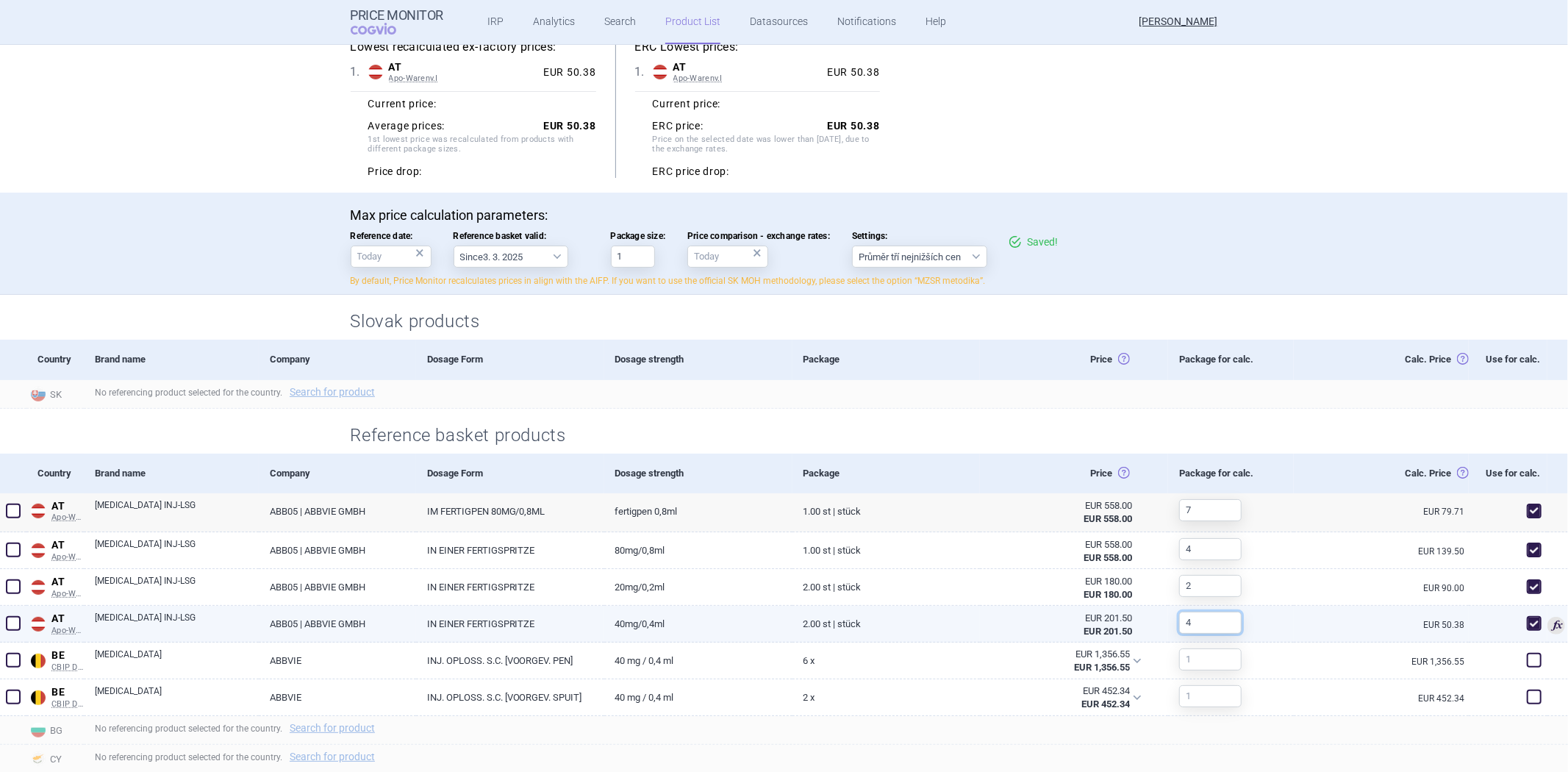
click at [1219, 612] on input "4" at bounding box center [1211, 623] width 62 height 22
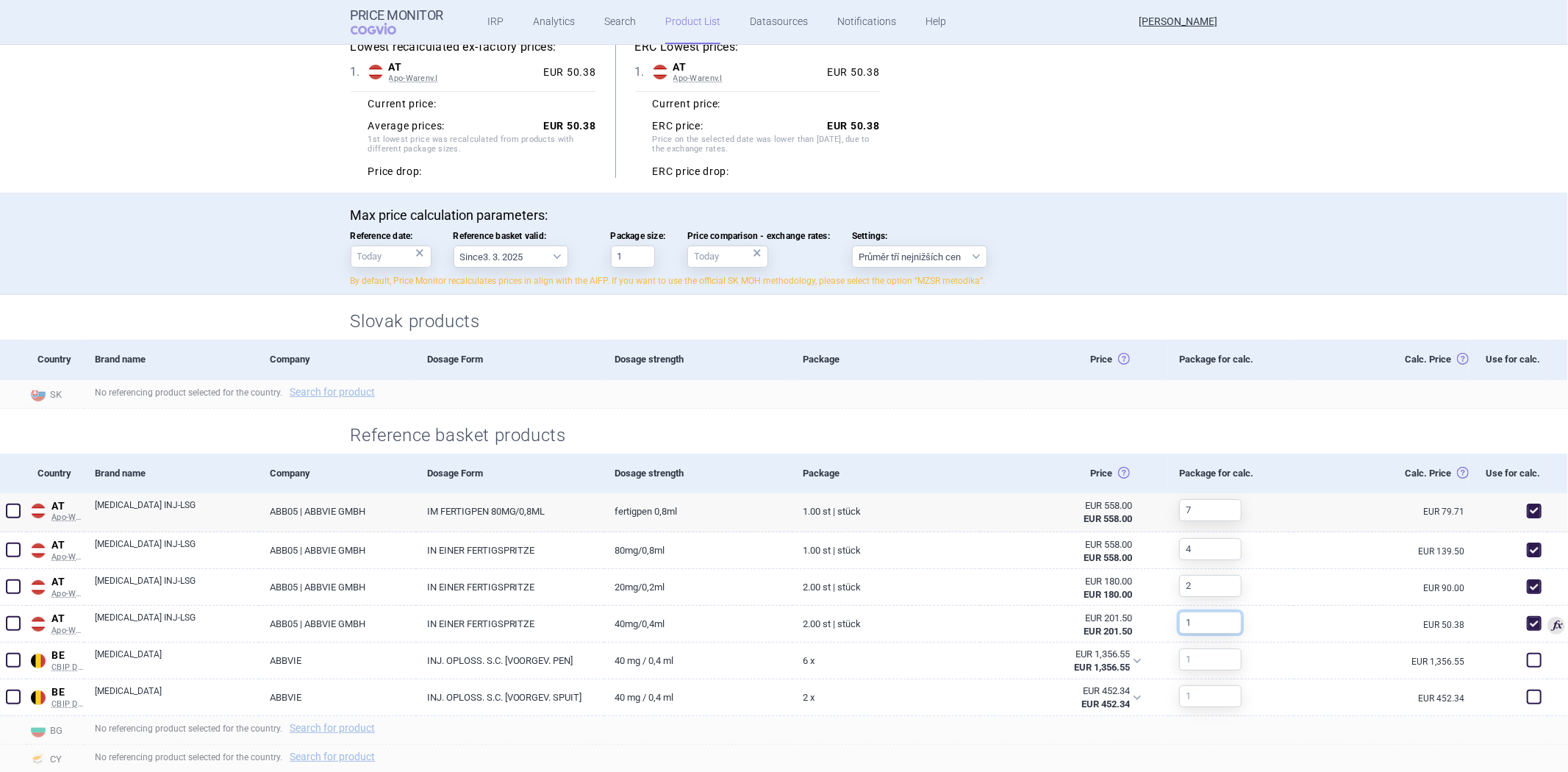
type input "1"
click at [1050, 456] on div "Price Horná cena: Stanovená Ex-factory cena (zverejnená, alebo spočtená) Spodná…" at bounding box center [1073, 474] width 188 height 40
click at [1052, 450] on div "Reference basket products" at bounding box center [784, 430] width 926 height 44
click at [1052, 441] on div at bounding box center [897, 438] width 640 height 21
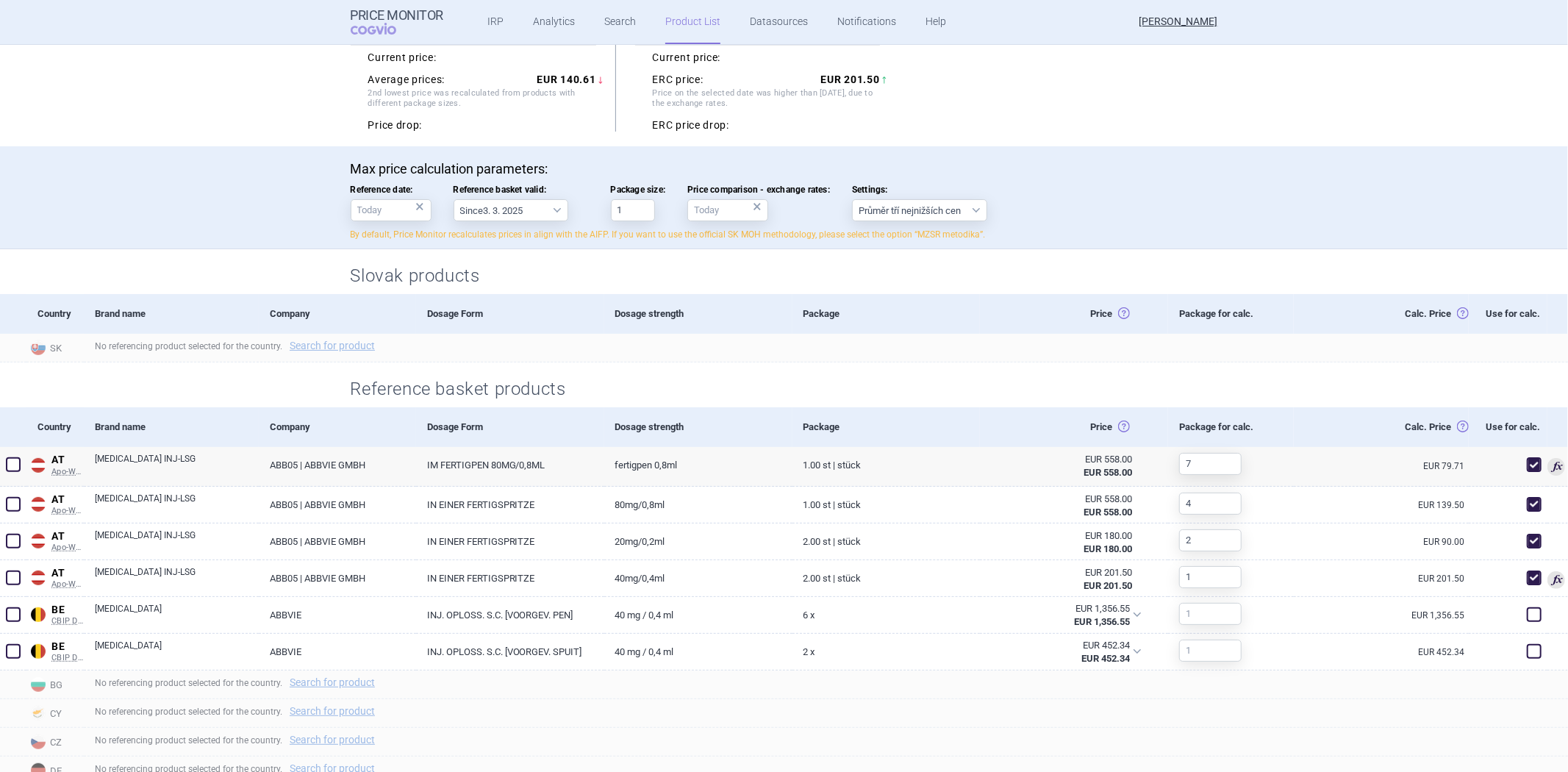
scroll to position [0, 0]
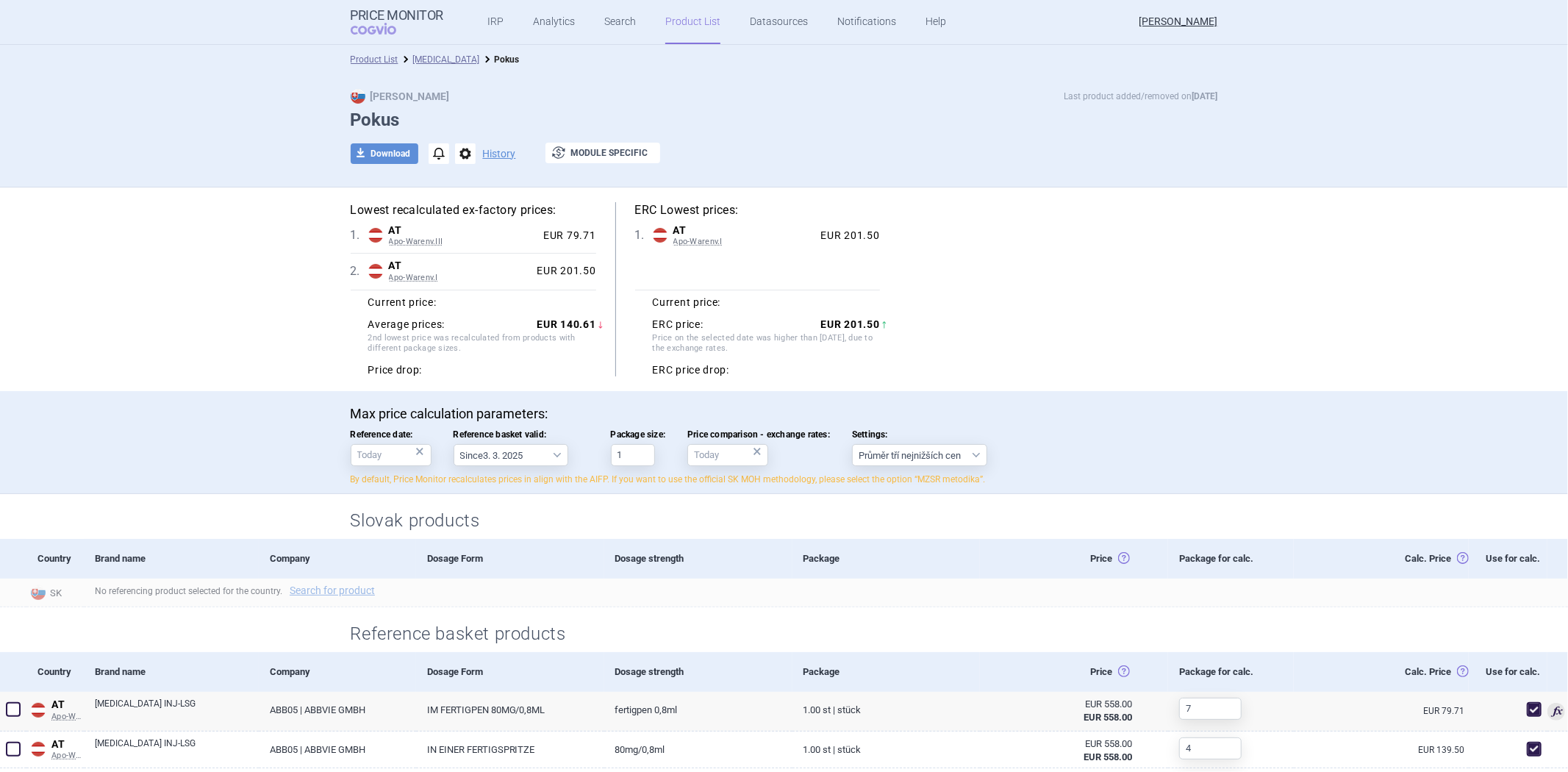
click at [959, 141] on div "Max Price Last product added/removed on [DATE] Pokus download Download notifica…" at bounding box center [784, 134] width 926 height 91
click at [963, 218] on div "Lowest recalculated ex-factory prices: 1 . AT Apo-Warenv.III Austria Apo-Warenv…" at bounding box center [784, 290] width 867 height 175
click at [612, 18] on link "Search" at bounding box center [619, 22] width 31 height 44
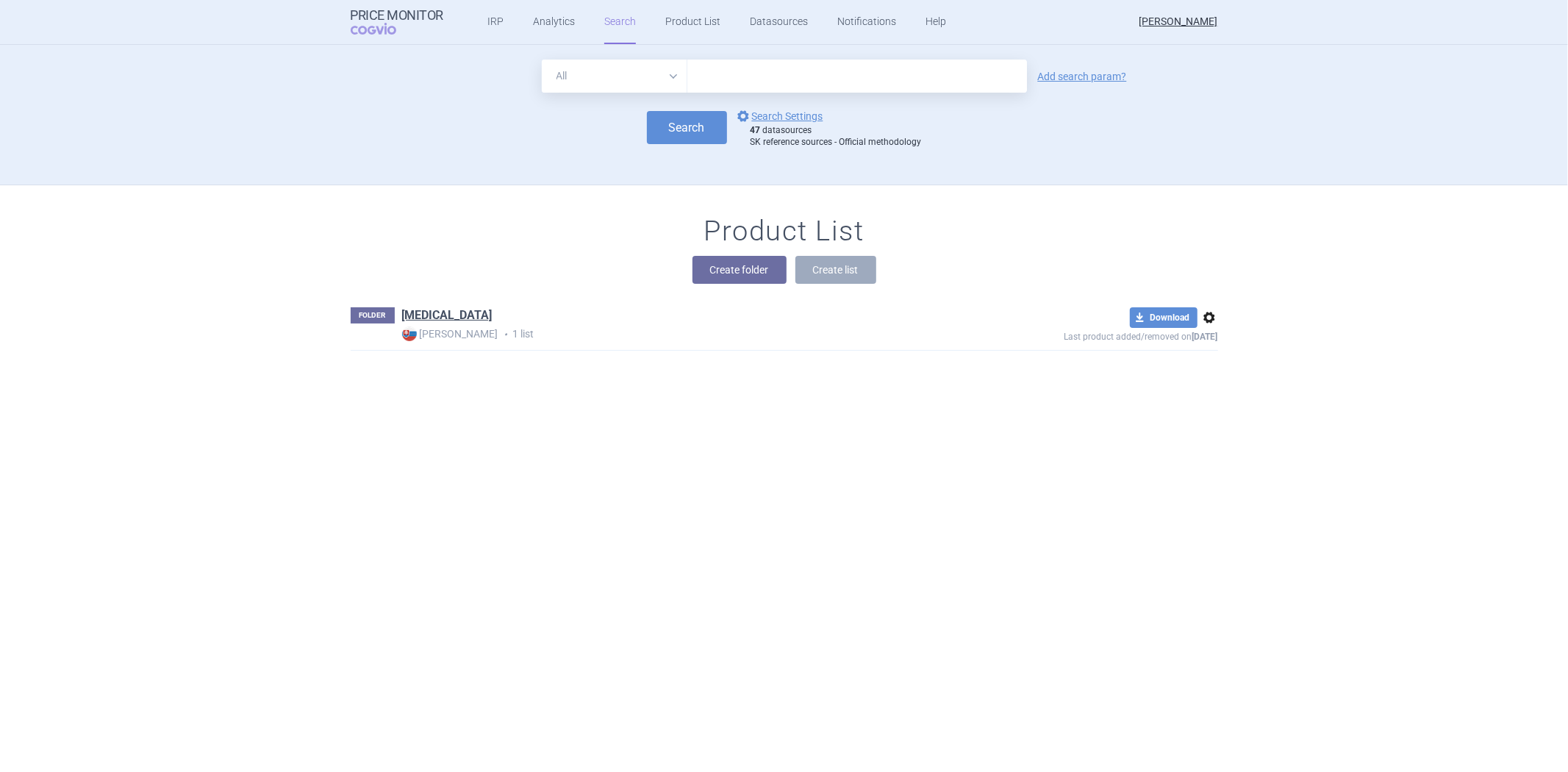
click at [767, 57] on div "All Brand Name ATC Company Active Substance Country Newer than Add search param…" at bounding box center [784, 114] width 1568 height 140
click at [761, 74] on input "text" at bounding box center [857, 76] width 340 height 33
type input "humira"
click at [700, 127] on button "Search" at bounding box center [687, 127] width 80 height 33
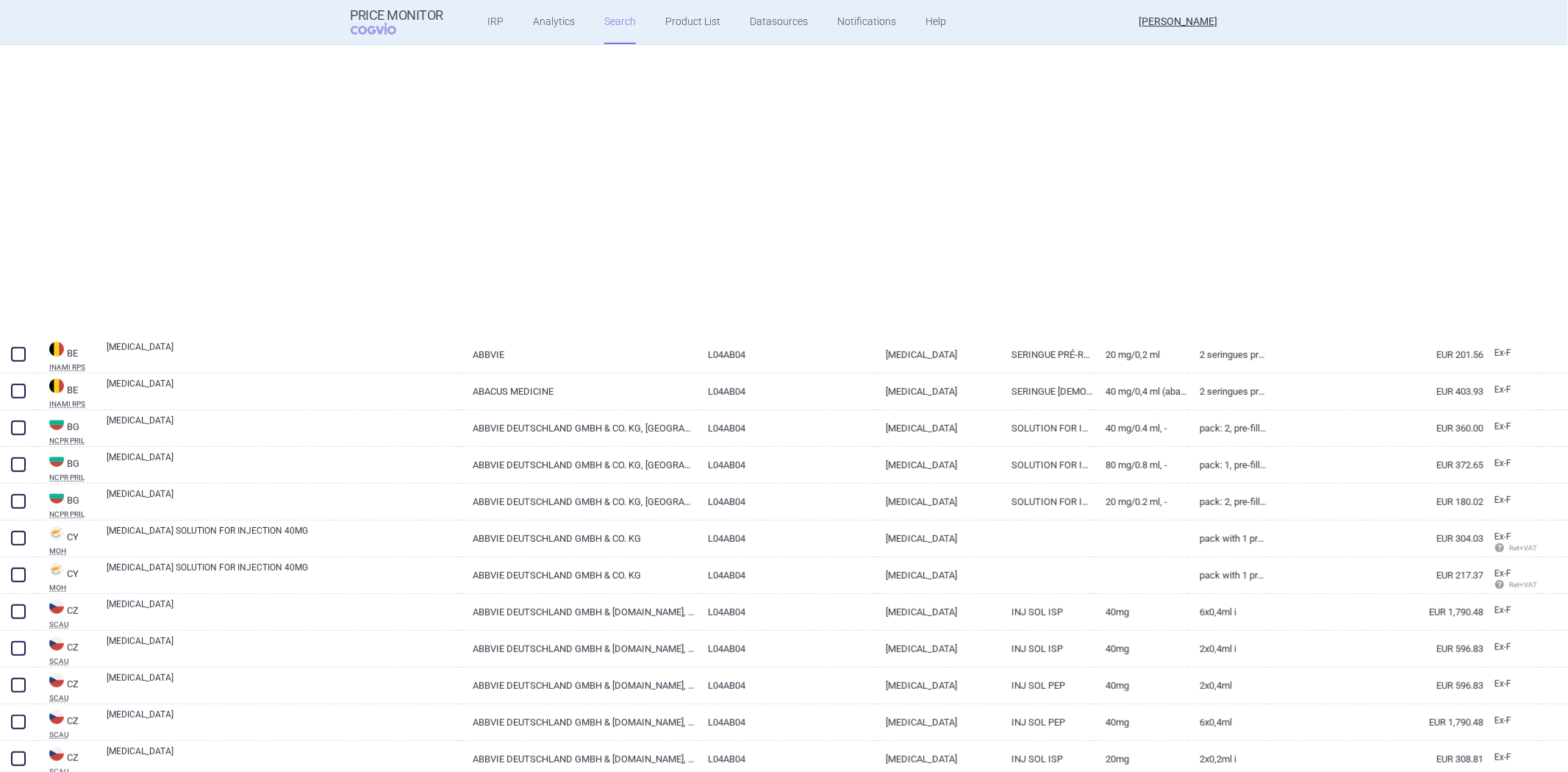
scroll to position [980, 0]
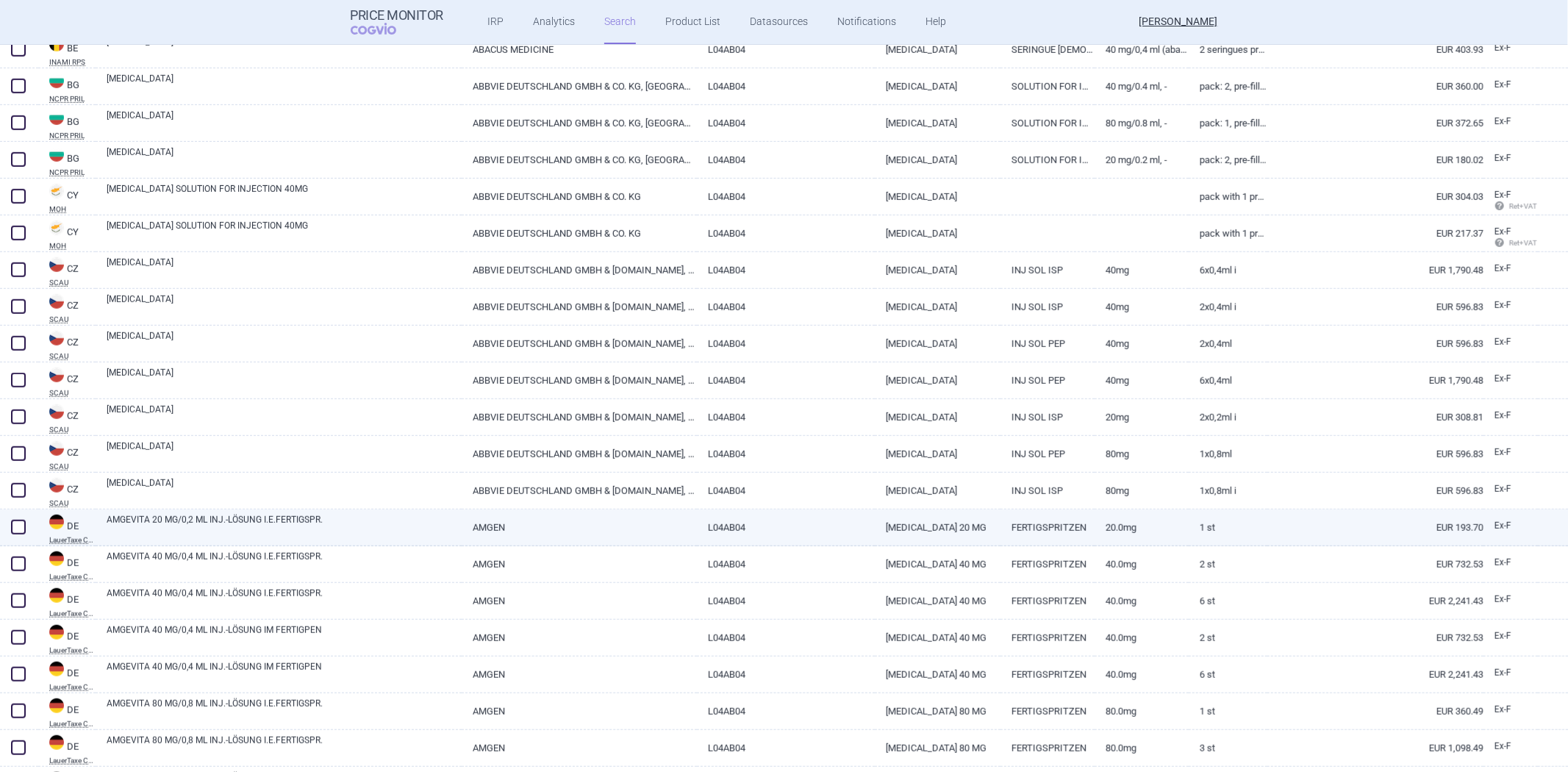
click at [11, 526] on span at bounding box center [19, 527] width 15 height 15
checkbox input "true"
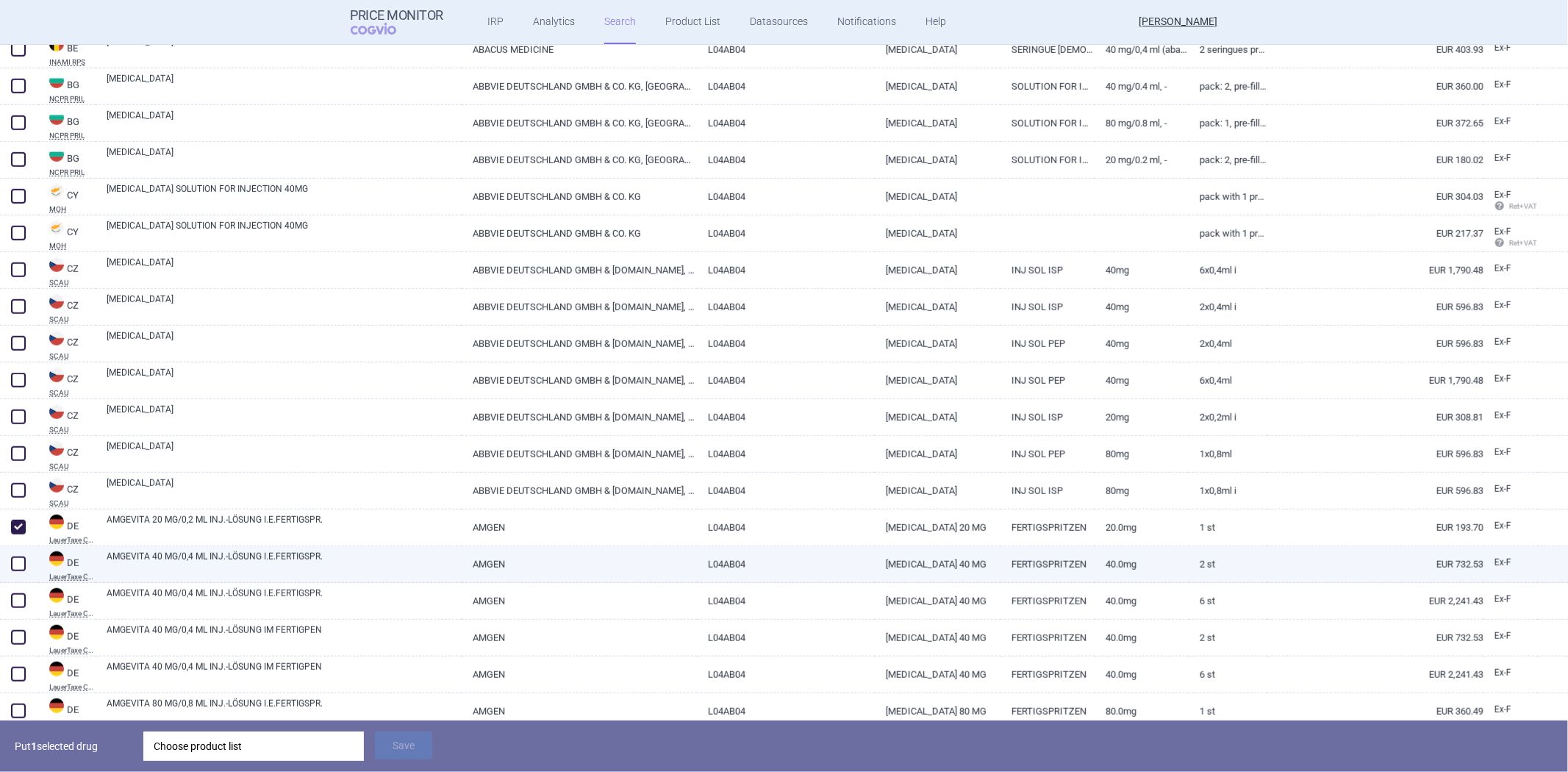
click at [5, 576] on div at bounding box center [19, 564] width 38 height 37
click at [12, 574] on div at bounding box center [19, 564] width 38 height 37
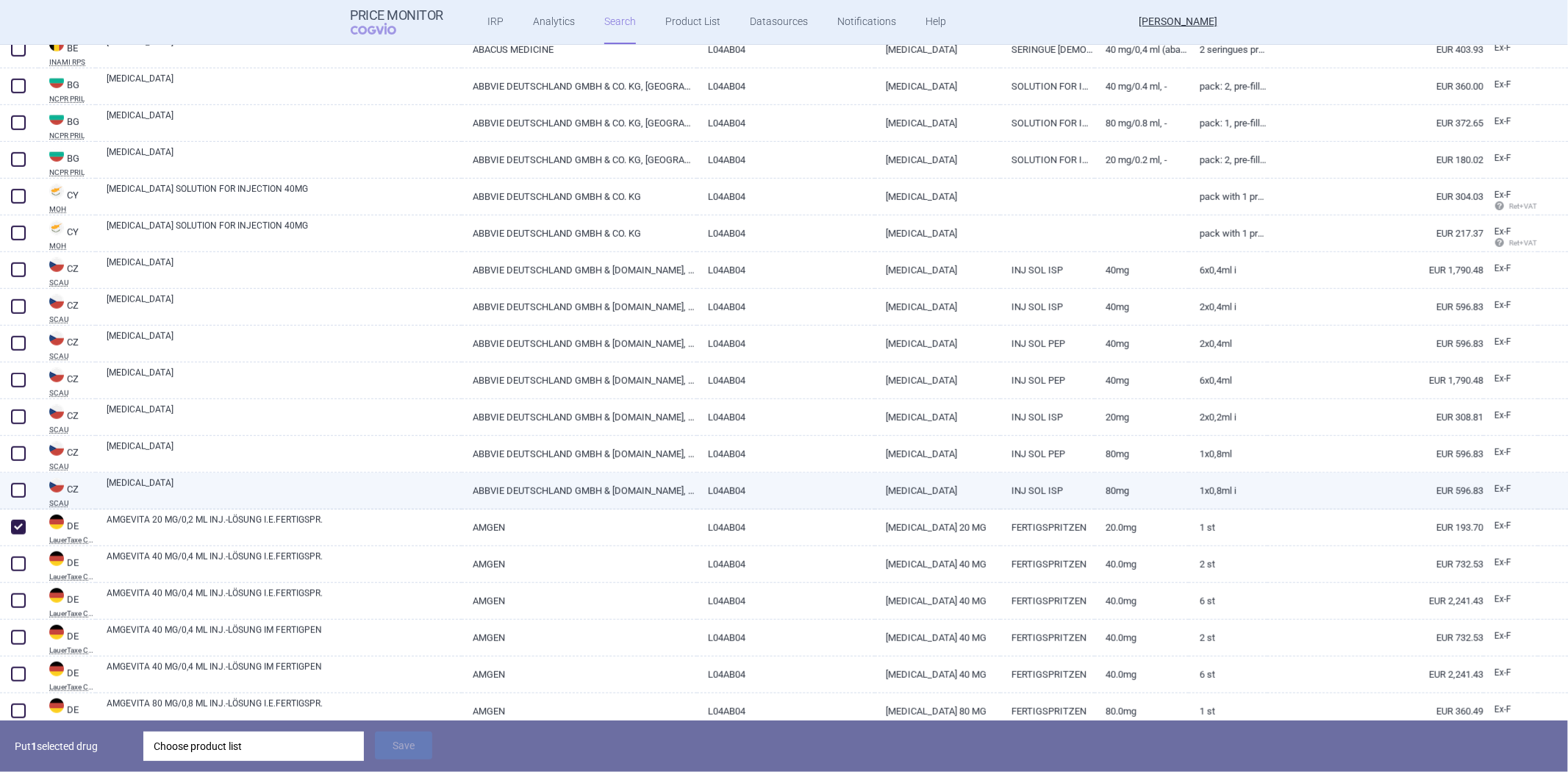
click at [20, 475] on div at bounding box center [19, 491] width 38 height 37
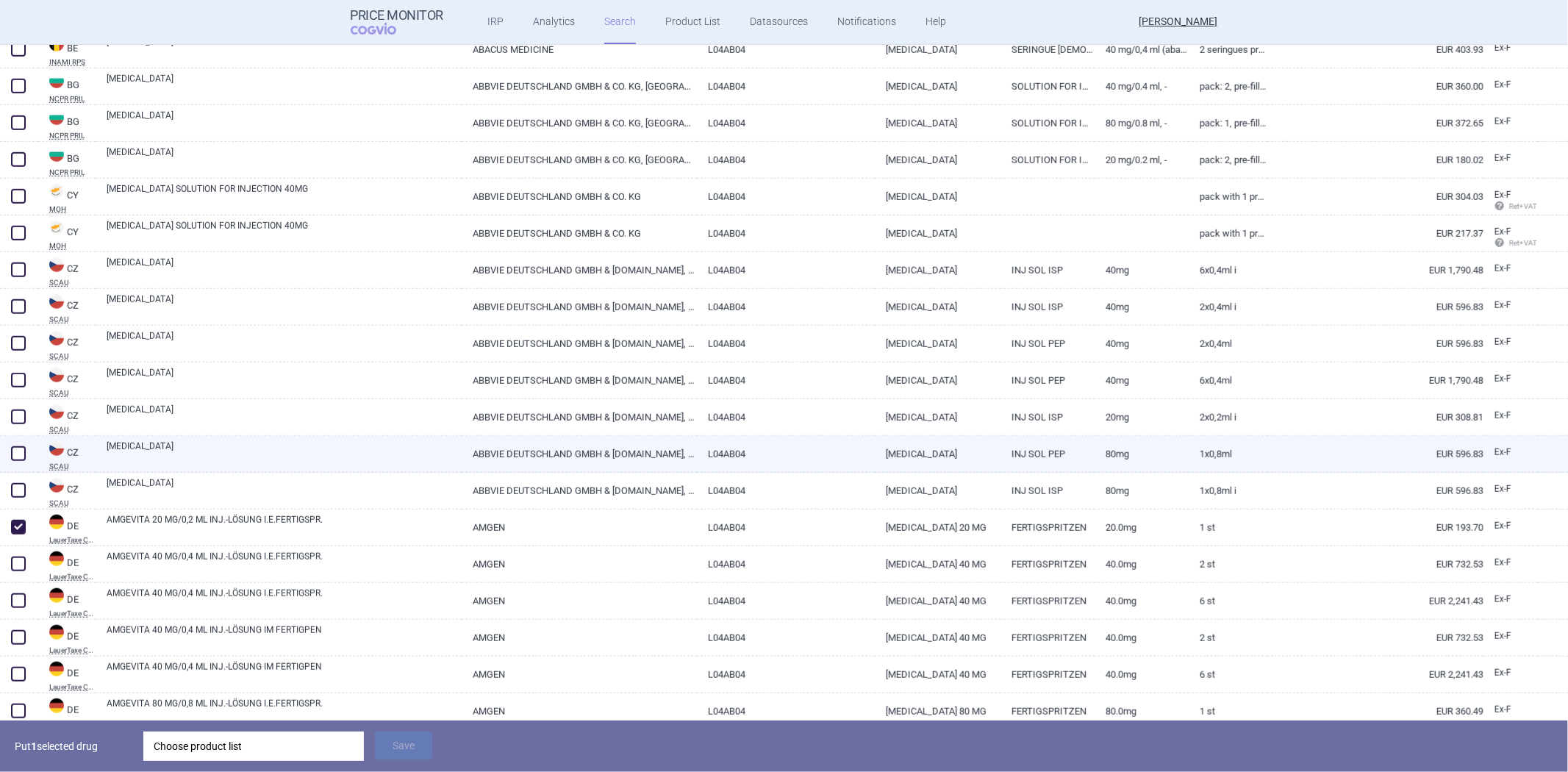
click at [27, 445] on div at bounding box center [19, 454] width 38 height 37
click at [15, 448] on span at bounding box center [19, 454] width 15 height 15
checkbox input "true"
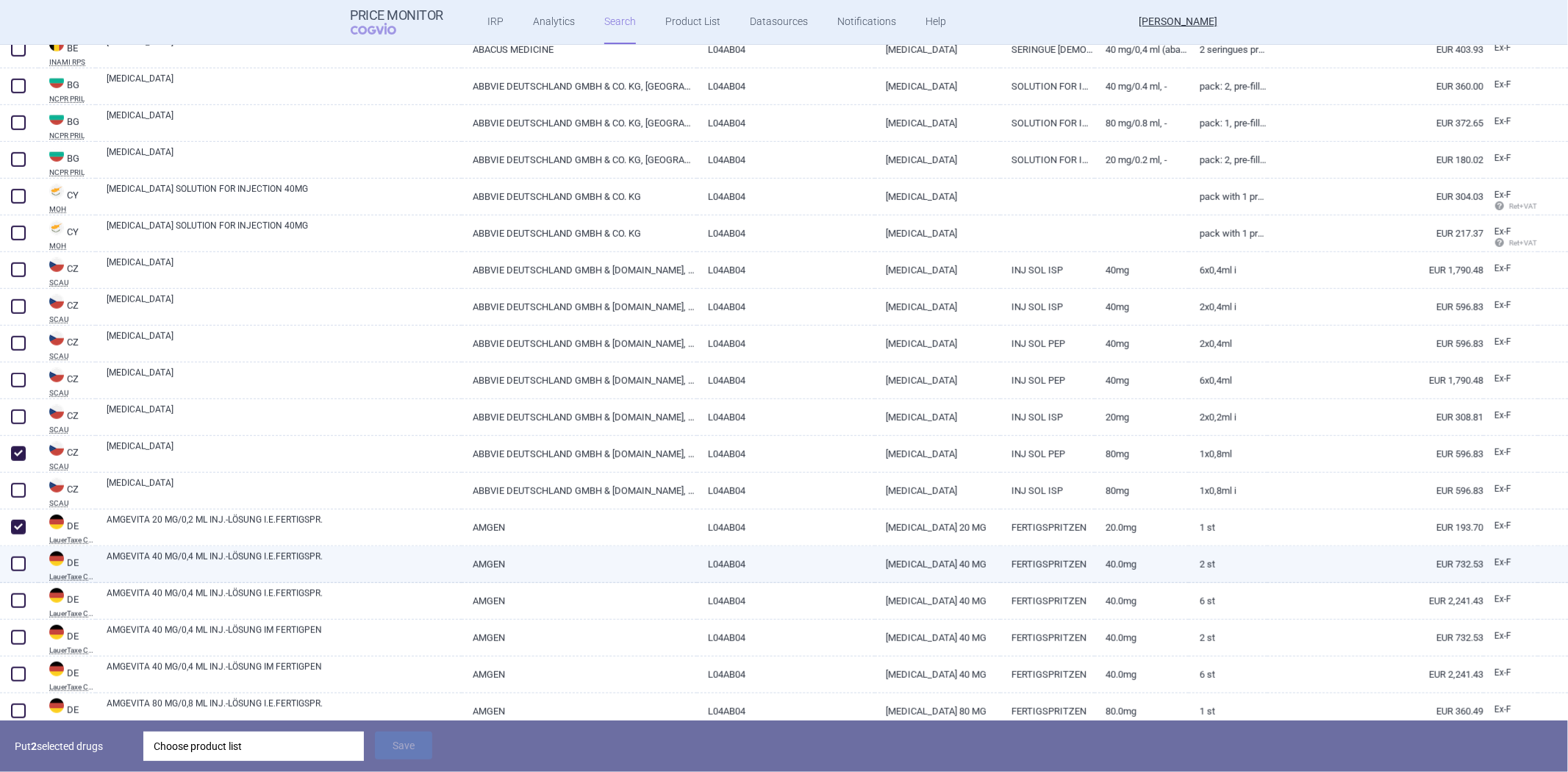
click at [12, 566] on span at bounding box center [19, 564] width 15 height 15
checkbox input "true"
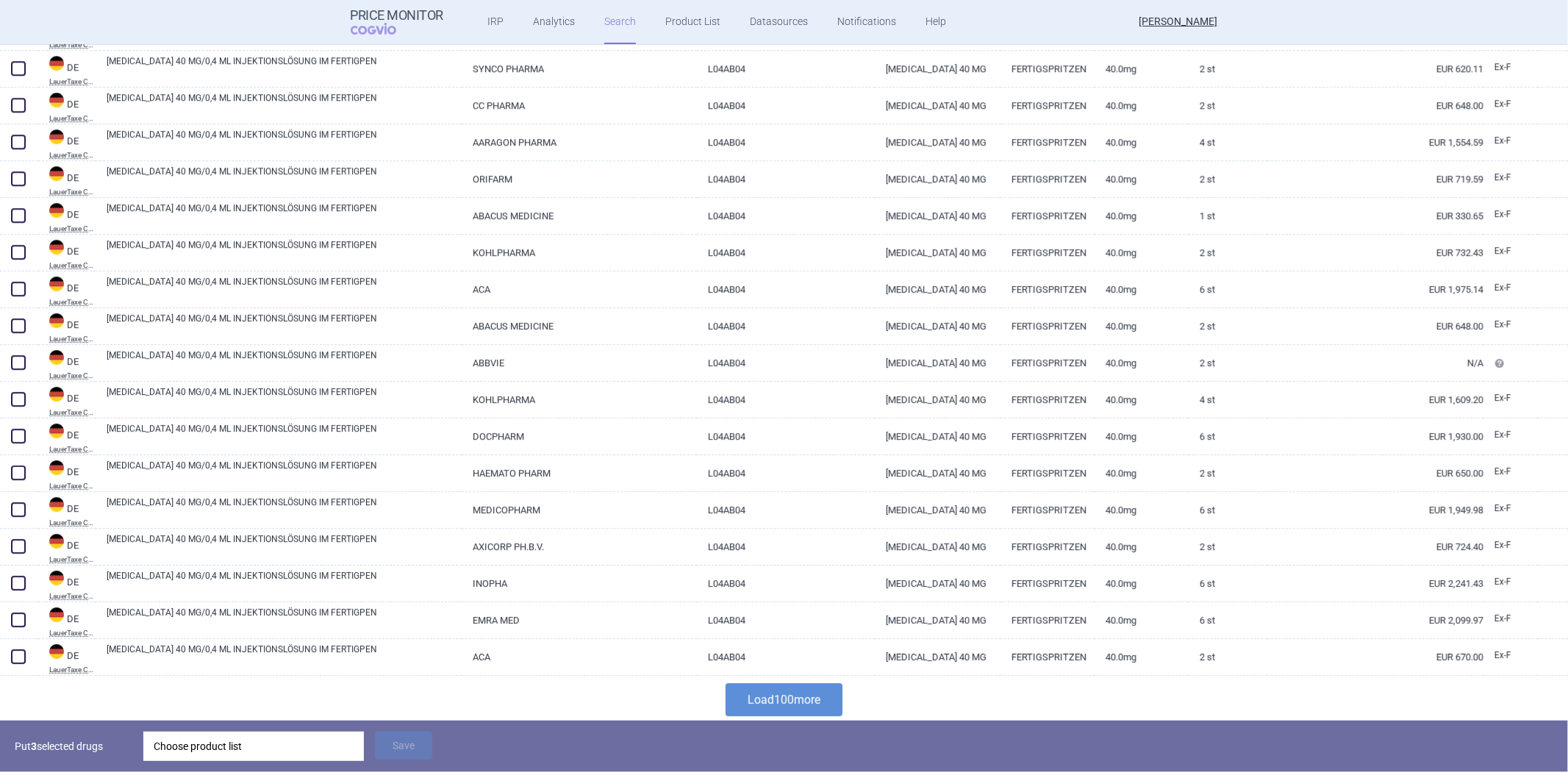
scroll to position [3317, 0]
click at [776, 696] on button "Load 100 more" at bounding box center [784, 696] width 117 height 33
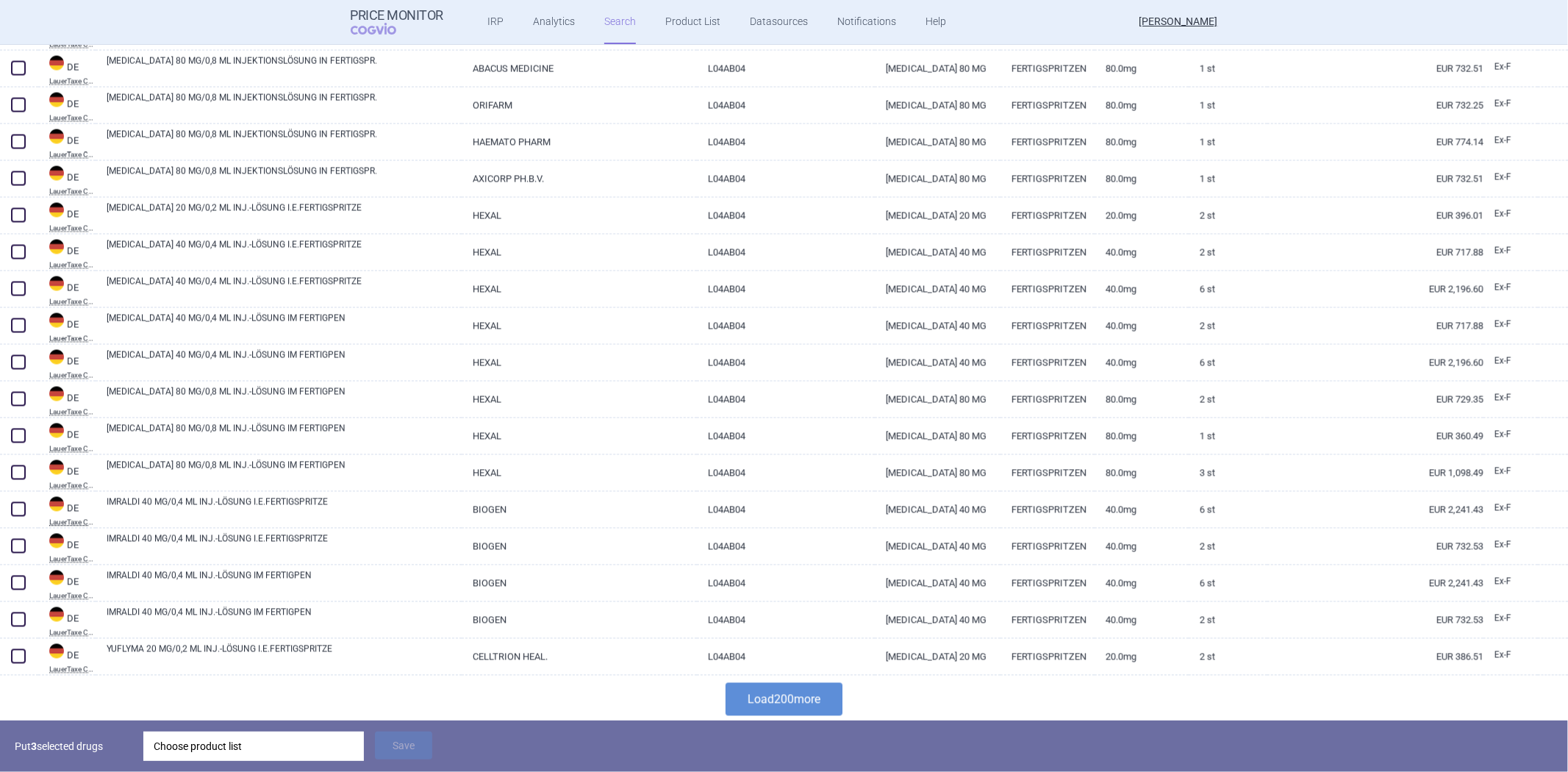
scroll to position [6993, 0]
click at [767, 708] on button "Load 200 more" at bounding box center [784, 696] width 117 height 33
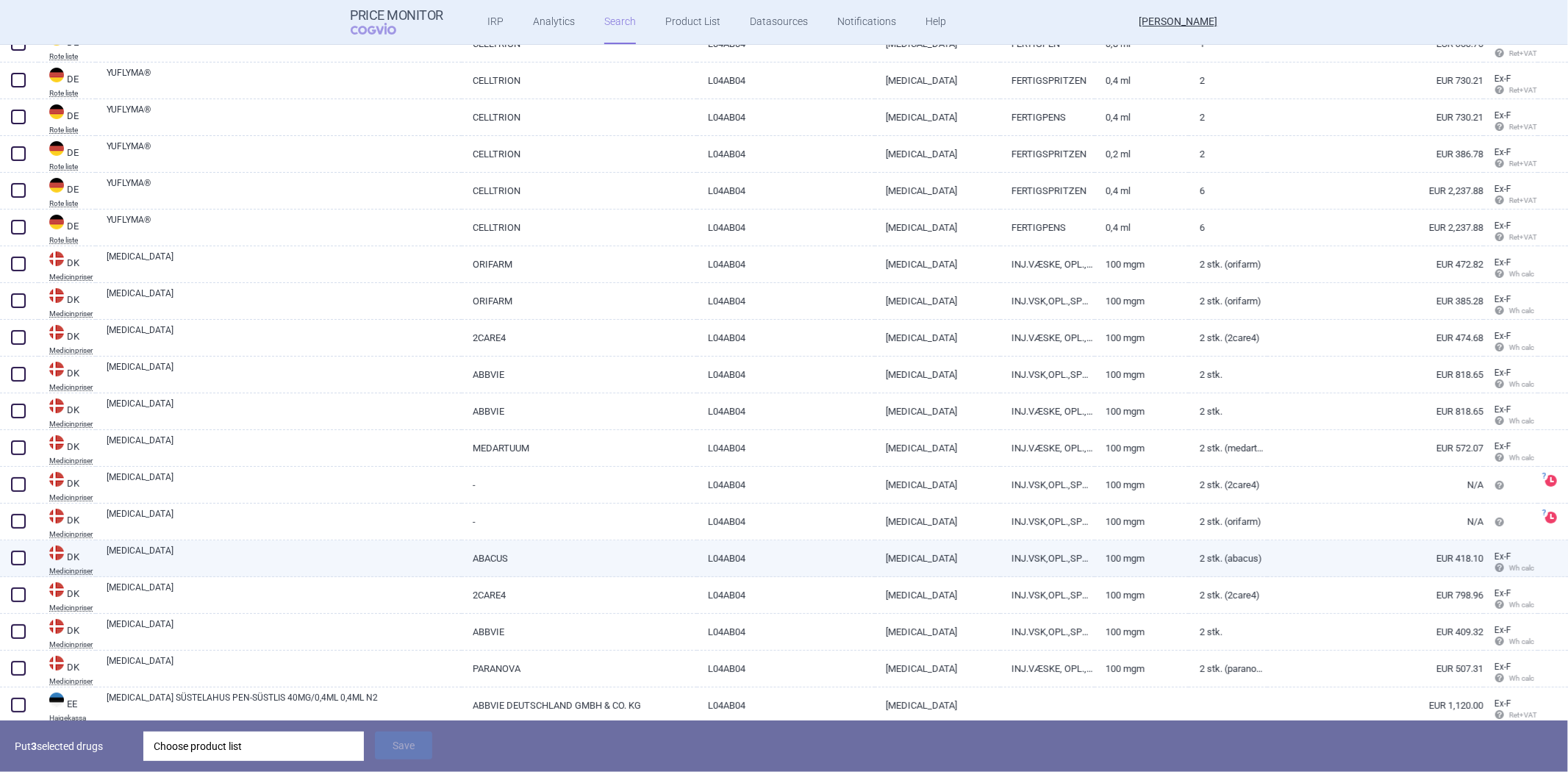
scroll to position [14334, 0]
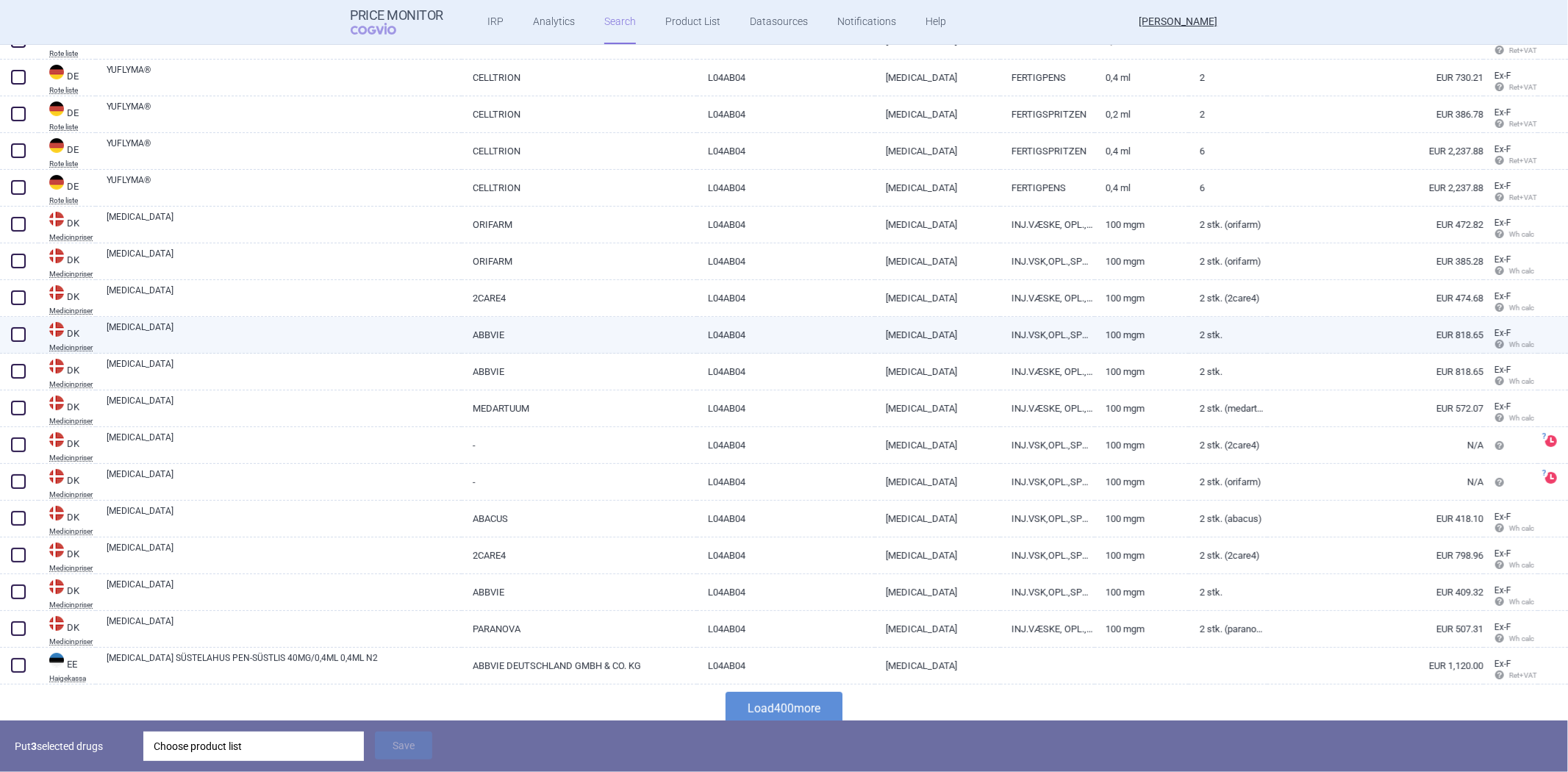
click at [18, 335] on span at bounding box center [19, 335] width 15 height 15
checkbox input "true"
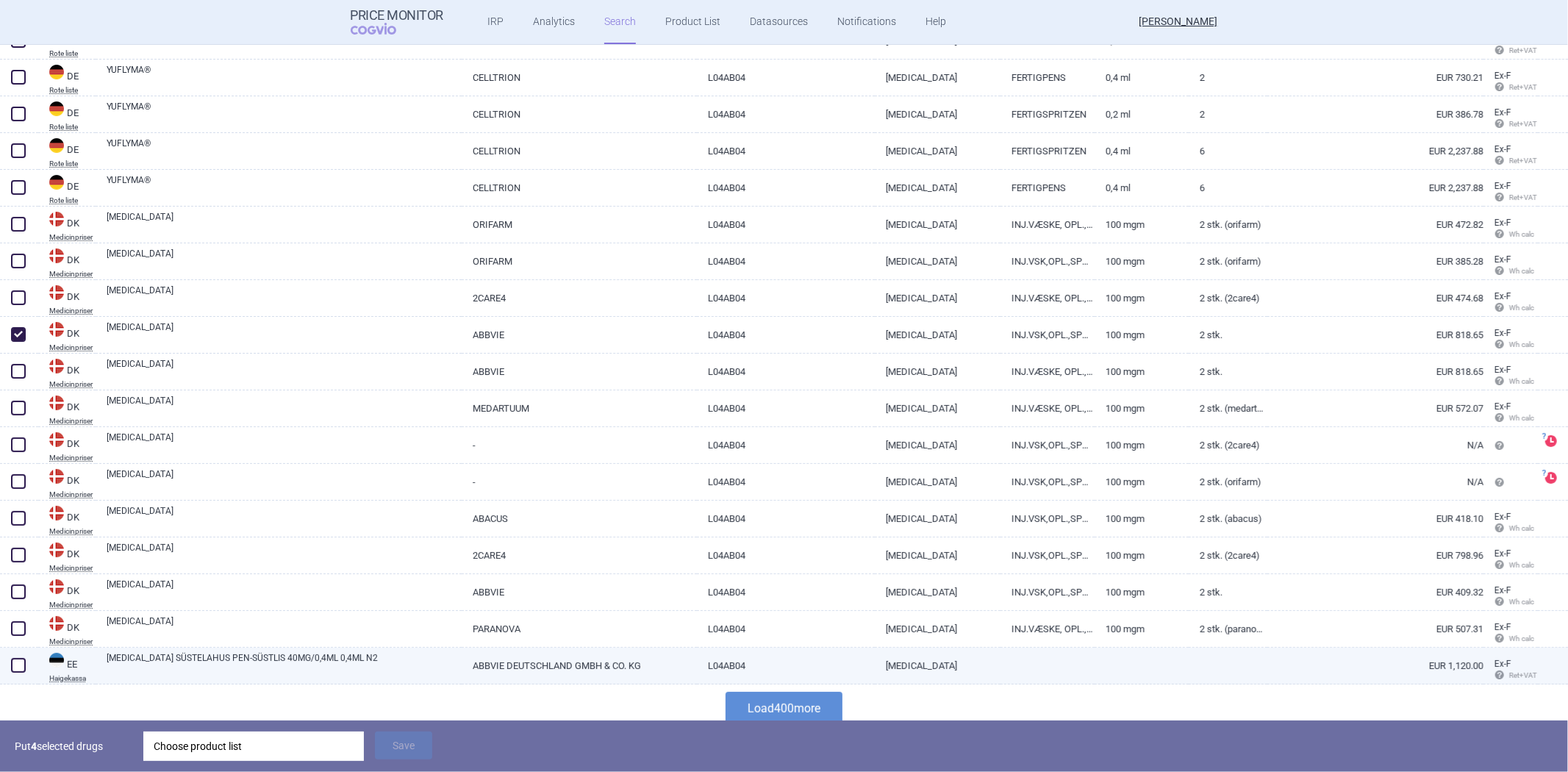
click at [19, 675] on span at bounding box center [18, 665] width 22 height 22
checkbox input "true"
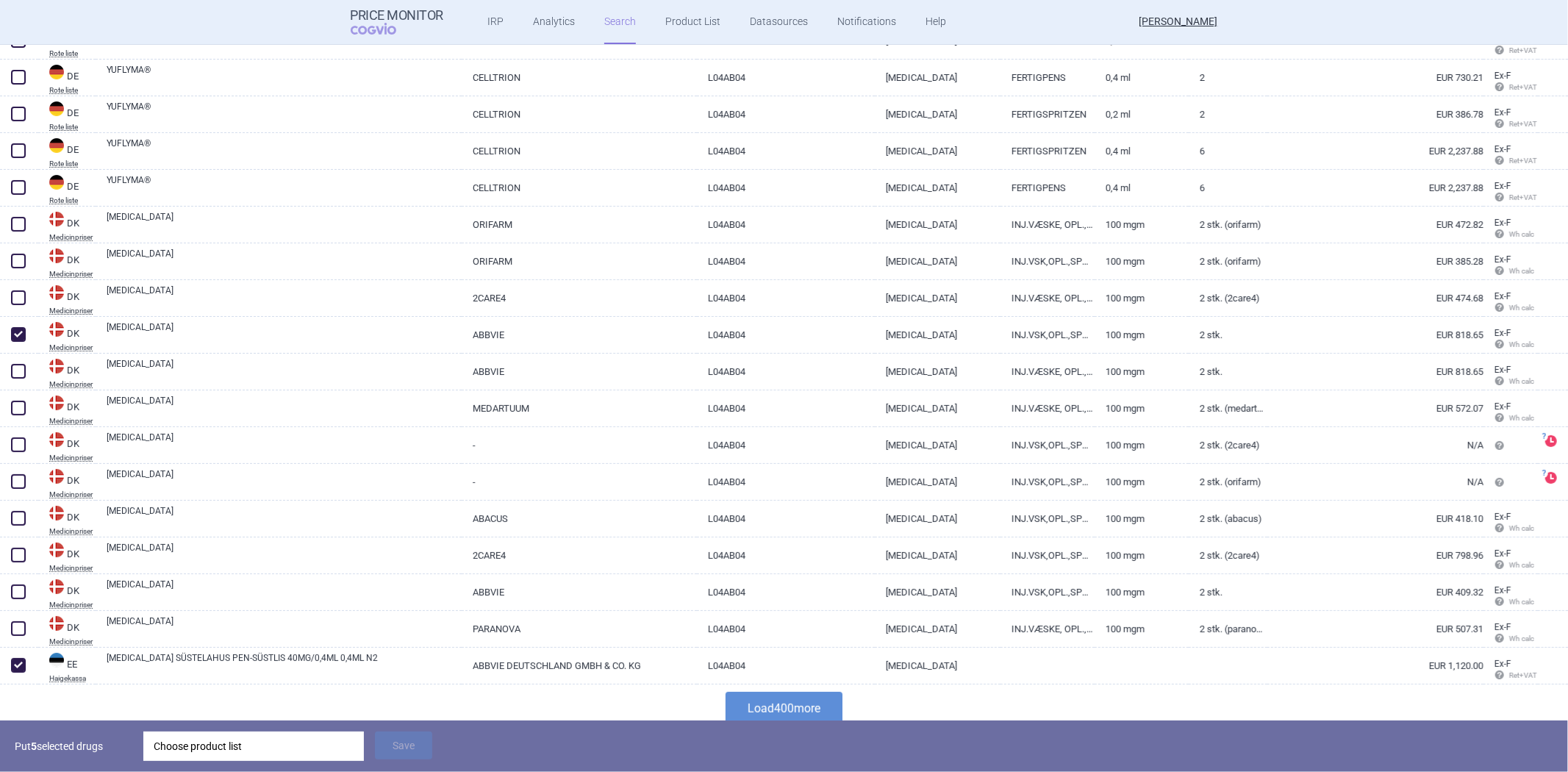
click at [244, 753] on div "Choose product list" at bounding box center [253, 746] width 200 height 29
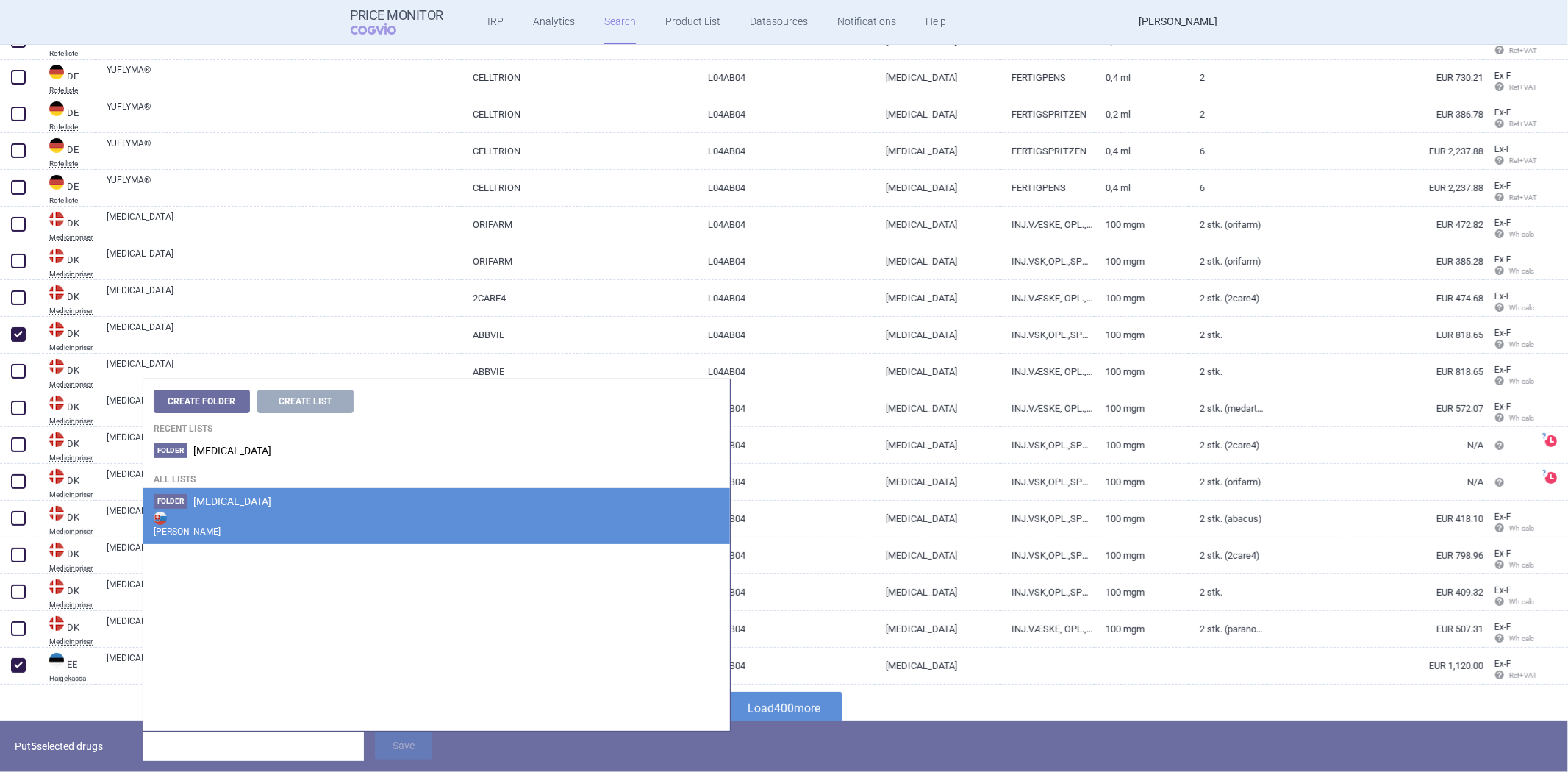
click at [260, 501] on li "Folder Humira Max Price" at bounding box center [437, 516] width 586 height 56
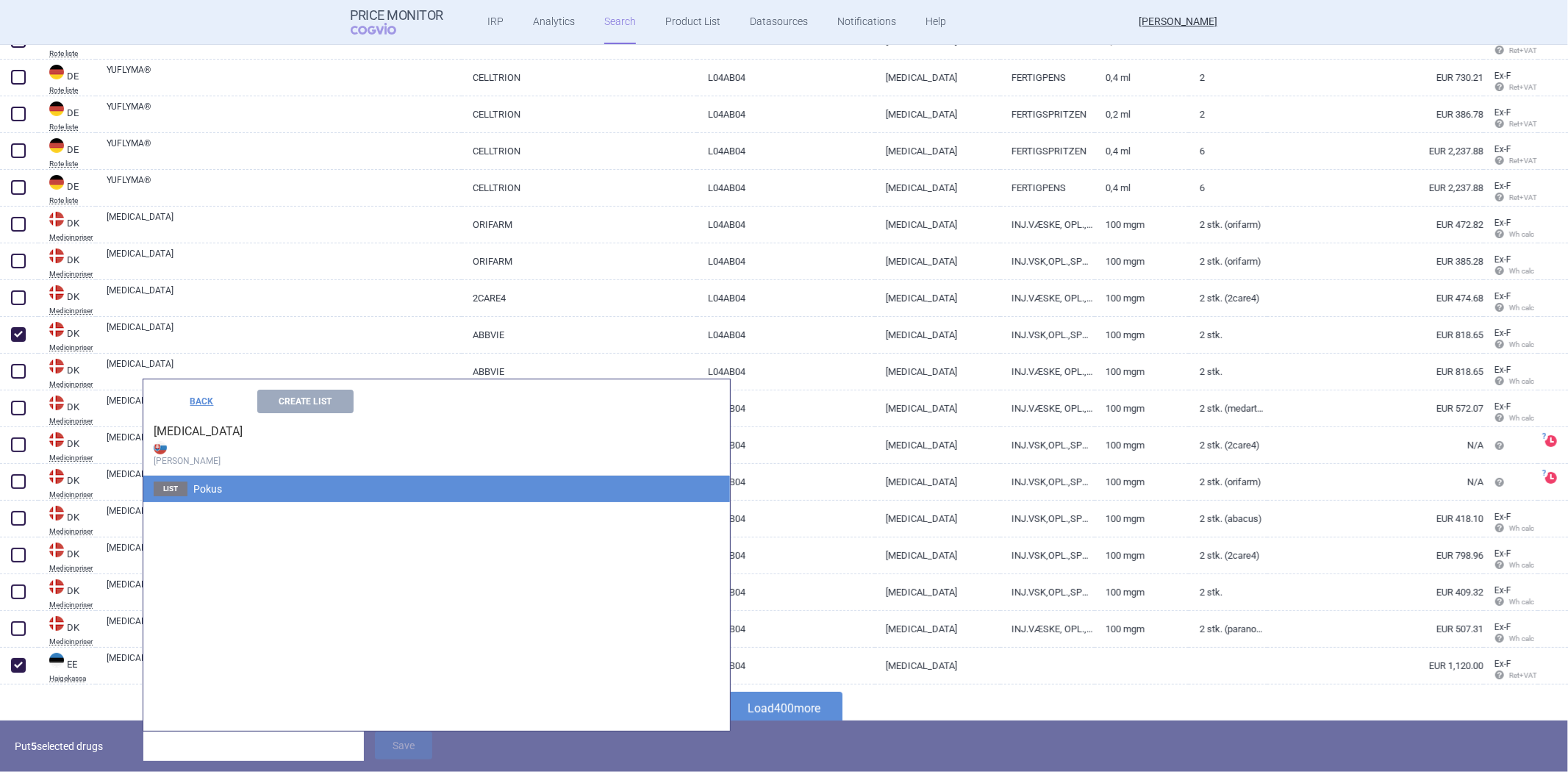
click at [266, 497] on li "List Pokus" at bounding box center [437, 489] width 586 height 26
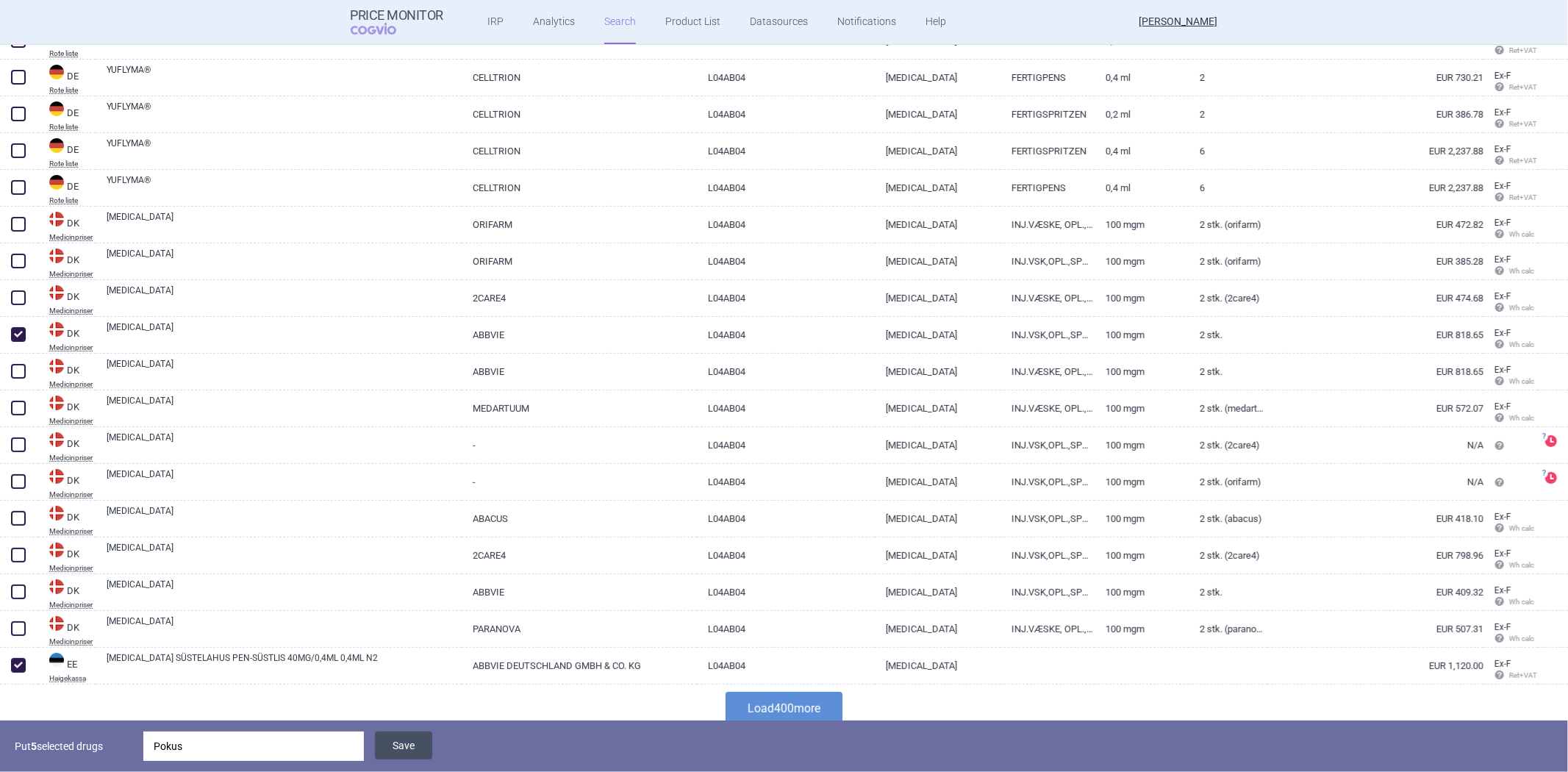
click at [420, 750] on button "Save" at bounding box center [403, 746] width 58 height 28
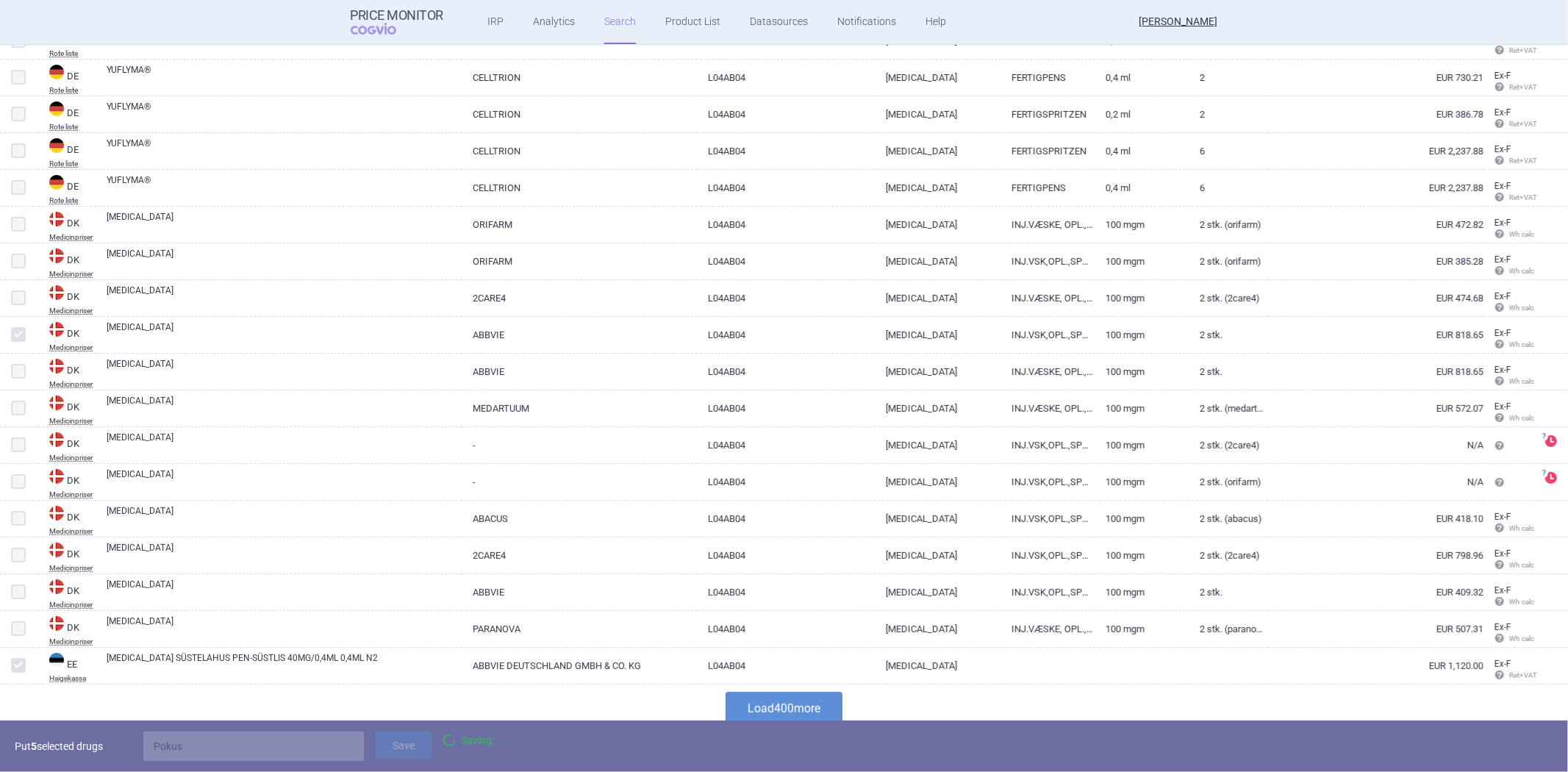
scroll to position [14294, 0]
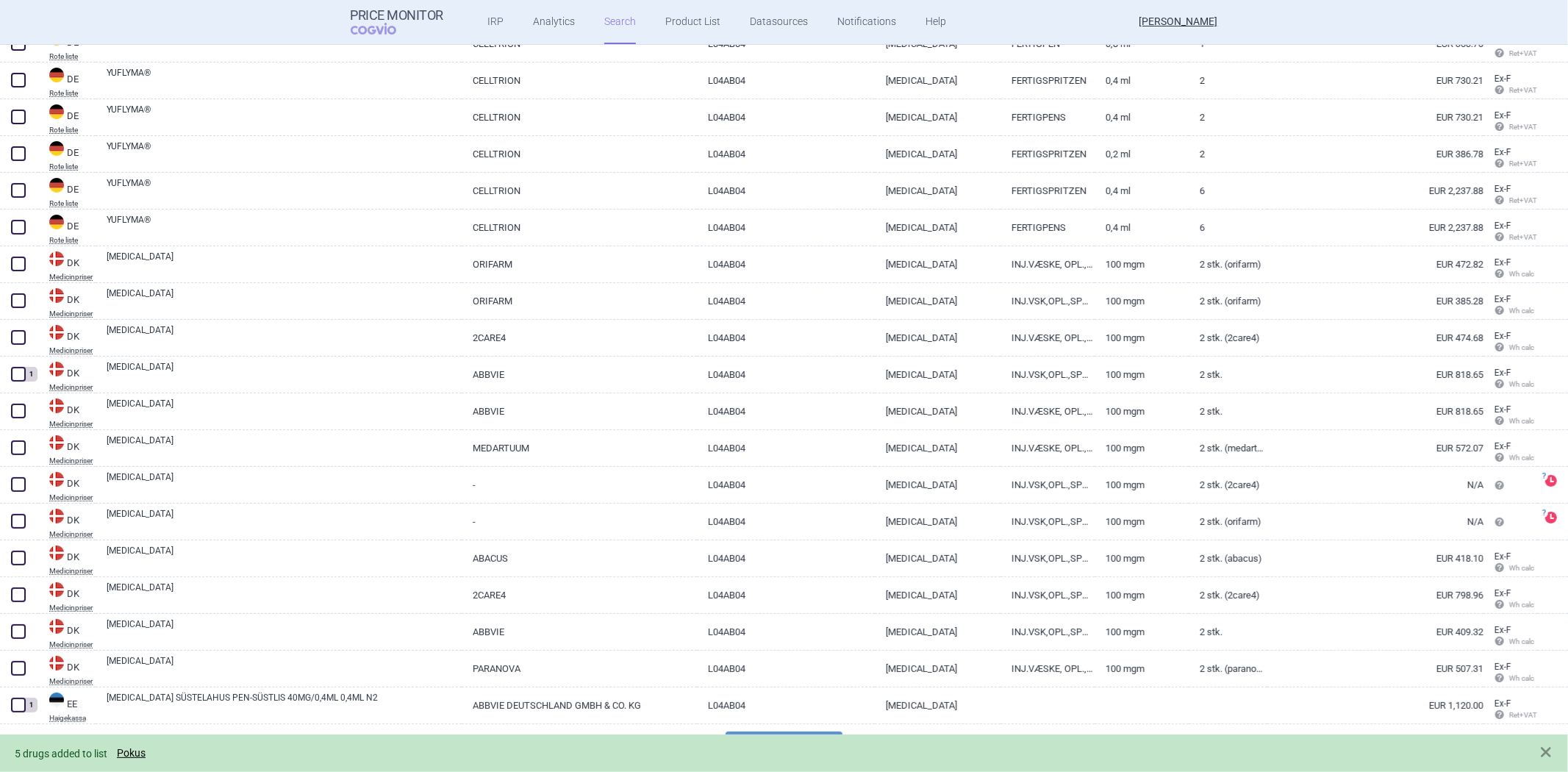
click at [578, 746] on div "5 drugs added to list Pokus" at bounding box center [770, 753] width 1509 height 17
click at [140, 752] on link "Pokus" at bounding box center [131, 753] width 28 height 12
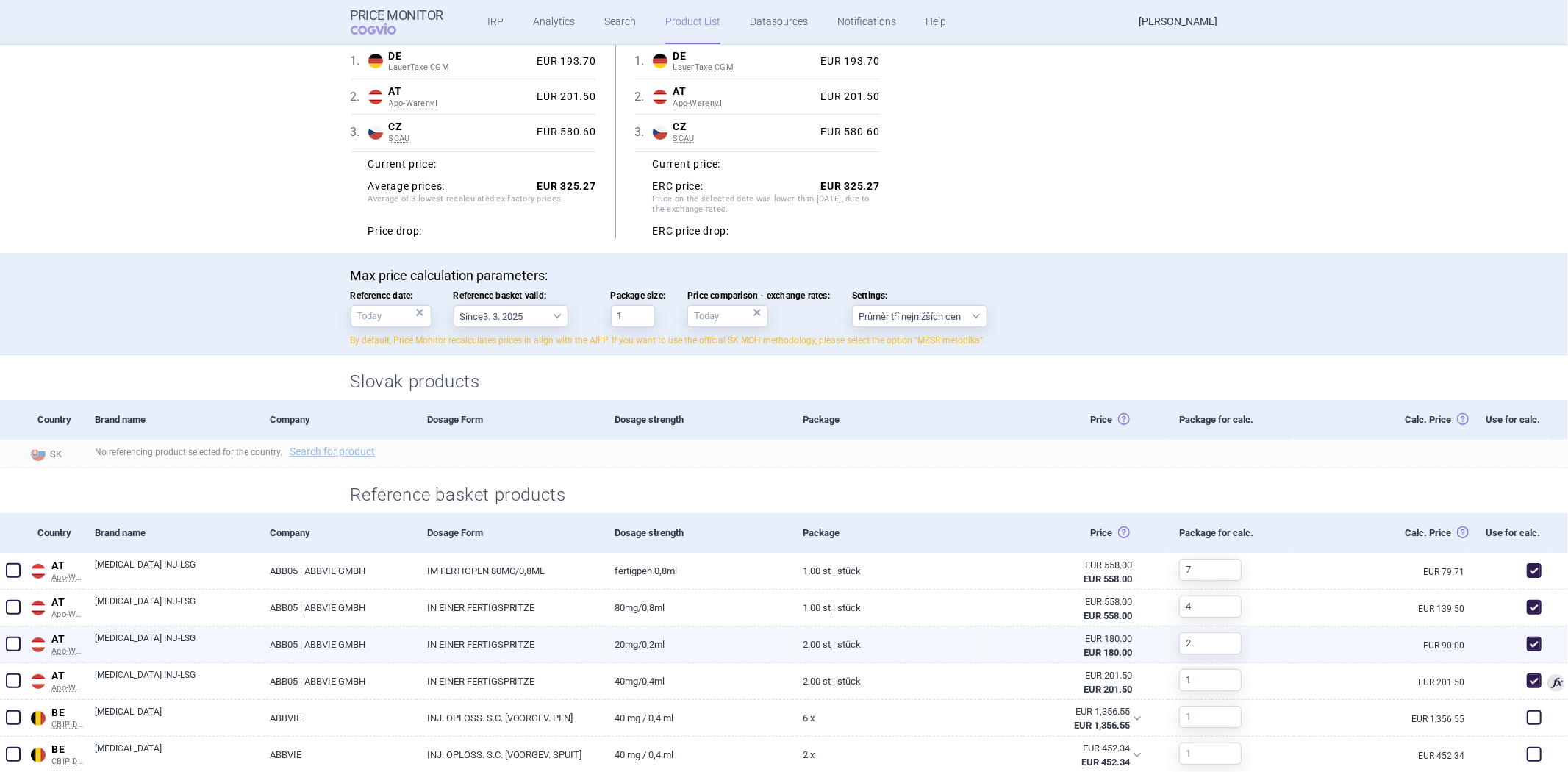
scroll to position [326, 0]
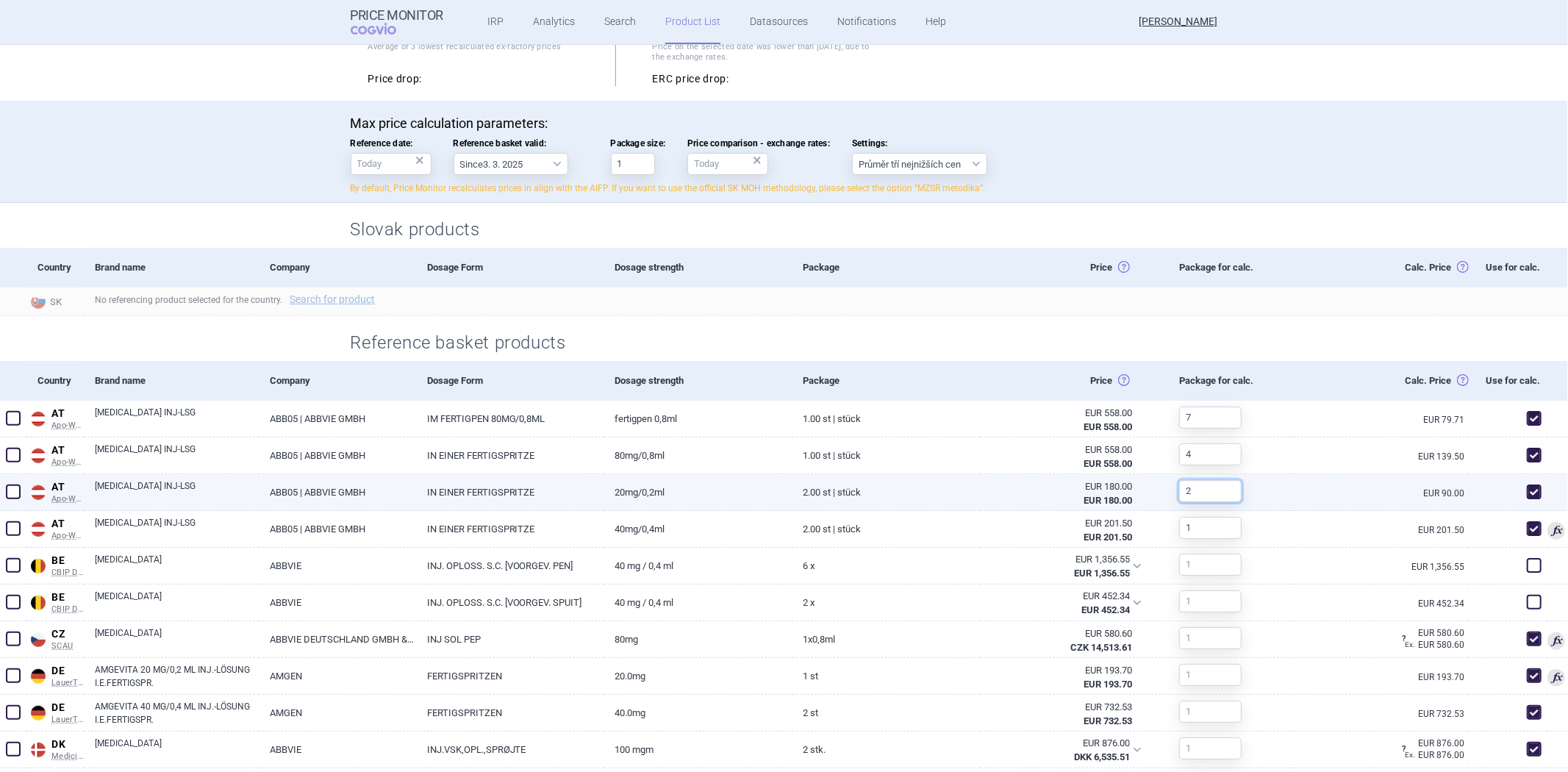
click at [1226, 495] on input "2" at bounding box center [1211, 490] width 62 height 22
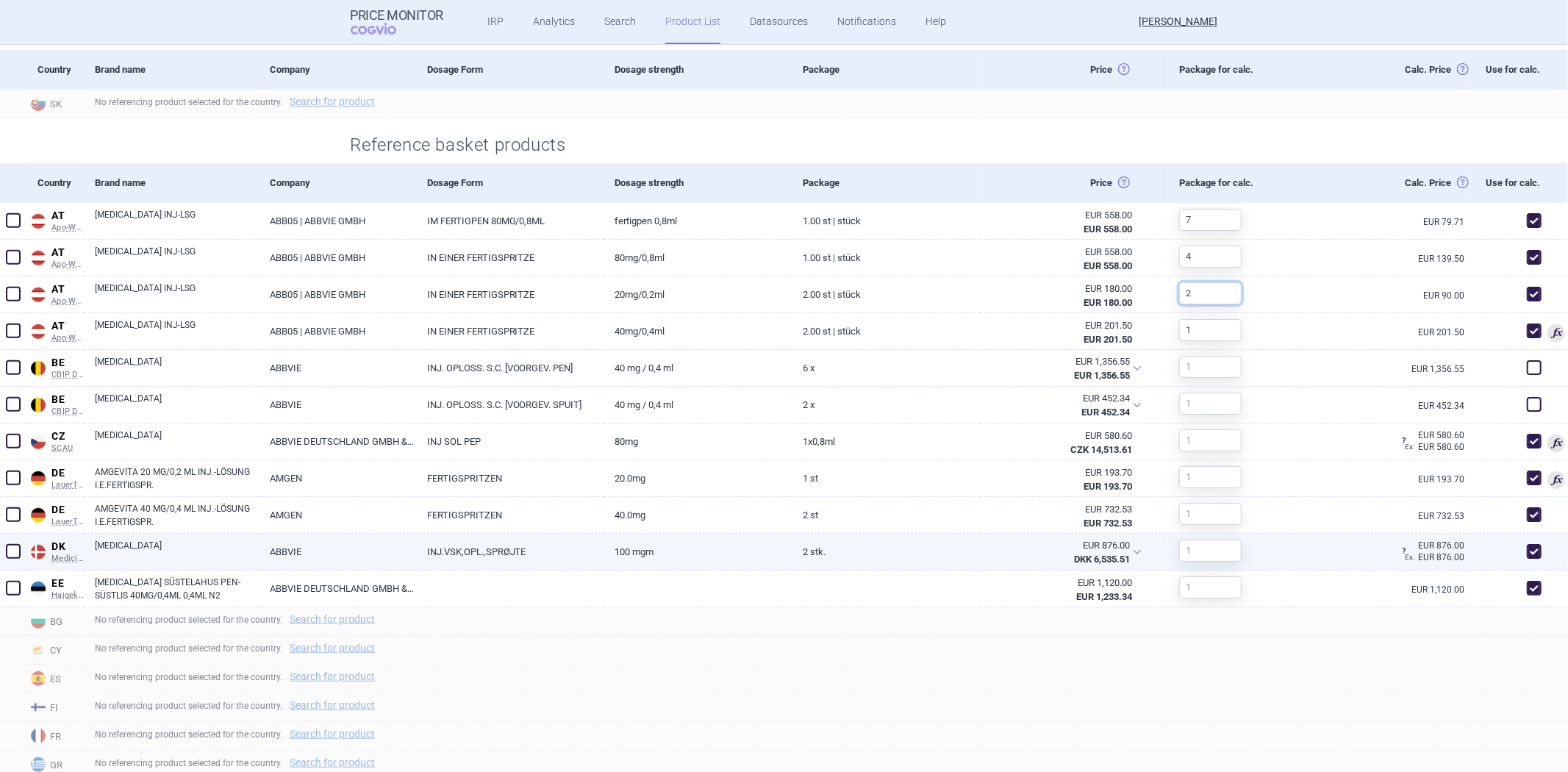
scroll to position [571, 0]
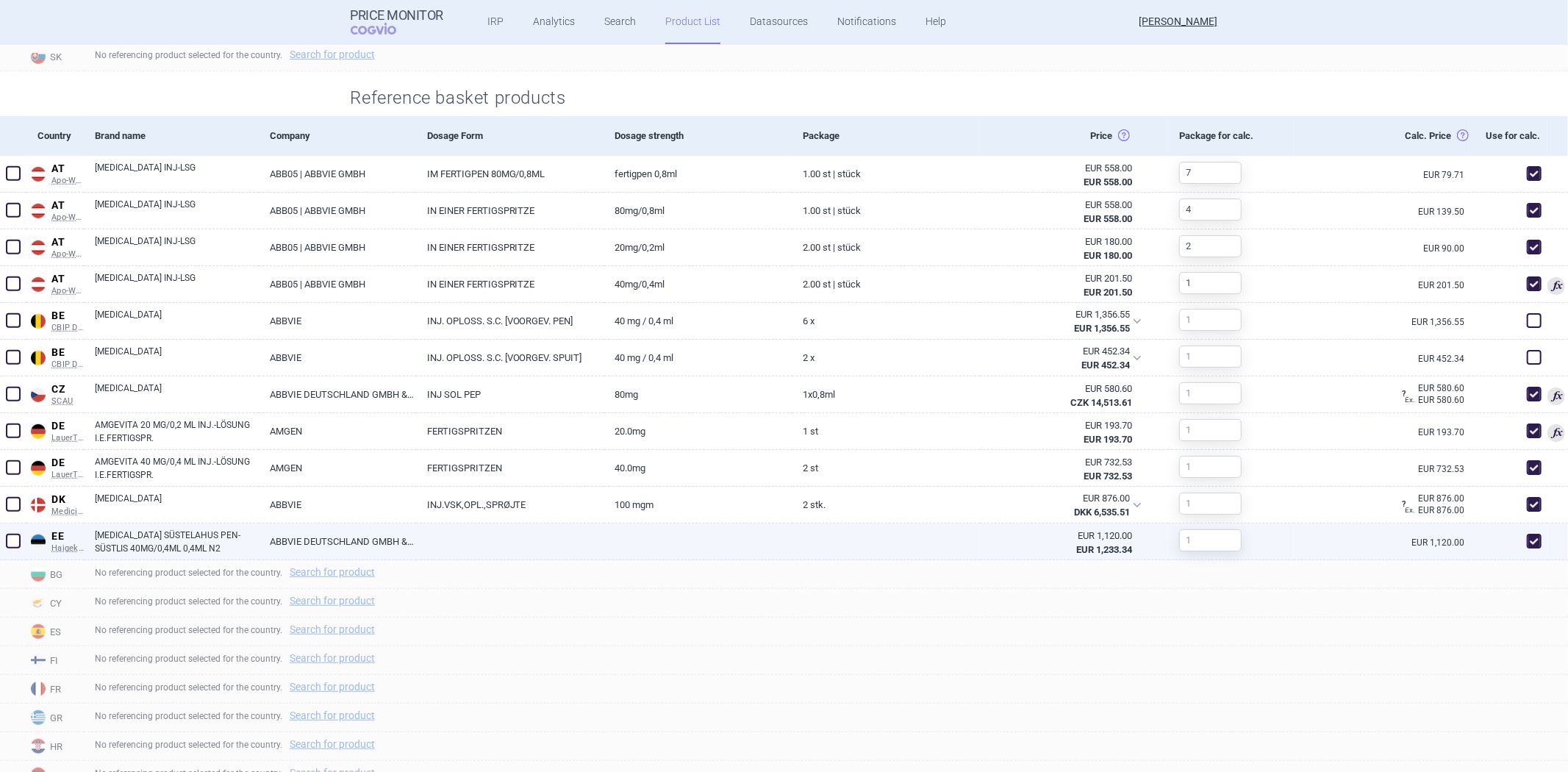
click at [1507, 535] on div at bounding box center [1507, 541] width 78 height 37
click at [1523, 531] on span at bounding box center [1533, 540] width 22 height 22
checkbox input "false"
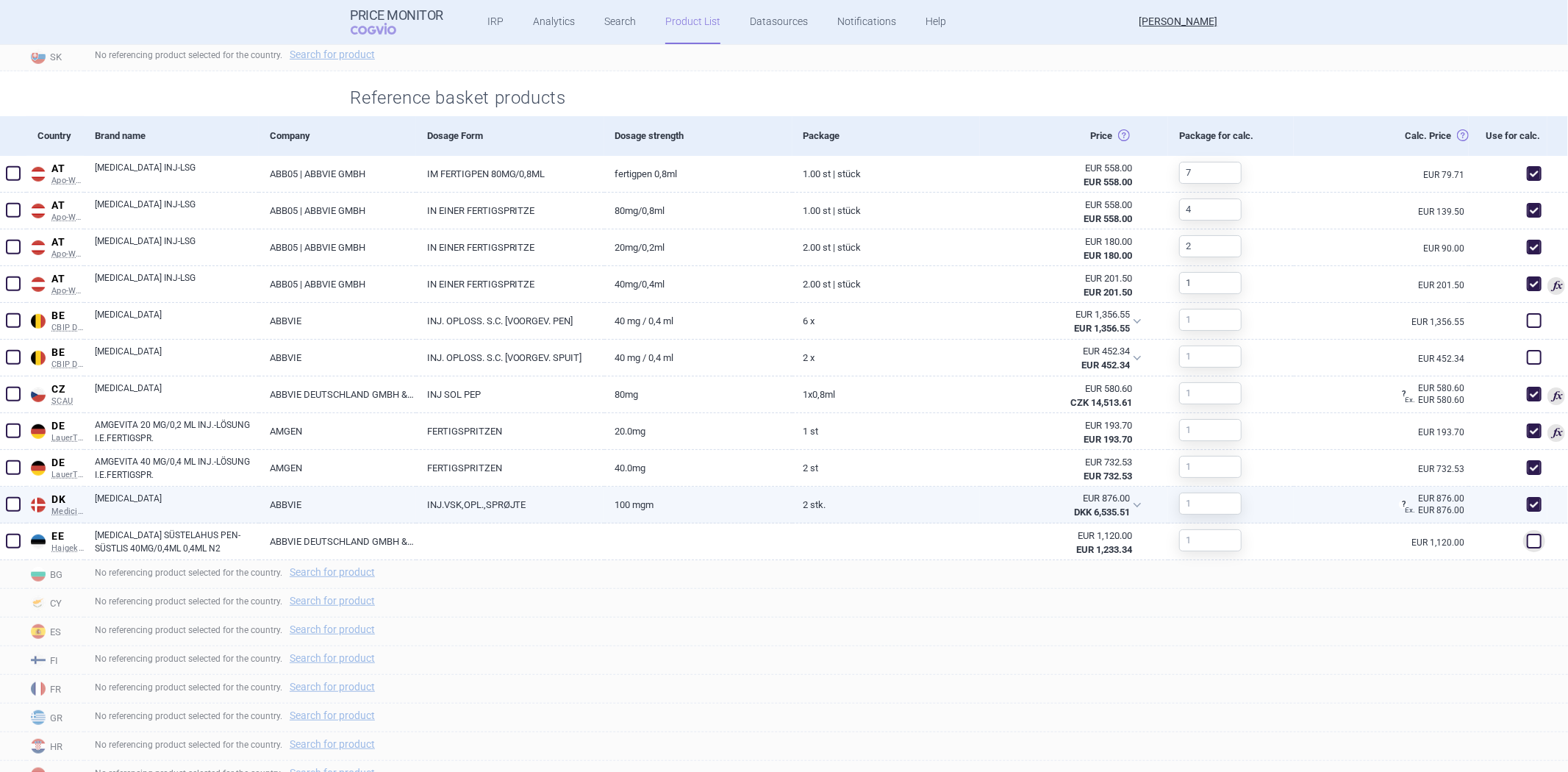
click at [1524, 496] on span at bounding box center [1533, 503] width 22 height 22
checkbox input "false"
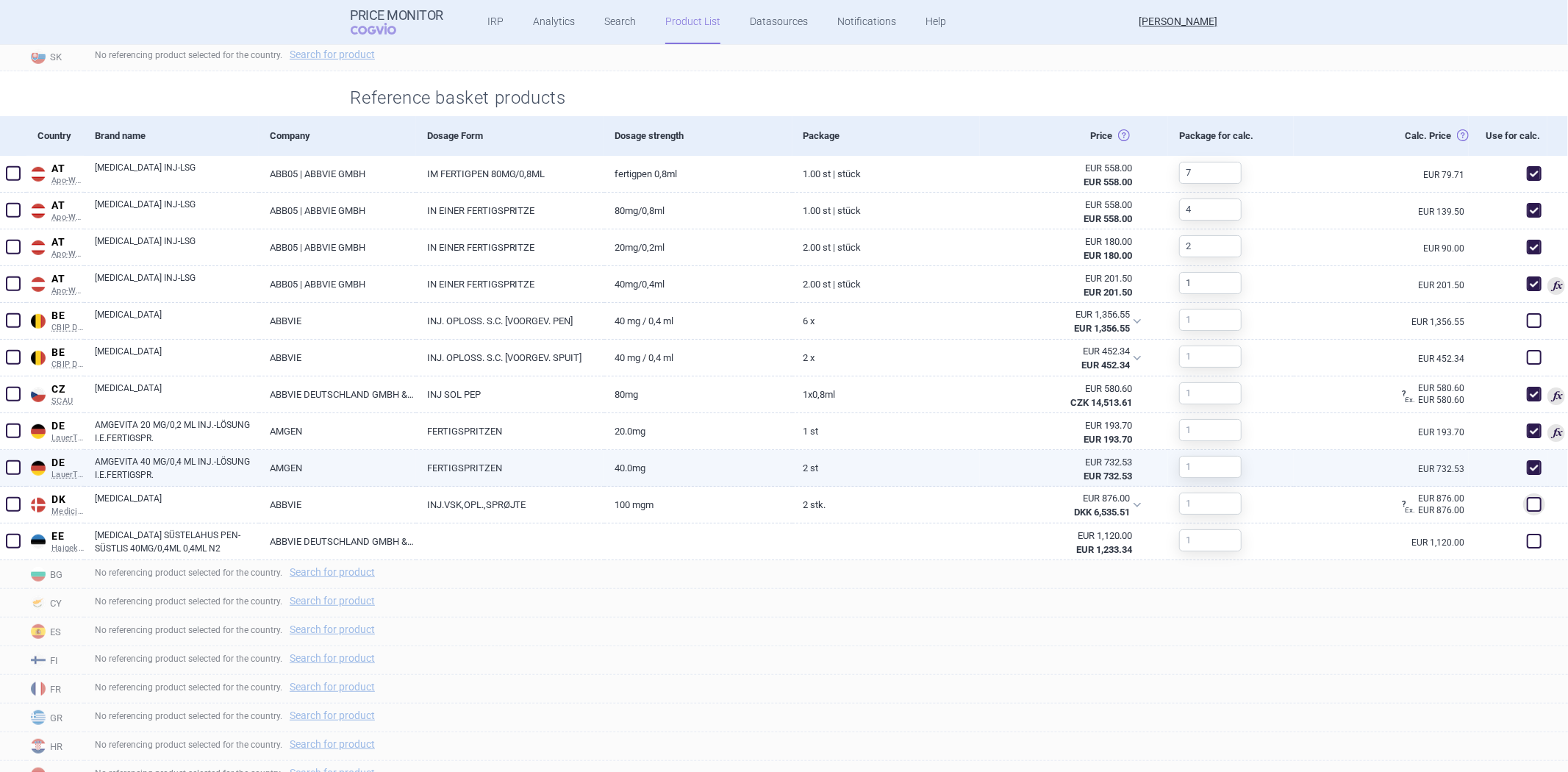
click at [1526, 466] on span at bounding box center [1534, 468] width 15 height 15
checkbox input "false"
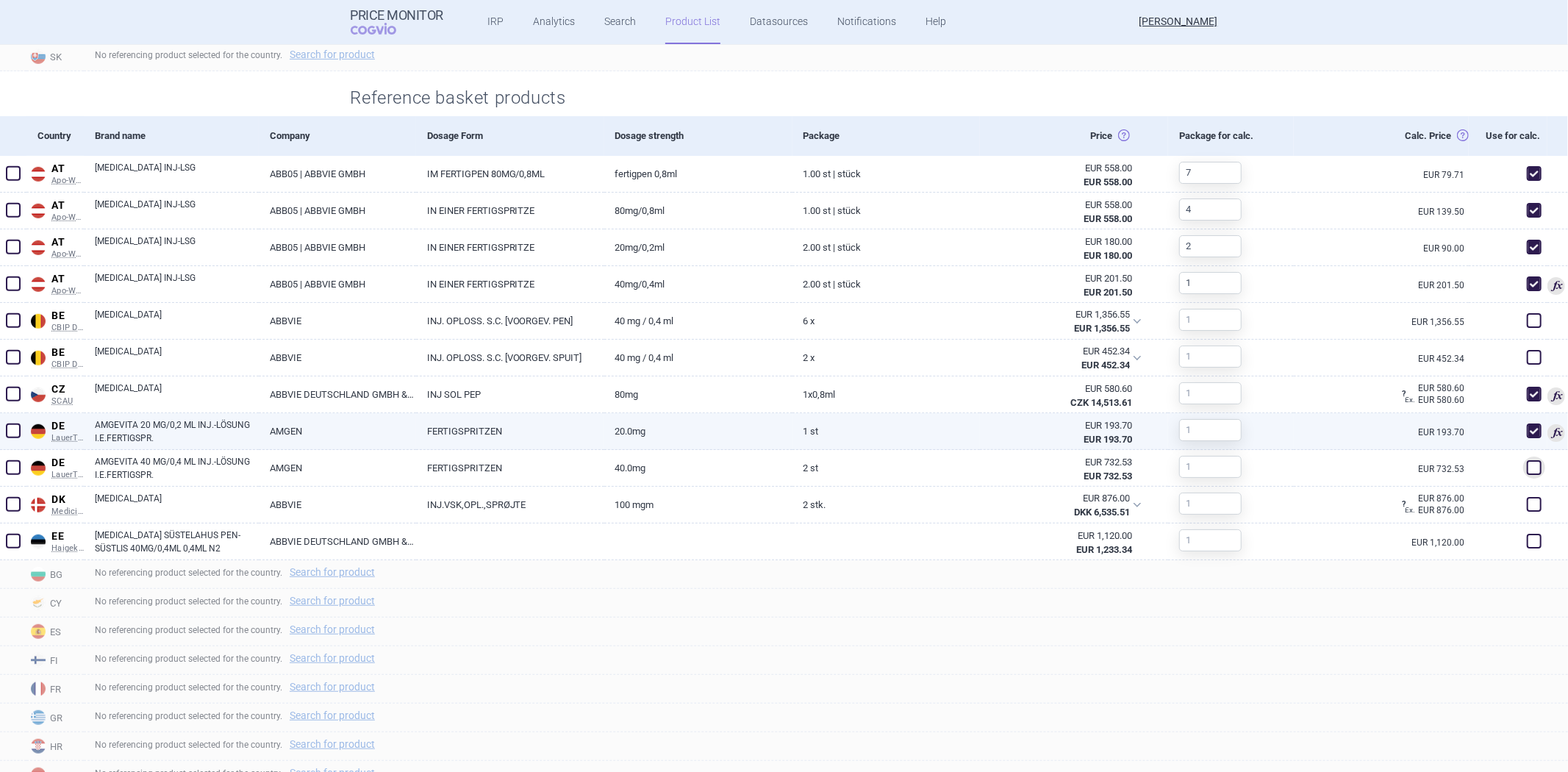
click at [1526, 437] on span at bounding box center [1534, 431] width 15 height 15
checkbox input "false"
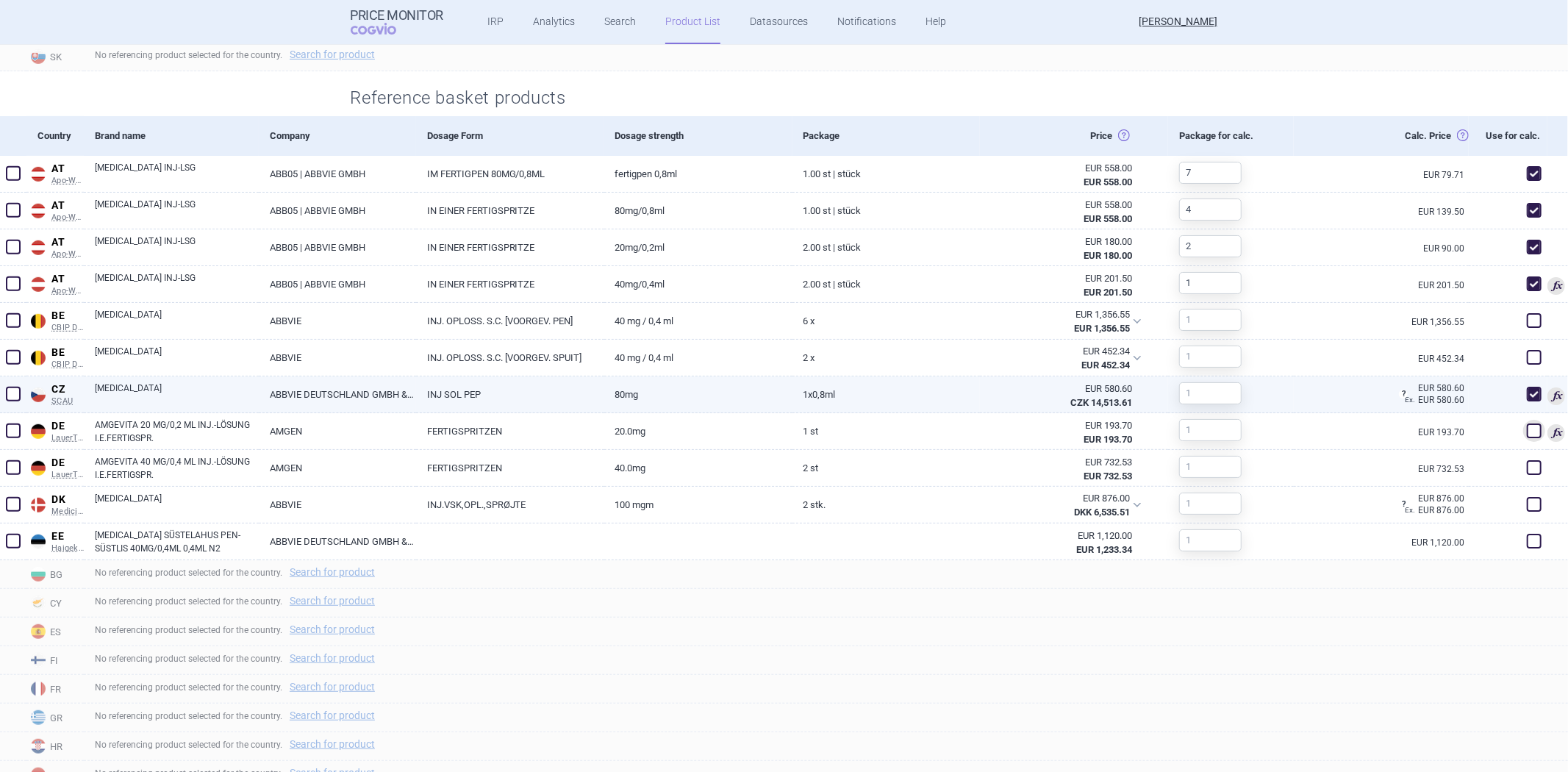
click at [1526, 397] on span at bounding box center [1534, 395] width 15 height 15
checkbox input "false"
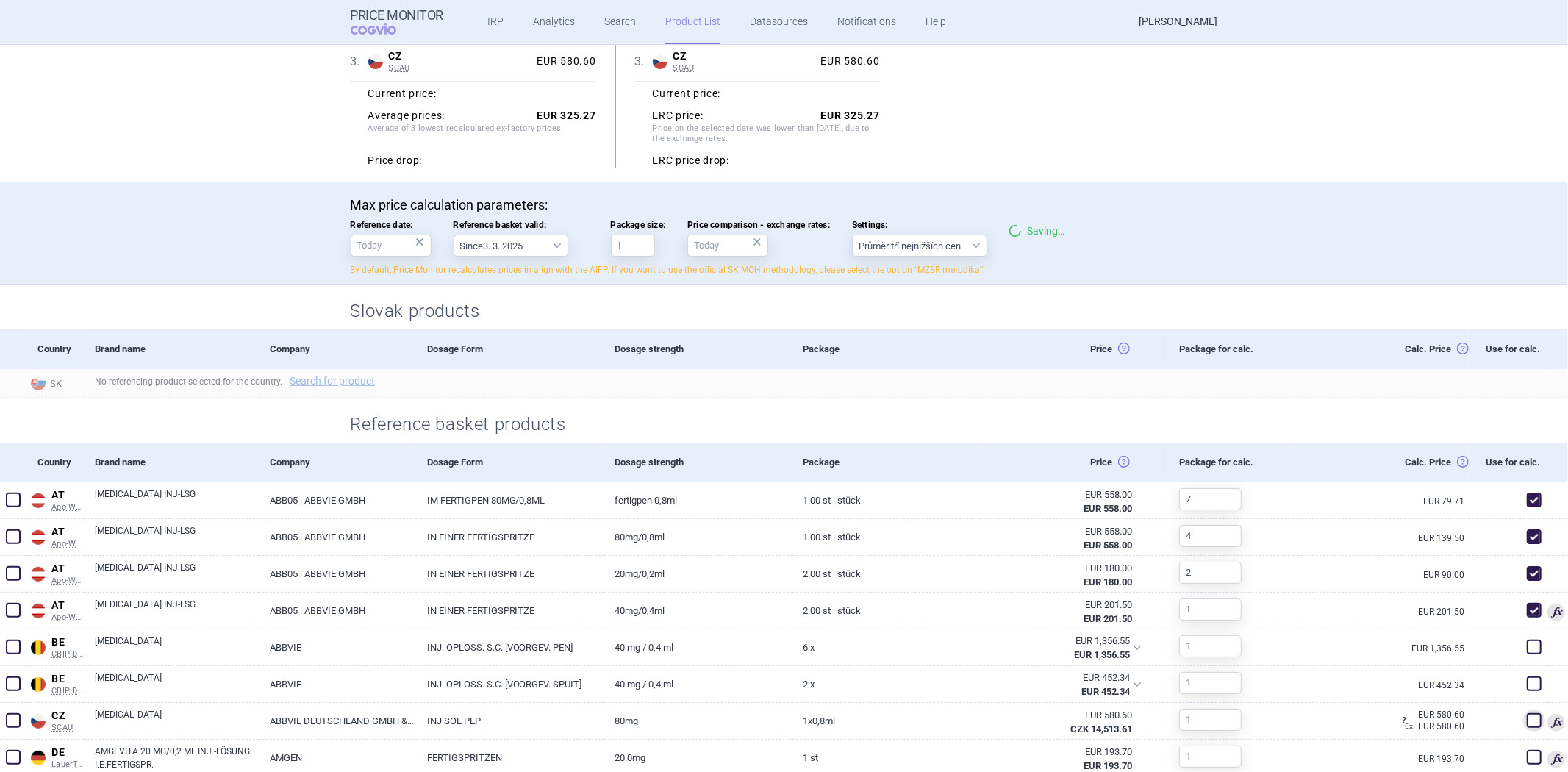
click at [1070, 335] on div "Price Horná cena: Stanovená Ex-factory cena (zverejnená, alebo spočtená) Spodná…" at bounding box center [1073, 349] width 188 height 40
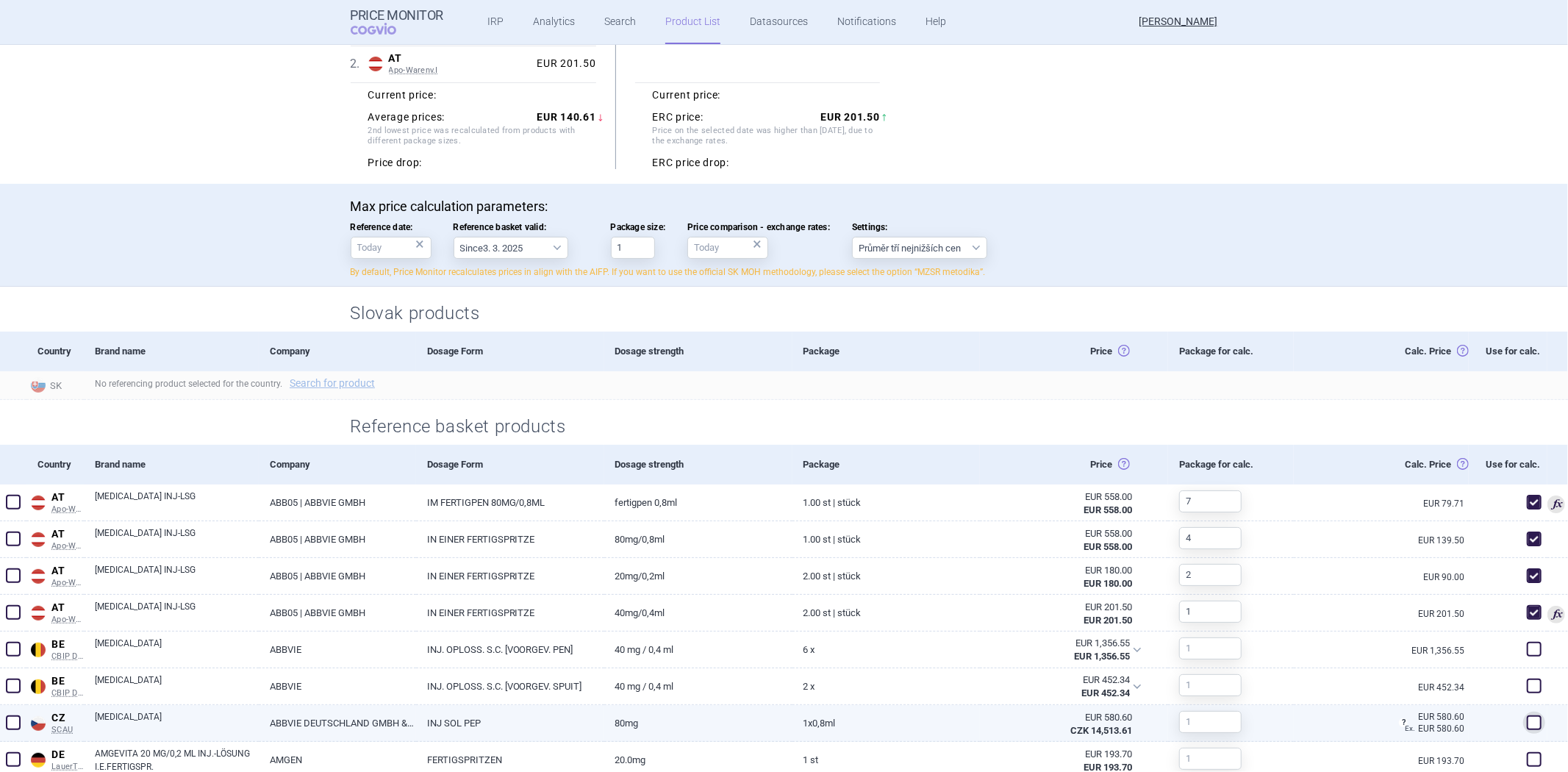
scroll to position [245, 0]
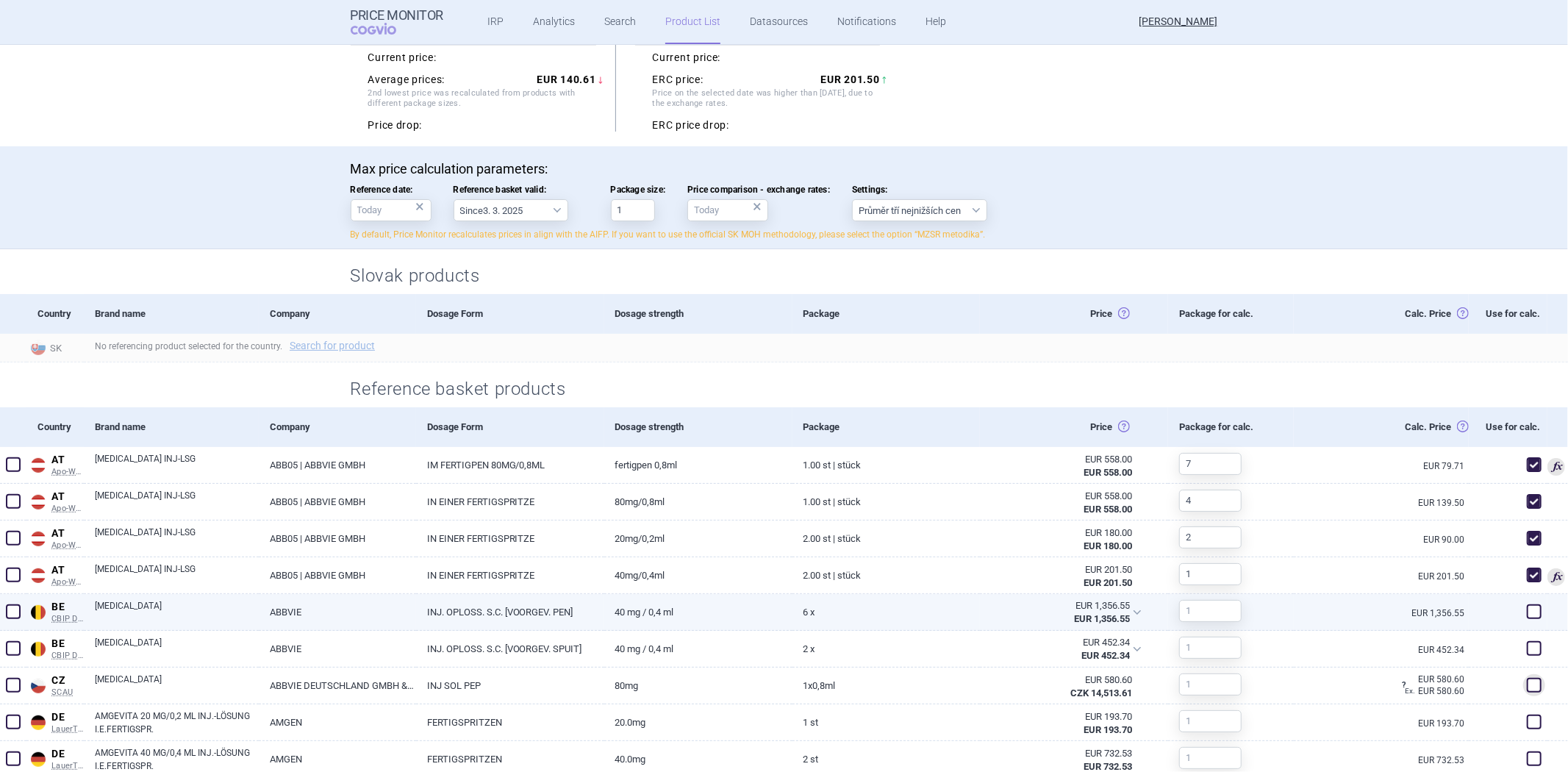
click at [1526, 606] on span at bounding box center [1534, 612] width 15 height 15
checkbox input "true"
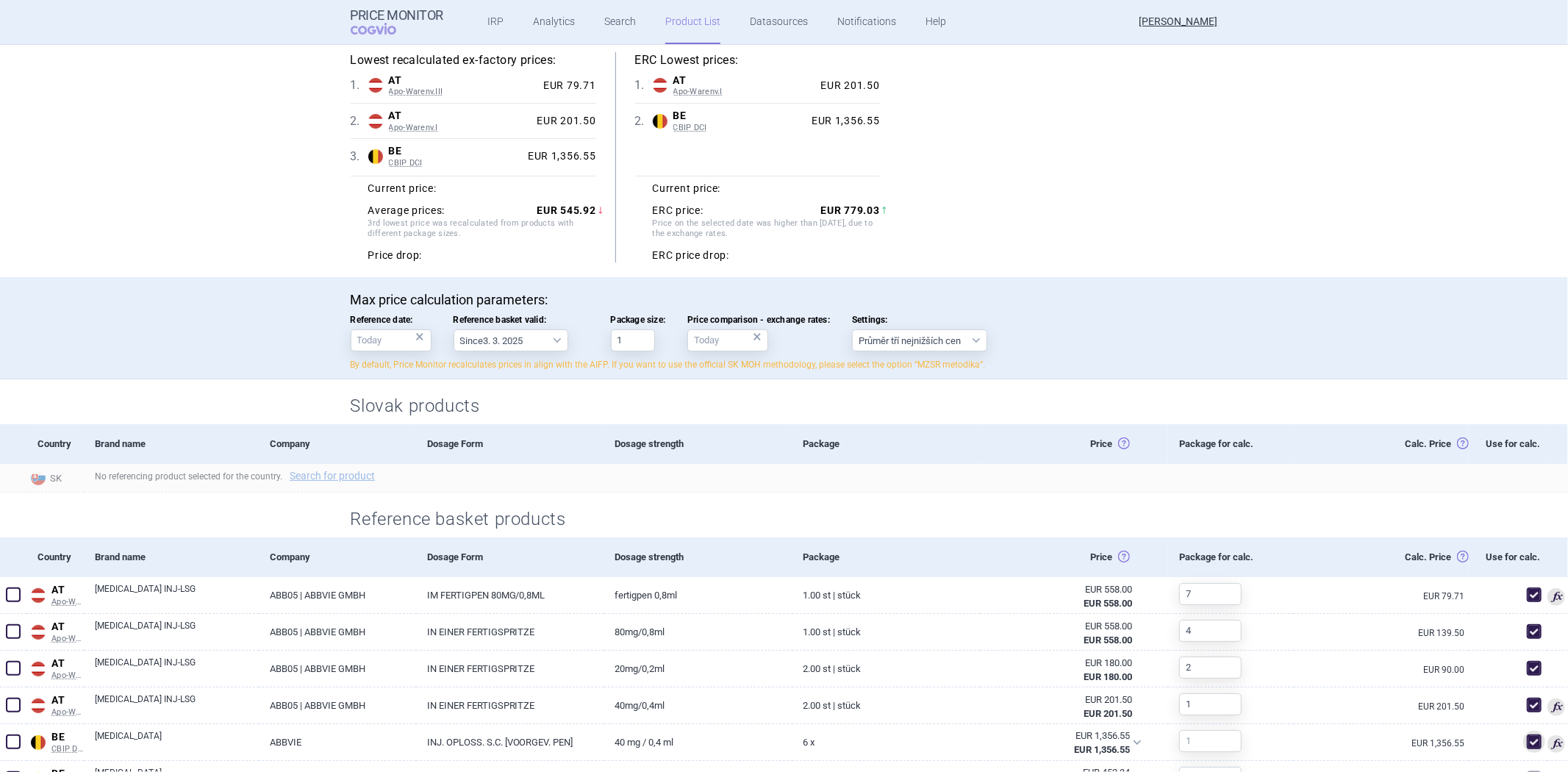
scroll to position [0, 0]
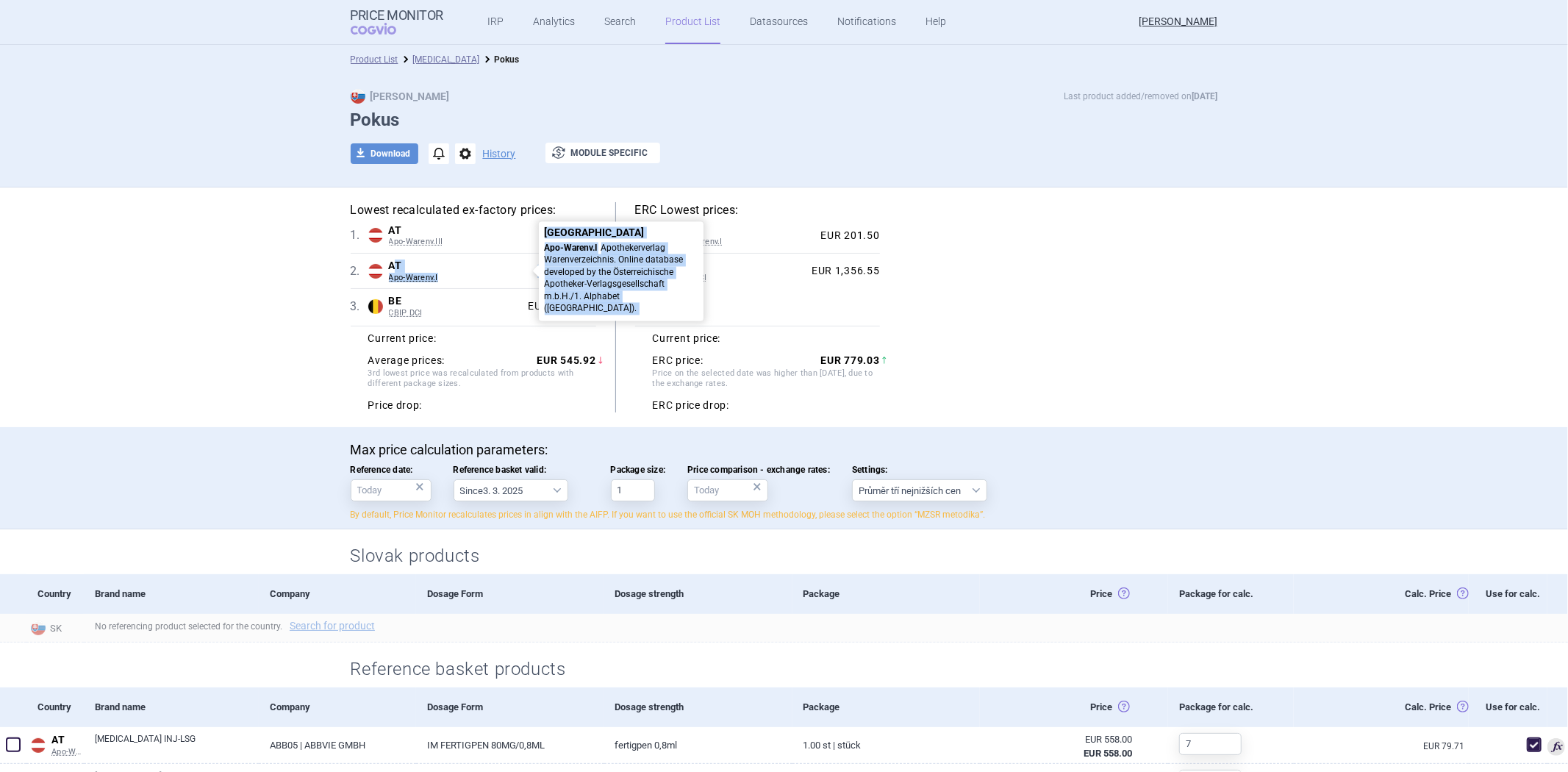
drag, startPoint x: 597, startPoint y: 275, endPoint x: 386, endPoint y: 269, distance: 211.1
click at [386, 269] on div "Lowest recalculated ex-factory prices: 1 . AT Apo-Warenv.III Austria Apo-Warenv…" at bounding box center [483, 307] width 265 height 210
click at [477, 266] on span "AT" at bounding box center [460, 266] width 143 height 13
click at [467, 248] on div "1 . AT Apo-Warenv.III Austria Apo-Warenv.III Apothekerverlag Warenverzeichnis. …" at bounding box center [474, 236] width 246 height 35
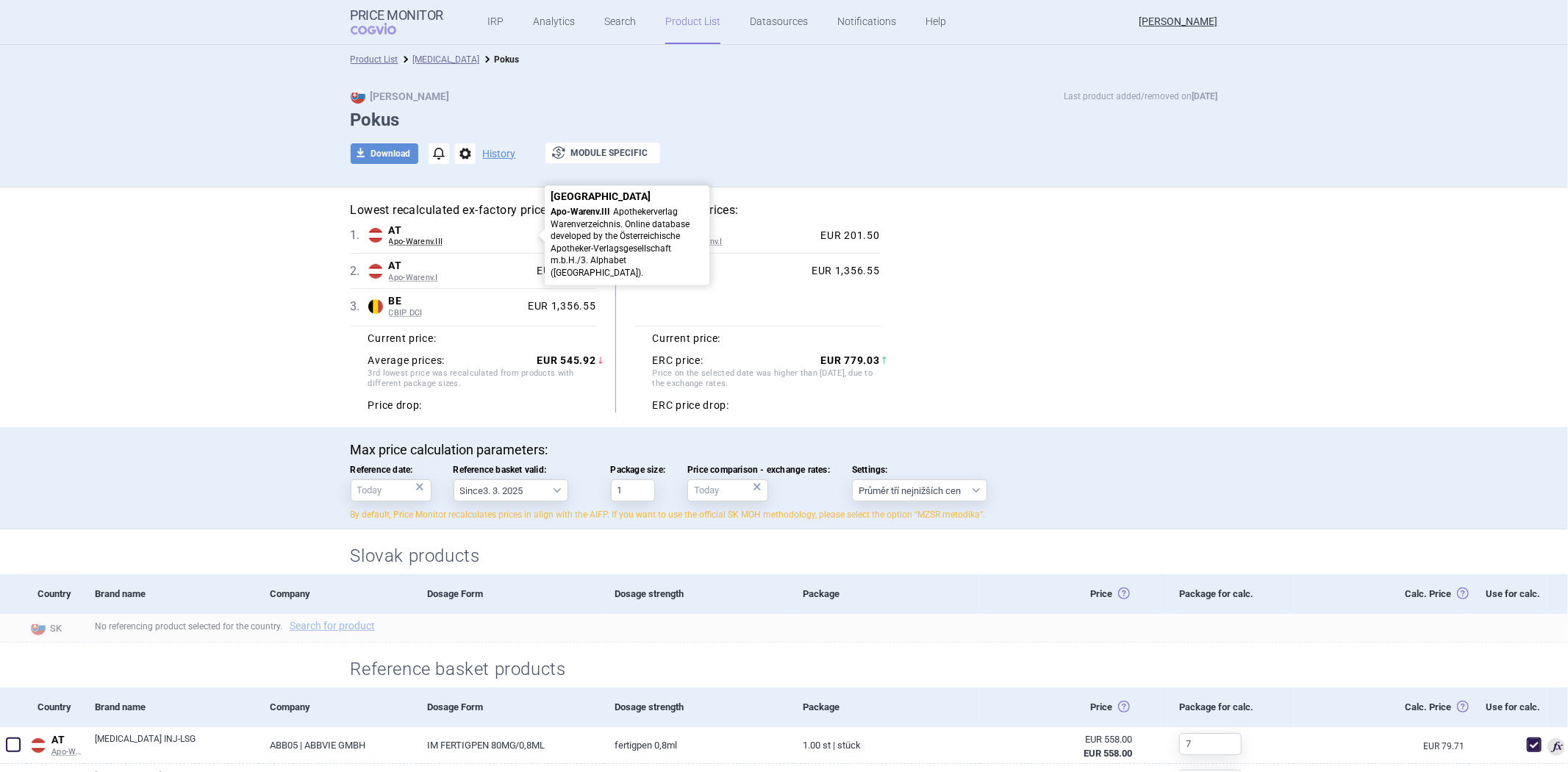
click at [522, 246] on span "Apo-Warenv.III" at bounding box center [463, 241] width 149 height 10
drag, startPoint x: 633, startPoint y: 203, endPoint x: 740, endPoint y: 203, distance: 107.0
click at [740, 203] on h5 "ERC Lowest prices:" at bounding box center [757, 210] width 245 height 16
click at [635, 202] on h5 "ERC Lowest prices:" at bounding box center [757, 210] width 245 height 16
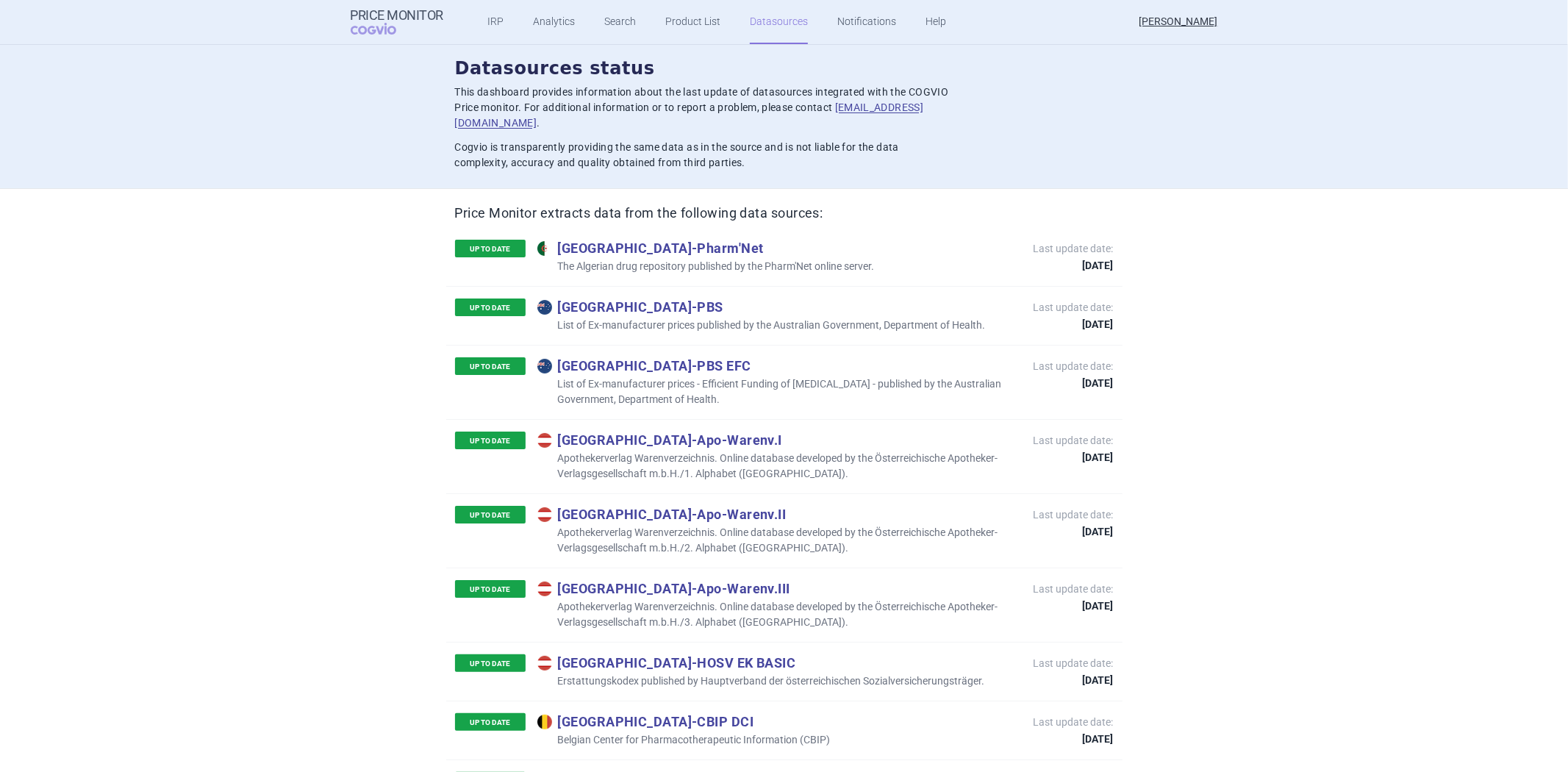
scroll to position [6858, 0]
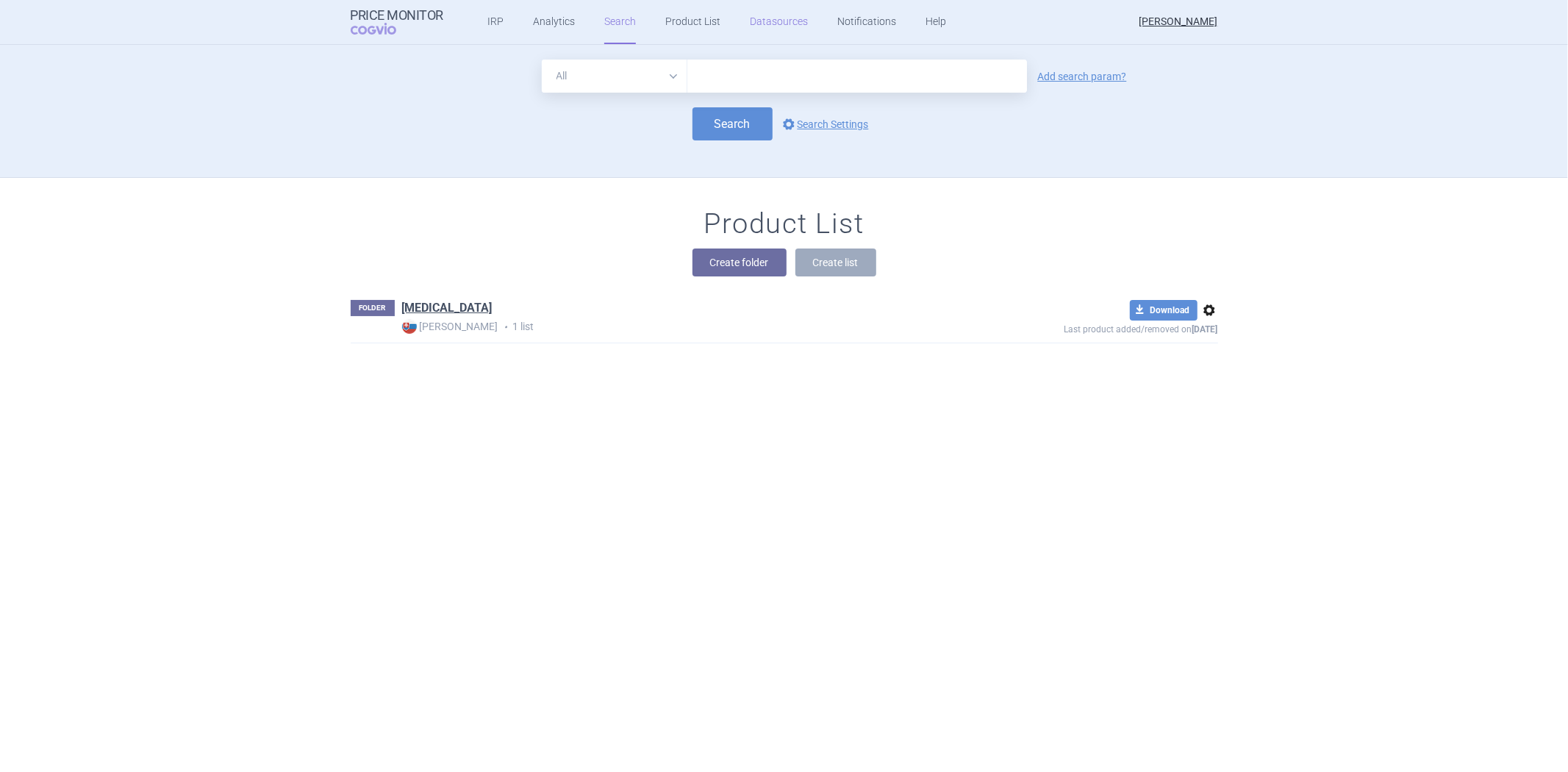
click at [770, 30] on link "Datasources" at bounding box center [778, 22] width 58 height 44
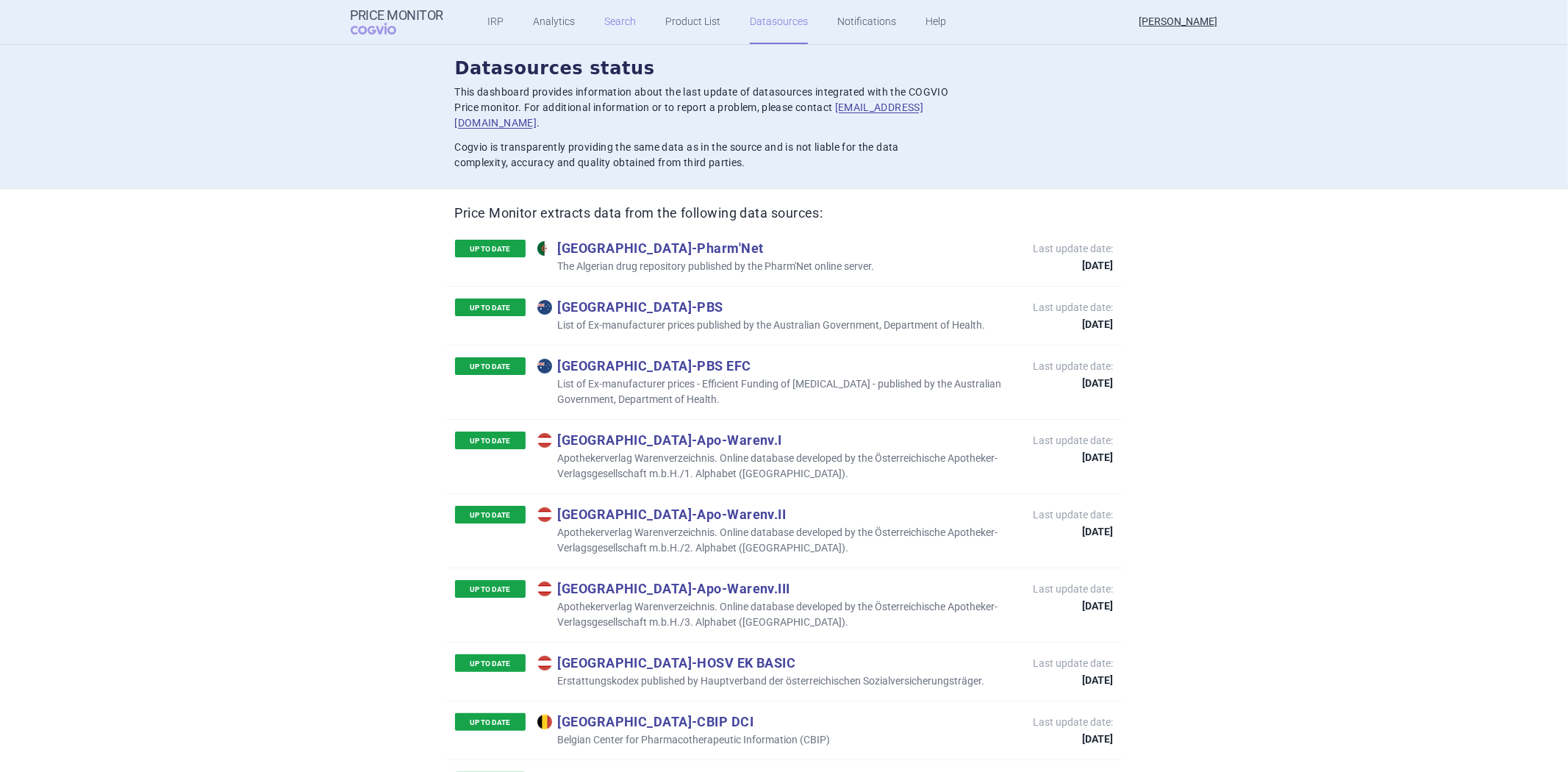
click at [621, 16] on link "Search" at bounding box center [619, 22] width 31 height 44
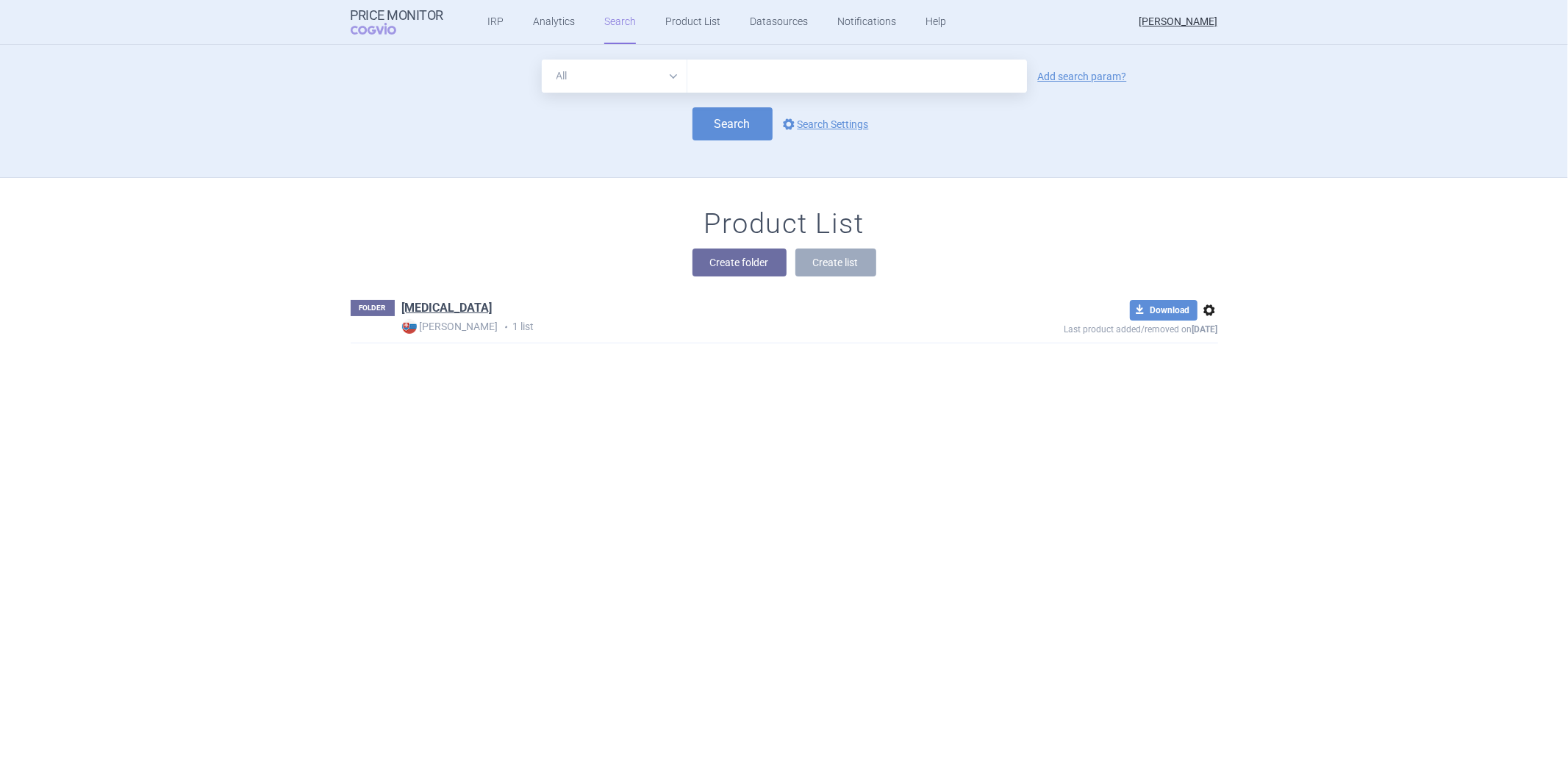
click at [823, 72] on input "text" at bounding box center [857, 76] width 340 height 33
